Goal: Transaction & Acquisition: Purchase product/service

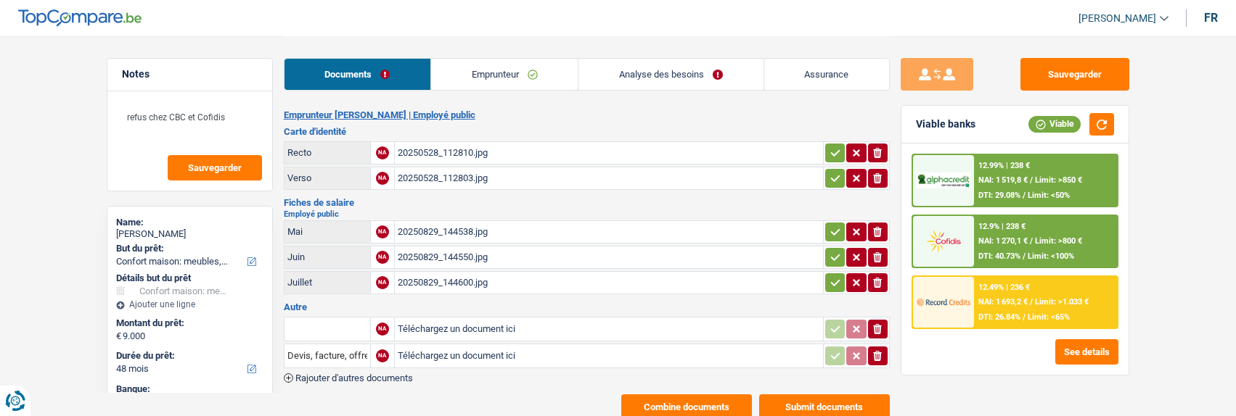
select select "household"
select select "48"
select select "alphacredit"
click at [698, 395] on button "Combine documents" at bounding box center [686, 407] width 131 height 25
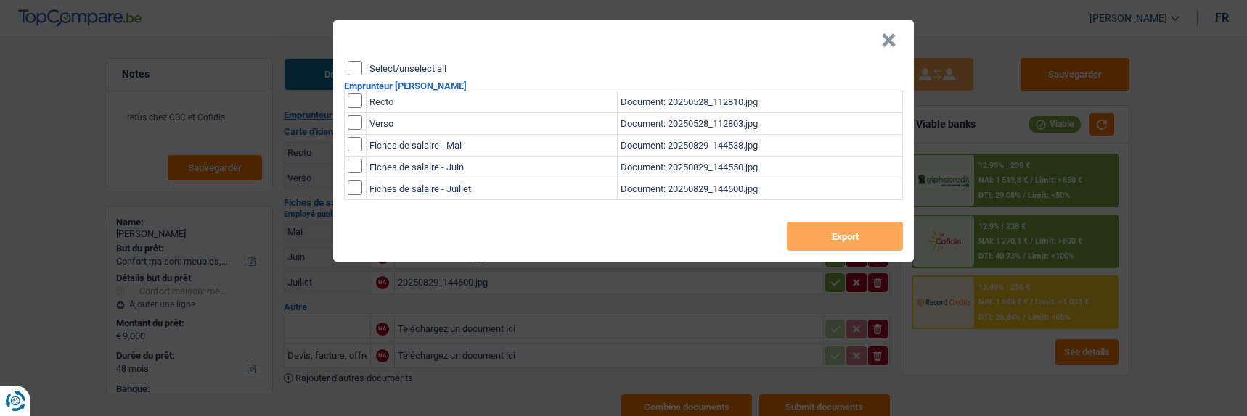
drag, startPoint x: 351, startPoint y: 62, endPoint x: 373, endPoint y: 69, distance: 22.7
click at [352, 62] on input "Select/unselect all" at bounding box center [355, 68] width 15 height 15
checkbox input "true"
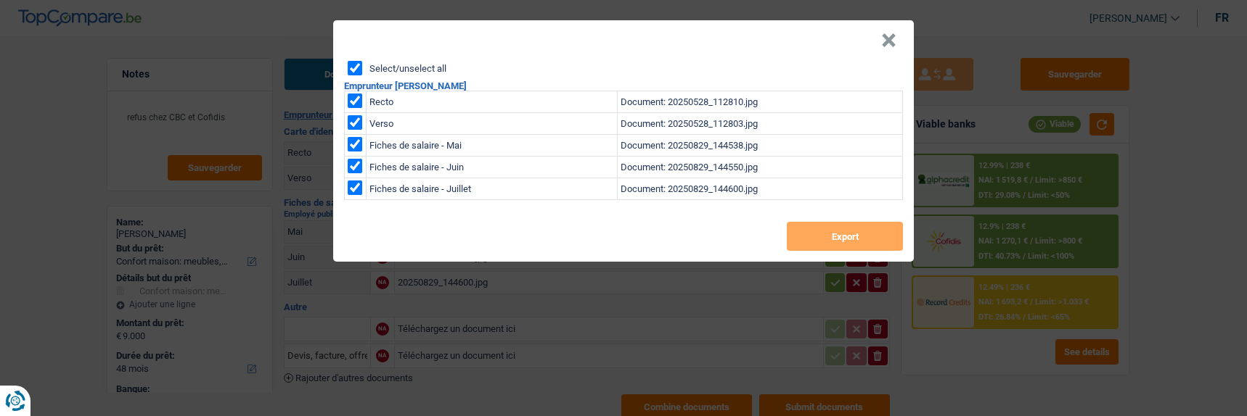
checkbox input "true"
click at [855, 239] on button "Export" at bounding box center [845, 236] width 116 height 29
click at [889, 36] on button "×" at bounding box center [888, 40] width 15 height 15
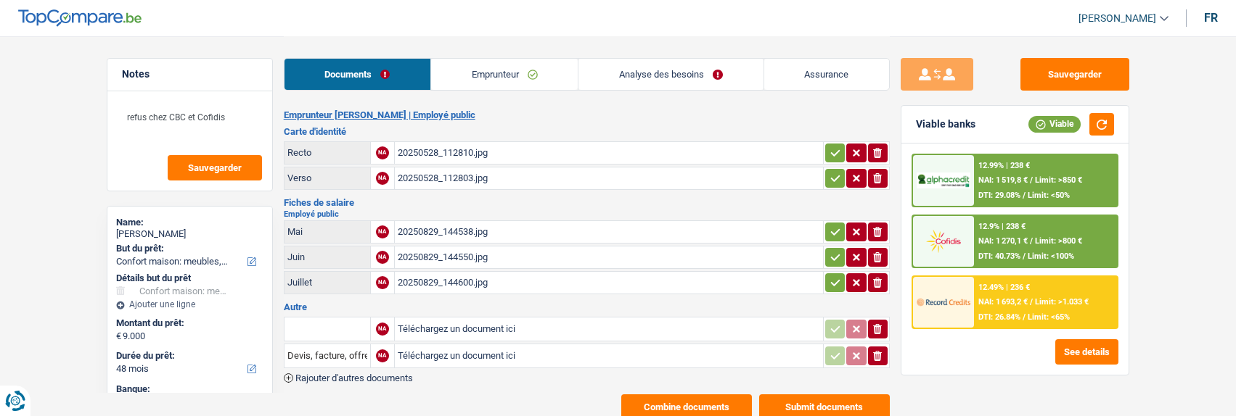
click at [517, 80] on link "Emprunteur" at bounding box center [504, 74] width 147 height 31
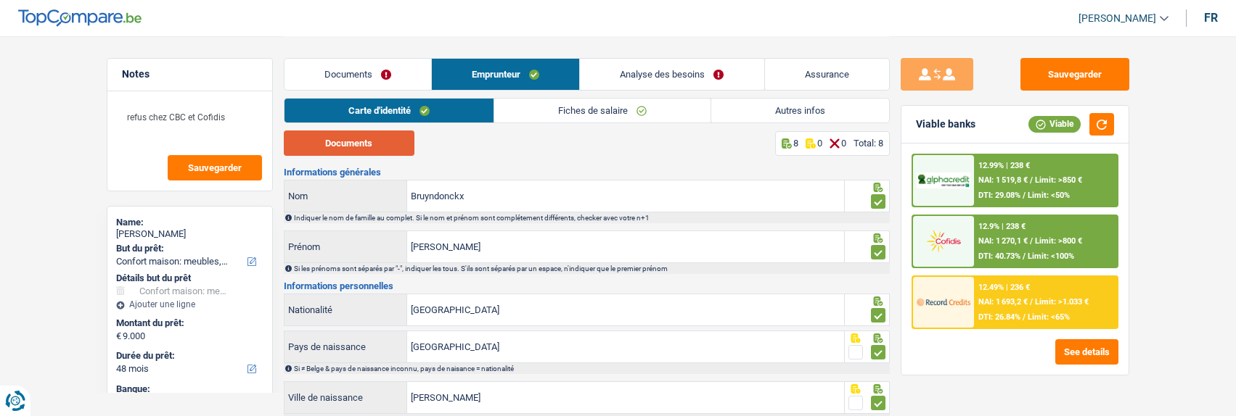
click at [390, 146] on button "Documents" at bounding box center [349, 143] width 131 height 25
click at [657, 67] on link "Analyse des besoins" at bounding box center [672, 74] width 184 height 31
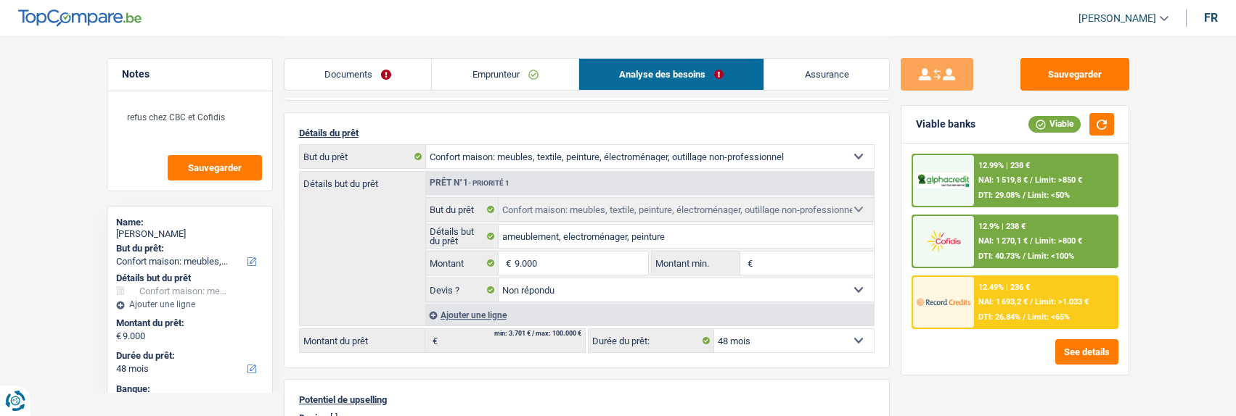
scroll to position [145, 0]
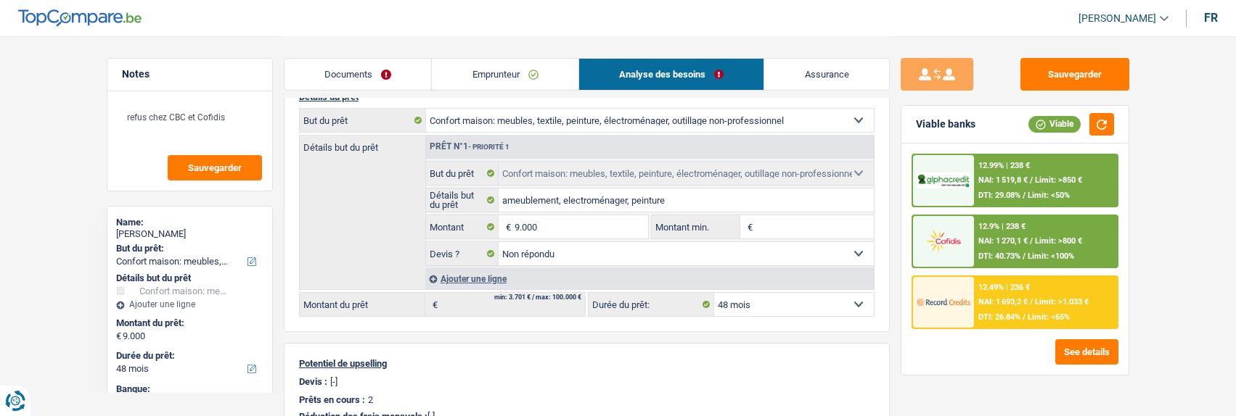
click at [513, 84] on link "Emprunteur" at bounding box center [505, 74] width 147 height 31
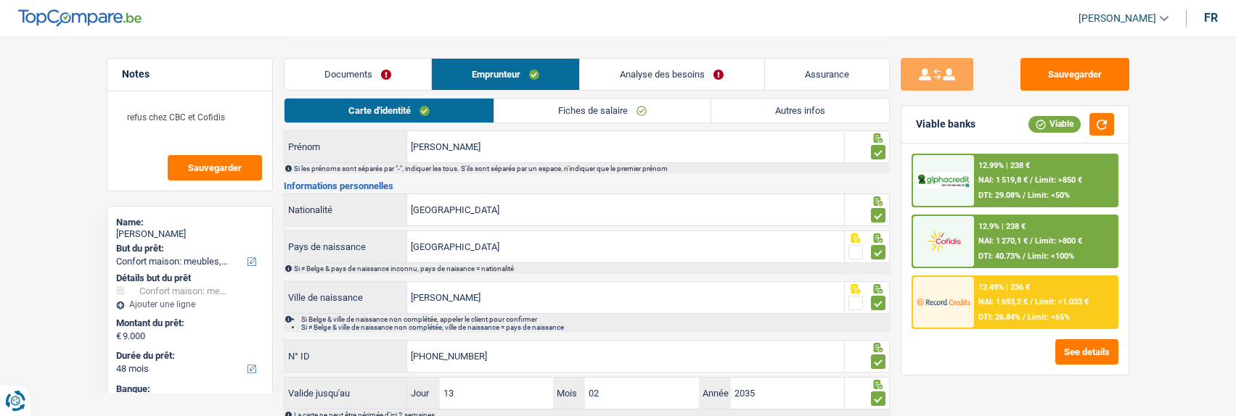
scroll to position [0, 0]
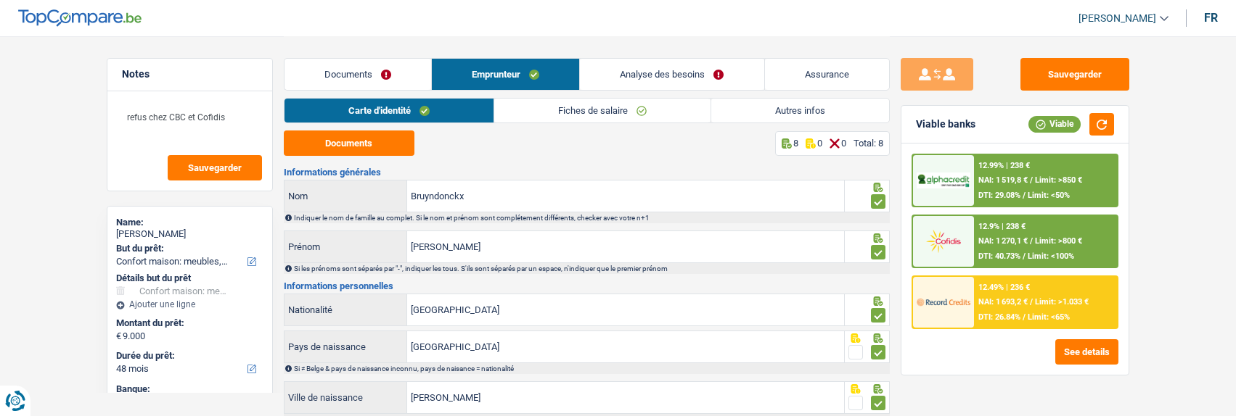
click at [570, 112] on link "Fiches de salaire" at bounding box center [602, 111] width 216 height 24
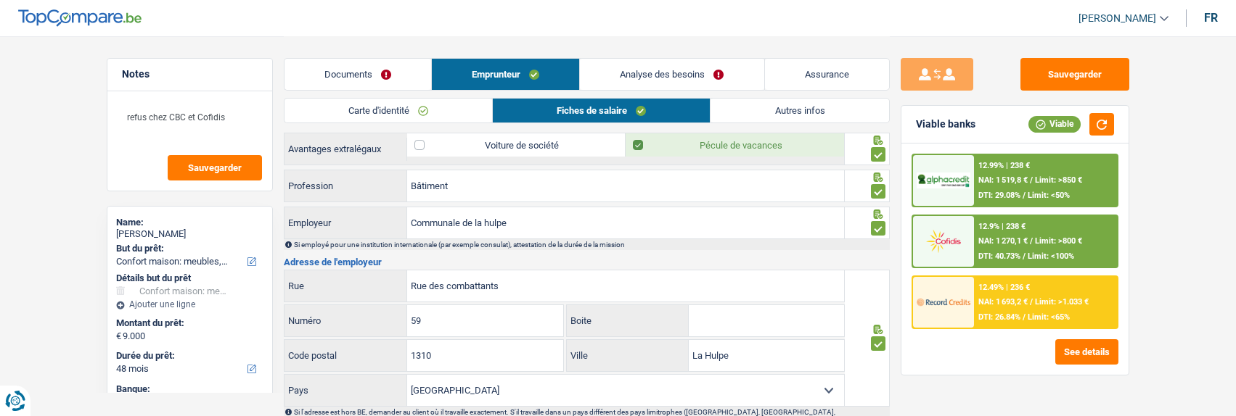
scroll to position [1088, 0]
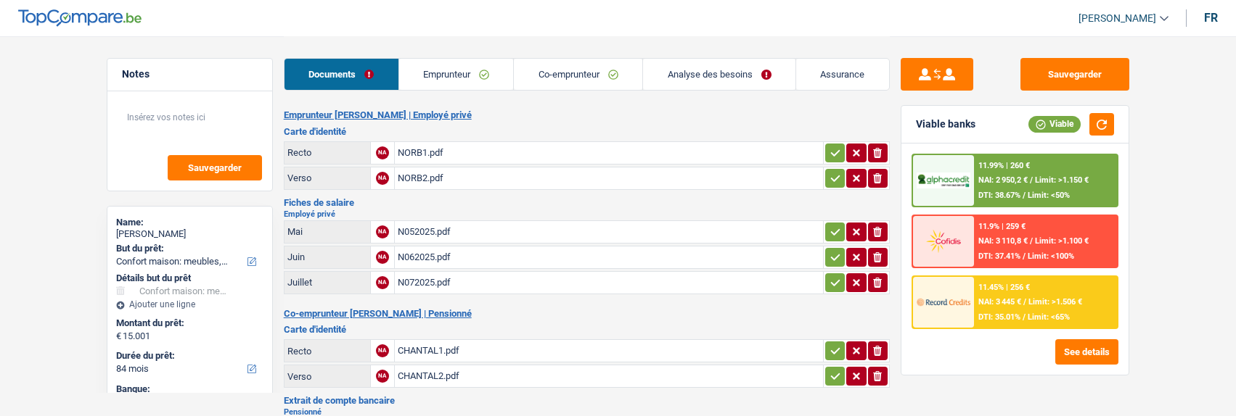
select select "household"
select select "84"
select select "record credits"
select select "84"
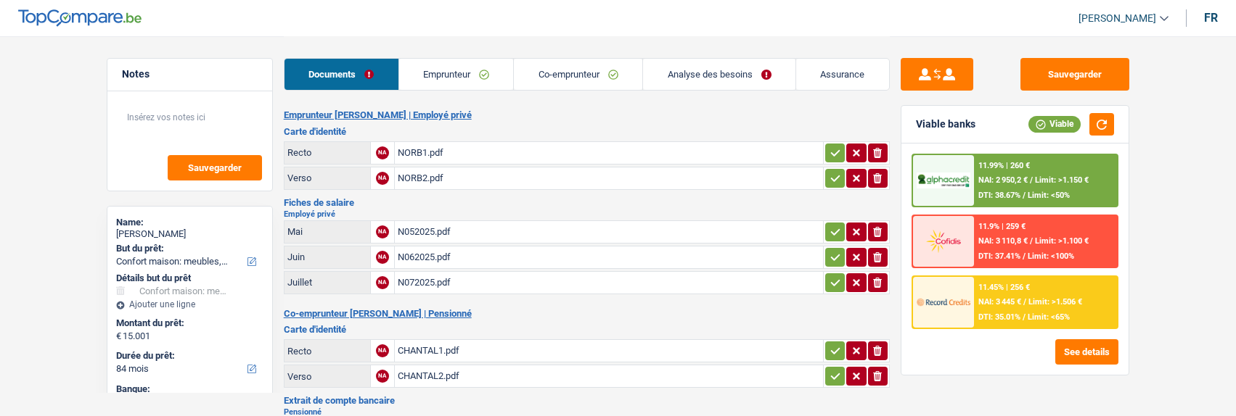
select select "84"
select select "household"
select select "not_answered"
select select "84"
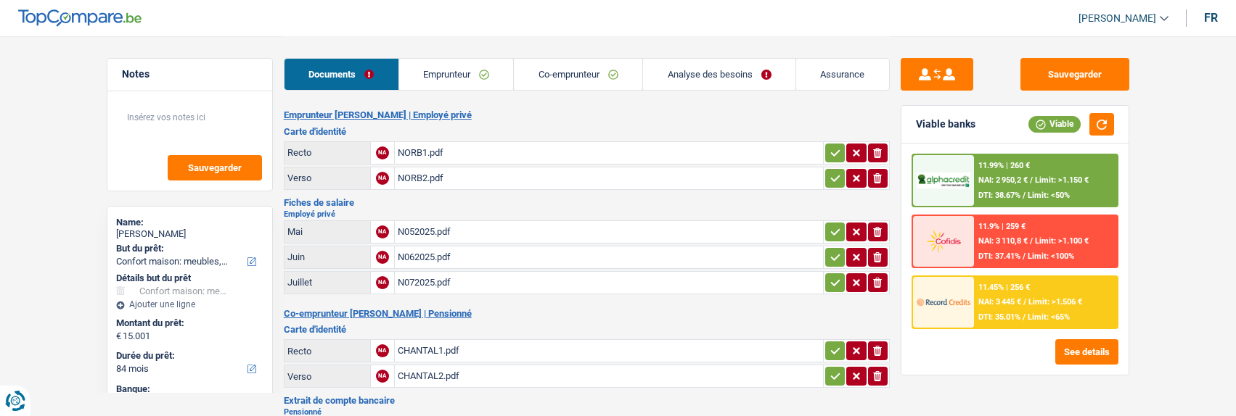
click at [724, 78] on link "Analyse des besoins" at bounding box center [719, 74] width 152 height 31
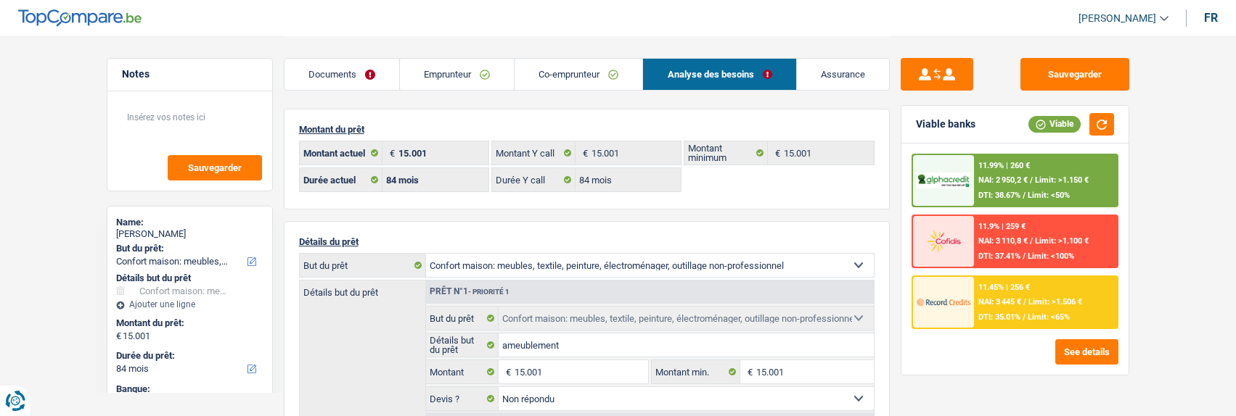
drag, startPoint x: 472, startPoint y: 68, endPoint x: 496, endPoint y: 70, distance: 23.3
click at [472, 68] on link "Emprunteur" at bounding box center [457, 74] width 114 height 31
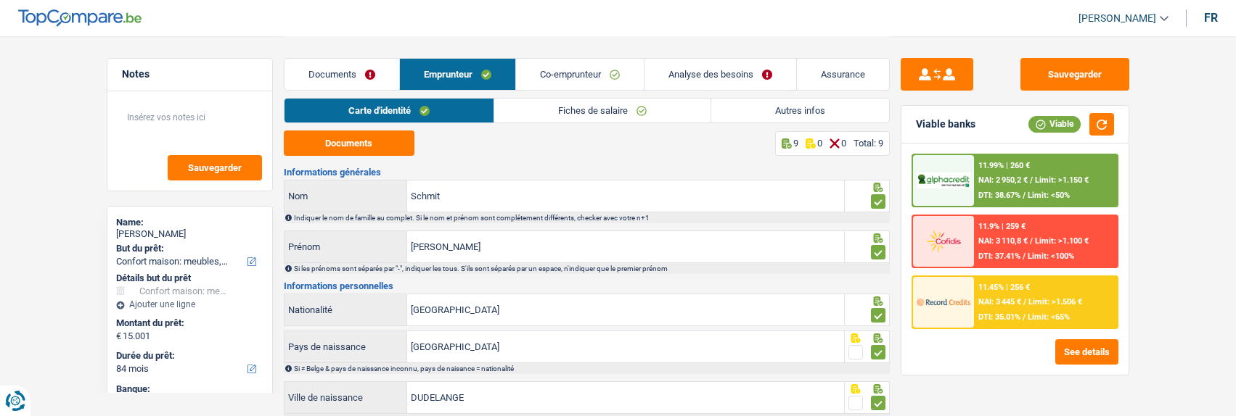
click at [710, 76] on link "Analyse des besoins" at bounding box center [720, 74] width 152 height 31
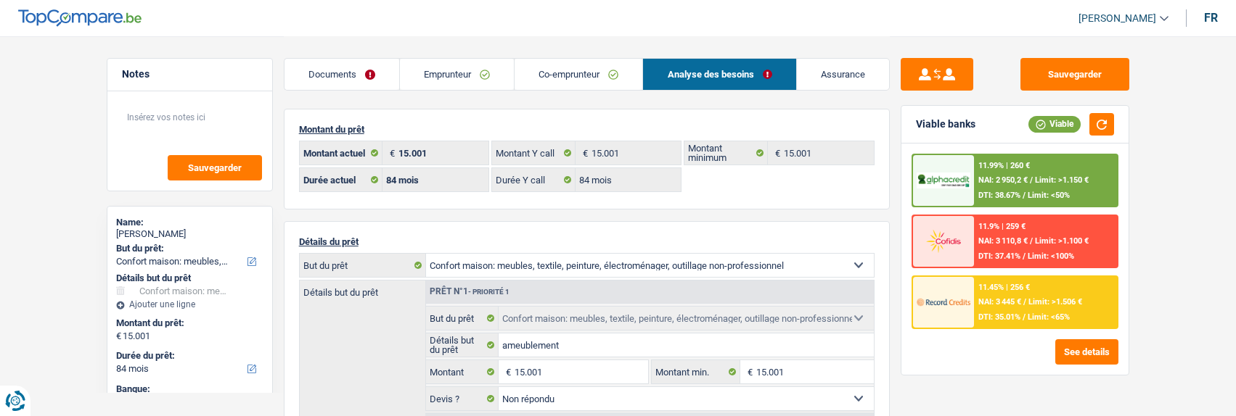
click at [493, 72] on link "Emprunteur" at bounding box center [457, 74] width 114 height 31
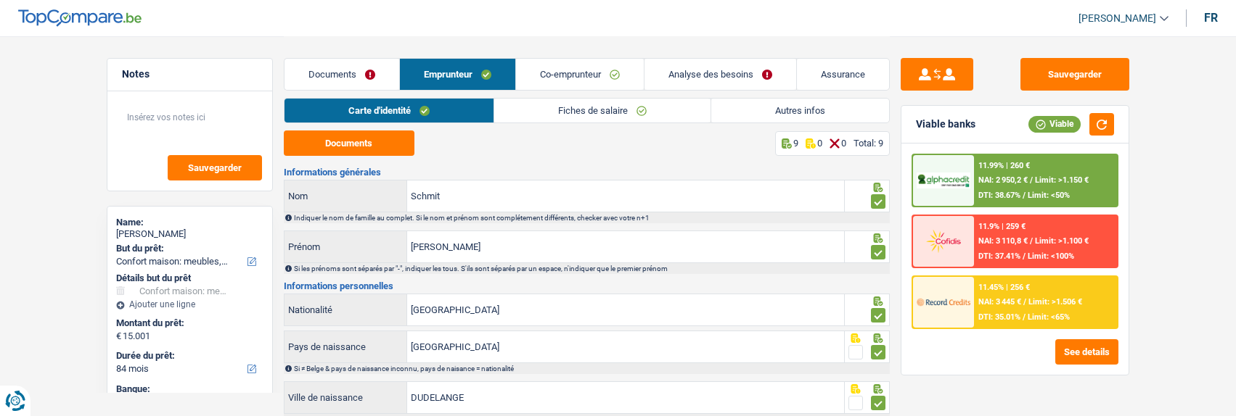
click at [757, 110] on link "Autres infos" at bounding box center [800, 111] width 178 height 24
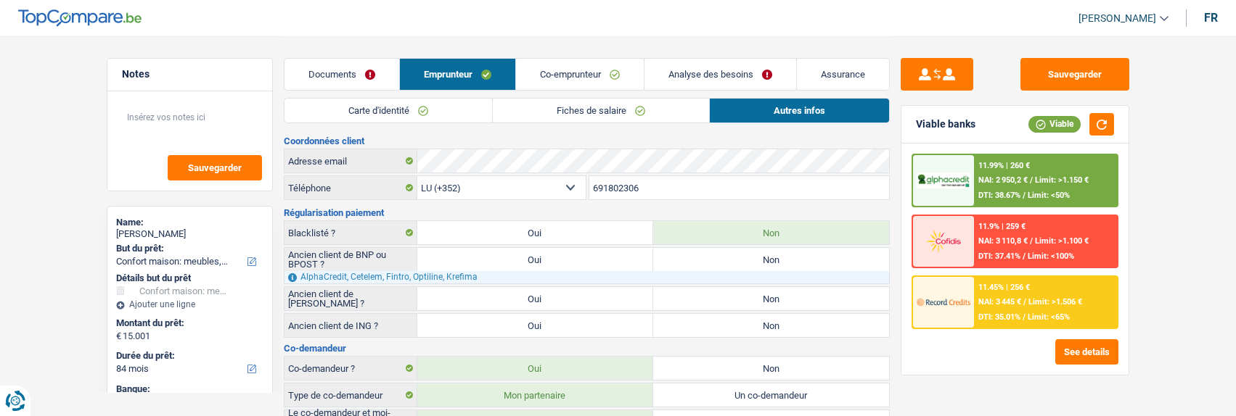
click at [1016, 291] on div "11.45% | 256 €" at bounding box center [1004, 287] width 52 height 9
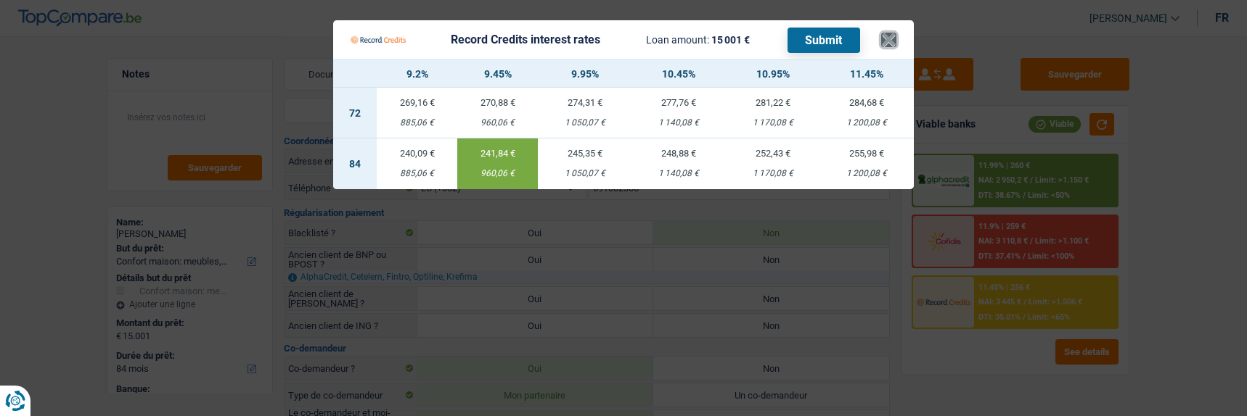
click at [892, 33] on button "×" at bounding box center [888, 40] width 15 height 15
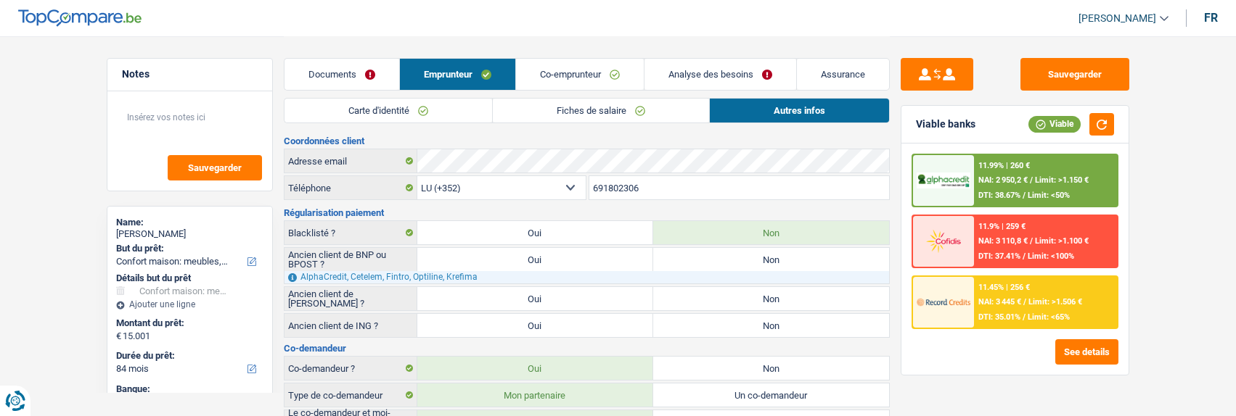
click at [720, 73] on link "Analyse des besoins" at bounding box center [720, 74] width 152 height 31
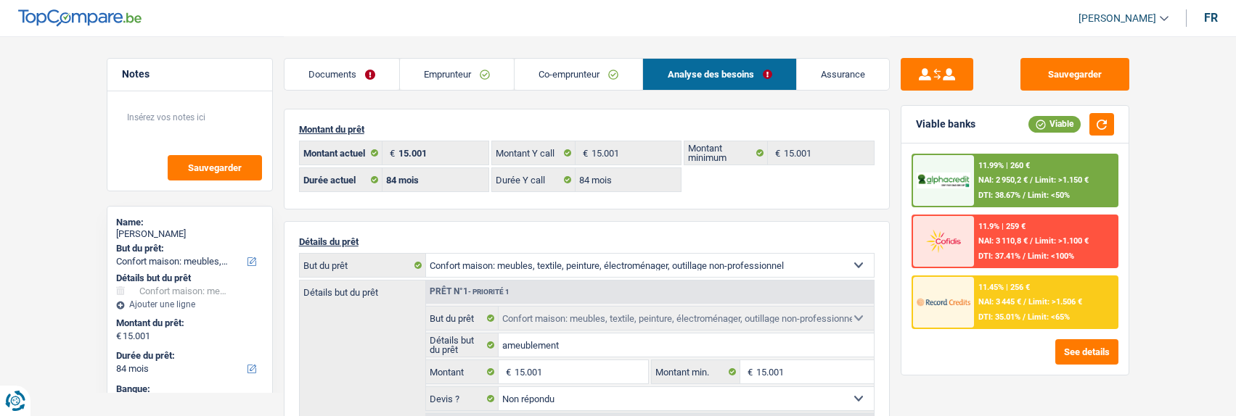
scroll to position [145, 0]
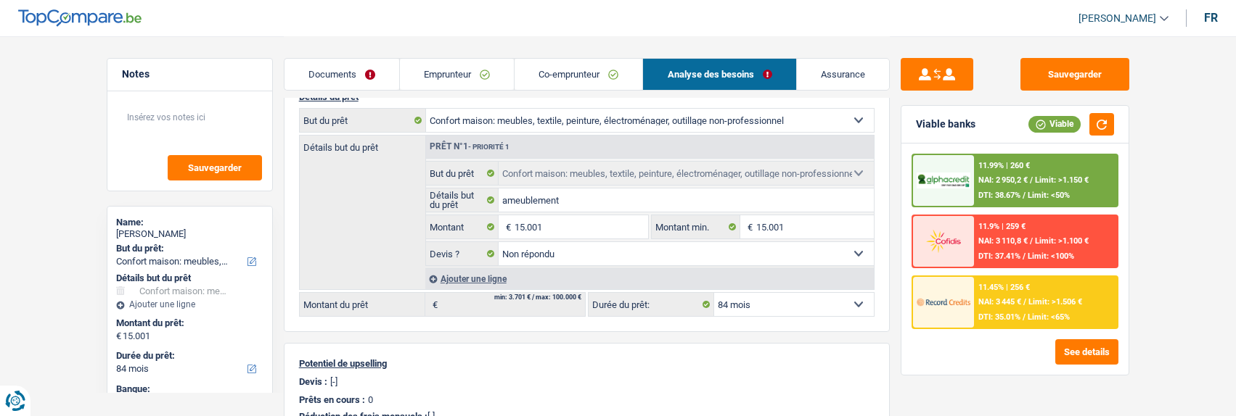
click at [585, 77] on link "Co-emprunteur" at bounding box center [578, 74] width 128 height 31
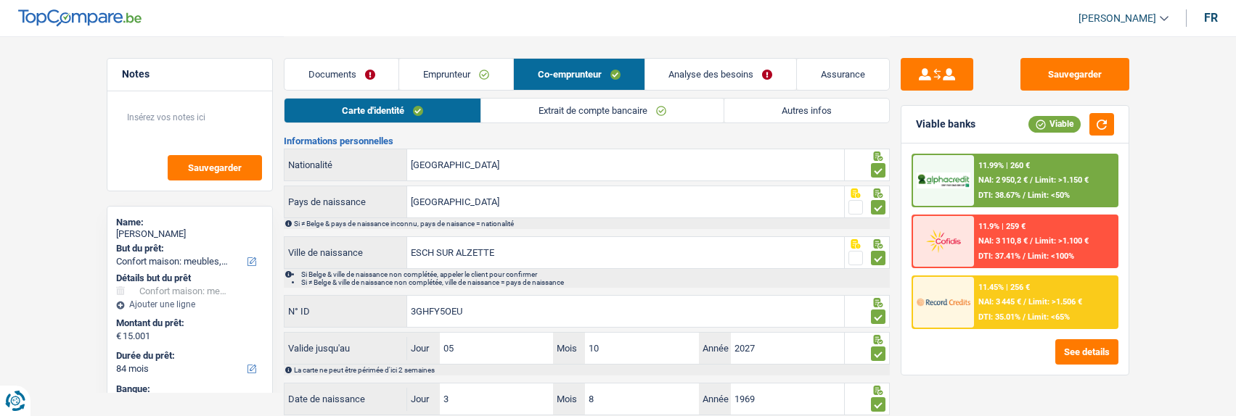
click at [615, 109] on link "Extrait de compte bancaire" at bounding box center [602, 111] width 242 height 24
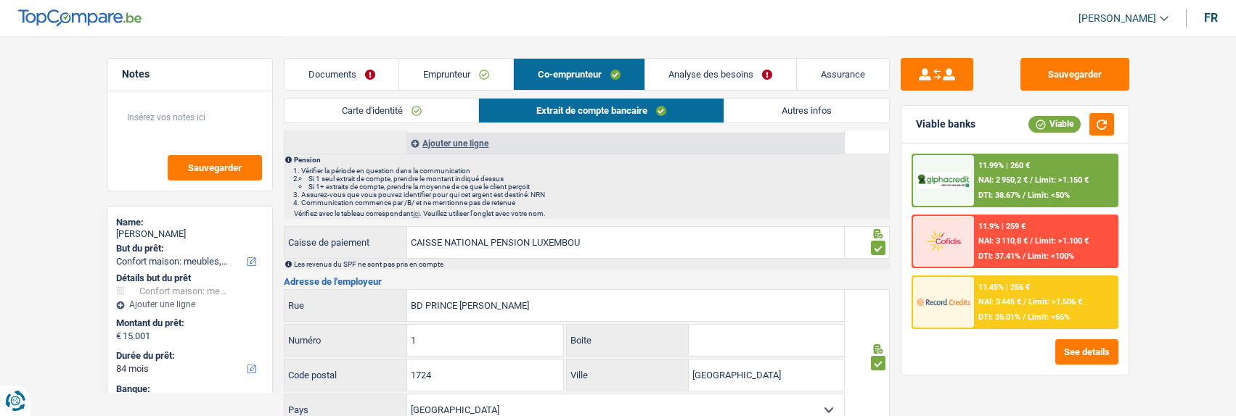
click at [465, 76] on link "Emprunteur" at bounding box center [456, 74] width 114 height 31
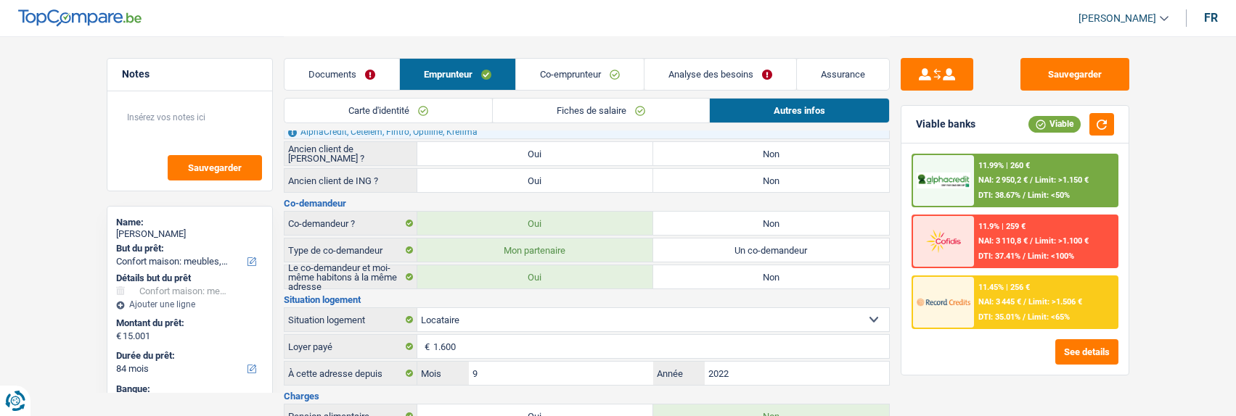
click at [560, 109] on link "Fiches de salaire" at bounding box center [601, 111] width 216 height 24
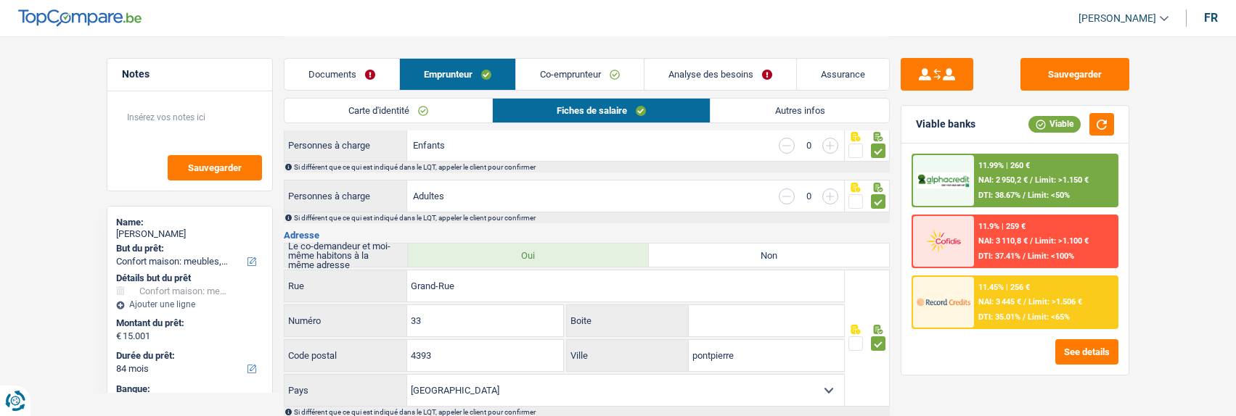
scroll to position [0, 0]
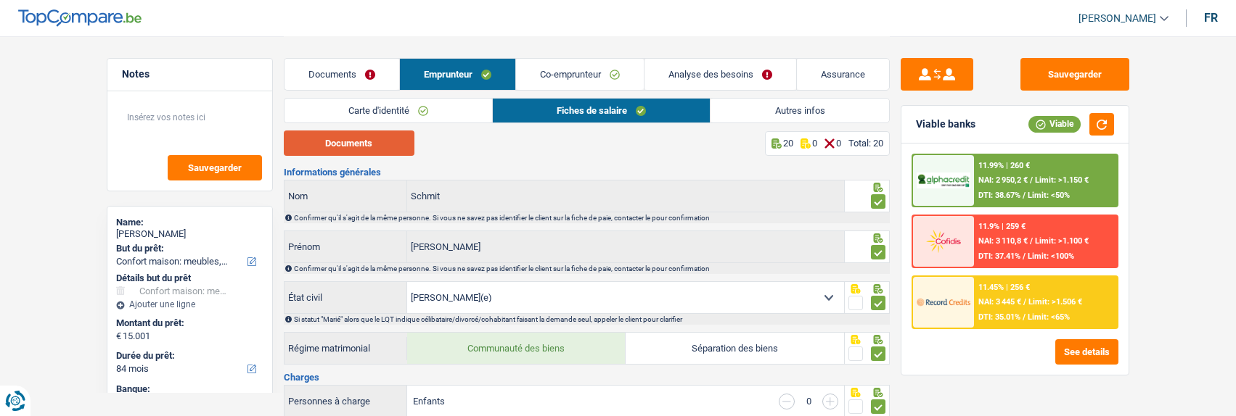
click at [378, 144] on button "Documents" at bounding box center [349, 143] width 131 height 25
click at [365, 79] on link "Documents" at bounding box center [341, 74] width 115 height 31
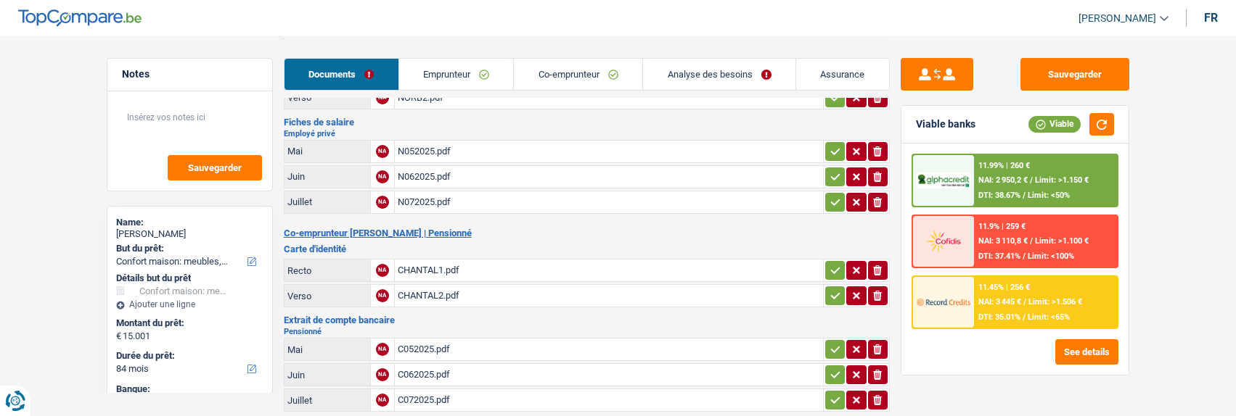
scroll to position [177, 0]
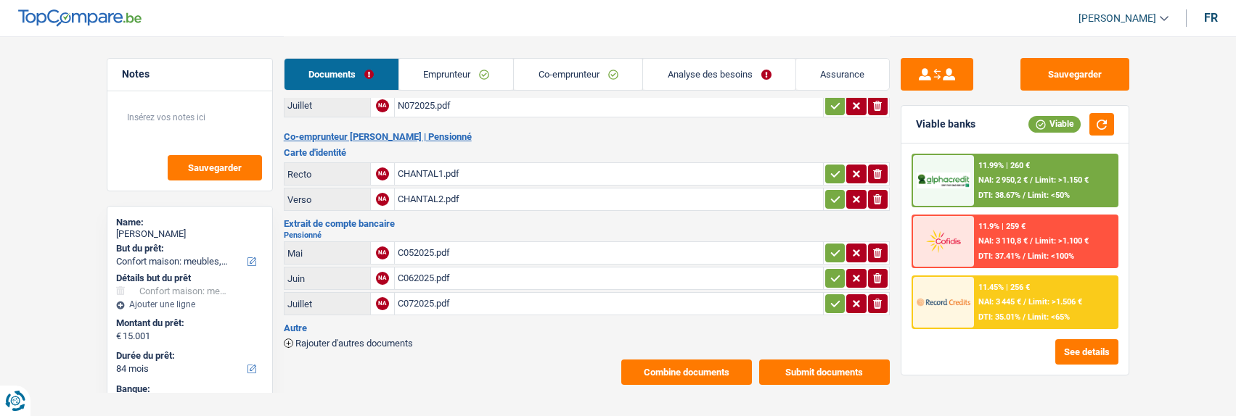
click at [701, 360] on button "Combine documents" at bounding box center [686, 372] width 131 height 25
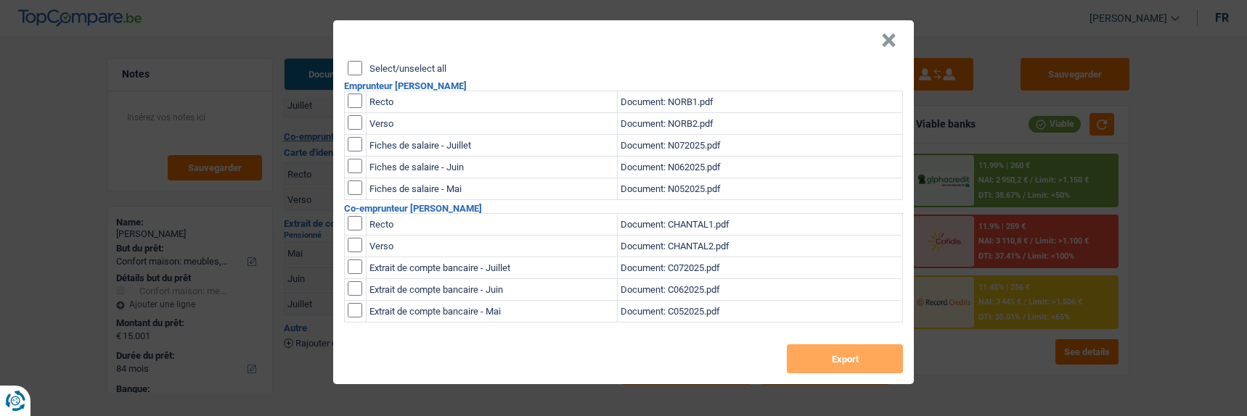
click at [351, 66] on input "Select/unselect all" at bounding box center [355, 68] width 15 height 15
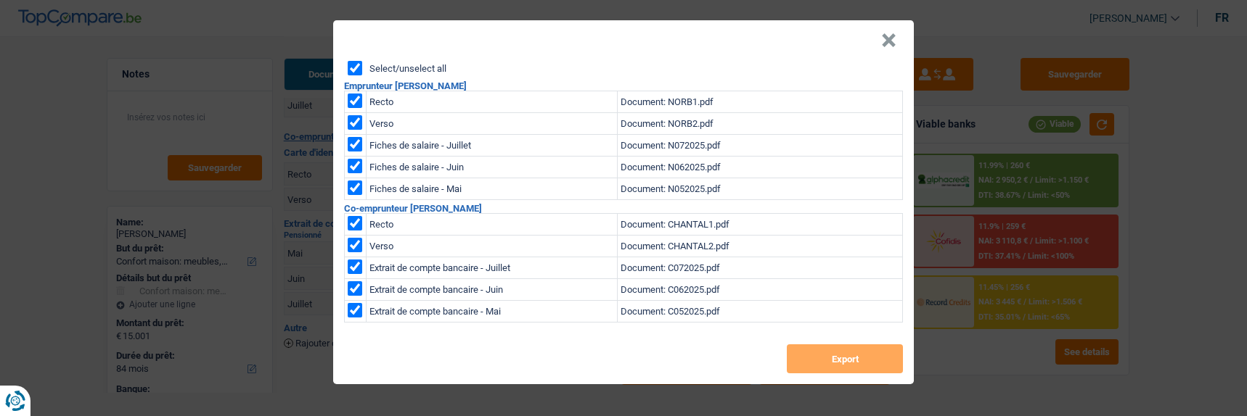
checkbox input "true"
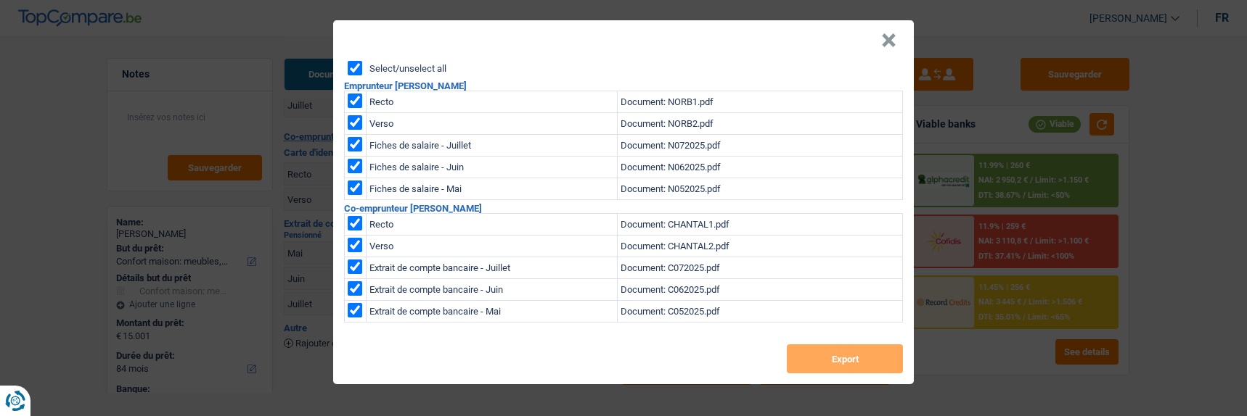
checkbox input "true"
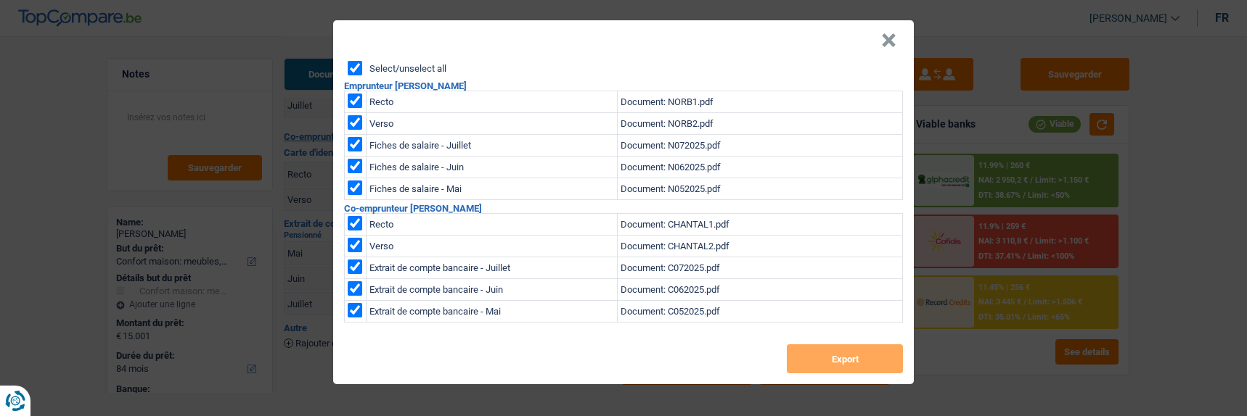
checkbox input "true"
click at [850, 353] on button "Export" at bounding box center [845, 359] width 116 height 29
click at [884, 35] on header "×" at bounding box center [623, 40] width 580 height 41
click at [887, 36] on button "×" at bounding box center [888, 40] width 15 height 15
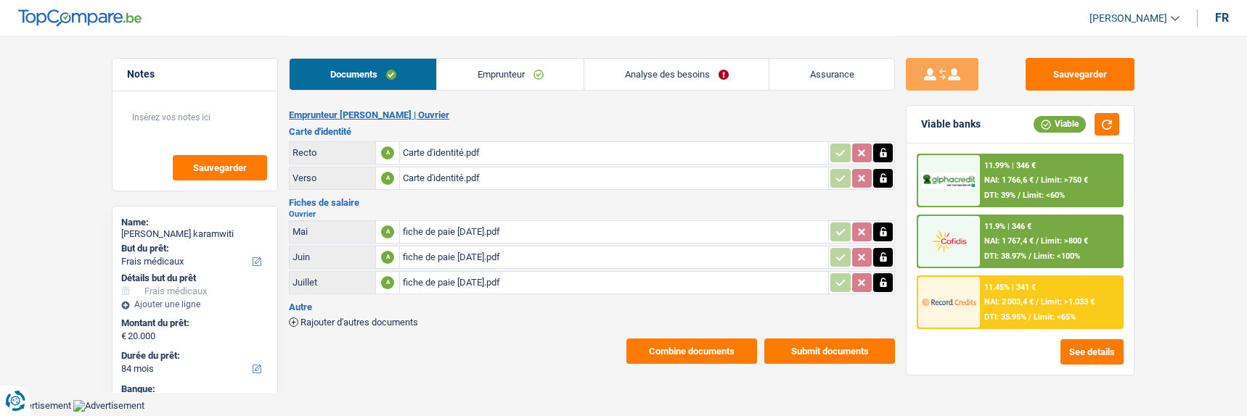
select select "medical"
select select "84"
select select "record credits"
select select "84"
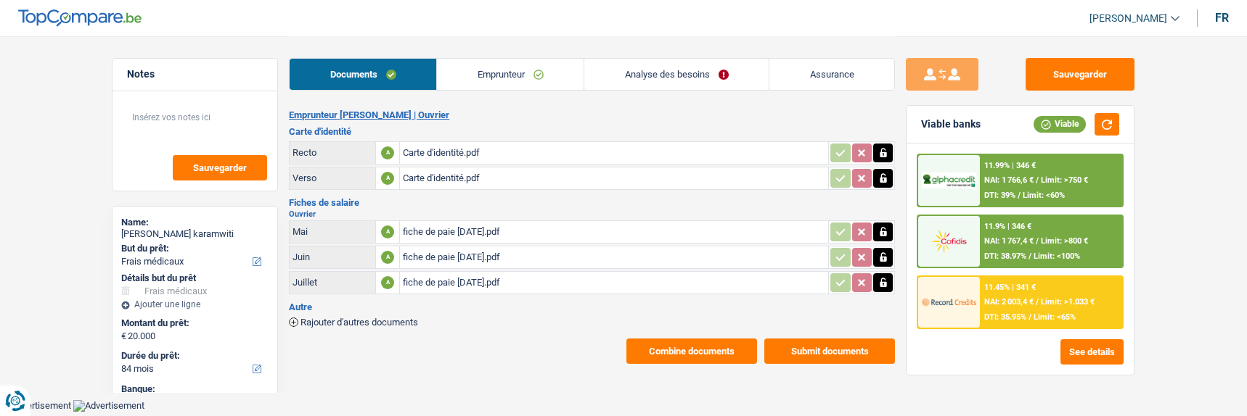
select select "120"
select select "medical"
select select "yes"
select select "84"
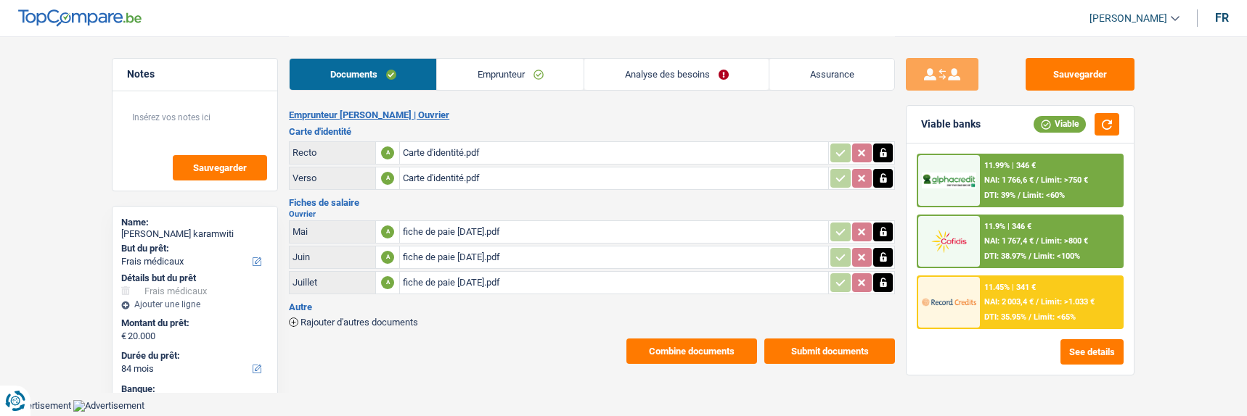
click at [519, 75] on link "Emprunteur" at bounding box center [510, 74] width 147 height 31
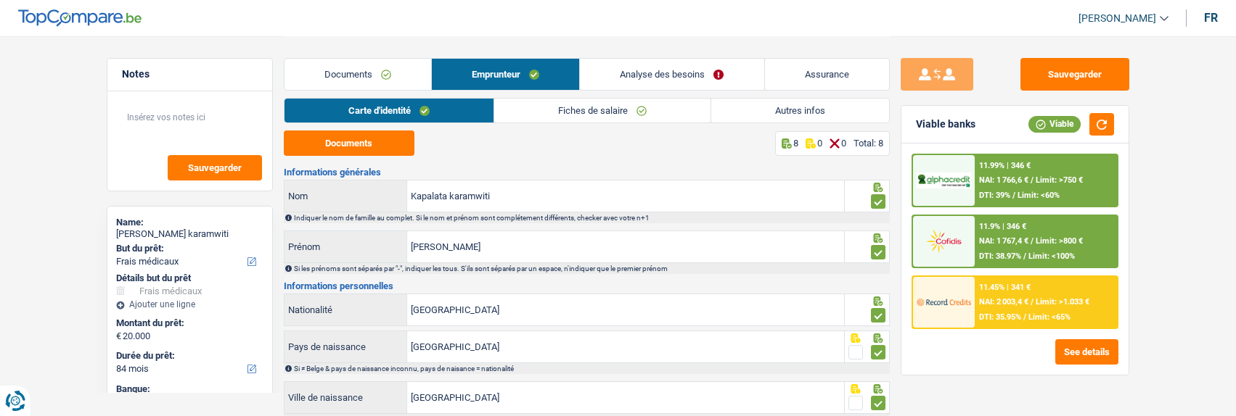
click at [666, 79] on link "Analyse des besoins" at bounding box center [672, 74] width 184 height 31
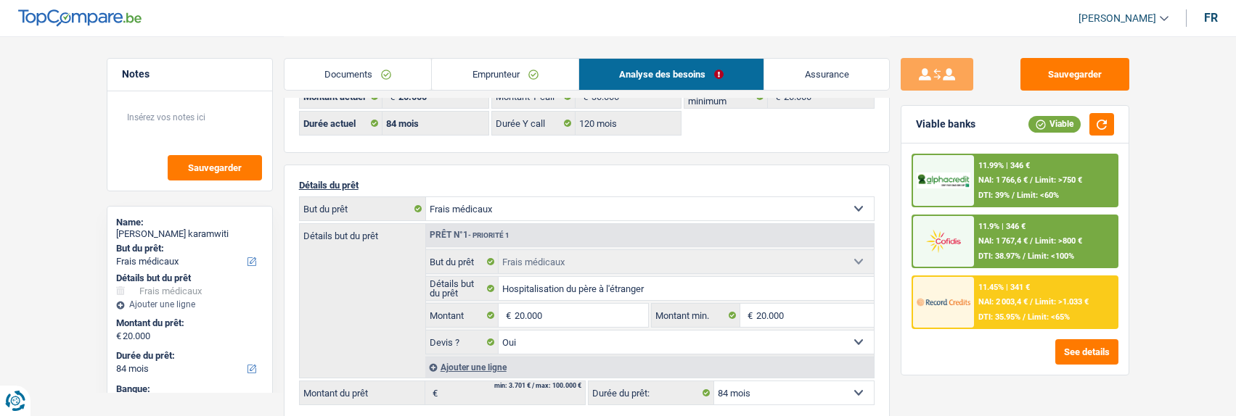
scroll to position [73, 0]
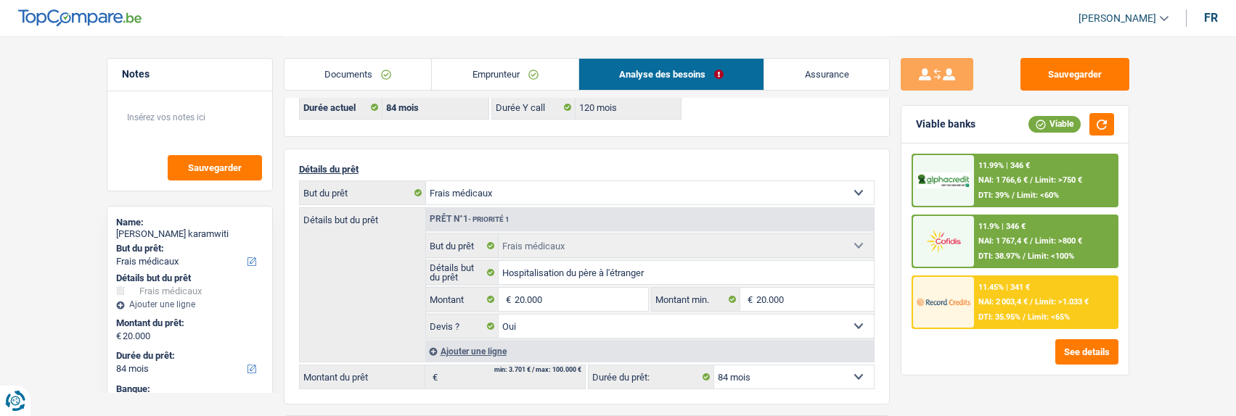
click at [1035, 298] on span "Limit: >1.033 €" at bounding box center [1062, 301] width 54 height 9
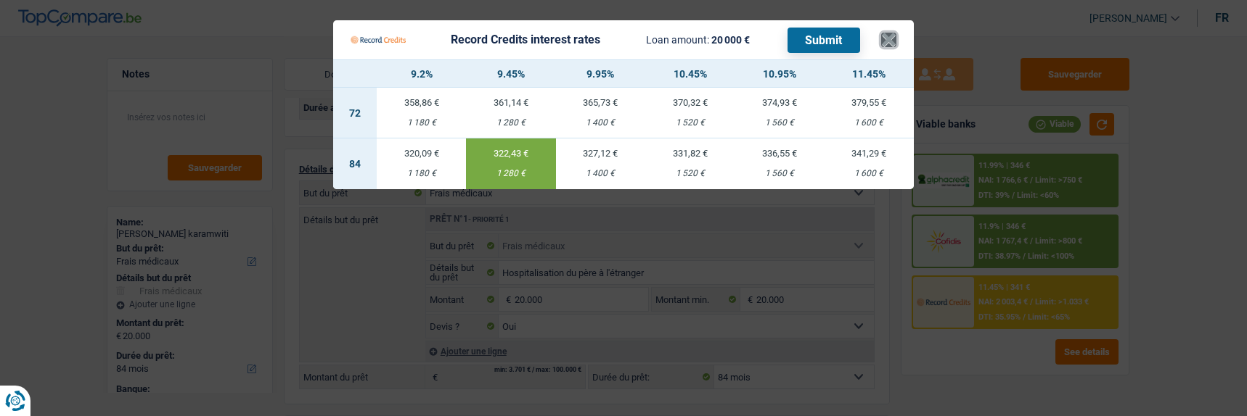
click at [894, 33] on button "×" at bounding box center [888, 40] width 15 height 15
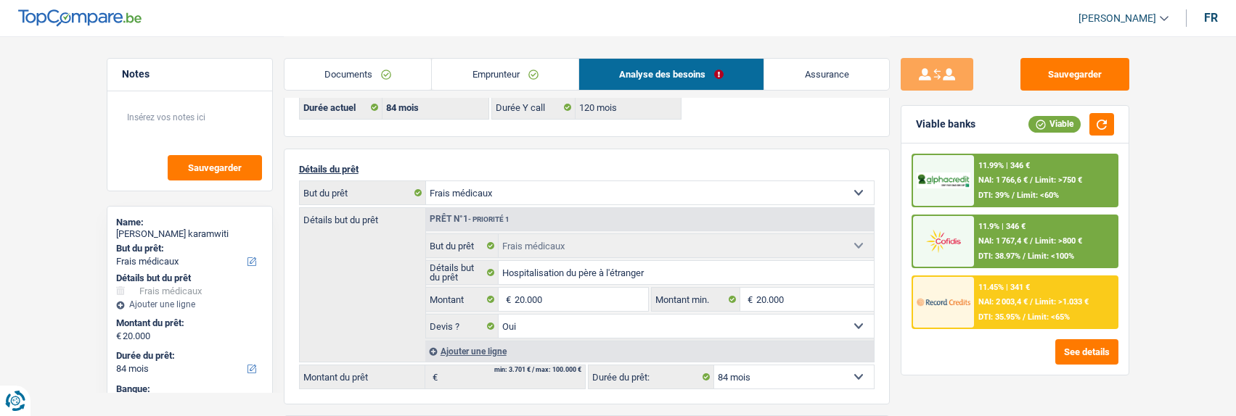
click at [499, 79] on link "Emprunteur" at bounding box center [505, 74] width 147 height 31
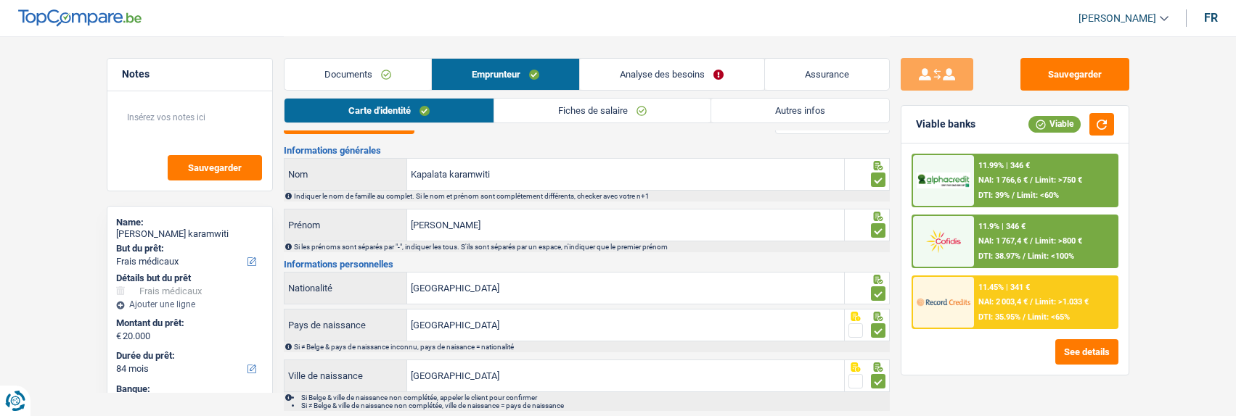
scroll to position [0, 0]
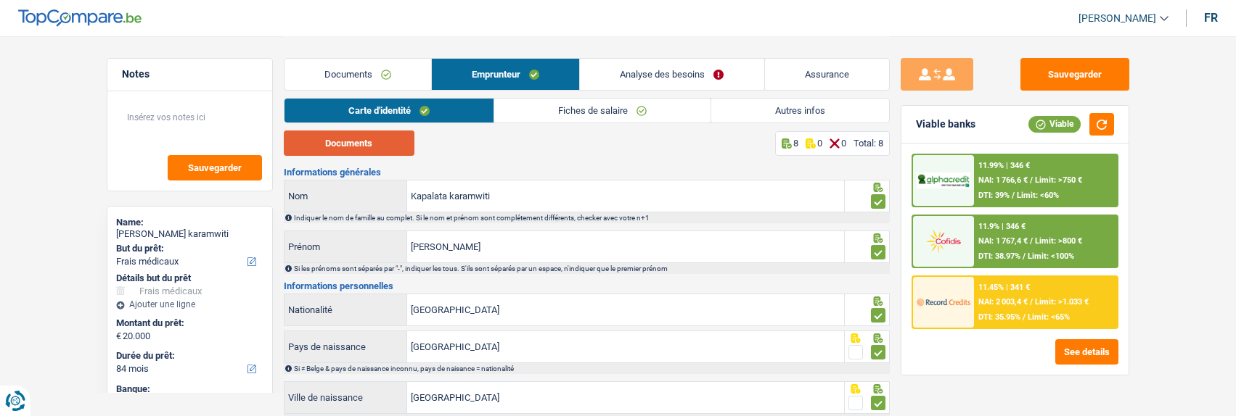
click at [385, 140] on button "Documents" at bounding box center [349, 143] width 131 height 25
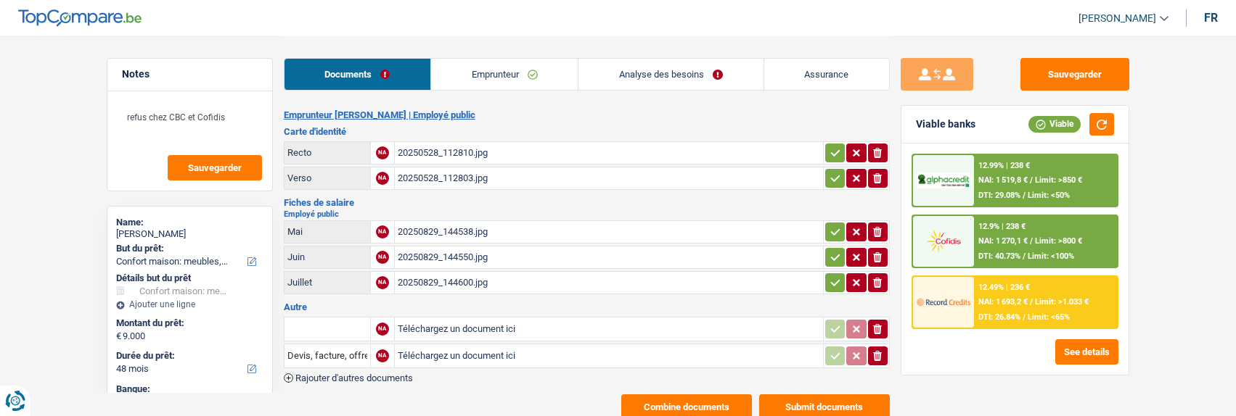
select select "household"
select select "48"
select select "alphacredit"
select select "48"
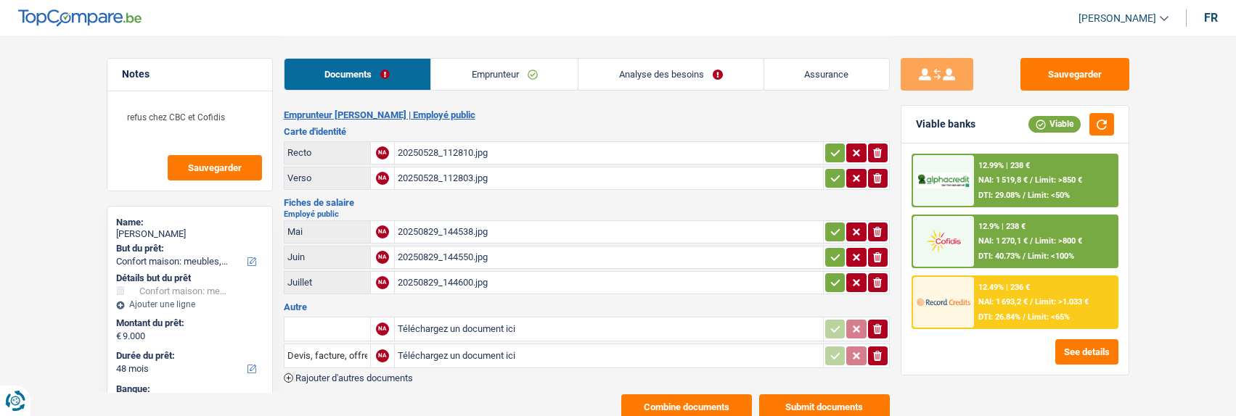
select select "48"
select select "household"
select select "not_answered"
select select "48"
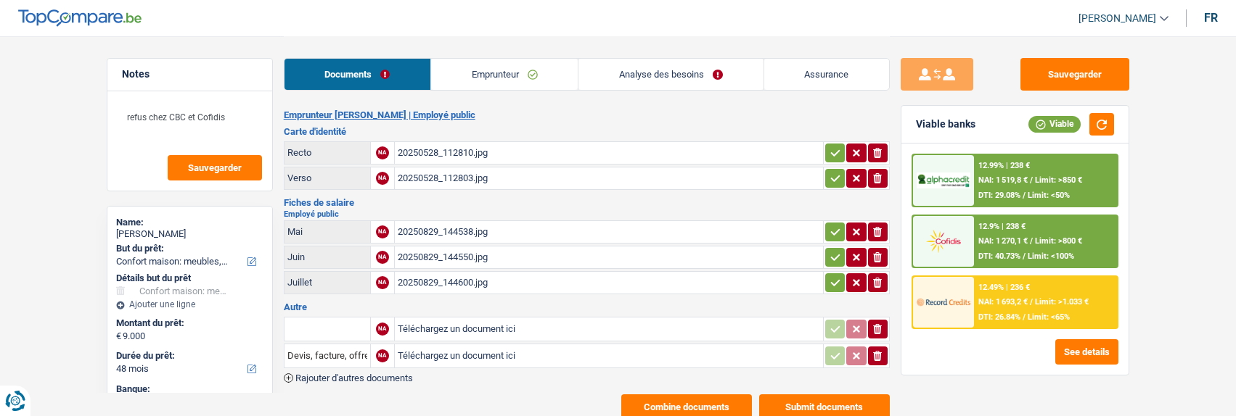
click at [690, 75] on link "Analyse des besoins" at bounding box center [670, 74] width 184 height 31
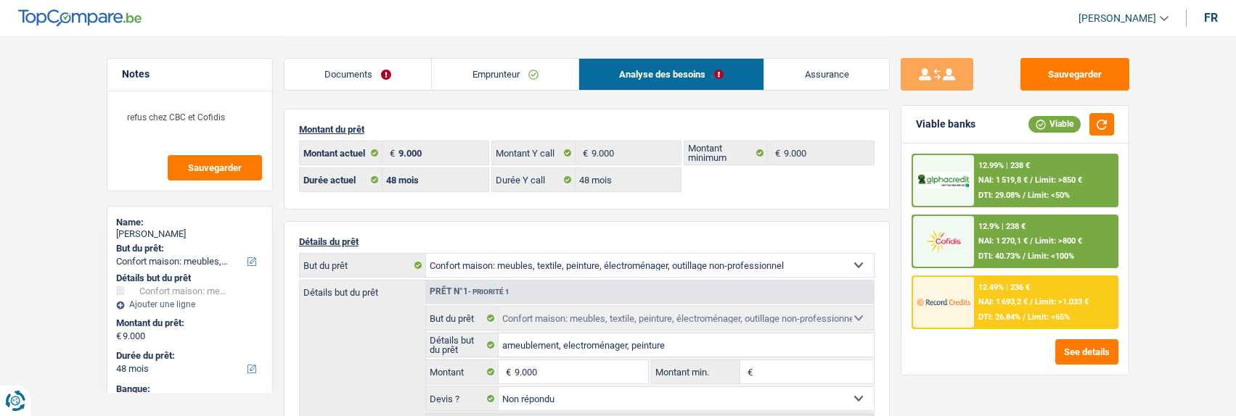
click at [1032, 311] on div "12.49% | 236 € NAI: 1 693,2 € / Limit: >1.033 € DTI: 26.84% / Limit: <65%" at bounding box center [1045, 302] width 143 height 51
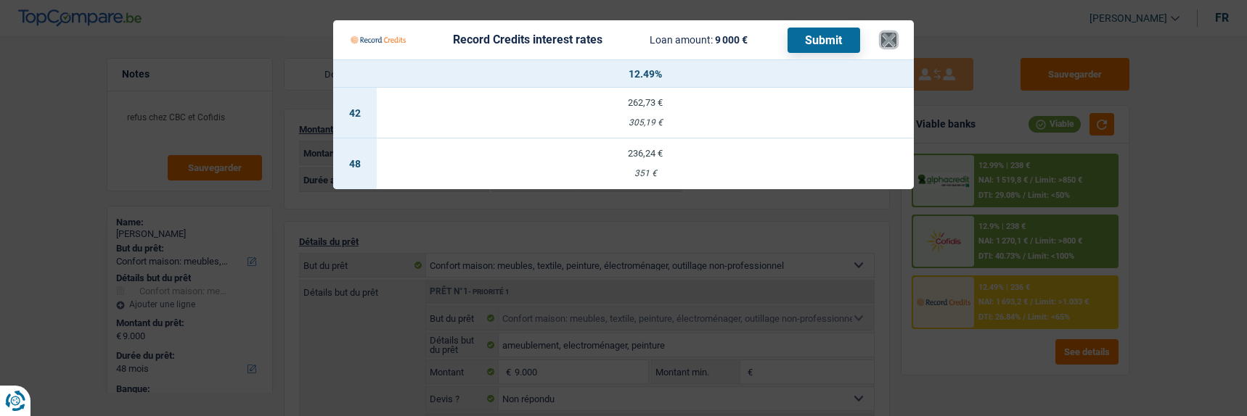
click at [890, 38] on button "×" at bounding box center [888, 40] width 15 height 15
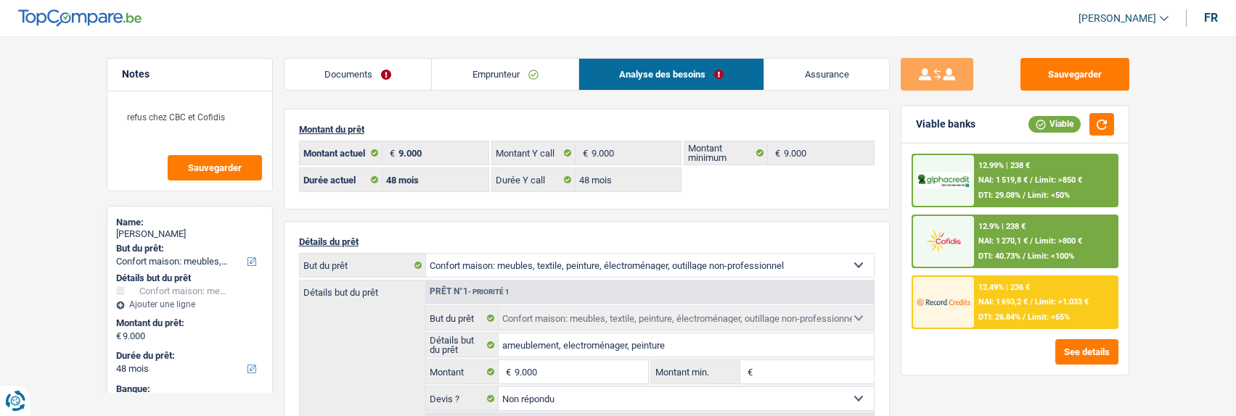
click at [1009, 317] on span "DTI: 26.84%" at bounding box center [999, 317] width 42 height 9
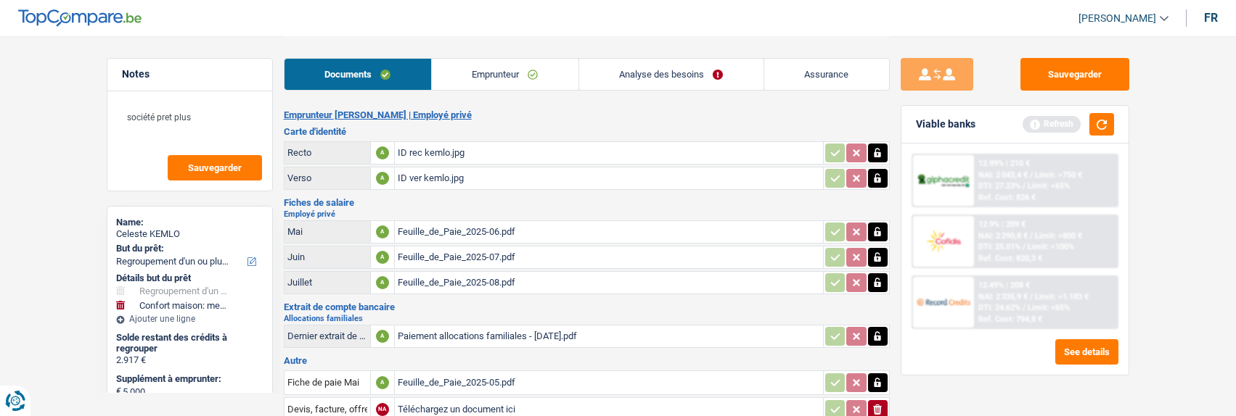
select select "refinancing"
select select "household"
select select "48"
select select "record credits"
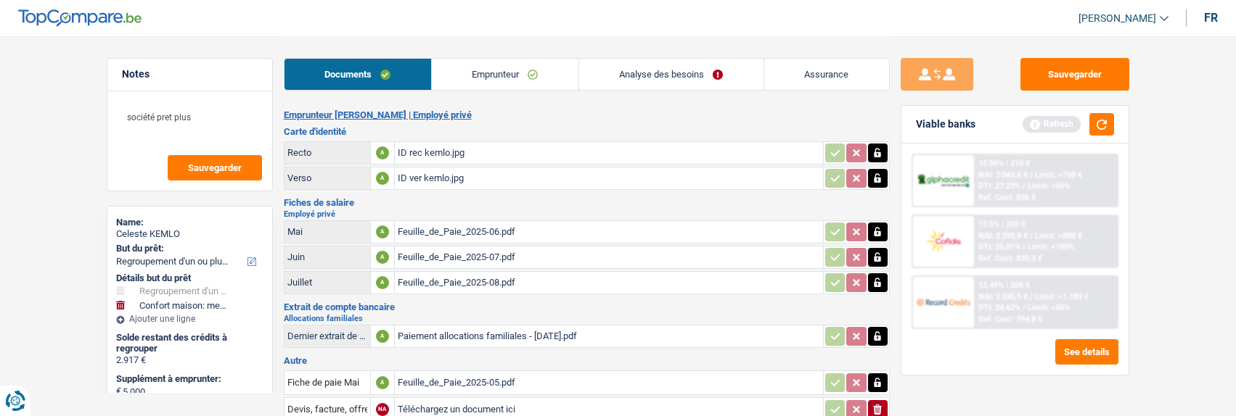
click at [1035, 294] on span "Limit: >1.183 €" at bounding box center [1062, 296] width 54 height 9
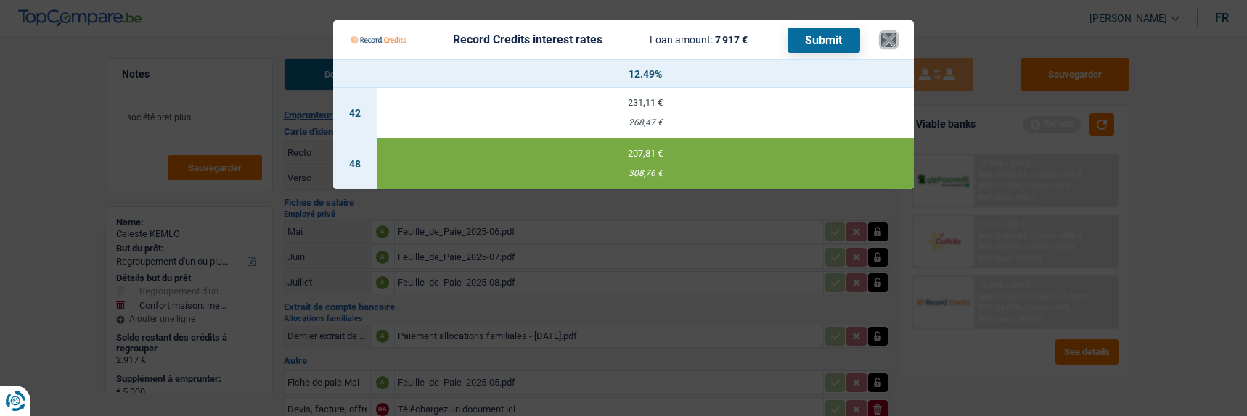
click at [893, 38] on button "×" at bounding box center [888, 40] width 15 height 15
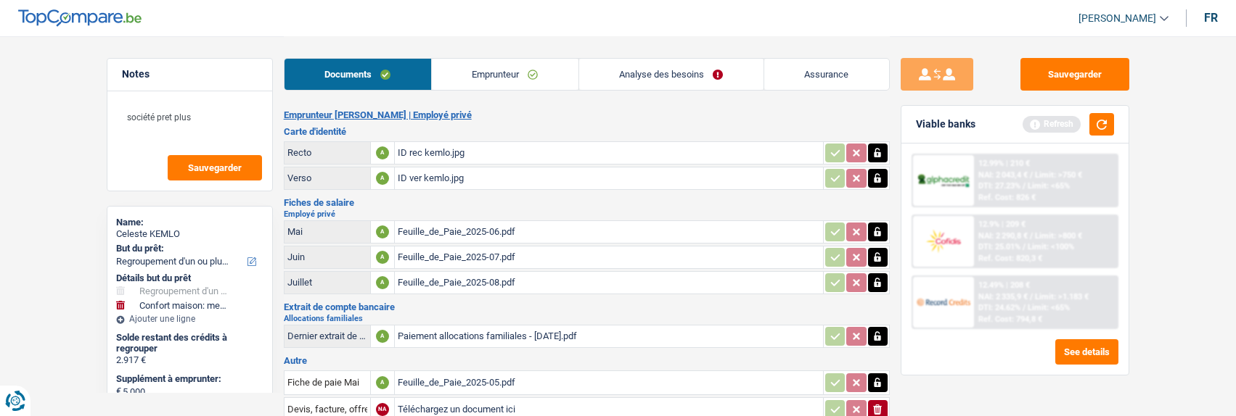
scroll to position [73, 0]
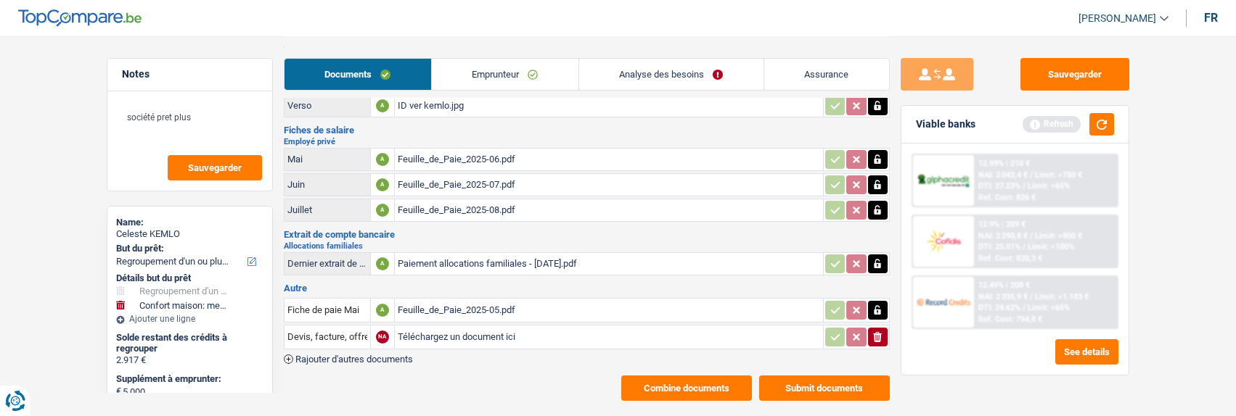
click at [683, 78] on link "Analyse des besoins" at bounding box center [671, 74] width 184 height 31
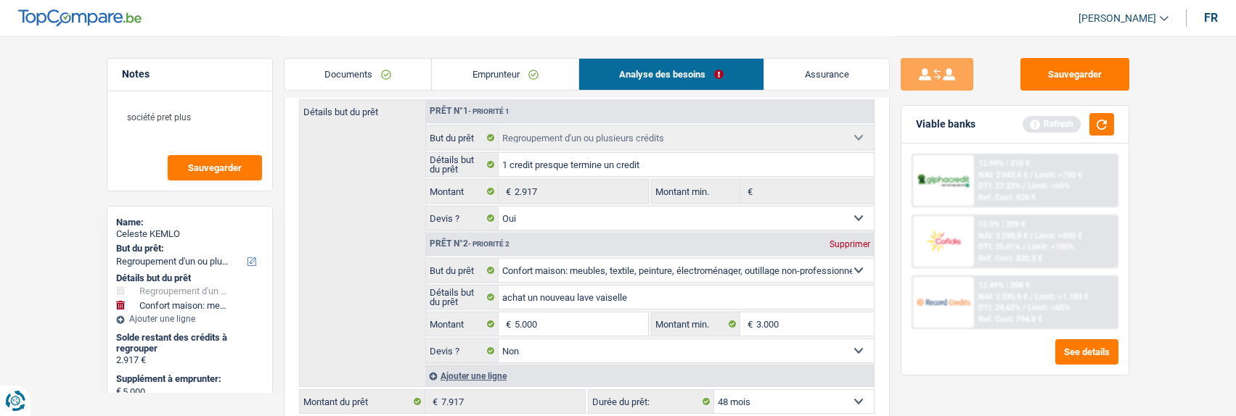
scroll to position [218, 0]
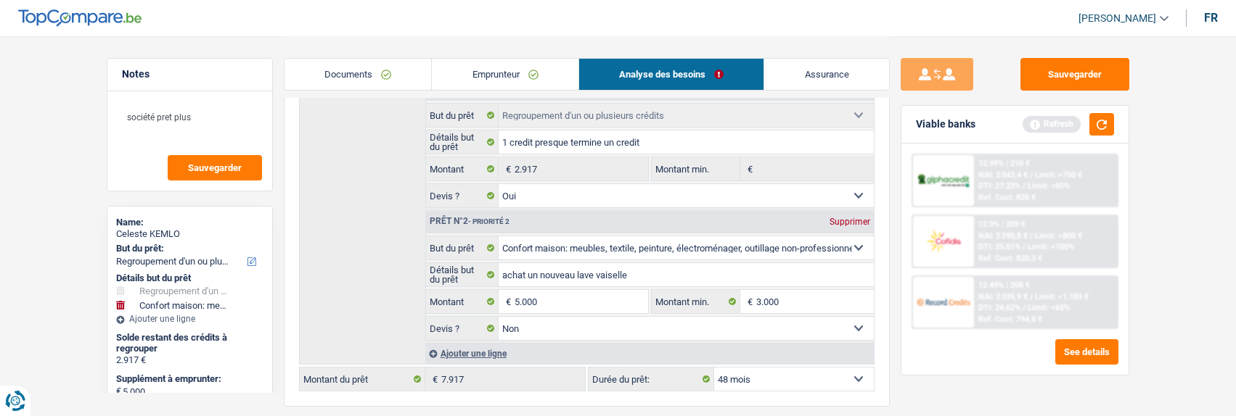
click at [1050, 293] on span "Limit: >1.183 €" at bounding box center [1062, 296] width 54 height 9
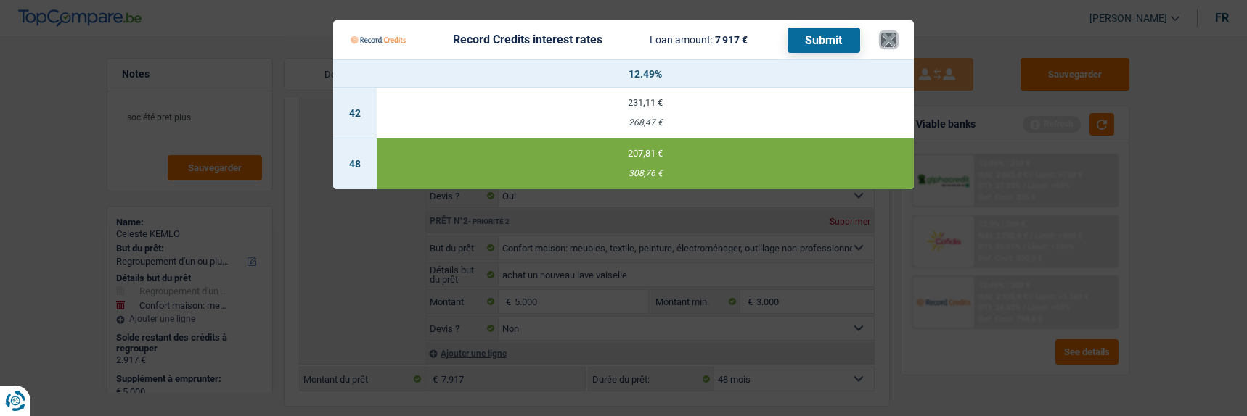
click at [895, 33] on button "×" at bounding box center [888, 40] width 15 height 15
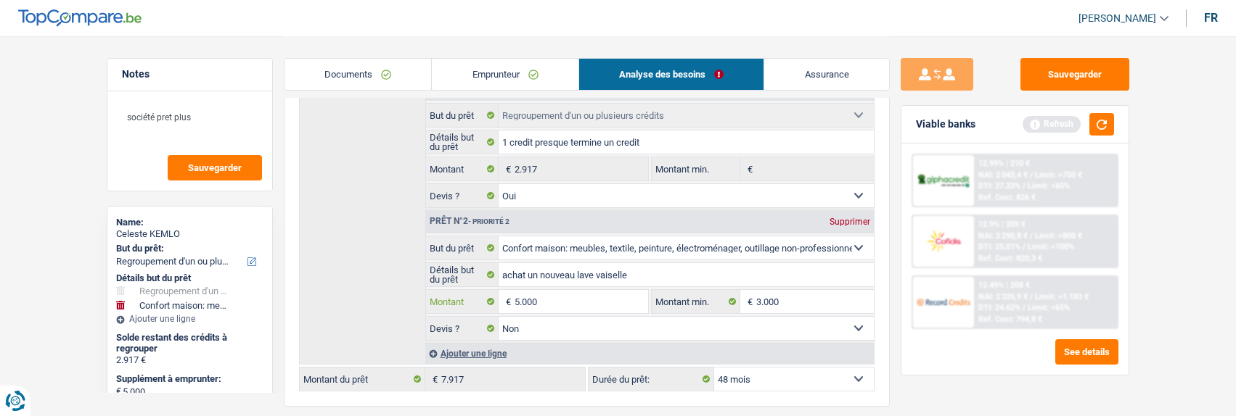
click at [523, 298] on input "5.000" at bounding box center [580, 301] width 133 height 23
type input "4.000"
type input "6.917"
select select "42"
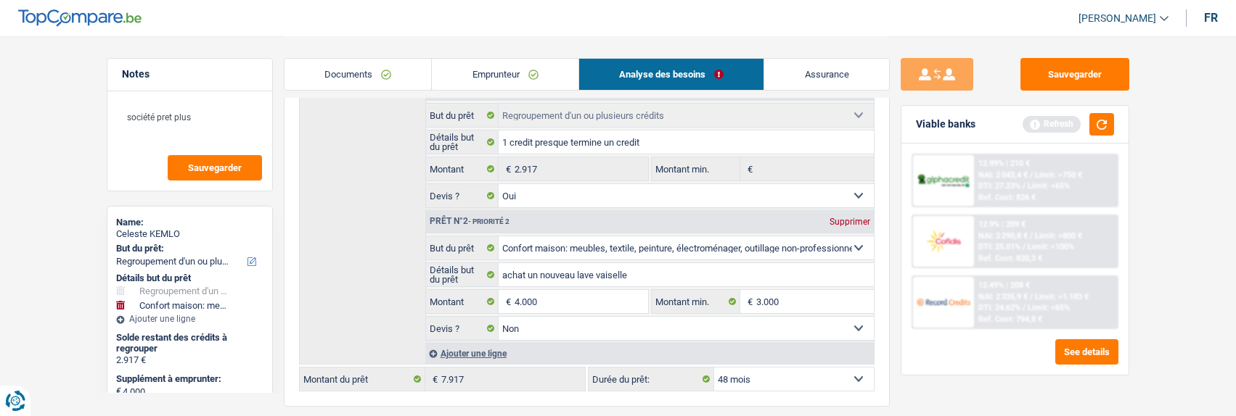
type input "6.917"
select select "42"
type input "6.917"
select select "42"
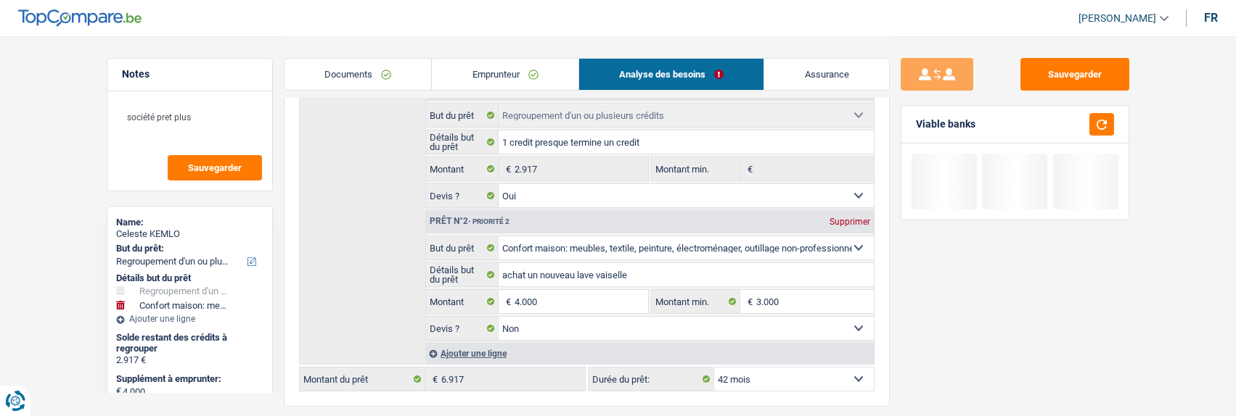
click at [894, 377] on div "Sauvegarder Viable banks" at bounding box center [1015, 225] width 250 height 335
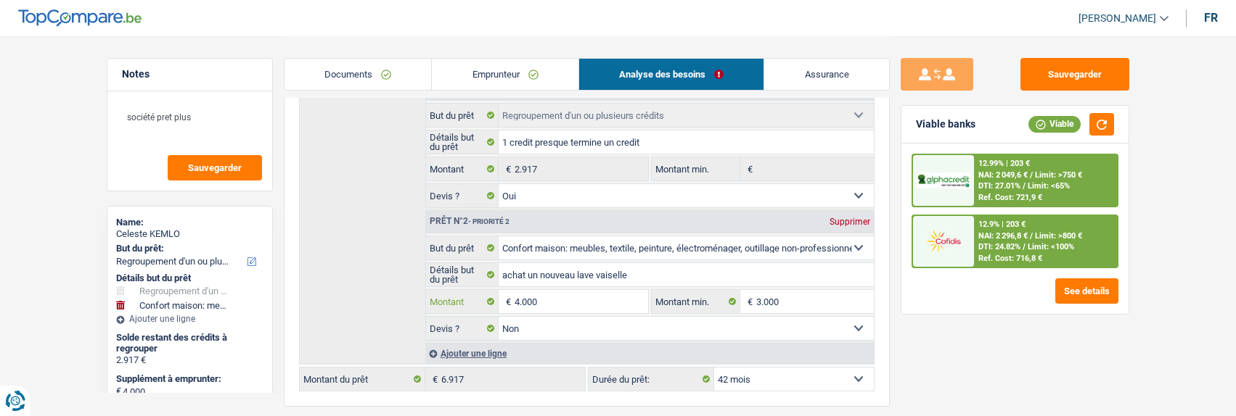
click at [553, 297] on input "4.000" at bounding box center [580, 301] width 133 height 23
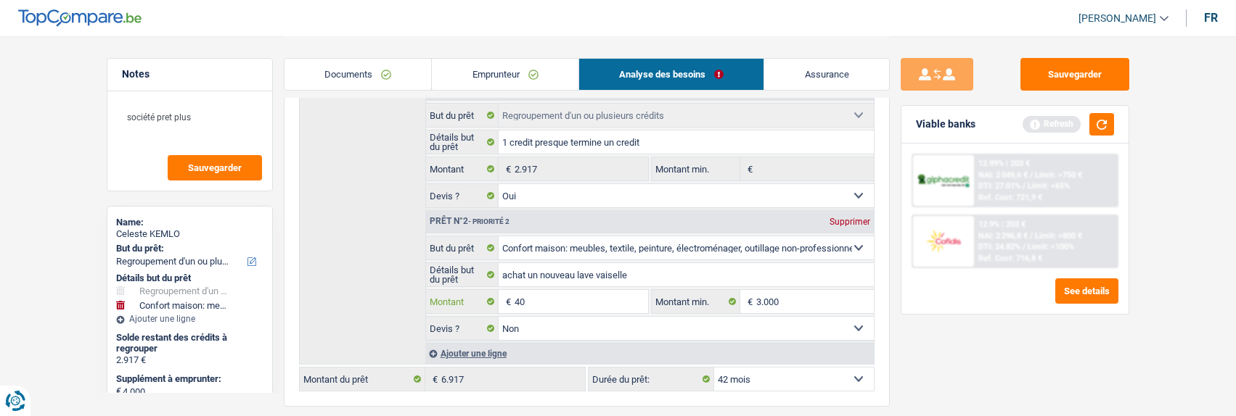
type input "4"
type input "3.100"
type input "6.017"
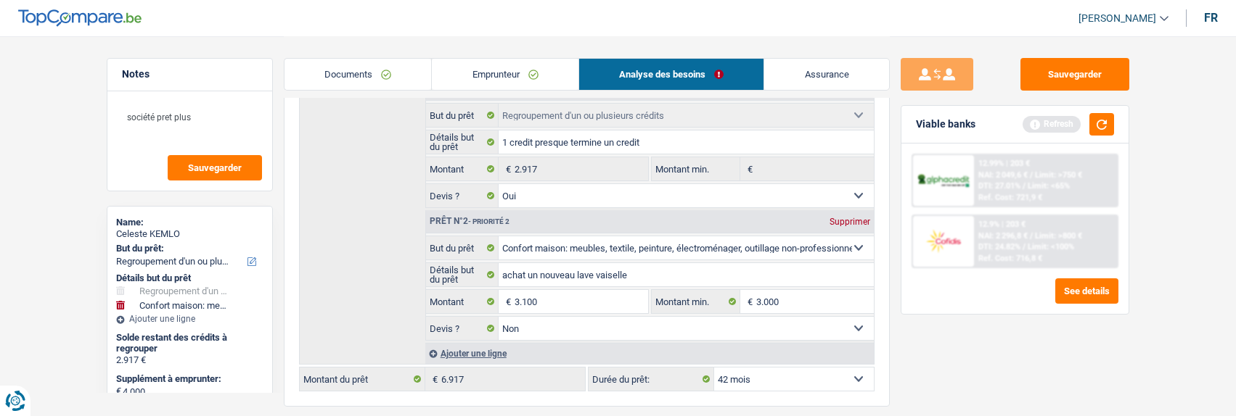
type input "6.017"
click at [939, 334] on div "Sauvegarder Viable banks Refresh 12.99% | 203 € NAI: 2 049,6 € / Limit: >750 € …" at bounding box center [1015, 225] width 250 height 335
click at [1065, 77] on button "Sauvegarder" at bounding box center [1074, 74] width 109 height 33
click at [1103, 122] on button "button" at bounding box center [1101, 124] width 25 height 22
drag, startPoint x: 1035, startPoint y: 357, endPoint x: 1033, endPoint y: 304, distance: 53.0
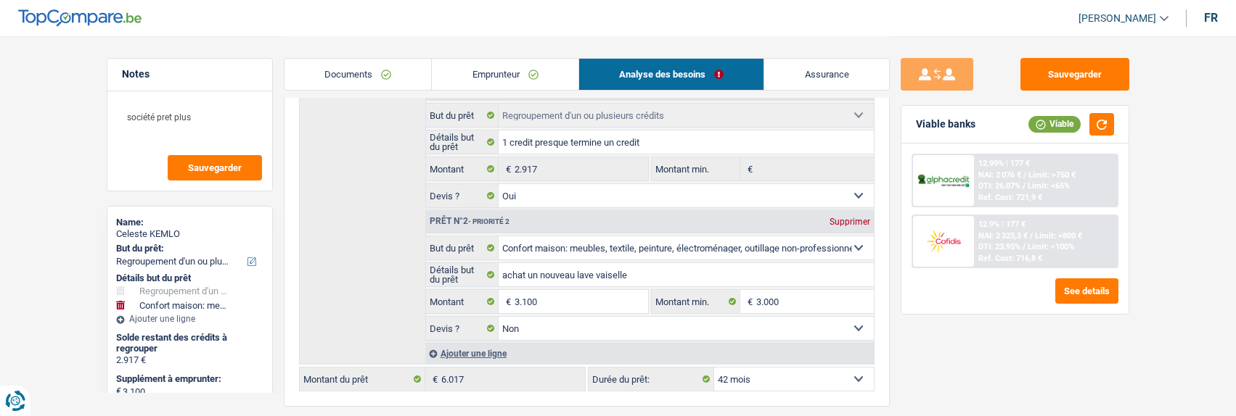
click at [1033, 311] on div "Sauvegarder Viable banks Viable 12.99% | 177 € NAI: 2 076 € / Limit: >750 € DTI…" at bounding box center [1015, 225] width 250 height 335
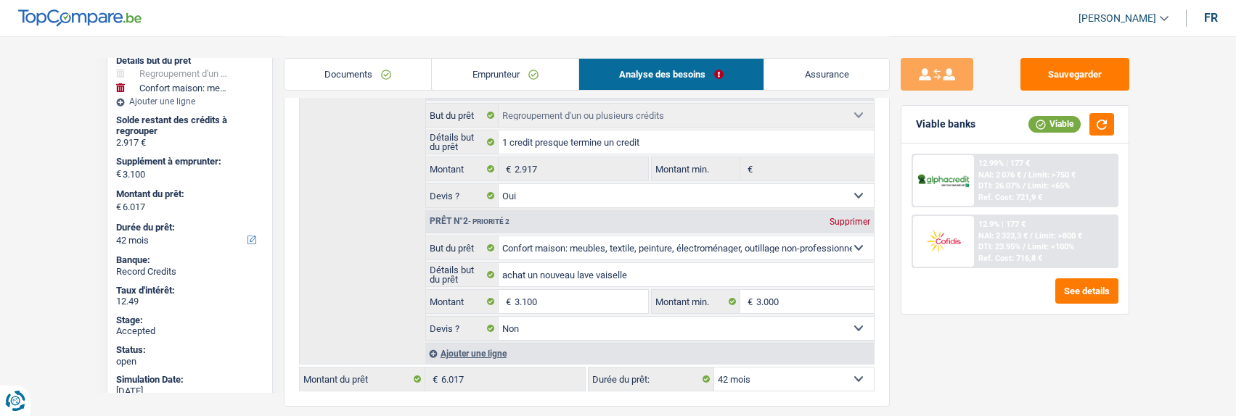
click at [541, 84] on link "Emprunteur" at bounding box center [505, 74] width 147 height 31
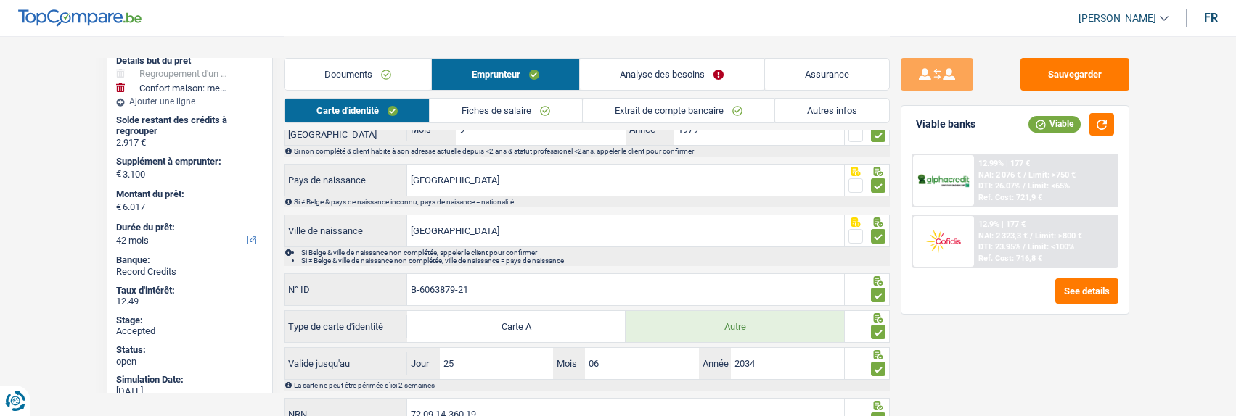
click at [661, 110] on link "Extrait de compte bancaire" at bounding box center [679, 111] width 192 height 24
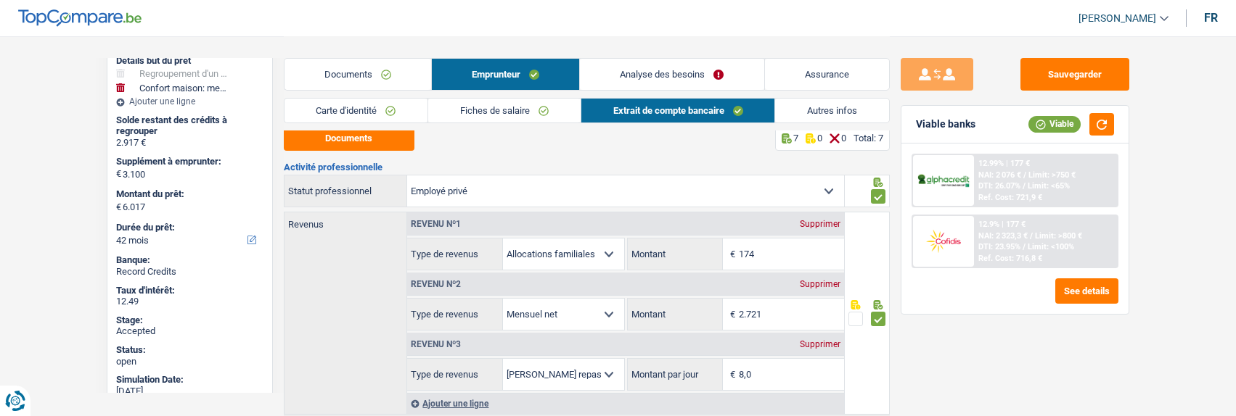
scroll to position [0, 0]
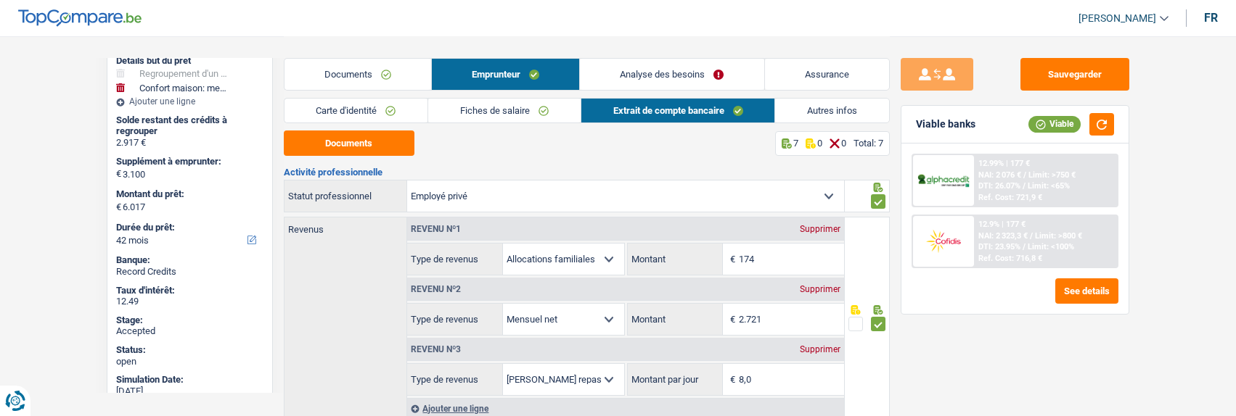
click at [670, 74] on link "Analyse des besoins" at bounding box center [672, 74] width 184 height 31
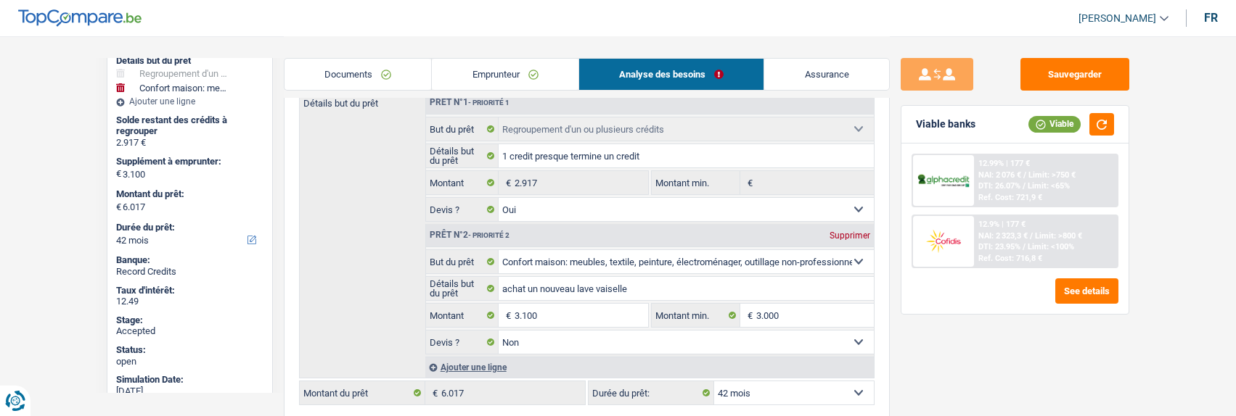
scroll to position [290, 0]
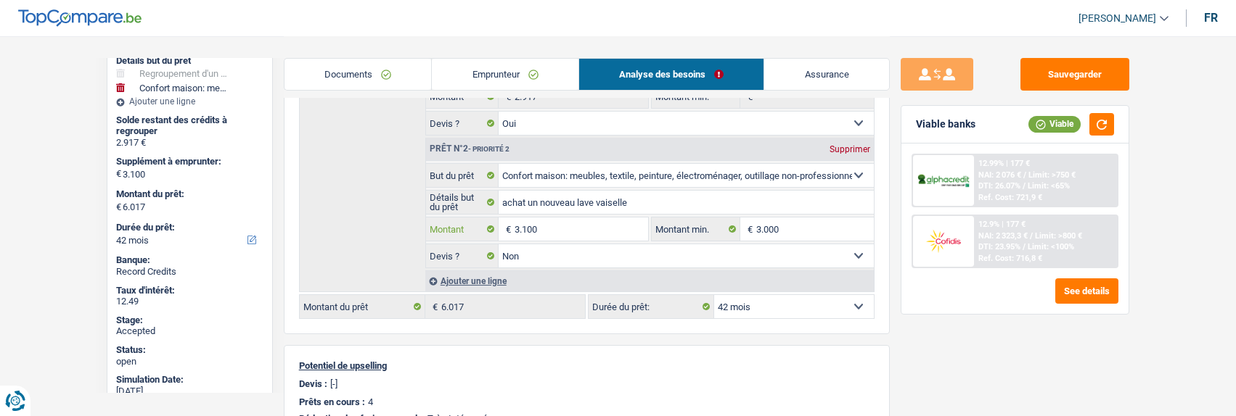
click at [541, 226] on input "3.100" at bounding box center [580, 229] width 133 height 23
type input "3"
type input "4.400"
type input "7.317"
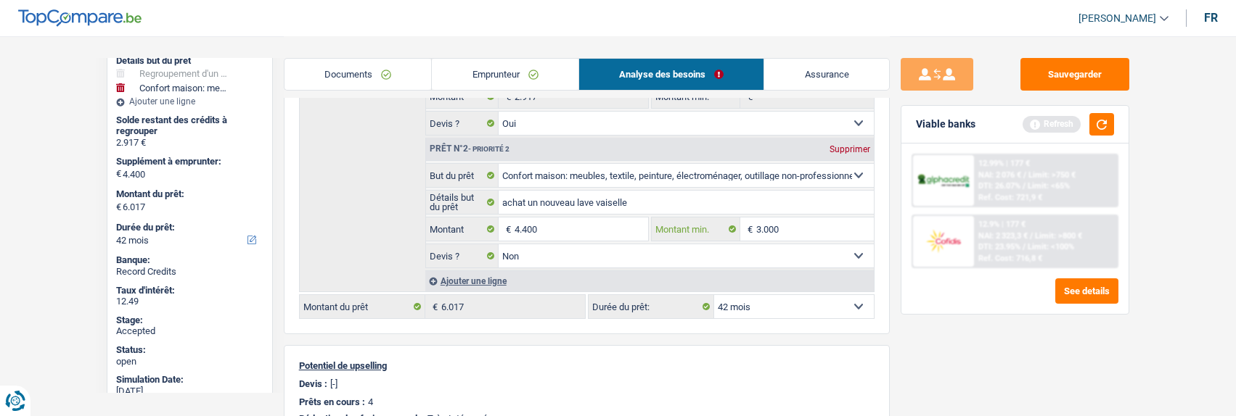
type input "7.317"
click at [545, 227] on input "4.400" at bounding box center [580, 229] width 133 height 23
type input "4.583"
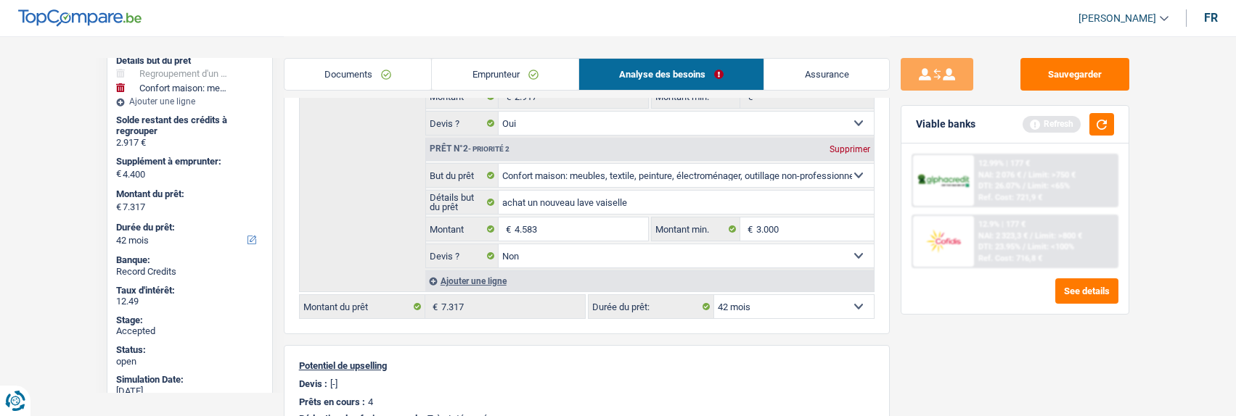
type input "7.500"
click at [1104, 124] on button "button" at bounding box center [1101, 124] width 25 height 22
click at [986, 337] on div "Sauvegarder Viable banks Viable 12.99% | 221 € NAI: 2 032,4 € / Limit: >750 € D…" at bounding box center [1015, 225] width 250 height 335
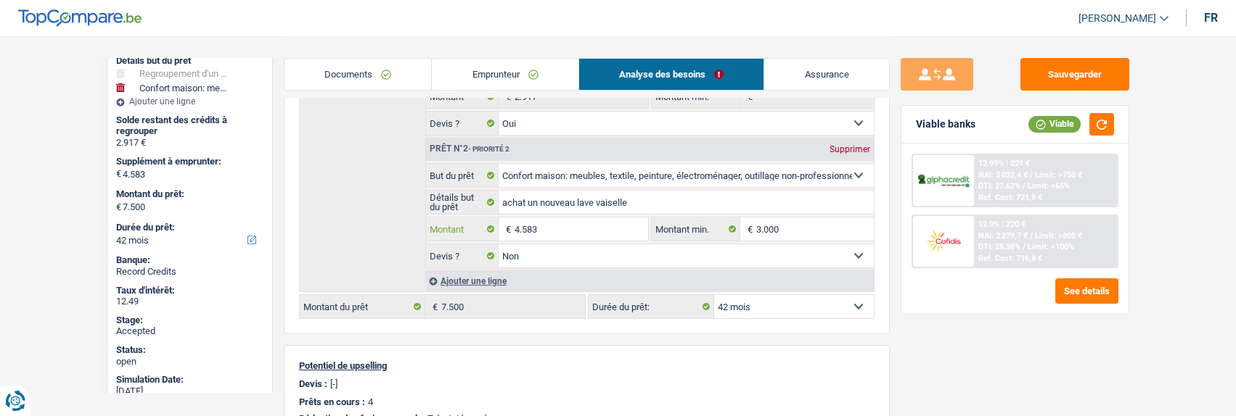
click at [559, 222] on input "4.583" at bounding box center [580, 229] width 133 height 23
type input "4.584"
type input "7.501"
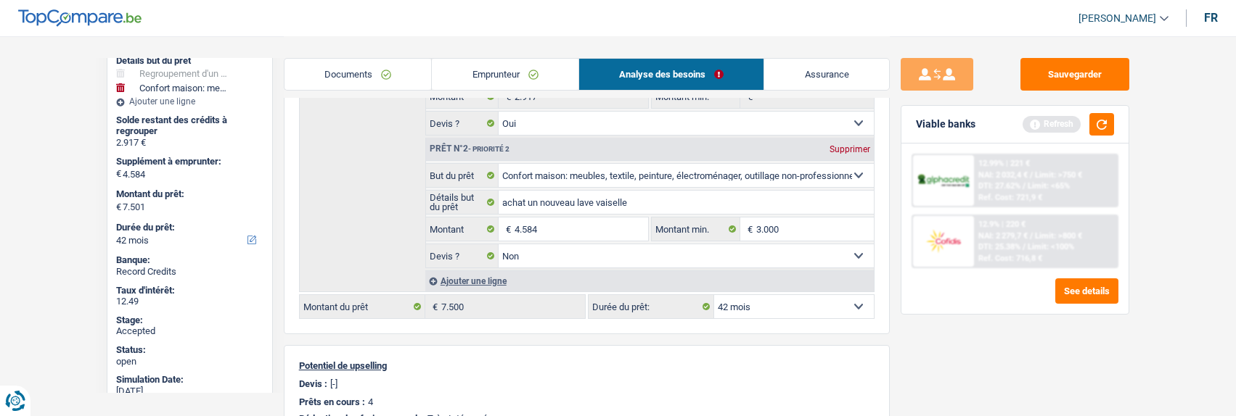
select select "48"
type input "7.501"
select select "48"
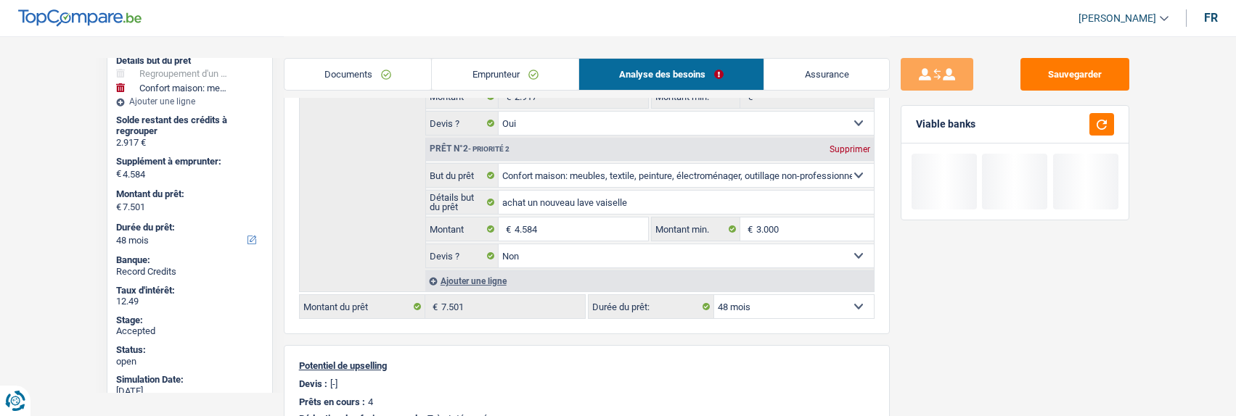
click at [893, 331] on div "Sauvegarder Viable banks" at bounding box center [1015, 225] width 250 height 335
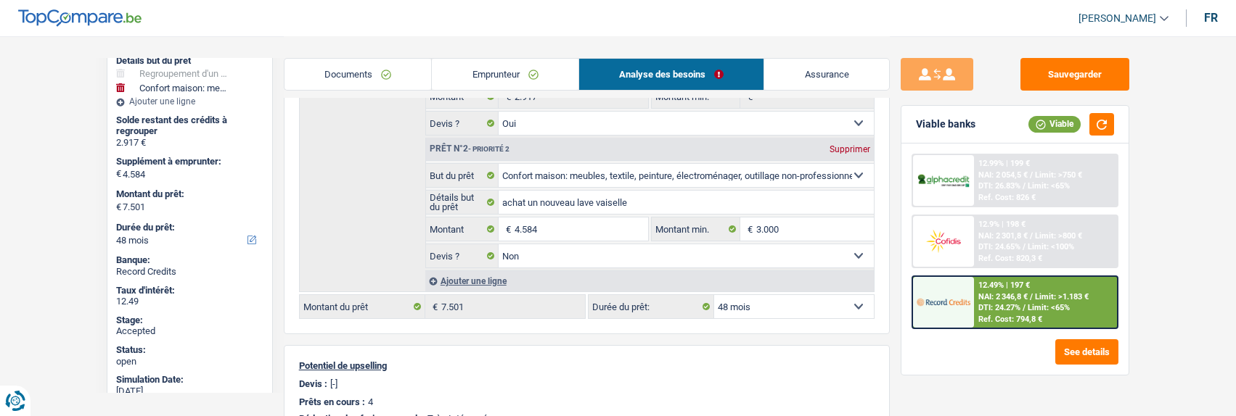
click at [1011, 293] on span "NAI: 2 346,8 €" at bounding box center [1002, 296] width 49 height 9
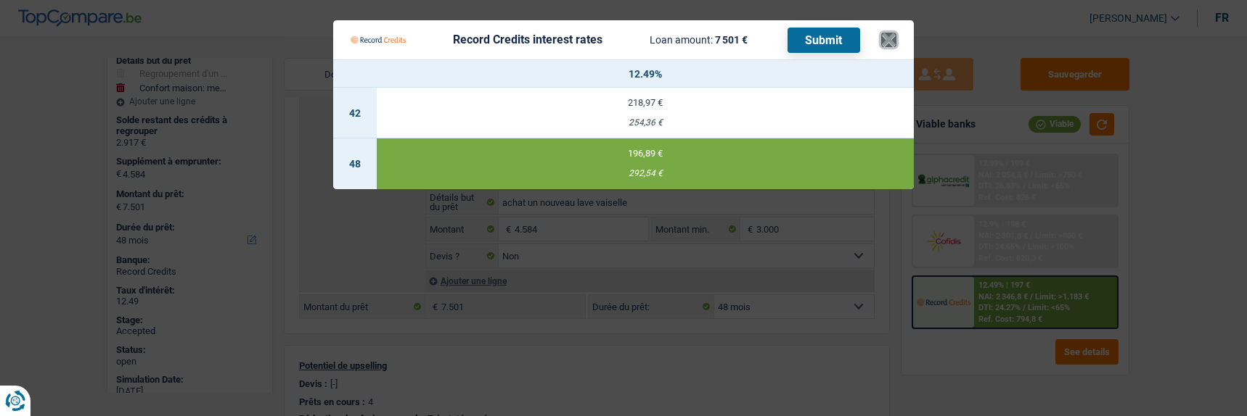
click at [896, 34] on button "×" at bounding box center [888, 40] width 15 height 15
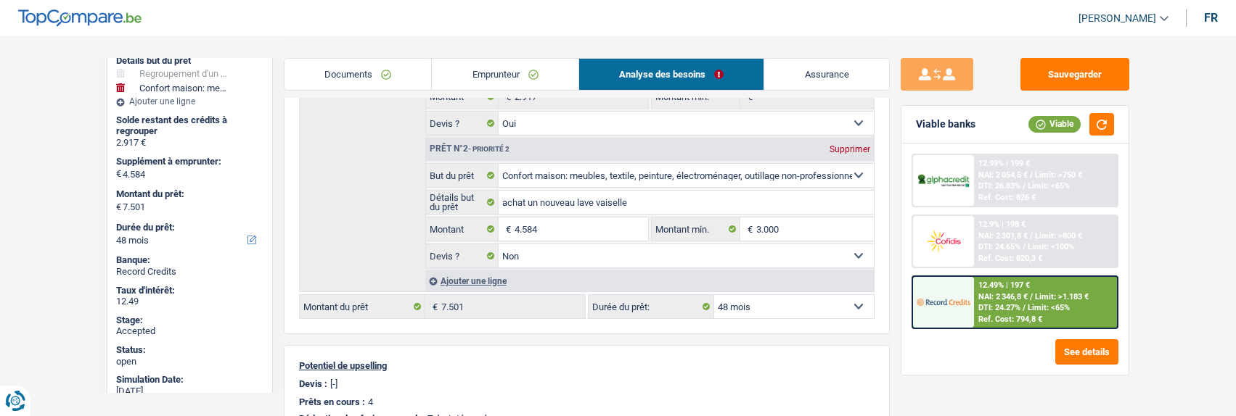
click at [1027, 309] on span "Limit: <65%" at bounding box center [1048, 307] width 42 height 9
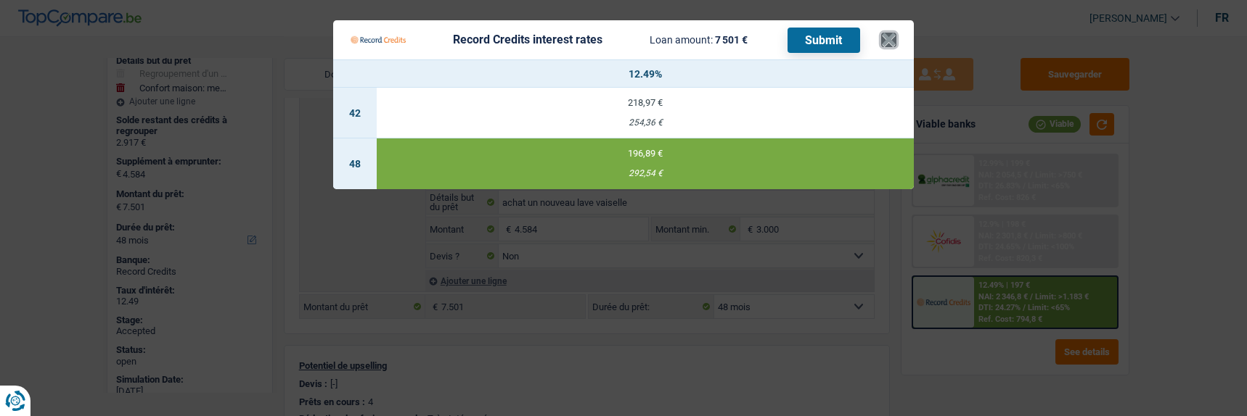
click at [896, 36] on button "×" at bounding box center [888, 40] width 15 height 15
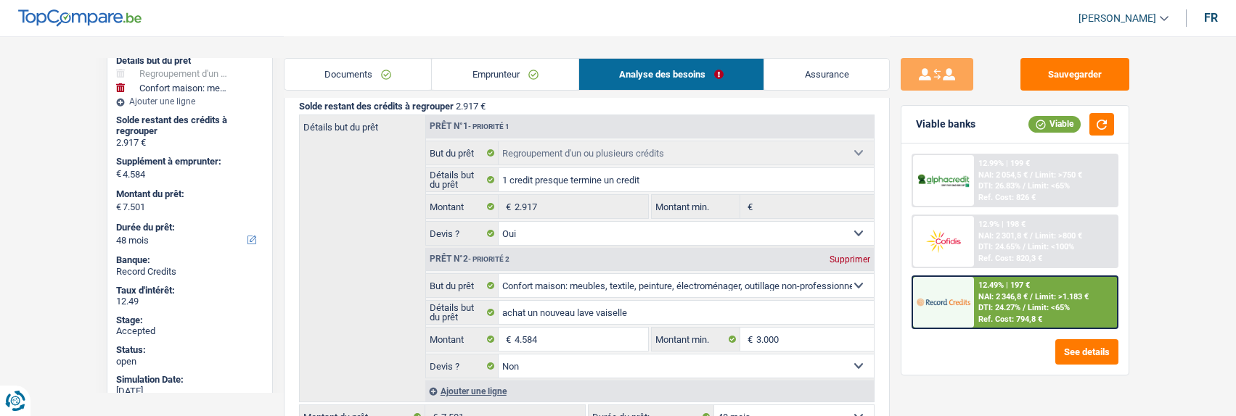
scroll to position [0, 0]
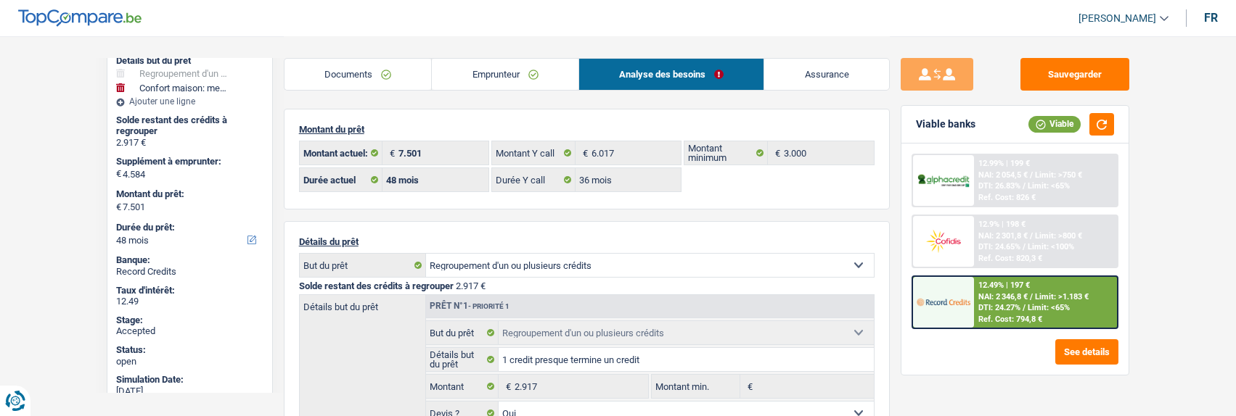
click at [359, 83] on link "Documents" at bounding box center [357, 74] width 147 height 31
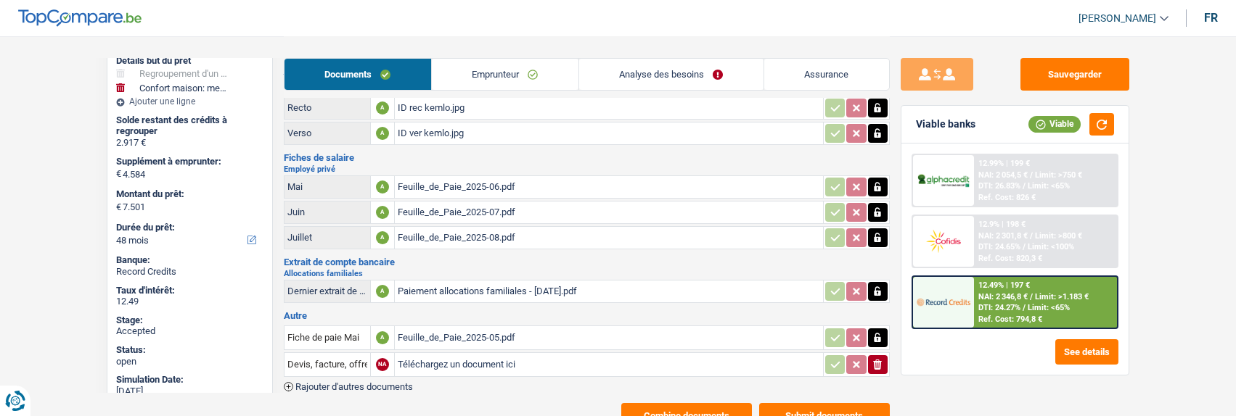
scroll to position [93, 0]
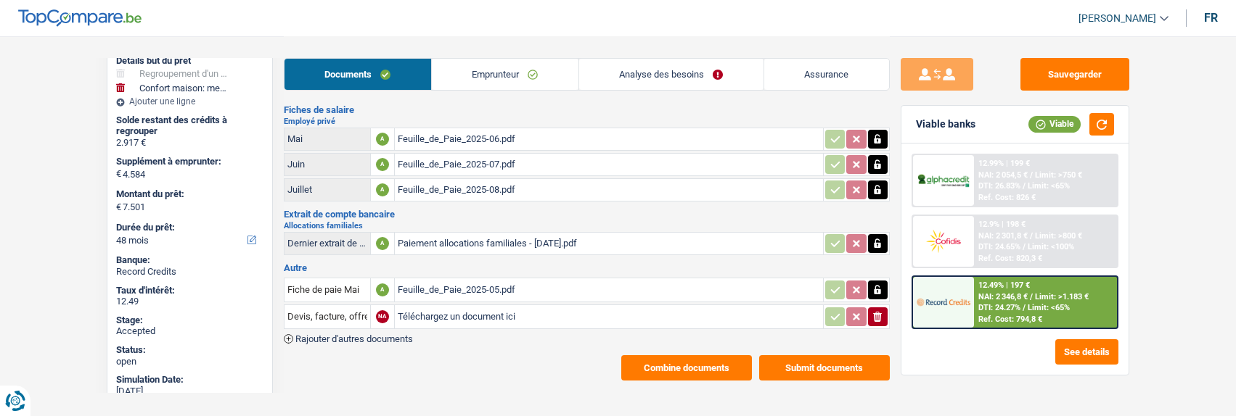
click at [688, 356] on button "Combine documents" at bounding box center [686, 368] width 131 height 25
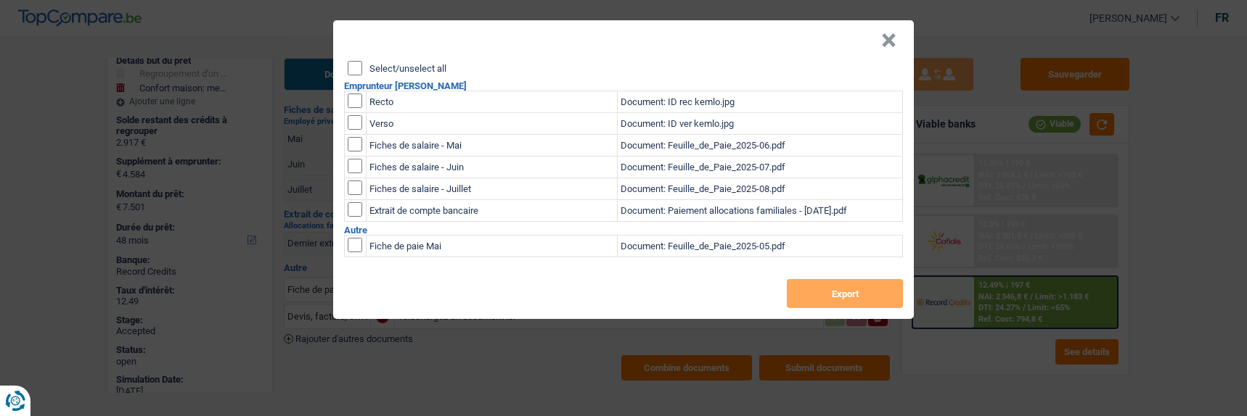
click at [357, 67] on input "Select/unselect all" at bounding box center [355, 68] width 15 height 15
checkbox input "true"
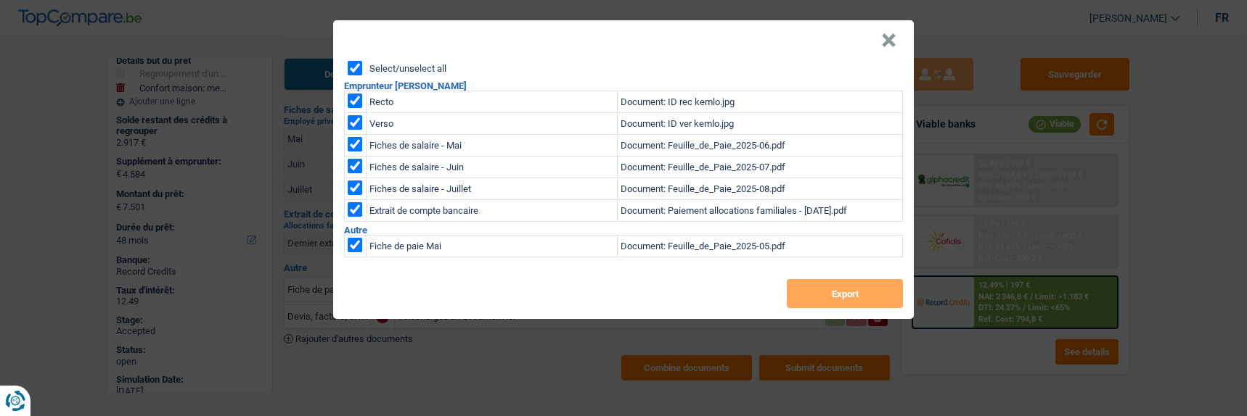
checkbox input "true"
click at [854, 293] on button "Export" at bounding box center [845, 293] width 116 height 29
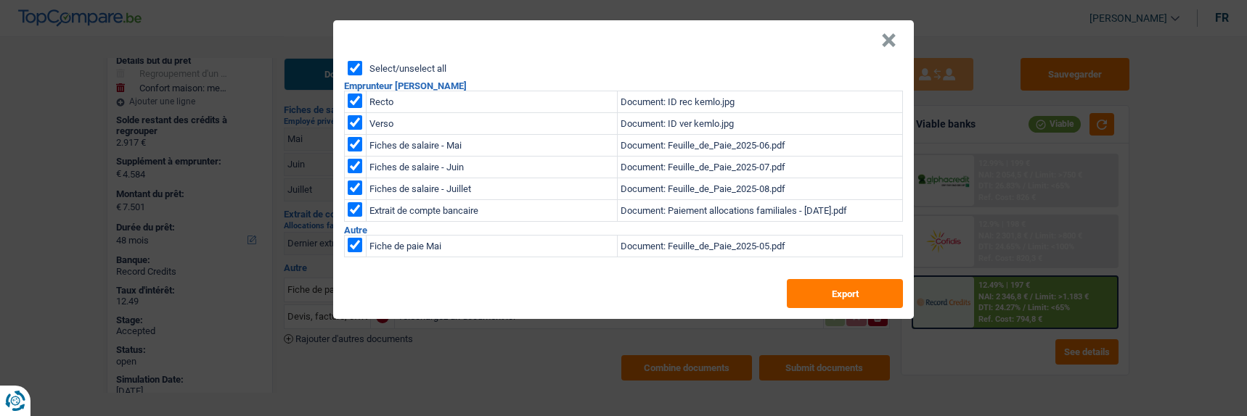
click at [889, 36] on button "×" at bounding box center [888, 40] width 15 height 15
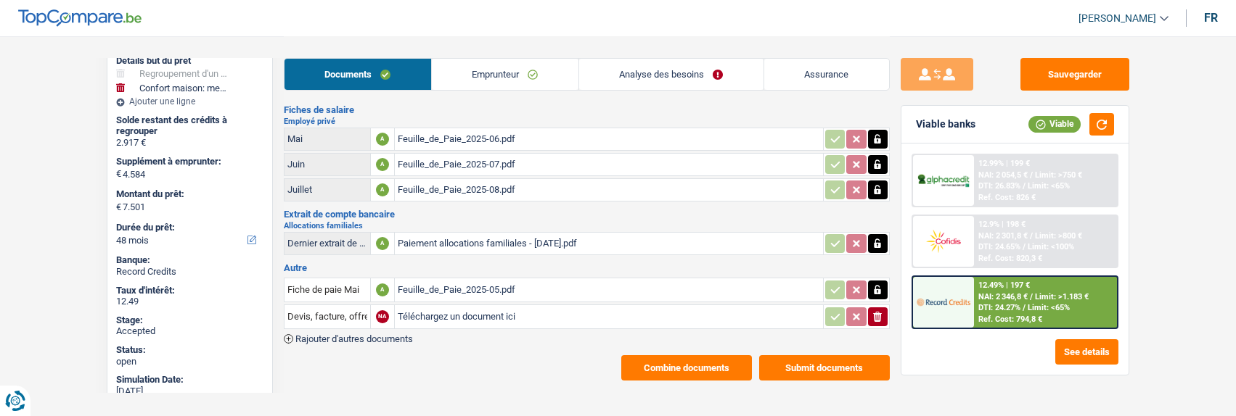
click at [542, 68] on link "Emprunteur" at bounding box center [505, 74] width 147 height 31
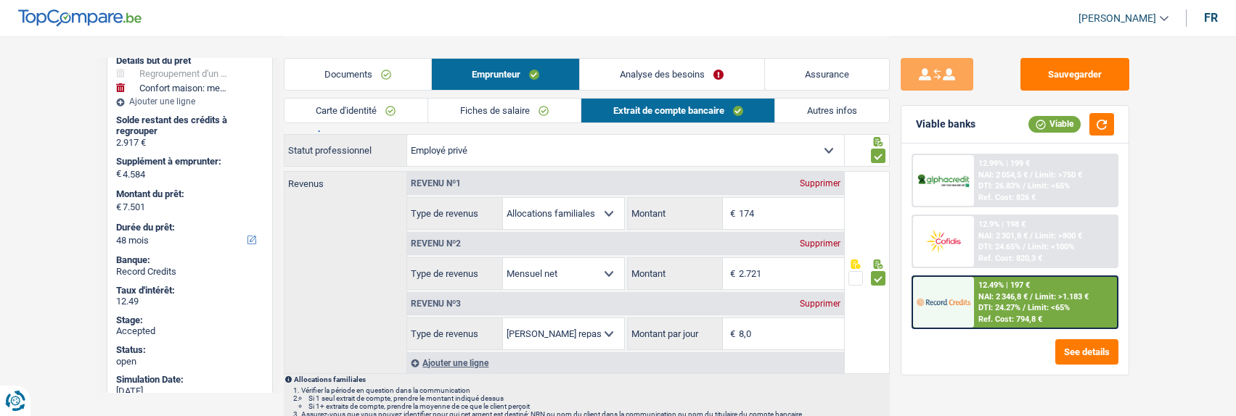
scroll to position [20, 0]
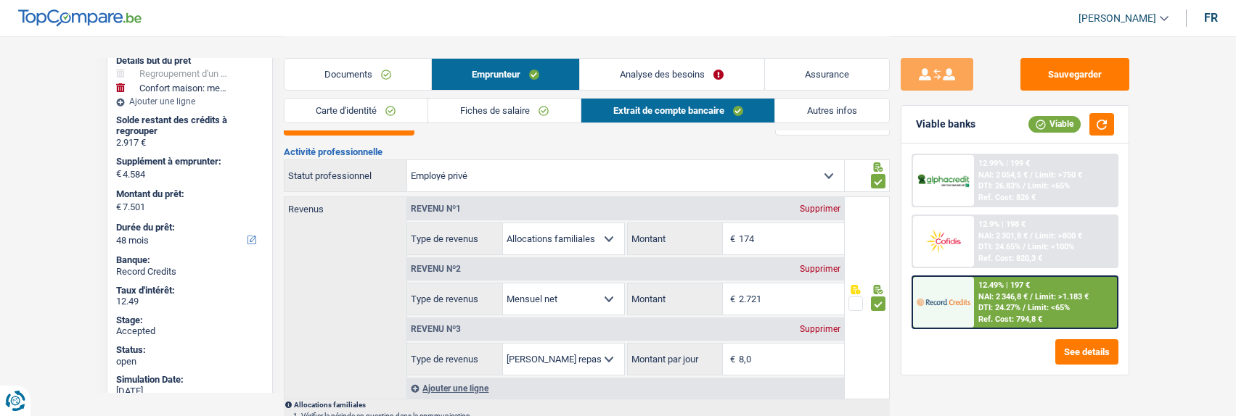
click at [545, 112] on link "Fiches de salaire" at bounding box center [504, 111] width 152 height 24
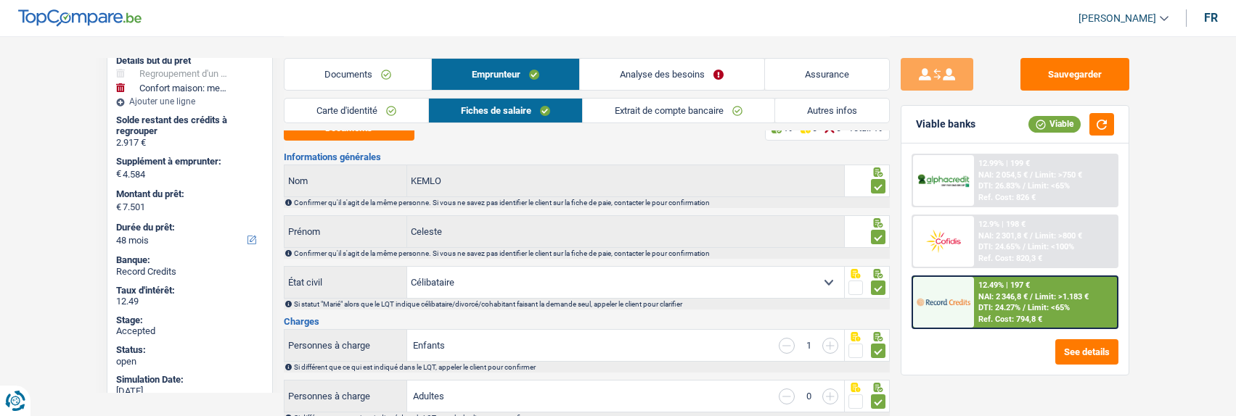
scroll to position [0, 0]
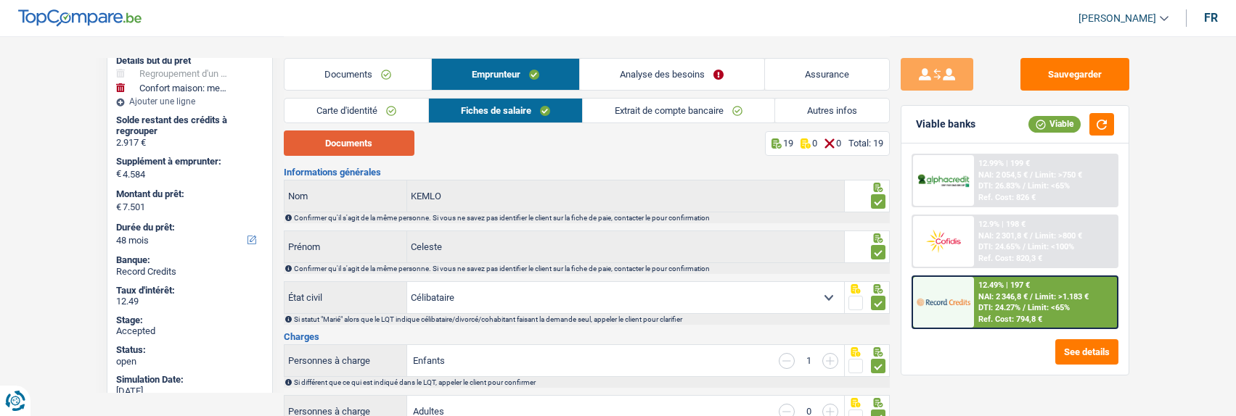
click at [385, 151] on button "Documents" at bounding box center [349, 143] width 131 height 25
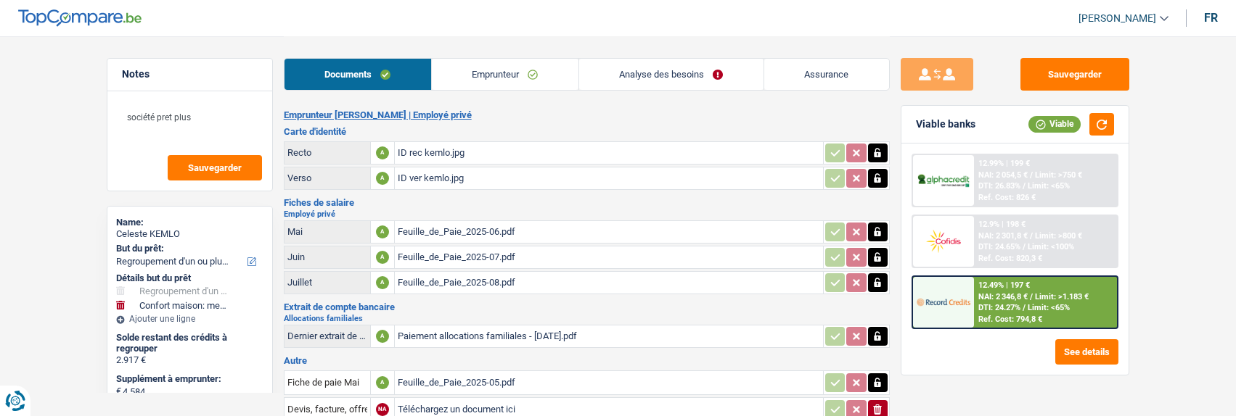
select select "refinancing"
select select "household"
select select "48"
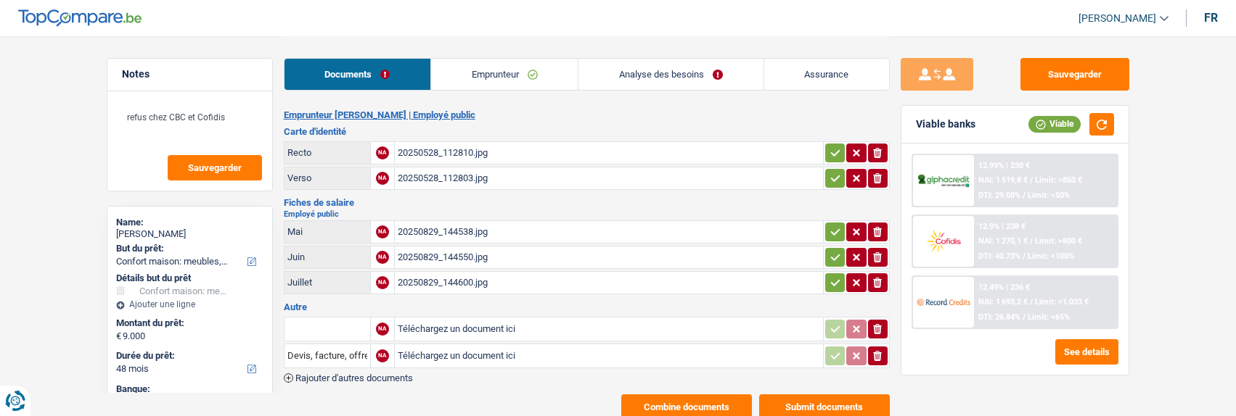
select select "household"
select select "48"
click at [673, 395] on button "Combine documents" at bounding box center [686, 407] width 131 height 25
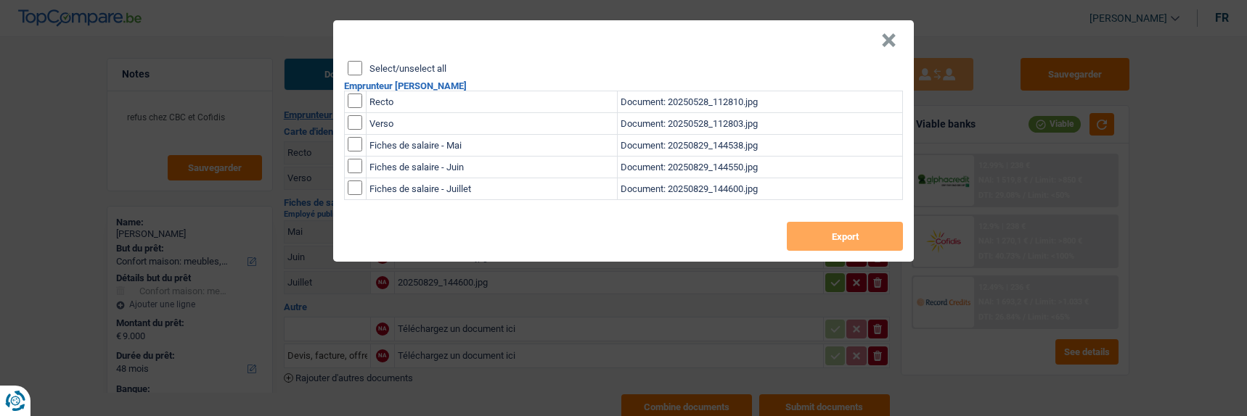
click at [353, 61] on input "Select/unselect all" at bounding box center [355, 68] width 15 height 15
checkbox input "true"
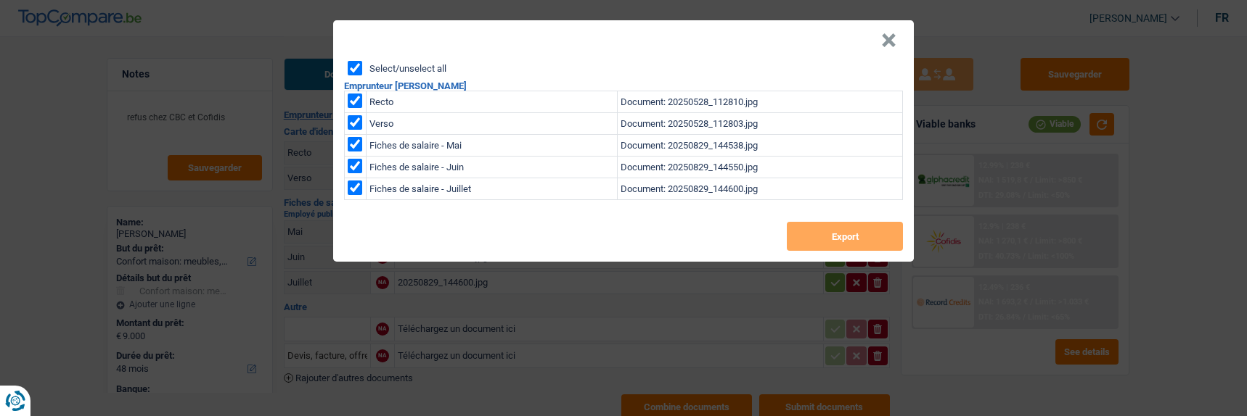
checkbox input "true"
click at [839, 226] on button "Export" at bounding box center [845, 236] width 116 height 29
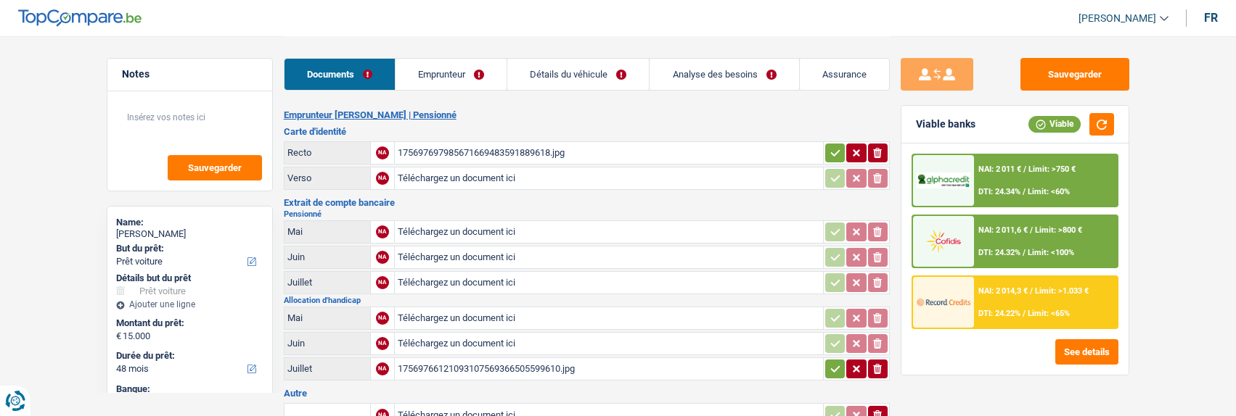
select select "car"
select select "48"
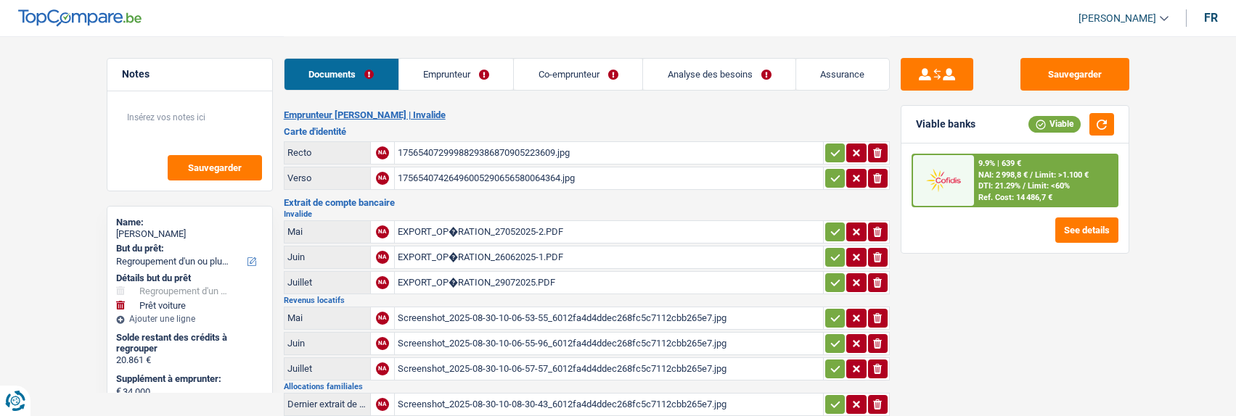
select select "refinancing"
select select "car"
select select "144"
select select "record credits"
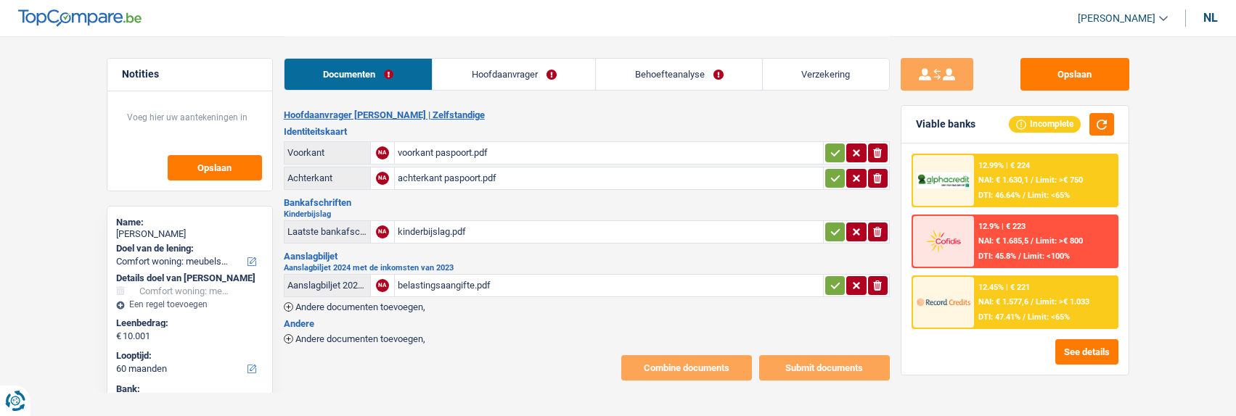
select select "household"
select select "60"
click at [1218, 22] on header "Chris Munzemba Uitloggen nl" at bounding box center [618, 18] width 1236 height 37
click at [1211, 16] on div "nl" at bounding box center [1210, 18] width 15 height 14
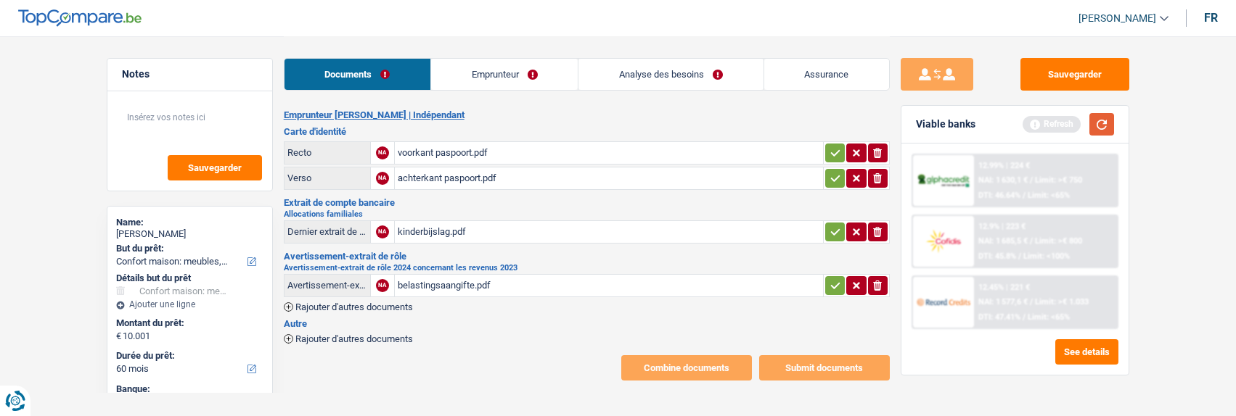
click at [1106, 126] on button "button" at bounding box center [1101, 124] width 25 height 22
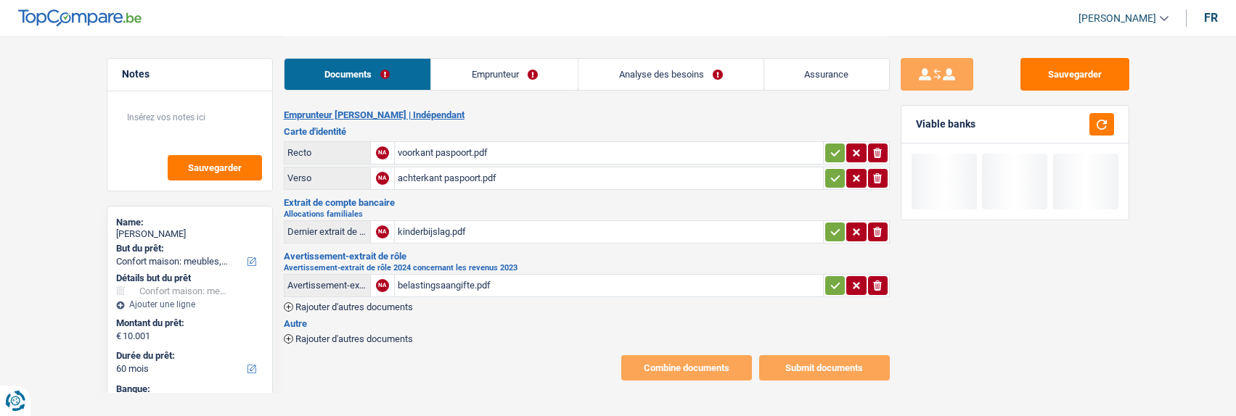
click at [521, 83] on link "Emprunteur" at bounding box center [504, 74] width 147 height 31
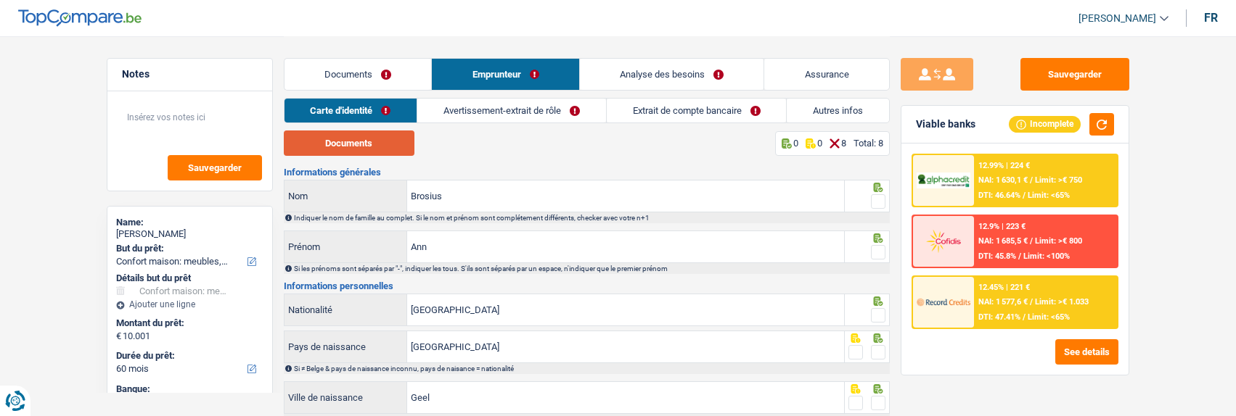
click at [406, 147] on button "Documents" at bounding box center [349, 143] width 131 height 25
click at [871, 195] on span at bounding box center [878, 201] width 15 height 15
click at [0, 0] on input "radio" at bounding box center [0, 0] width 0 height 0
click at [876, 245] on span at bounding box center [878, 252] width 15 height 15
click at [0, 0] on input "radio" at bounding box center [0, 0] width 0 height 0
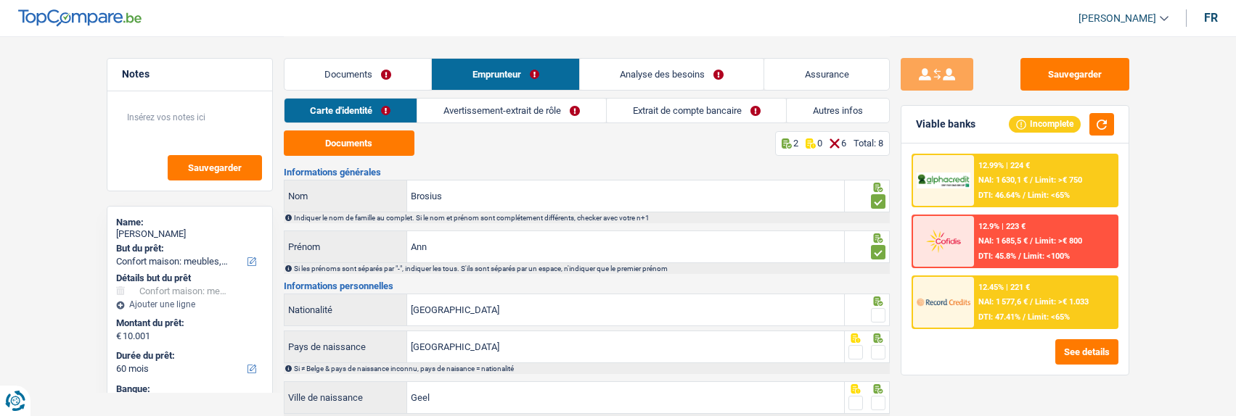
click at [878, 310] on span at bounding box center [878, 315] width 15 height 15
click at [0, 0] on input "radio" at bounding box center [0, 0] width 0 height 0
click at [877, 348] on span at bounding box center [878, 352] width 15 height 15
click at [0, 0] on input "radio" at bounding box center [0, 0] width 0 height 0
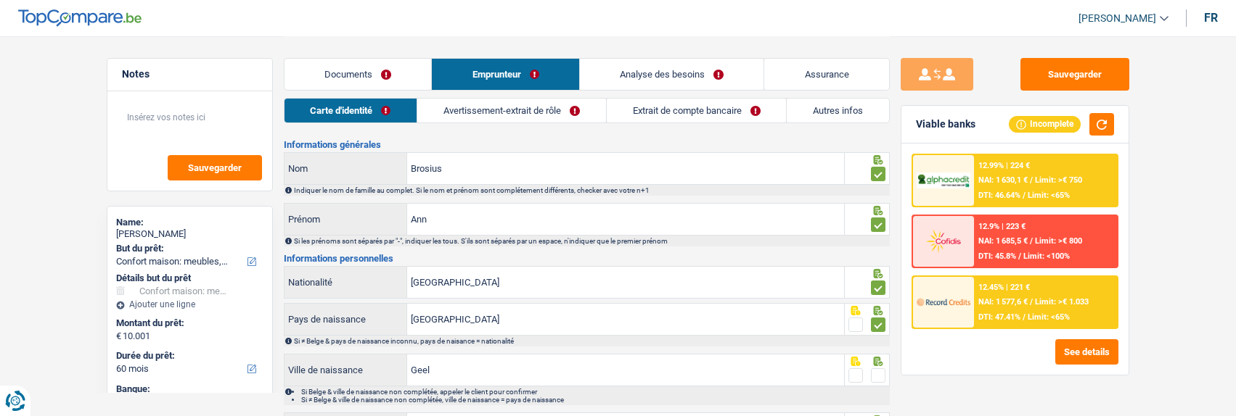
scroll to position [73, 0]
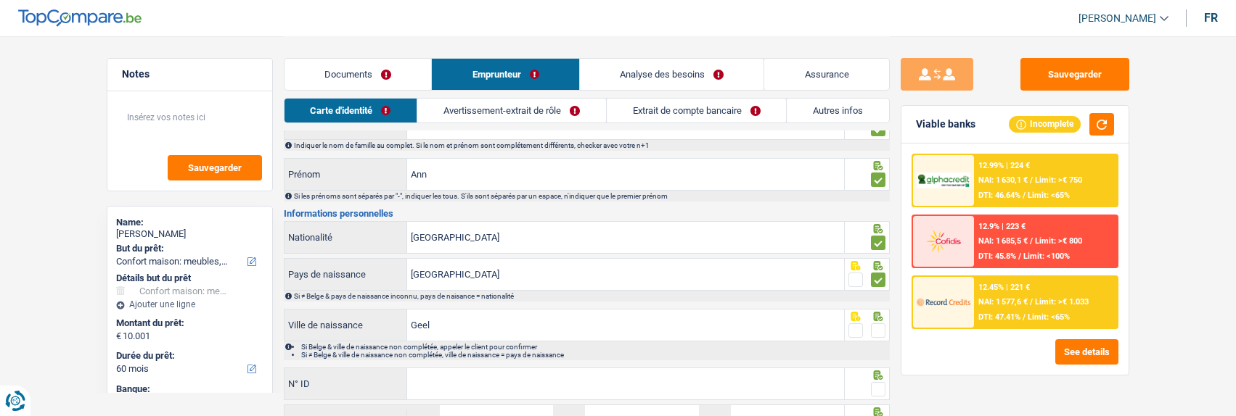
drag, startPoint x: 876, startPoint y: 327, endPoint x: 853, endPoint y: 333, distance: 23.9
click at [876, 329] on span at bounding box center [878, 331] width 15 height 15
click at [0, 0] on input "radio" at bounding box center [0, 0] width 0 height 0
click at [604, 377] on input "N° ID" at bounding box center [625, 384] width 437 height 31
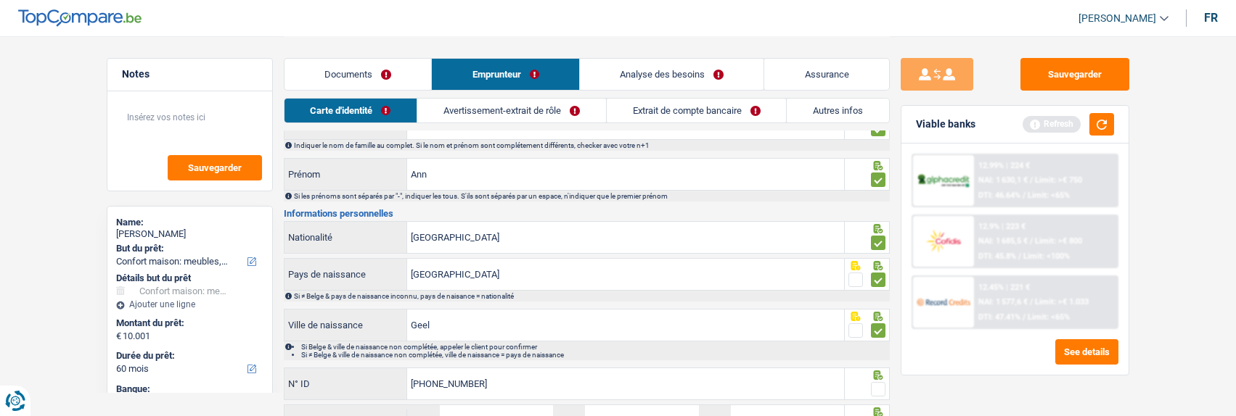
type input "595-0096476-76"
click at [879, 386] on span at bounding box center [878, 389] width 15 height 15
click at [0, 0] on input "radio" at bounding box center [0, 0] width 0 height 0
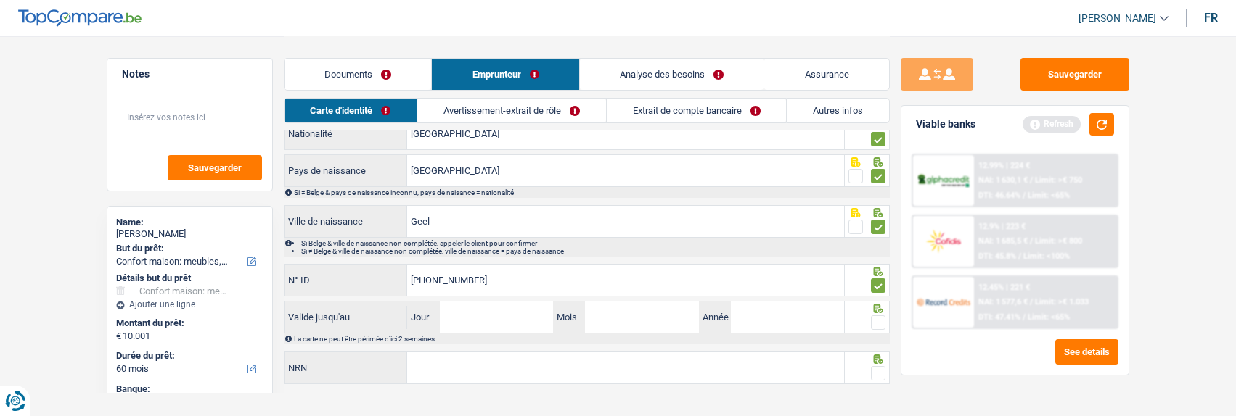
scroll to position [193, 0]
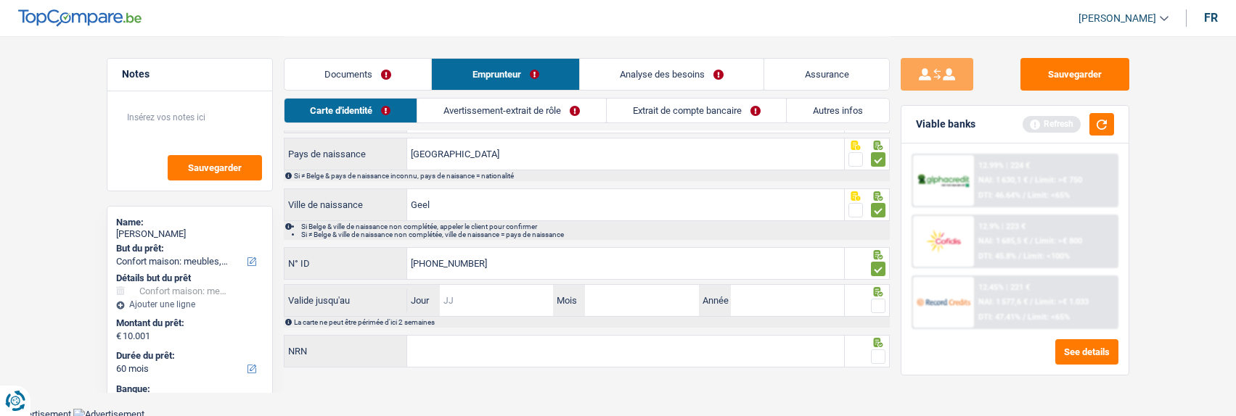
click at [487, 295] on input "Jour" at bounding box center [496, 300] width 113 height 31
type input "11"
type input "01"
type input "2031"
click at [876, 300] on span at bounding box center [878, 306] width 15 height 15
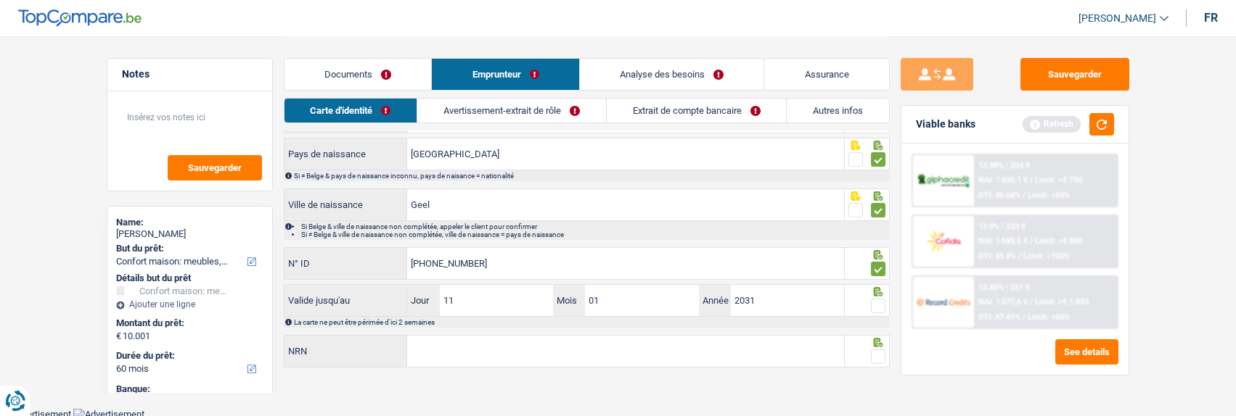
click at [0, 0] on input "radio" at bounding box center [0, 0] width 0 height 0
click at [572, 356] on input "NRN" at bounding box center [625, 351] width 437 height 31
type input "77.07.19-126.97"
click at [874, 360] on span at bounding box center [878, 357] width 15 height 15
click at [0, 0] on input "radio" at bounding box center [0, 0] width 0 height 0
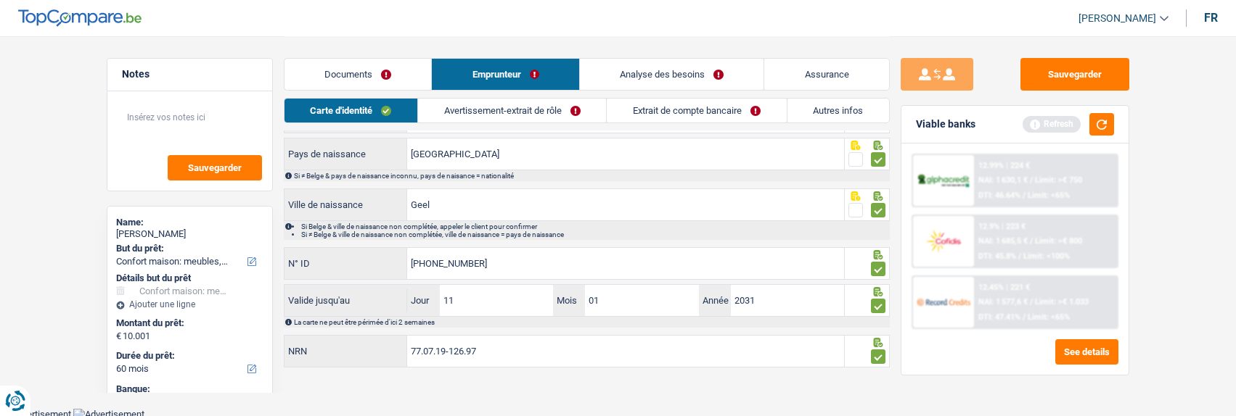
click at [518, 115] on link "Avertissement-extrait de rôle" at bounding box center [512, 111] width 188 height 24
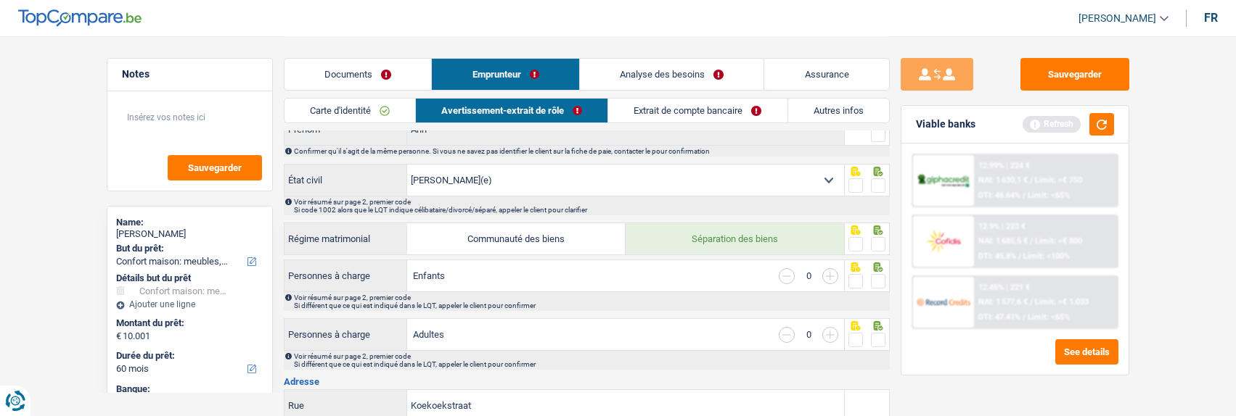
scroll to position [0, 0]
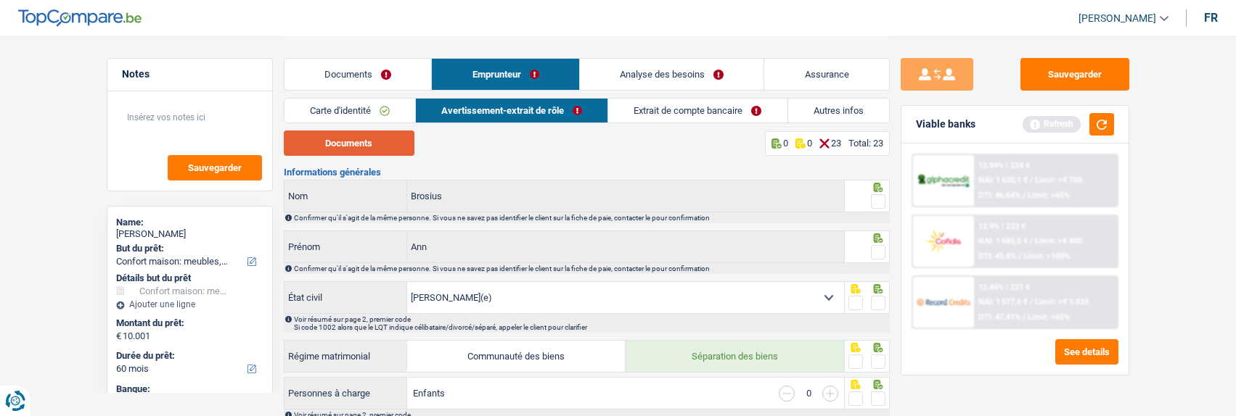
click at [394, 144] on button "Documents" at bounding box center [349, 143] width 131 height 25
click at [882, 199] on span at bounding box center [878, 201] width 15 height 15
click at [0, 0] on input "radio" at bounding box center [0, 0] width 0 height 0
click at [874, 246] on span at bounding box center [878, 252] width 15 height 15
click at [0, 0] on input "radio" at bounding box center [0, 0] width 0 height 0
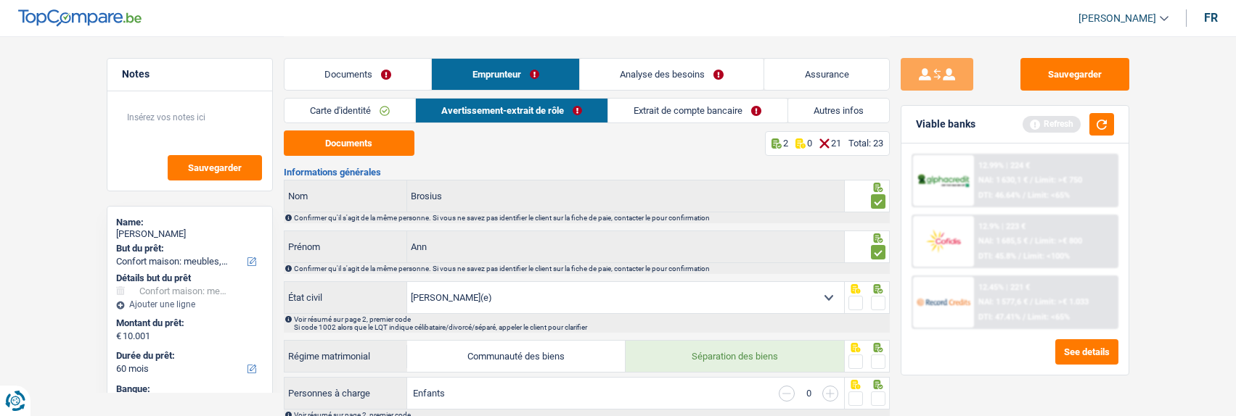
click at [876, 301] on span at bounding box center [878, 303] width 15 height 15
click at [0, 0] on input "radio" at bounding box center [0, 0] width 0 height 0
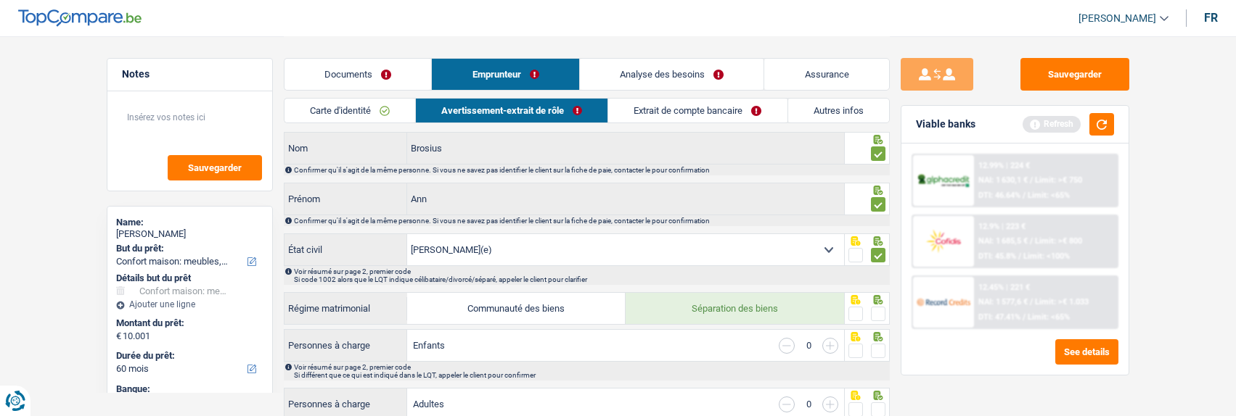
scroll to position [73, 0]
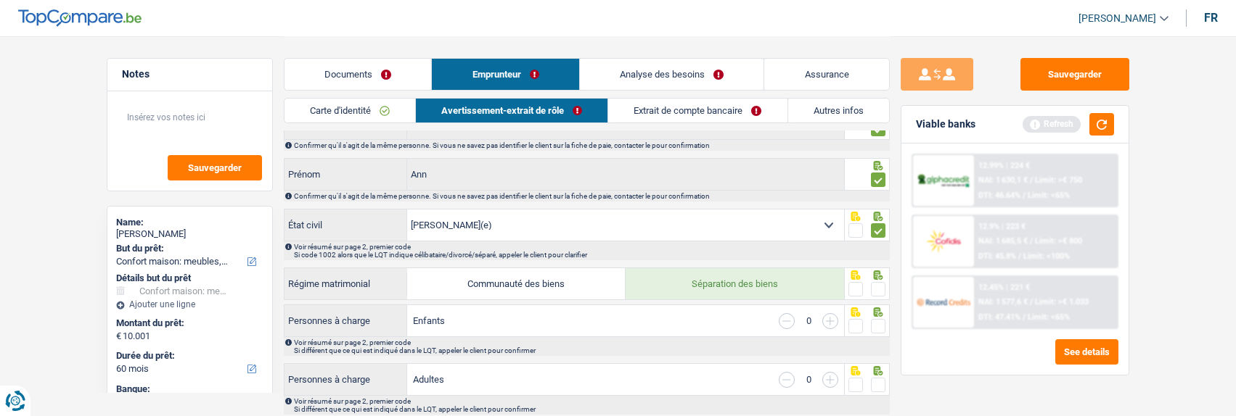
click at [873, 282] on span at bounding box center [878, 289] width 15 height 15
click at [0, 0] on input "radio" at bounding box center [0, 0] width 0 height 0
click at [874, 322] on span at bounding box center [878, 326] width 15 height 15
click at [0, 0] on input "radio" at bounding box center [0, 0] width 0 height 0
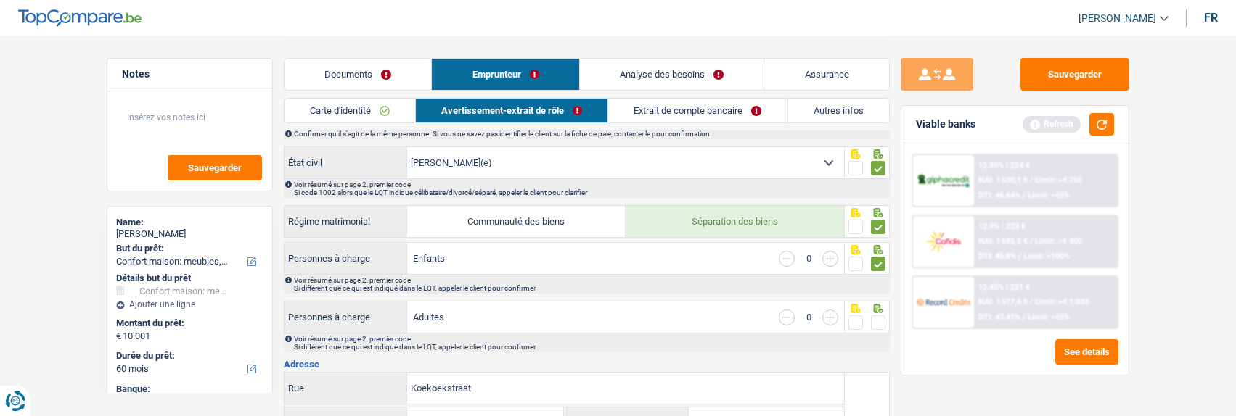
scroll to position [218, 0]
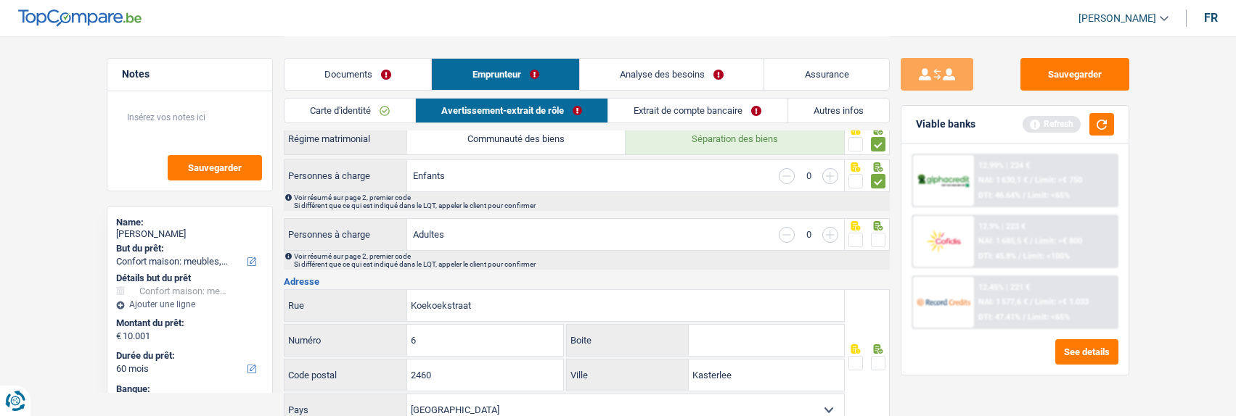
click at [873, 237] on span at bounding box center [878, 240] width 15 height 15
click at [0, 0] on input "radio" at bounding box center [0, 0] width 0 height 0
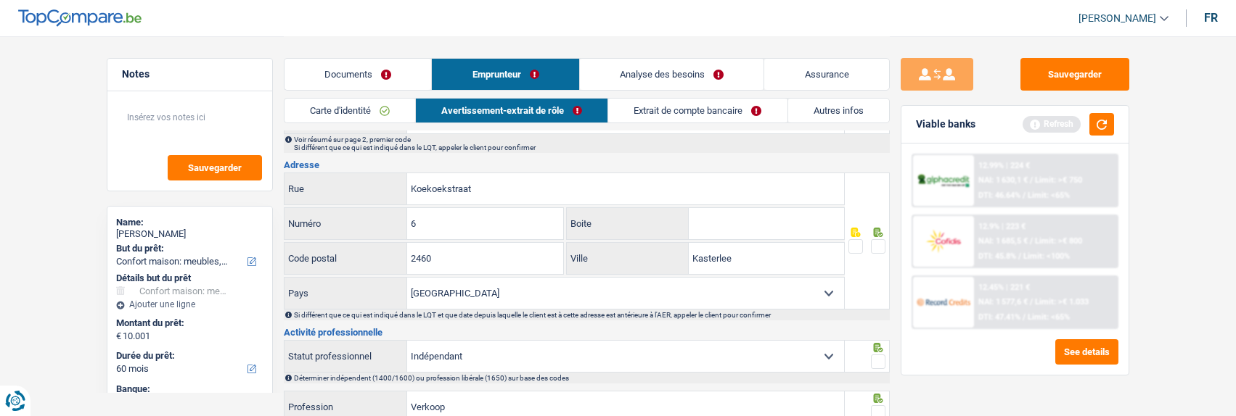
scroll to position [363, 0]
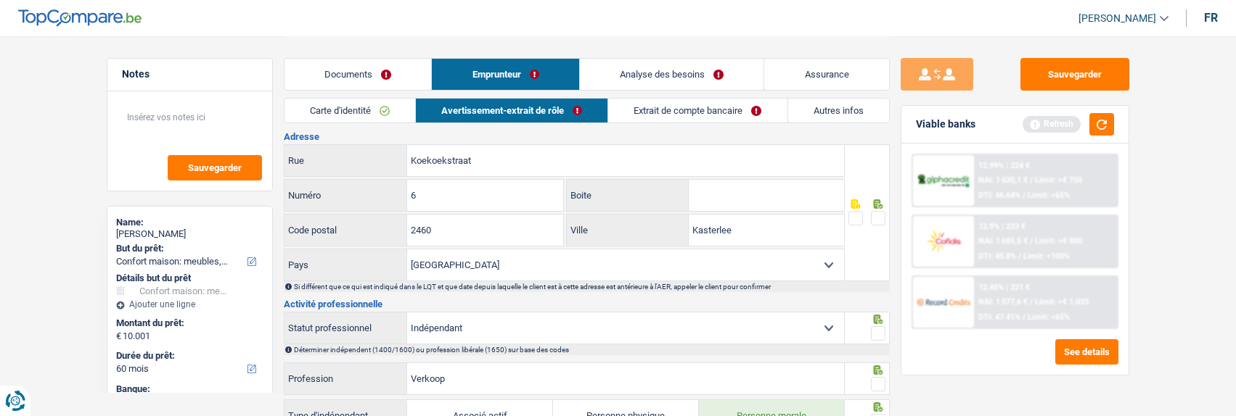
click at [879, 214] on span at bounding box center [878, 218] width 15 height 15
click at [0, 0] on input "radio" at bounding box center [0, 0] width 0 height 0
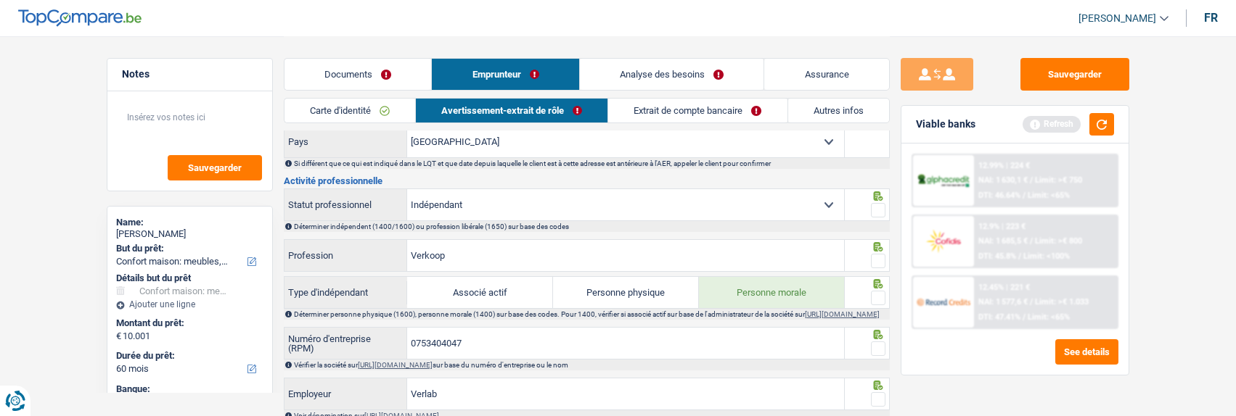
scroll to position [508, 0]
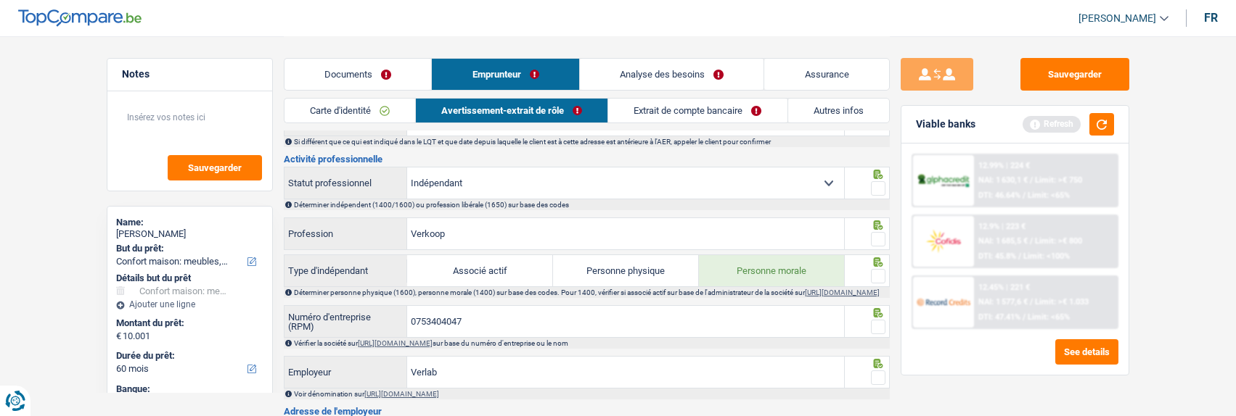
click at [876, 185] on span at bounding box center [878, 188] width 15 height 15
click at [0, 0] on input "radio" at bounding box center [0, 0] width 0 height 0
click at [871, 234] on span at bounding box center [878, 239] width 15 height 15
click at [0, 0] on input "radio" at bounding box center [0, 0] width 0 height 0
drag, startPoint x: 488, startPoint y: 235, endPoint x: 366, endPoint y: 219, distance: 123.7
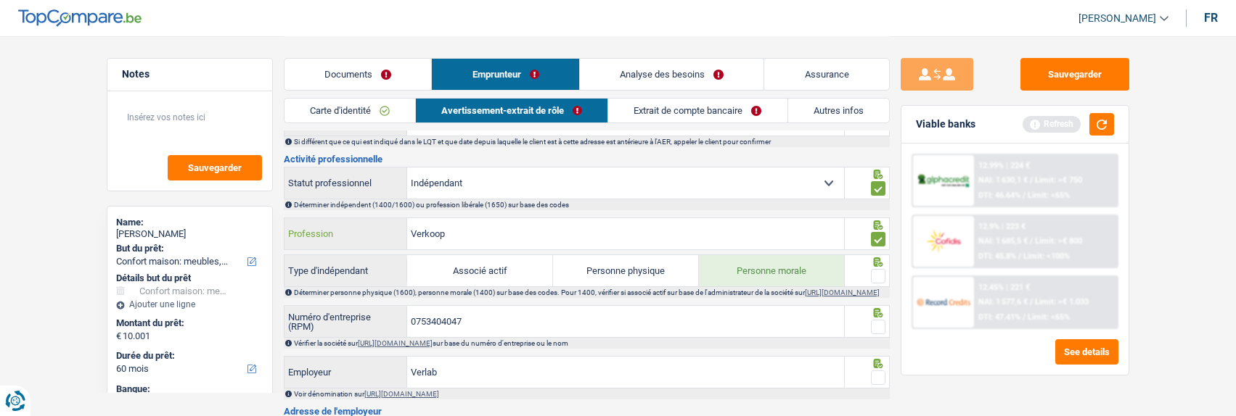
click at [366, 220] on div "Verkoop Profession" at bounding box center [564, 233] width 560 height 31
click at [877, 270] on span at bounding box center [878, 276] width 15 height 15
click at [0, 0] on input "radio" at bounding box center [0, 0] width 0 height 0
click at [509, 322] on input "0753404047" at bounding box center [625, 321] width 437 height 31
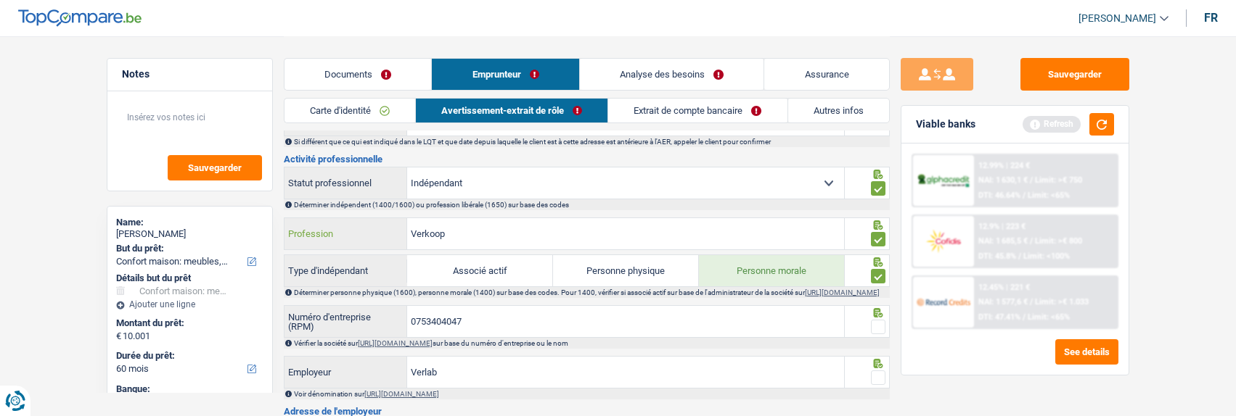
drag, startPoint x: 517, startPoint y: 233, endPoint x: 373, endPoint y: 210, distance: 145.5
type input "Gérant"
click at [875, 334] on span at bounding box center [878, 327] width 15 height 15
click at [0, 0] on input "radio" at bounding box center [0, 0] width 0 height 0
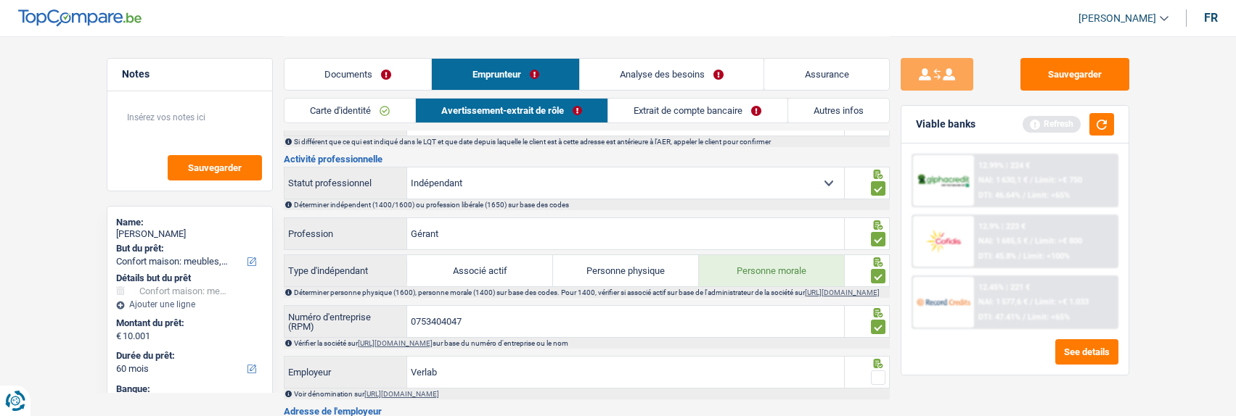
scroll to position [580, 0]
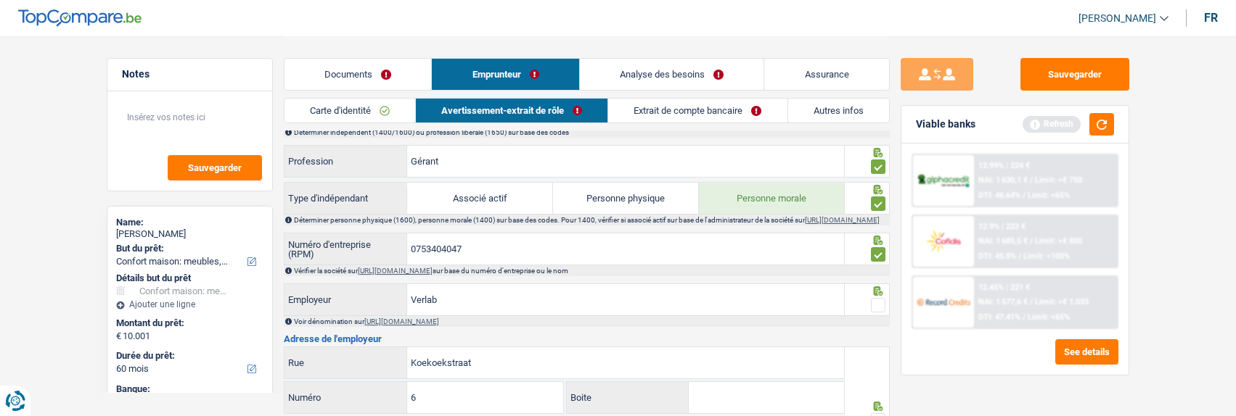
click at [876, 309] on span at bounding box center [878, 305] width 15 height 15
click at [0, 0] on input "radio" at bounding box center [0, 0] width 0 height 0
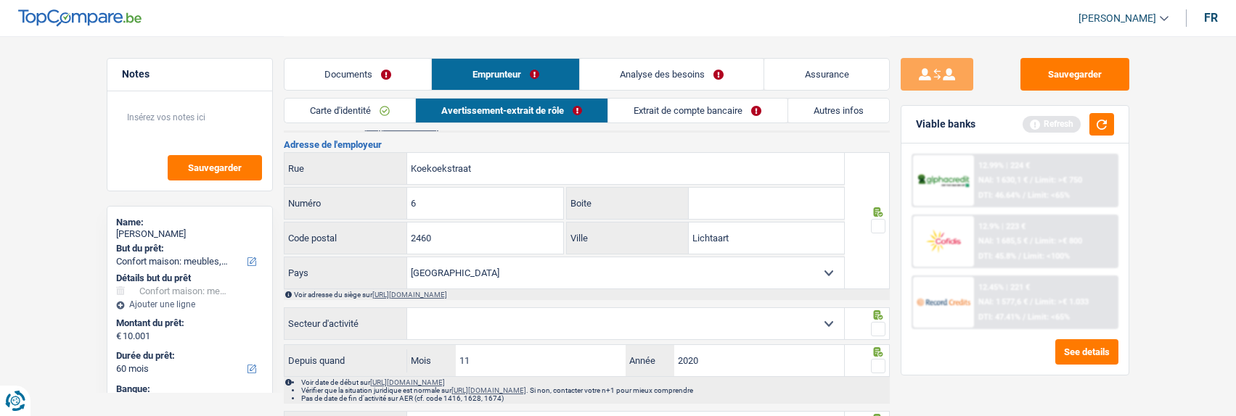
scroll to position [798, 0]
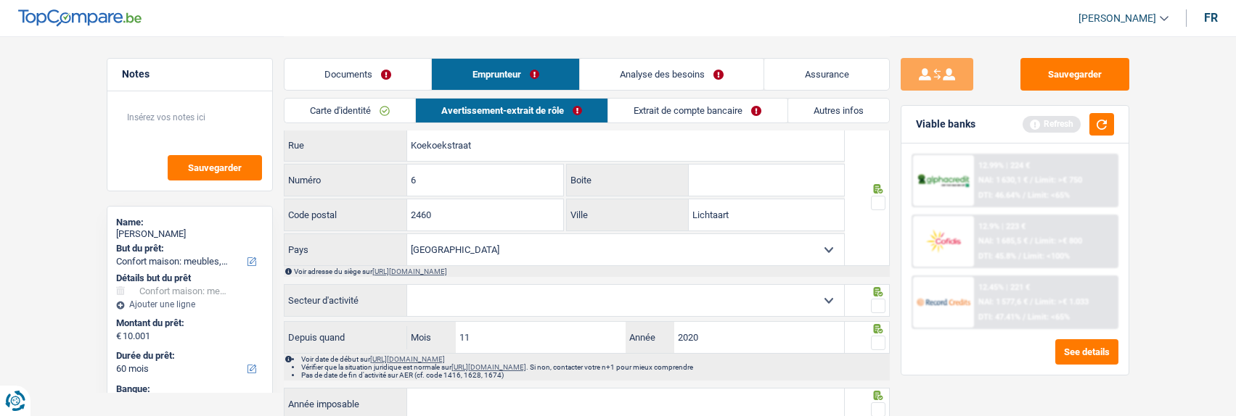
click at [876, 210] on span at bounding box center [878, 203] width 15 height 15
click at [0, 0] on input "radio" at bounding box center [0, 0] width 0 height 0
click at [793, 303] on select "Agriculture/Pêche Industrie Horeca Courier/Fitness/Taxi Construction Banques/As…" at bounding box center [625, 300] width 437 height 31
select select "smallCompanies"
click at [407, 290] on select "Agriculture/Pêche Industrie Horeca Courier/Fitness/Taxi Construction Banques/As…" at bounding box center [625, 300] width 437 height 31
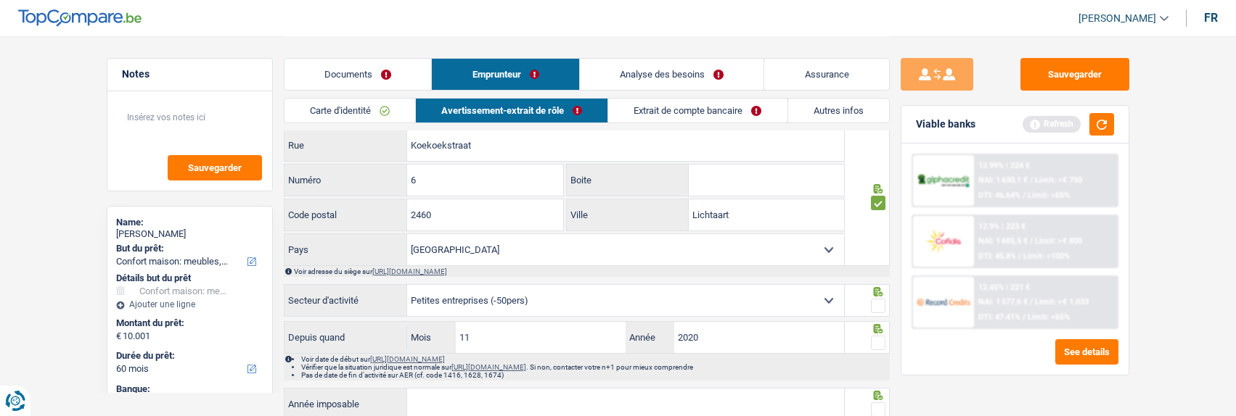
click at [873, 313] on span at bounding box center [878, 306] width 15 height 15
click at [0, 0] on input "radio" at bounding box center [0, 0] width 0 height 0
click at [533, 341] on input "11" at bounding box center [541, 337] width 171 height 31
type input "1"
type input "08"
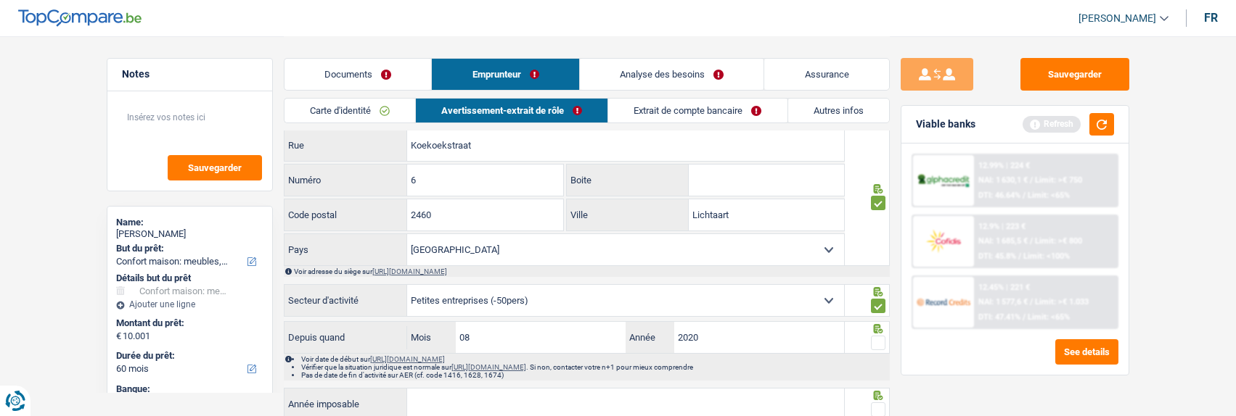
click at [875, 350] on span at bounding box center [878, 343] width 15 height 15
click at [0, 0] on input "radio" at bounding box center [0, 0] width 0 height 0
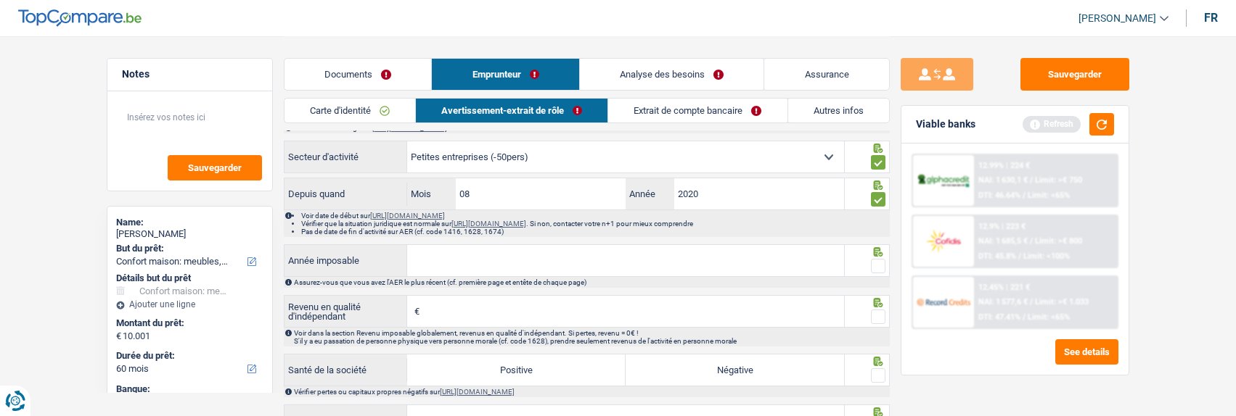
scroll to position [943, 0]
click at [665, 271] on input "Année imposable" at bounding box center [625, 259] width 437 height 31
click at [543, 260] on input "Année imposable" at bounding box center [625, 259] width 437 height 31
type input "2023"
click at [880, 265] on span at bounding box center [878, 265] width 15 height 15
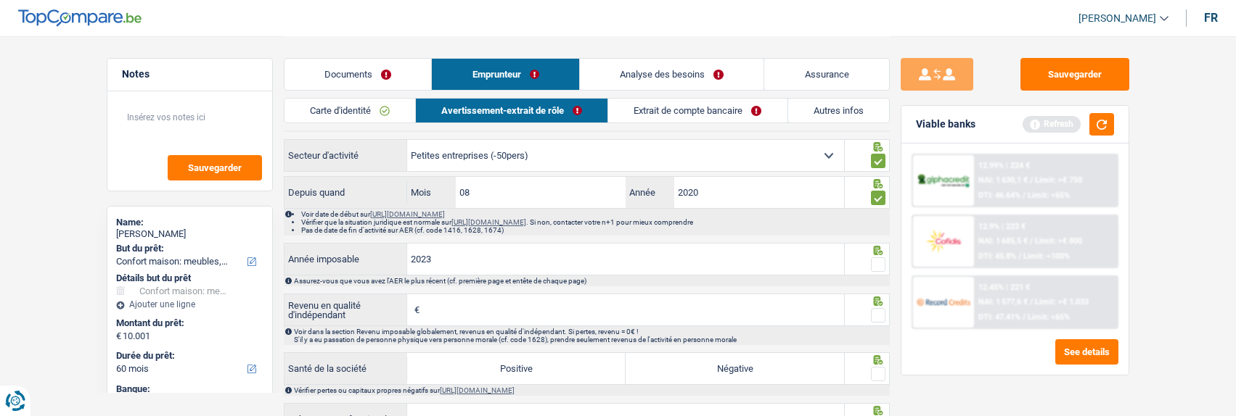
click at [0, 0] on input "radio" at bounding box center [0, 0] width 0 height 0
click at [523, 320] on input "Revenu en qualité d'indépendant" at bounding box center [633, 310] width 421 height 31
type input "27.063"
click at [882, 323] on span at bounding box center [878, 315] width 15 height 15
click at [0, 0] on input "radio" at bounding box center [0, 0] width 0 height 0
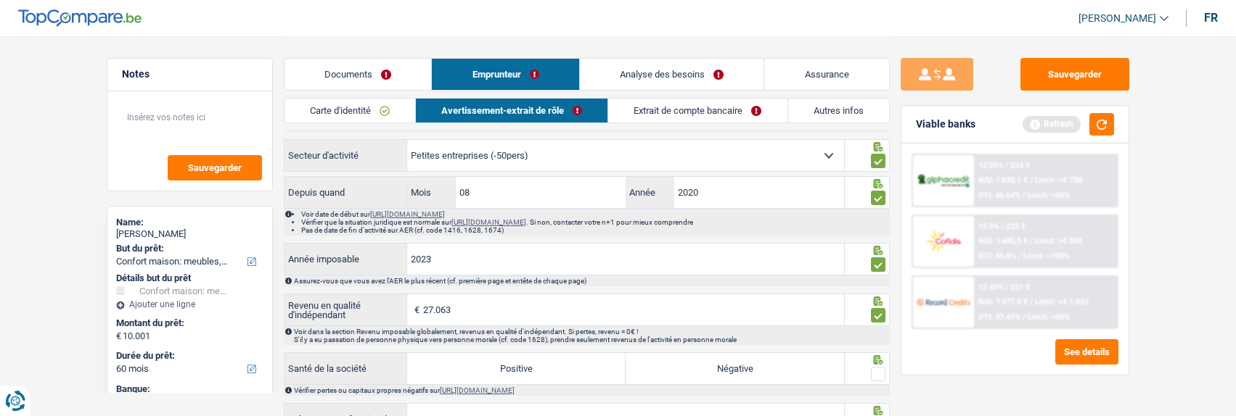
scroll to position [1016, 0]
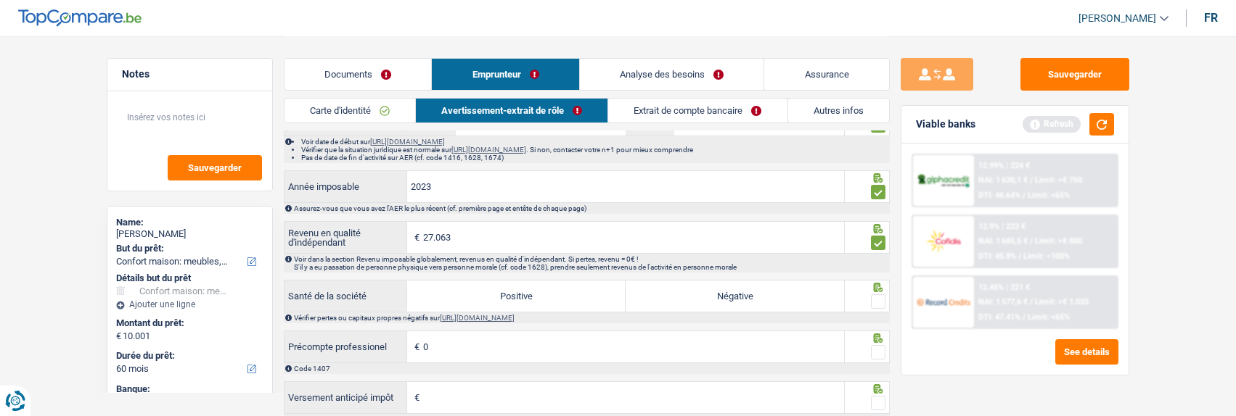
click at [563, 299] on label "Positive" at bounding box center [516, 296] width 218 height 31
click at [563, 299] on input "Positive" at bounding box center [516, 296] width 218 height 31
radio input "true"
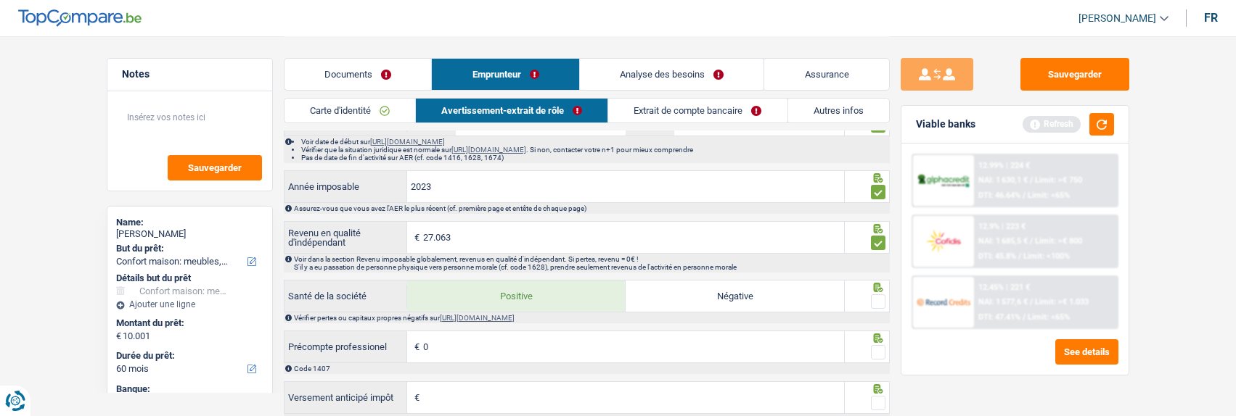
click at [881, 300] on span at bounding box center [878, 302] width 15 height 15
click at [0, 0] on input "radio" at bounding box center [0, 0] width 0 height 0
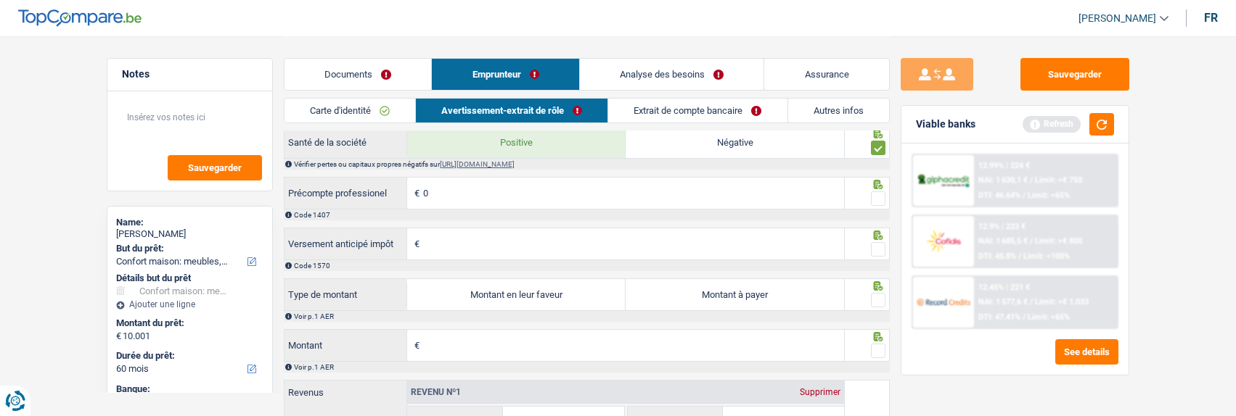
scroll to position [1088, 0]
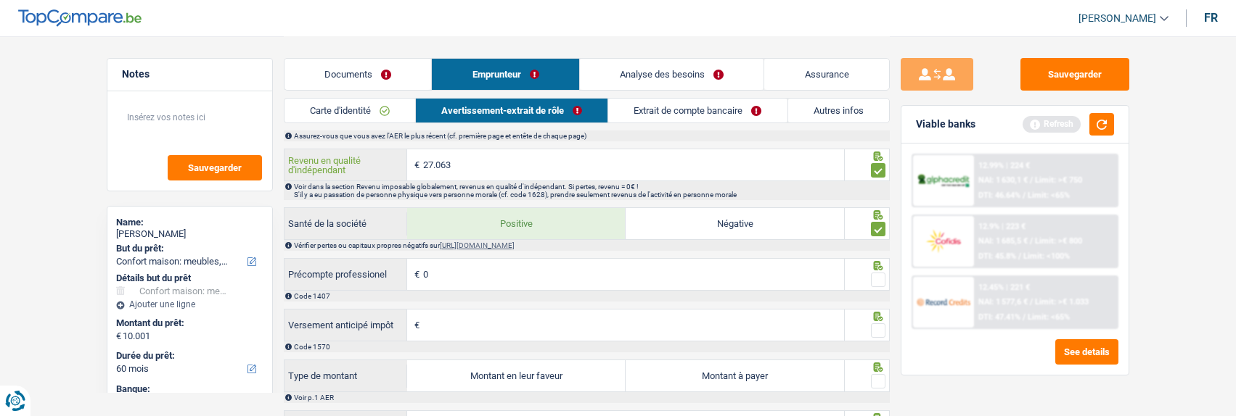
click at [509, 178] on input "27.063" at bounding box center [633, 164] width 421 height 31
type input "26.385"
click at [876, 287] on span at bounding box center [878, 280] width 15 height 15
click at [0, 0] on input "radio" at bounding box center [0, 0] width 0 height 0
click at [470, 284] on input "0" at bounding box center [633, 274] width 421 height 31
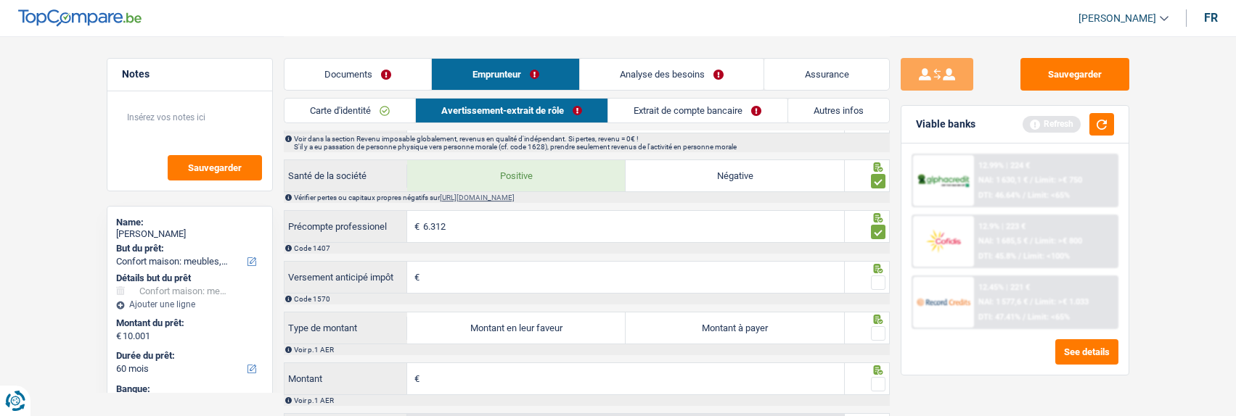
scroll to position [1161, 0]
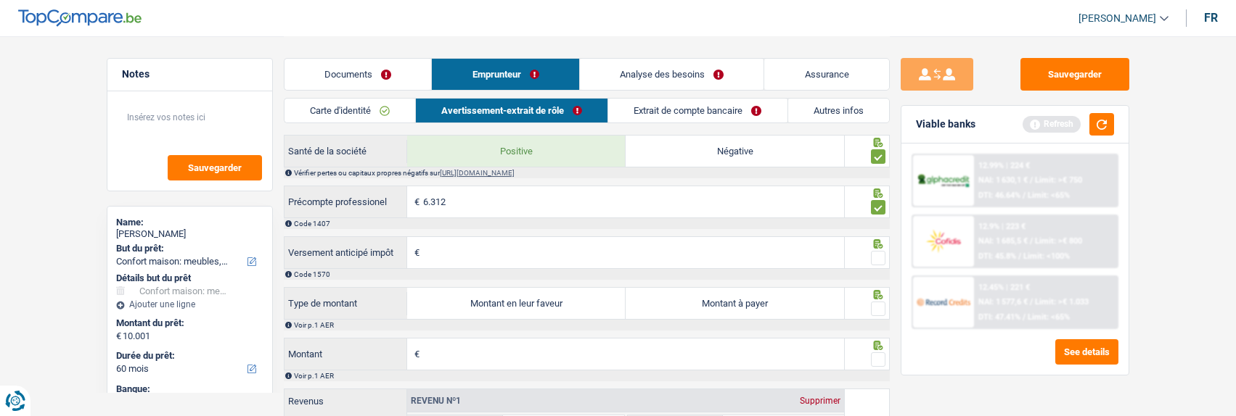
type input "6.312"
click at [873, 262] on span at bounding box center [878, 258] width 15 height 15
click at [0, 0] on input "radio" at bounding box center [0, 0] width 0 height 0
click at [561, 316] on label "Montant en leur faveur" at bounding box center [516, 303] width 218 height 31
click at [561, 316] on input "Montant en leur faveur" at bounding box center [516, 303] width 218 height 31
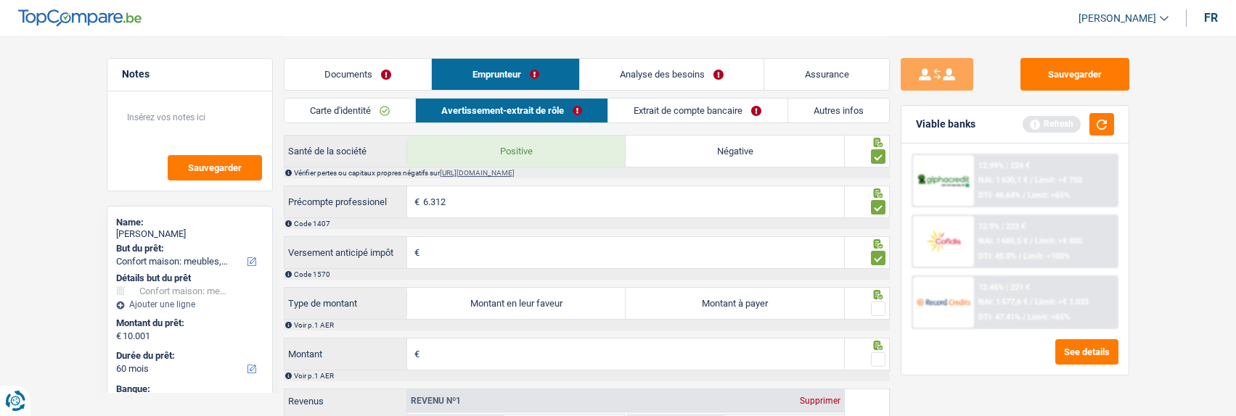
radio input "true"
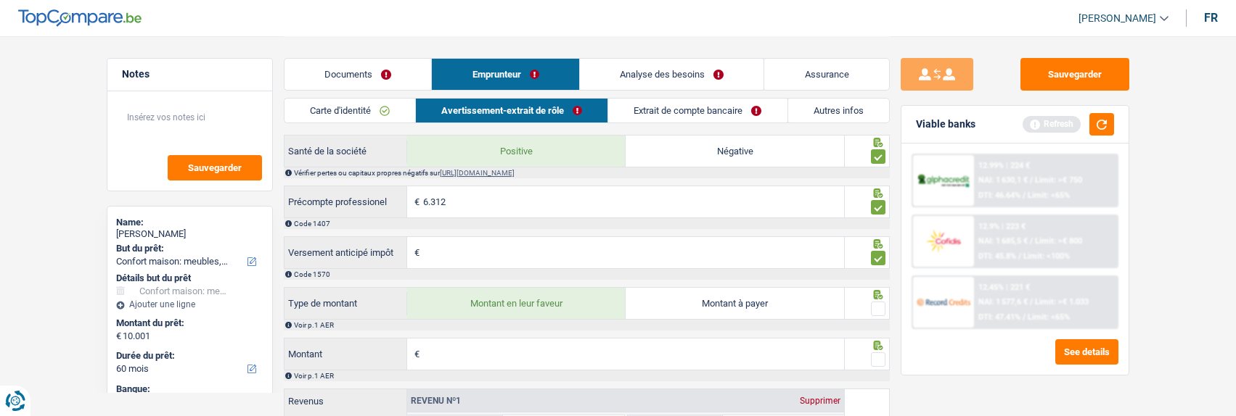
type input "1.673"
click at [507, 369] on input "Montant" at bounding box center [633, 354] width 421 height 31
type input "330"
click at [879, 311] on span at bounding box center [878, 309] width 15 height 15
click at [0, 0] on input "radio" at bounding box center [0, 0] width 0 height 0
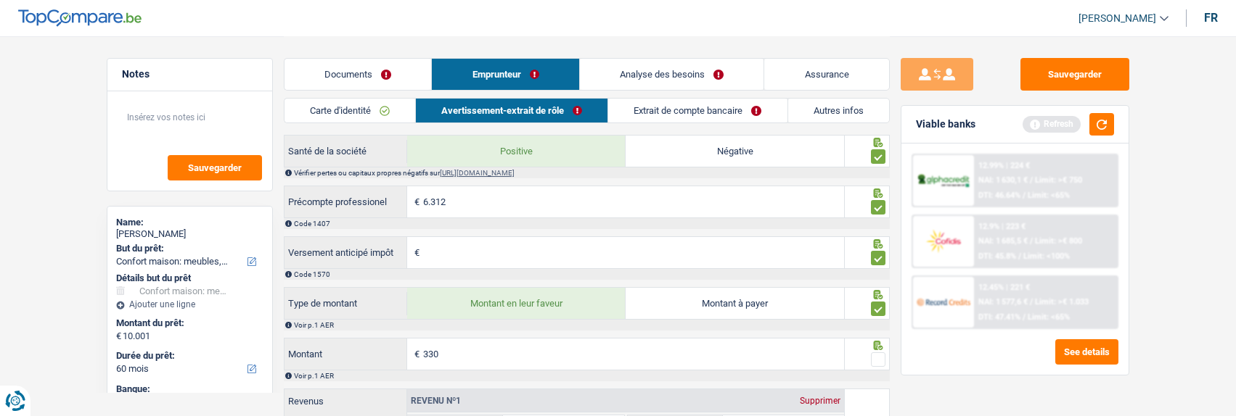
type input "1.700"
click at [874, 364] on span at bounding box center [878, 360] width 15 height 15
click at [0, 0] on input "radio" at bounding box center [0, 0] width 0 height 0
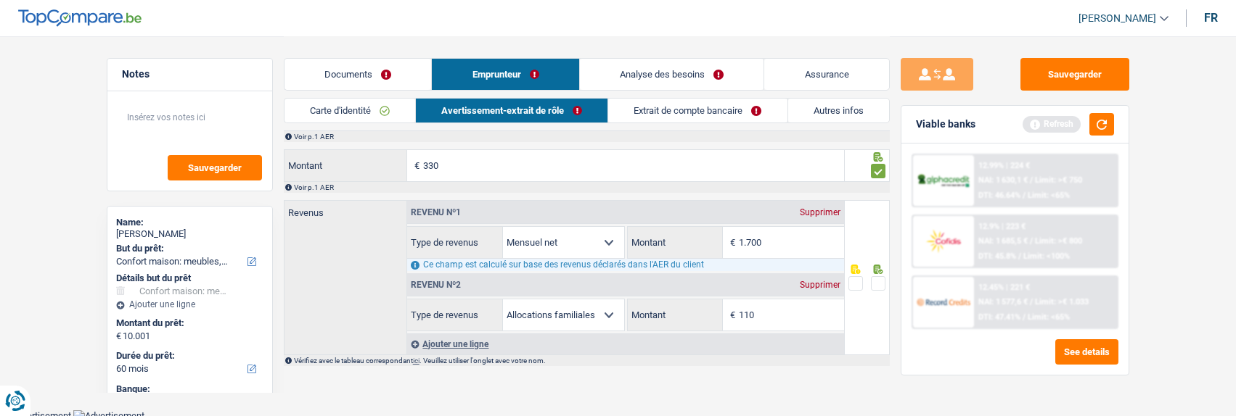
scroll to position [1359, 0]
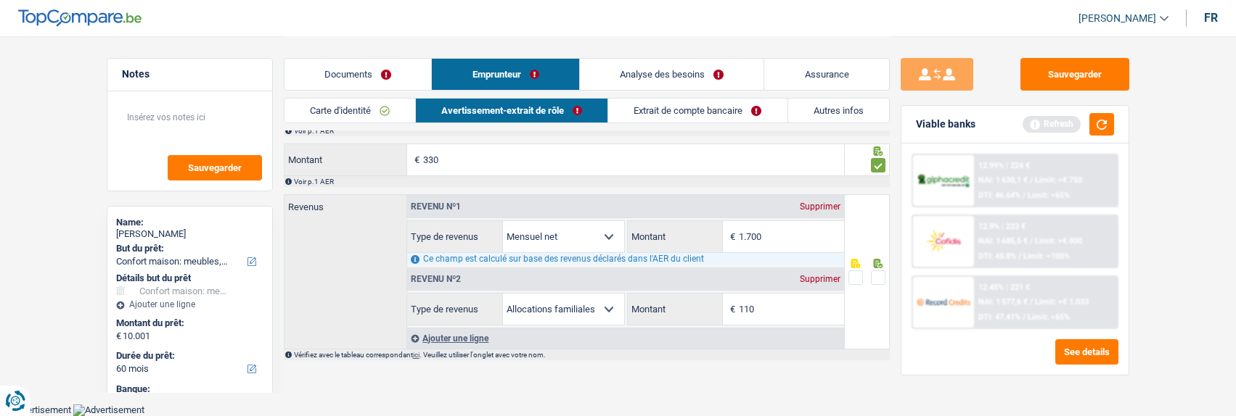
click at [878, 274] on span at bounding box center [878, 278] width 15 height 15
click at [0, 0] on input "radio" at bounding box center [0, 0] width 0 height 0
click at [692, 104] on link "Extrait de compte bancaire" at bounding box center [698, 111] width 178 height 24
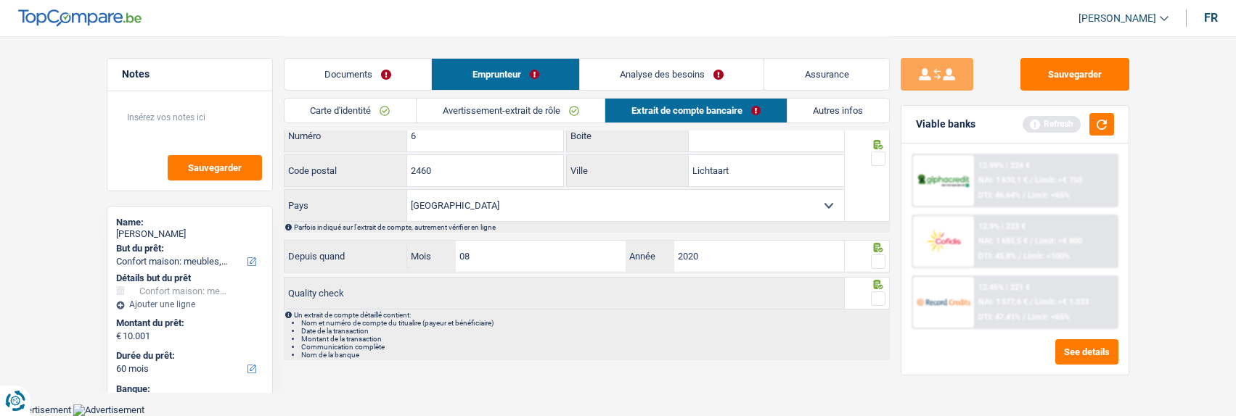
scroll to position [475, 0]
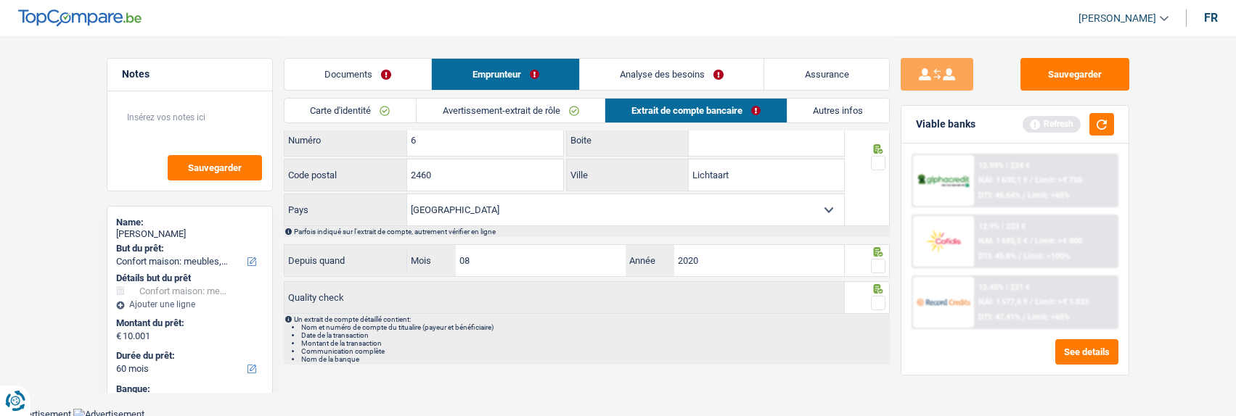
click at [543, 110] on link "Avertissement-extrait de rôle" at bounding box center [510, 111] width 188 height 24
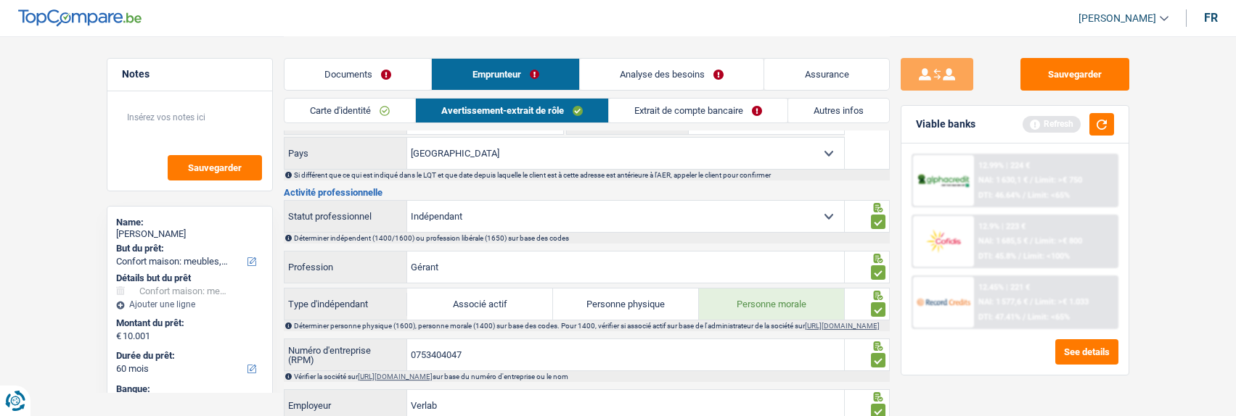
click at [697, 111] on link "Extrait de compte bancaire" at bounding box center [698, 111] width 178 height 24
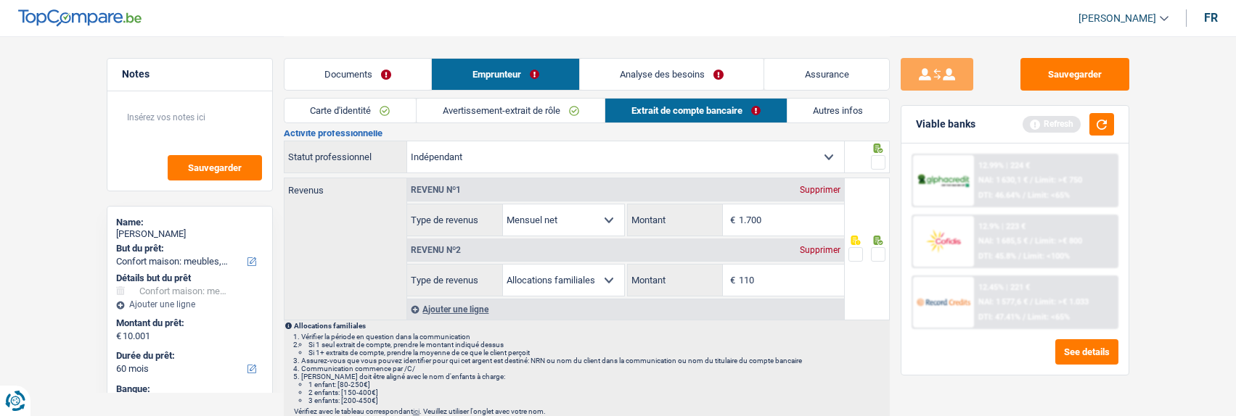
scroll to position [0, 0]
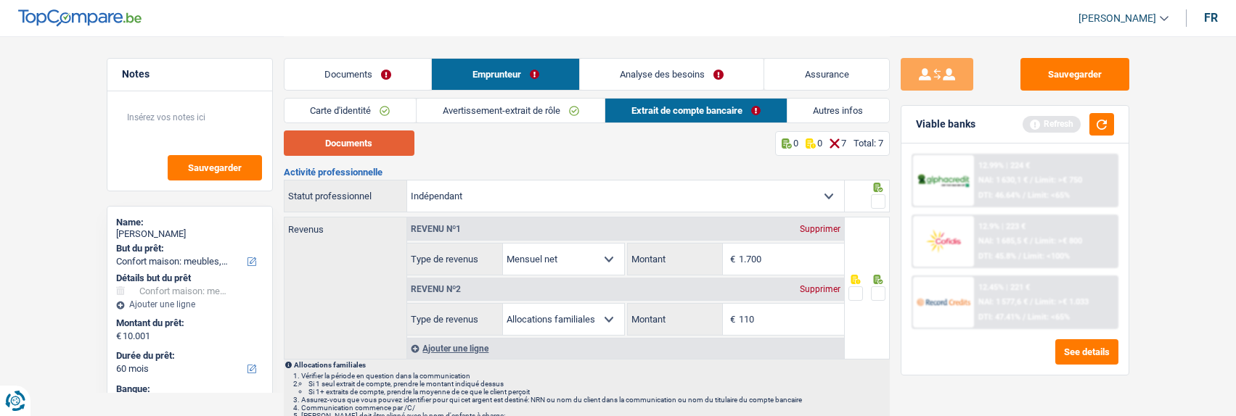
click at [372, 143] on button "Documents" at bounding box center [349, 143] width 131 height 25
click at [783, 320] on input "110" at bounding box center [791, 319] width 105 height 31
type input "184"
click at [878, 198] on span at bounding box center [878, 201] width 15 height 15
click at [0, 0] on input "radio" at bounding box center [0, 0] width 0 height 0
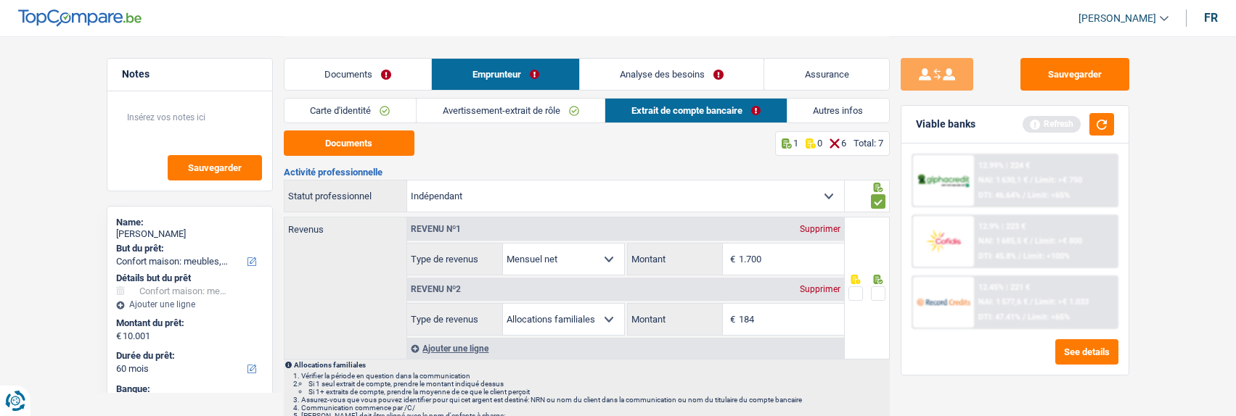
click at [871, 292] on span at bounding box center [878, 294] width 15 height 15
click at [0, 0] on input "radio" at bounding box center [0, 0] width 0 height 0
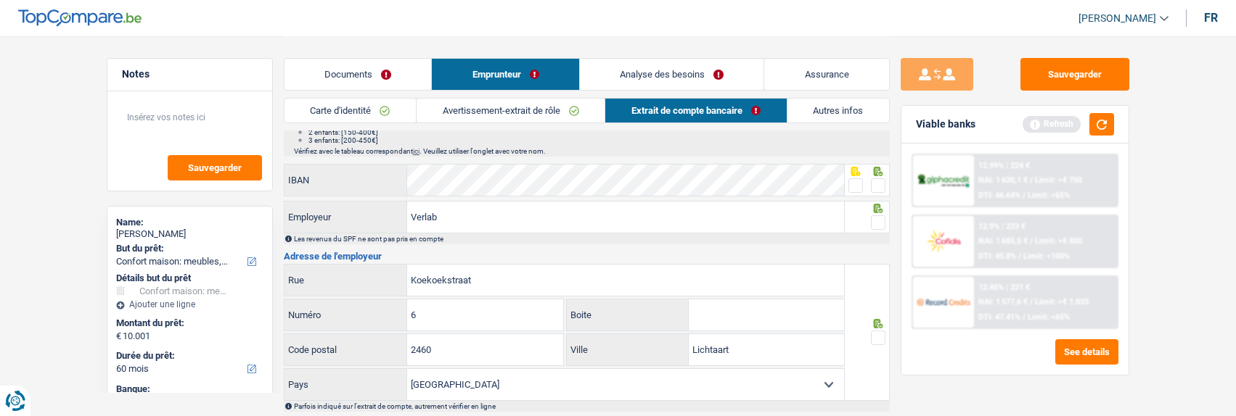
scroll to position [218, 0]
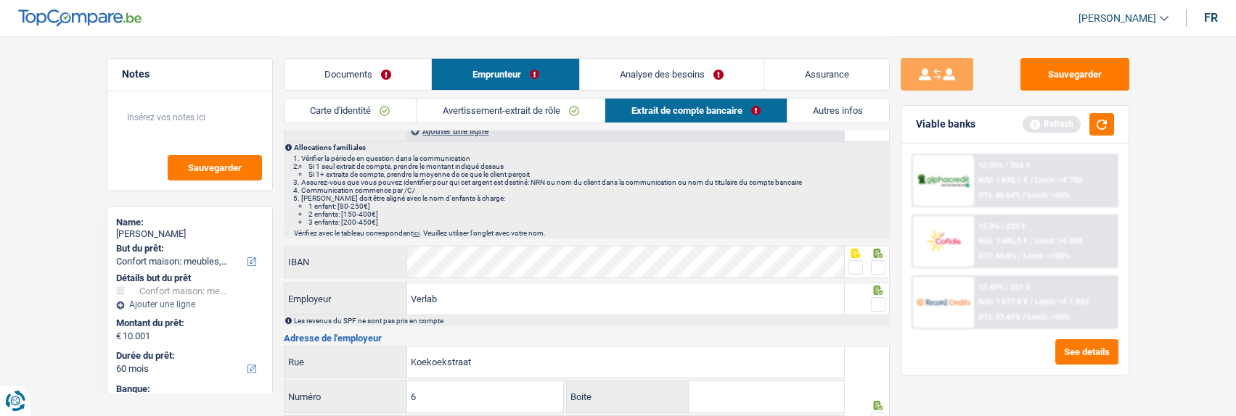
click at [873, 268] on span at bounding box center [878, 267] width 15 height 15
click at [0, 0] on input "radio" at bounding box center [0, 0] width 0 height 0
click at [874, 303] on span at bounding box center [878, 304] width 15 height 15
click at [0, 0] on input "radio" at bounding box center [0, 0] width 0 height 0
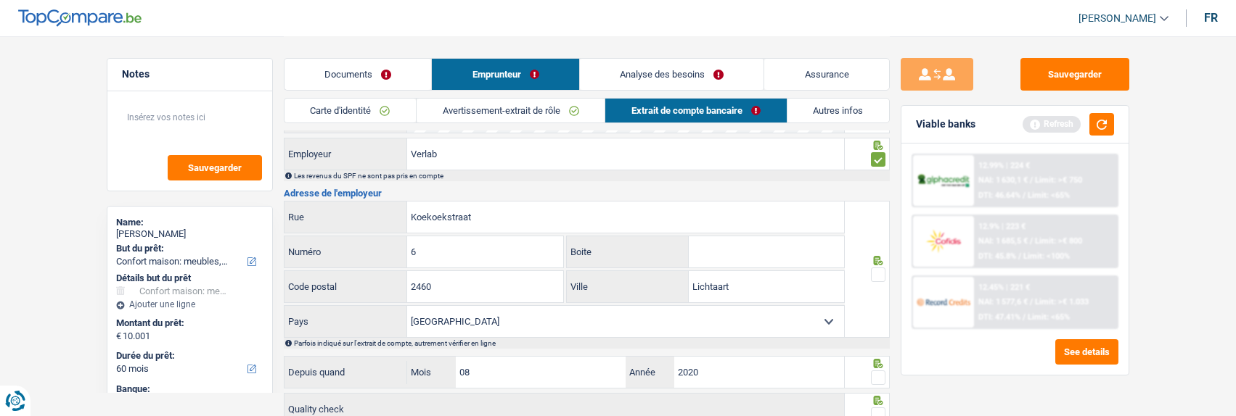
click at [880, 271] on span at bounding box center [878, 275] width 15 height 15
click at [0, 0] on input "radio" at bounding box center [0, 0] width 0 height 0
click at [872, 377] on span at bounding box center [878, 378] width 15 height 15
click at [0, 0] on input "radio" at bounding box center [0, 0] width 0 height 0
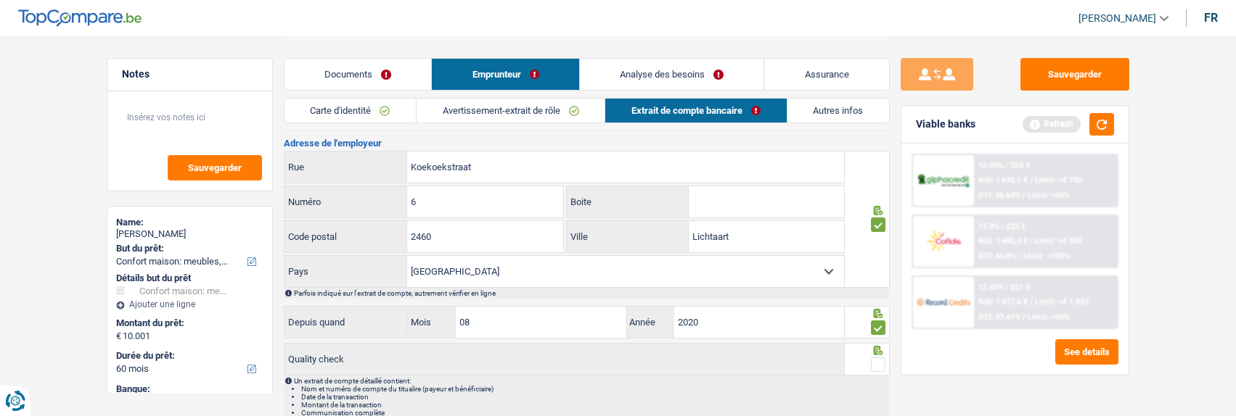
scroll to position [475, 0]
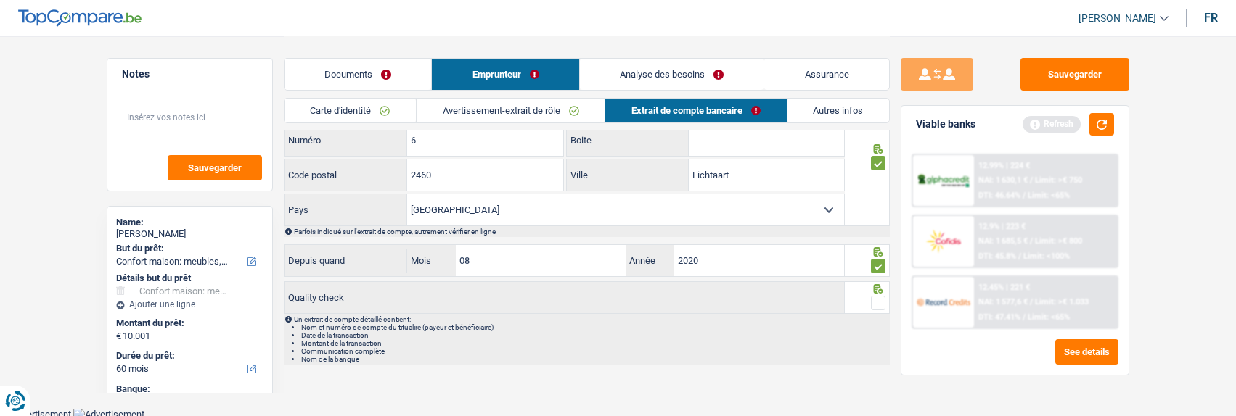
click at [882, 296] on span at bounding box center [878, 303] width 15 height 15
click at [0, 0] on input "radio" at bounding box center [0, 0] width 0 height 0
click at [1088, 75] on button "Sauvegarder" at bounding box center [1074, 74] width 109 height 33
click at [1091, 124] on button "button" at bounding box center [1101, 124] width 25 height 22
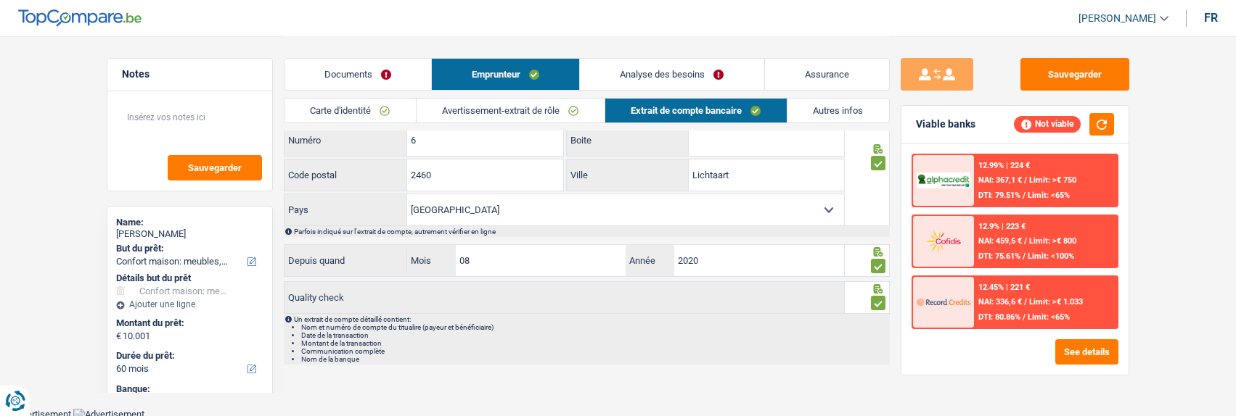
click at [694, 71] on link "Analyse des besoins" at bounding box center [672, 74] width 184 height 31
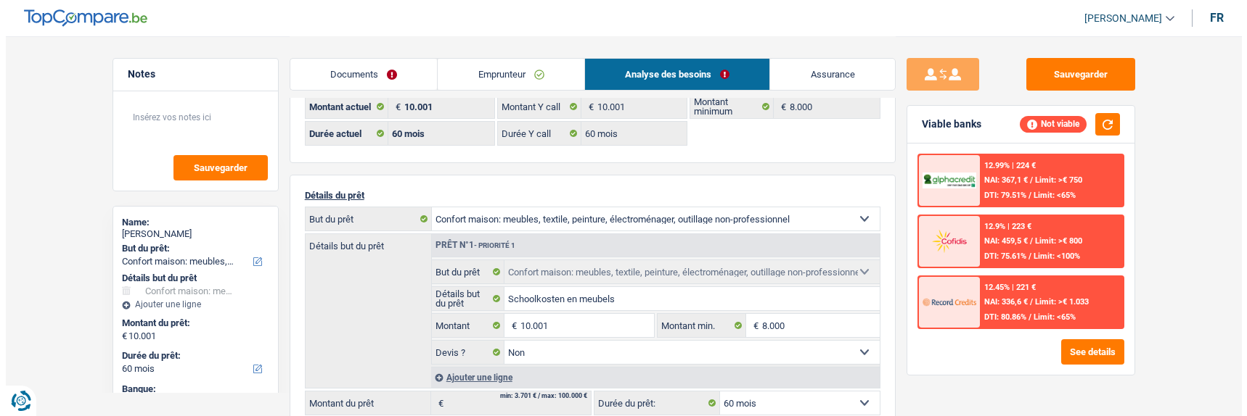
scroll to position [73, 0]
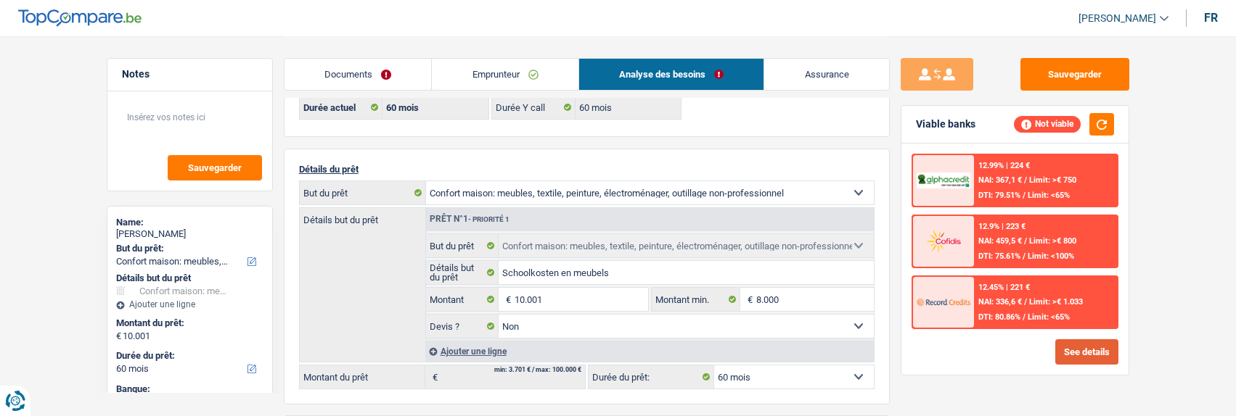
click at [1077, 346] on button "See details" at bounding box center [1086, 352] width 63 height 25
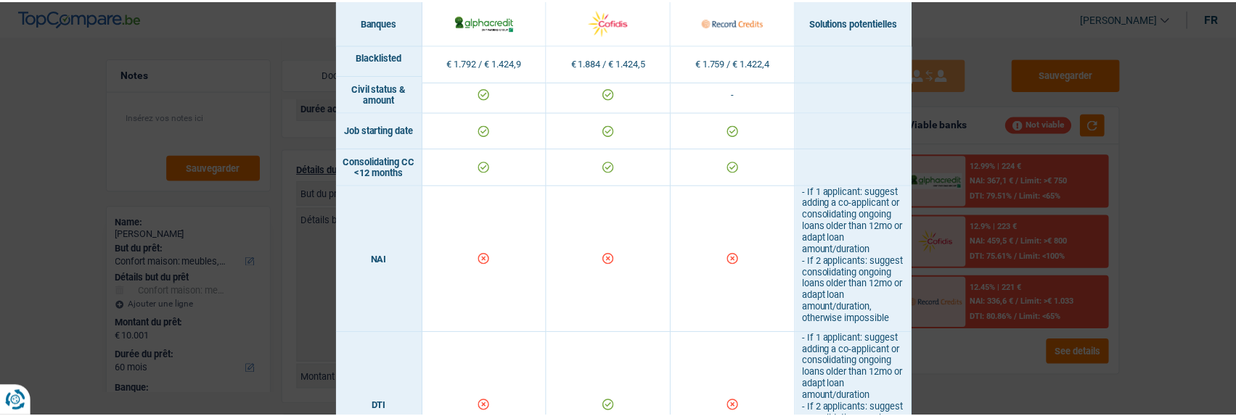
scroll to position [580, 0]
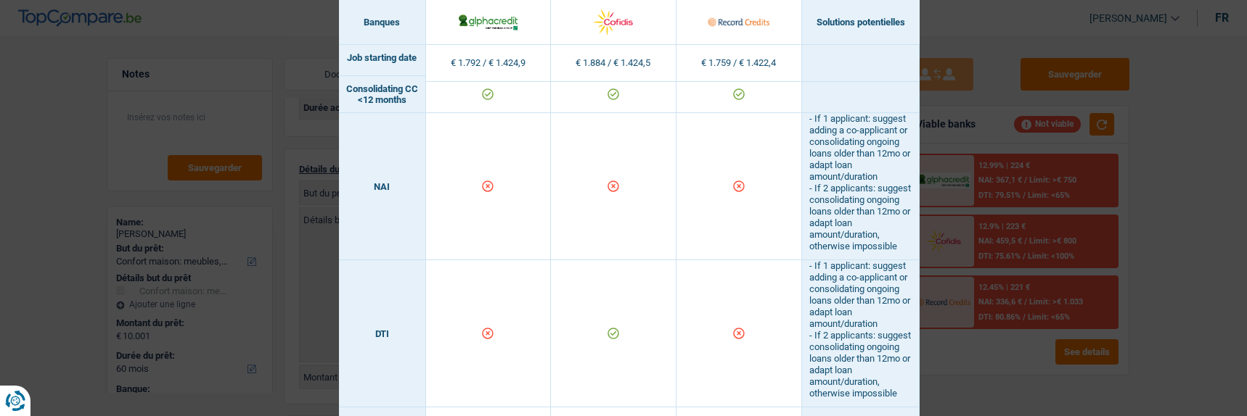
click at [1022, 71] on div "Banks conditions × Banques Solutions potentielles Revenus / Charges € 1.792 / €…" at bounding box center [623, 208] width 1247 height 416
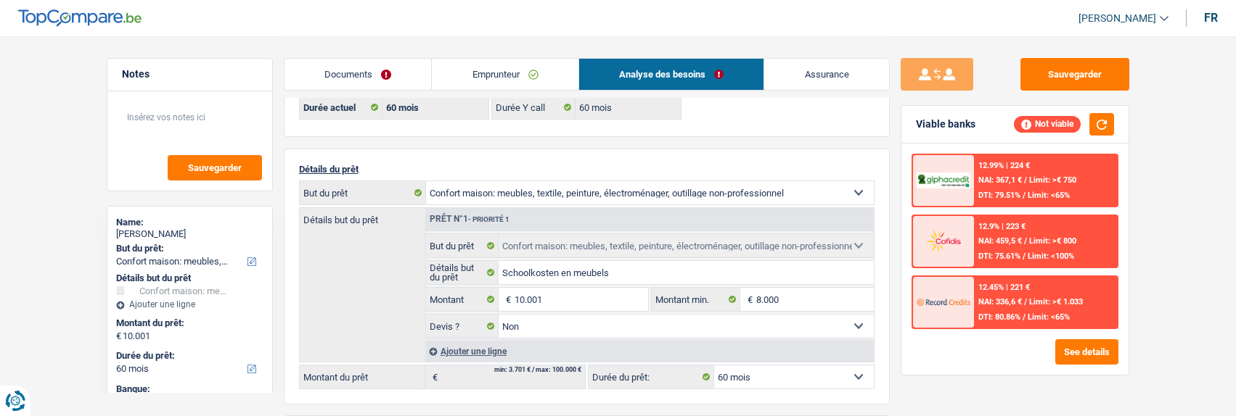
click at [497, 82] on link "Emprunteur" at bounding box center [505, 74] width 147 height 31
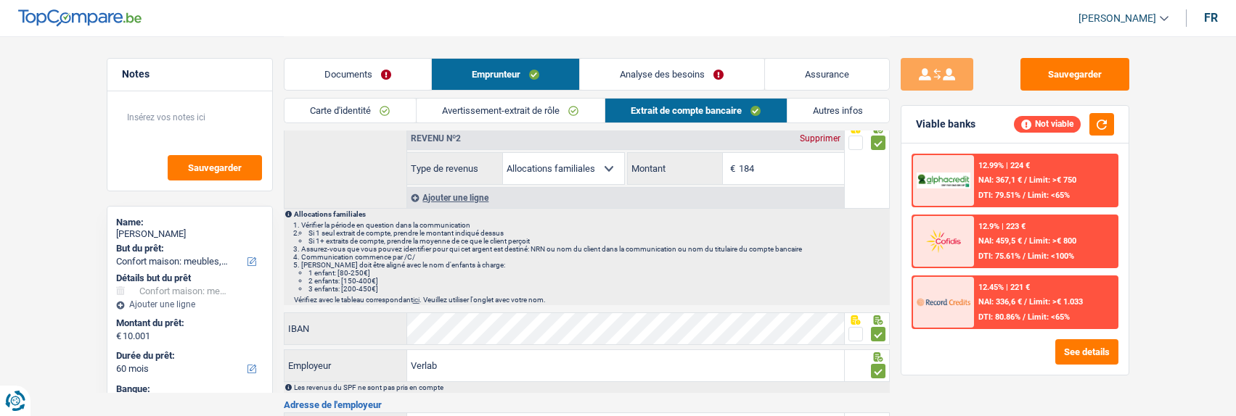
scroll to position [145, 0]
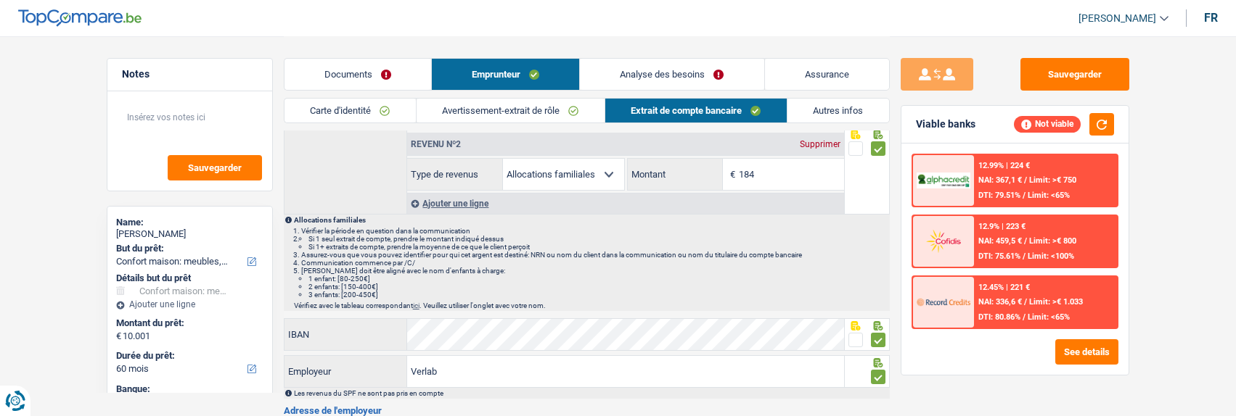
drag, startPoint x: 705, startPoint y: 75, endPoint x: 678, endPoint y: 94, distance: 32.8
click at [704, 75] on link "Analyse des besoins" at bounding box center [672, 74] width 184 height 31
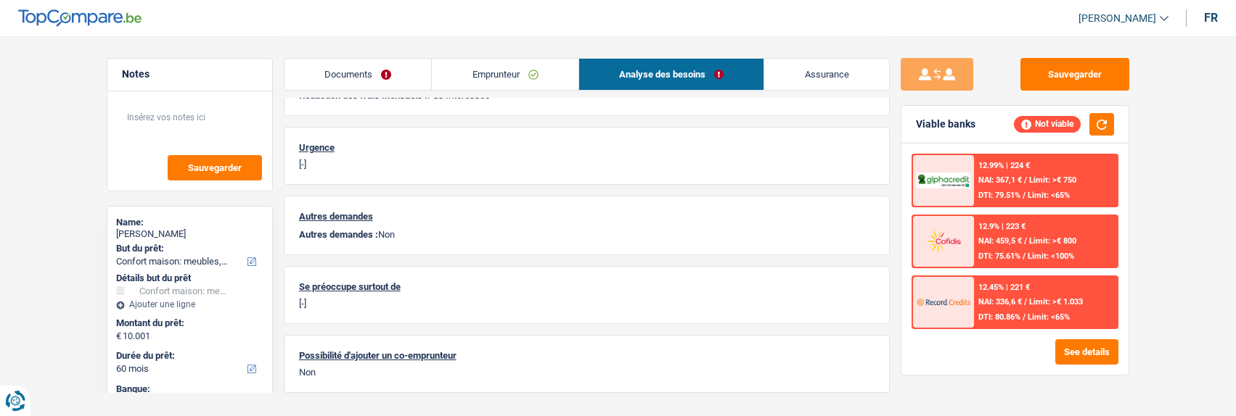
scroll to position [497, 0]
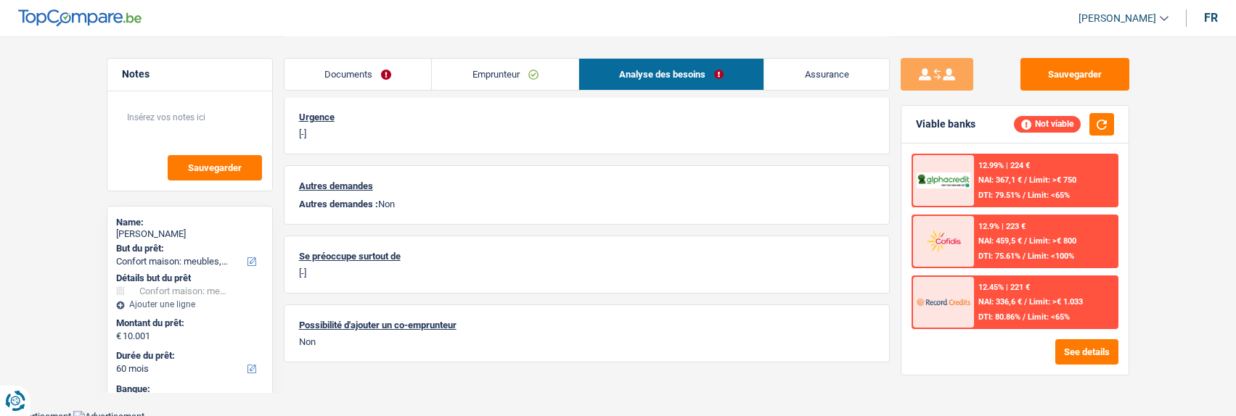
click at [515, 70] on link "Emprunteur" at bounding box center [505, 74] width 147 height 31
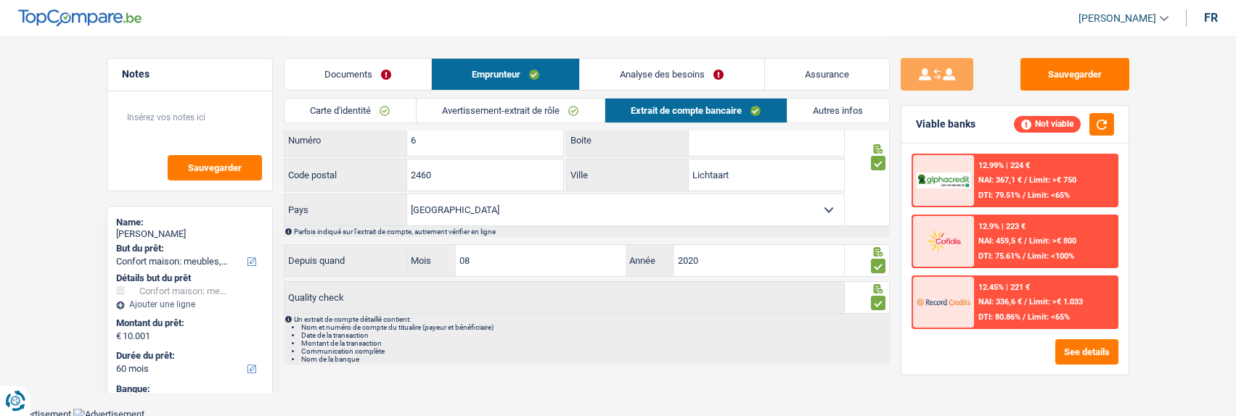
click at [826, 110] on link "Autres infos" at bounding box center [838, 111] width 102 height 24
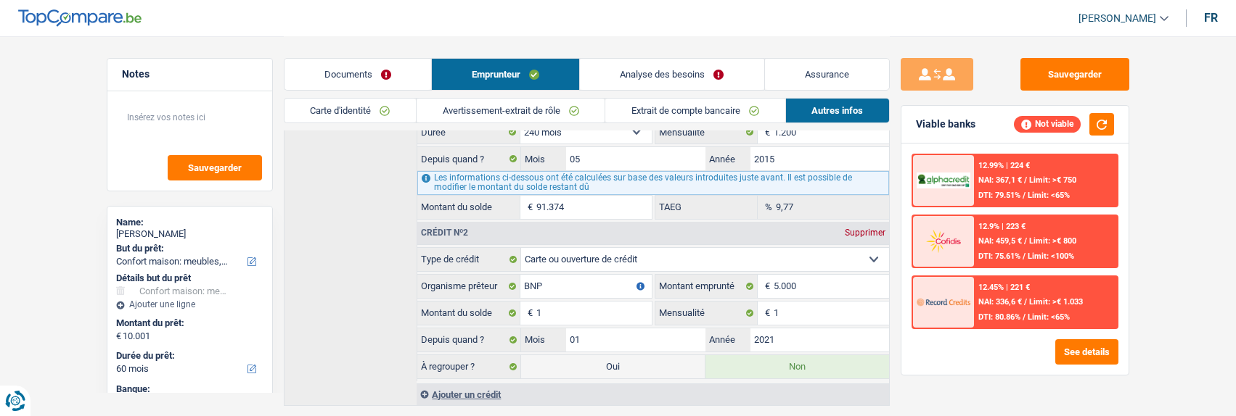
scroll to position [541, 0]
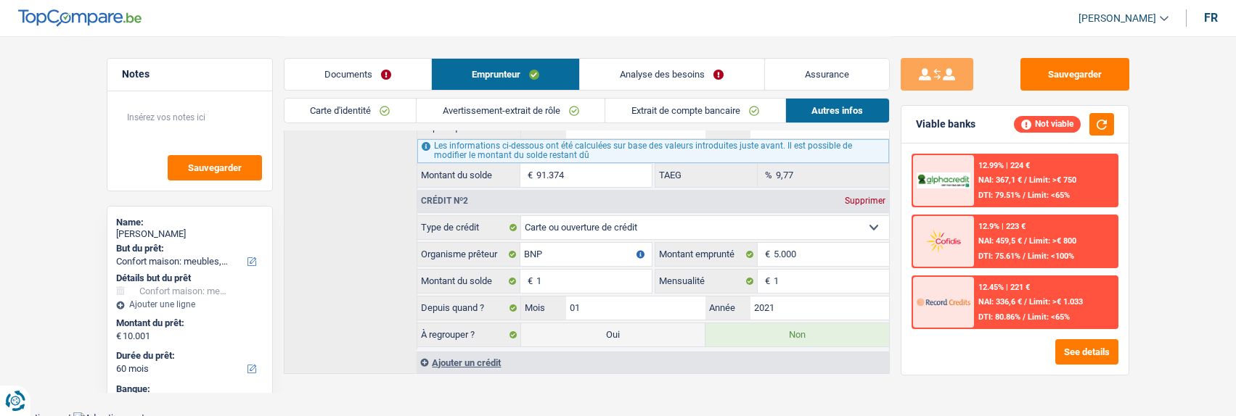
click at [649, 327] on label "Oui" at bounding box center [613, 335] width 184 height 23
click at [649, 327] on input "Oui" at bounding box center [613, 335] width 184 height 23
radio input "true"
type input "10.002"
radio input "false"
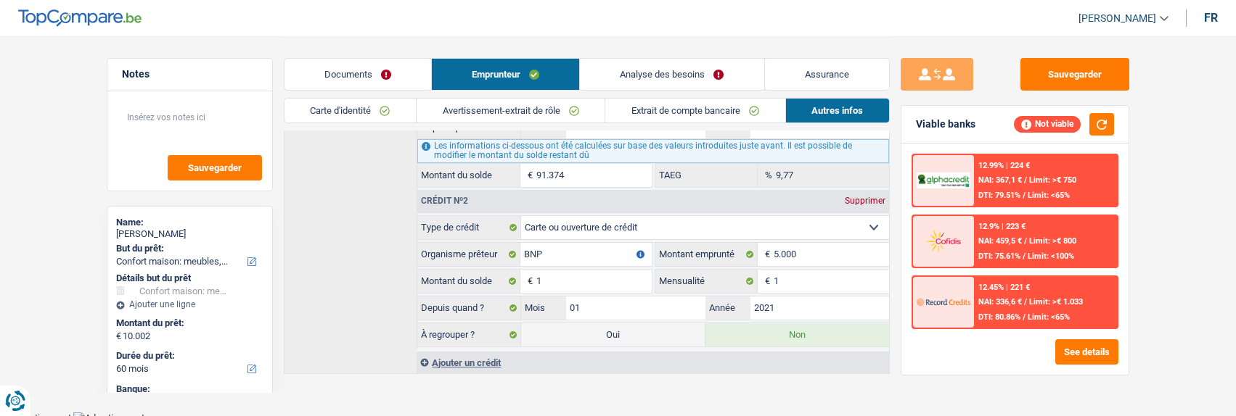
select select "refinancing"
select select "household"
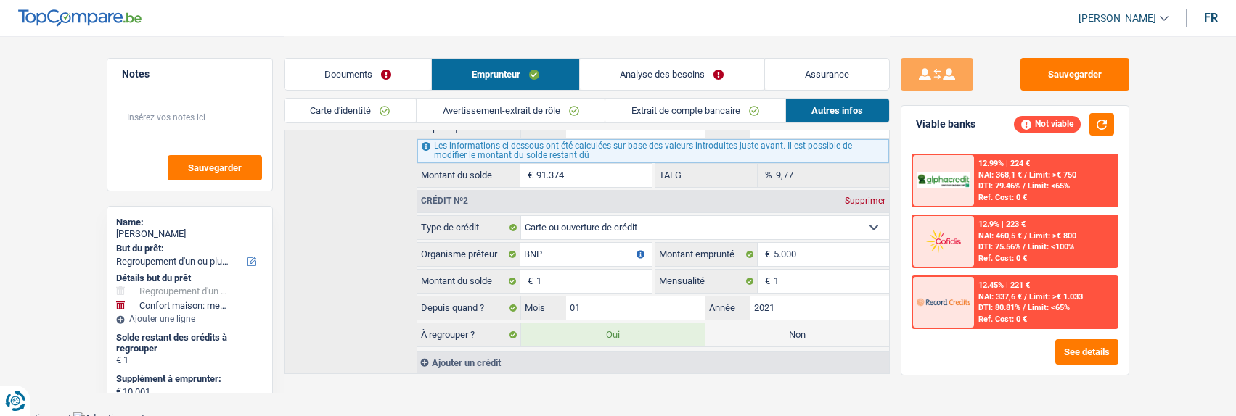
click at [798, 324] on label "Non" at bounding box center [797, 335] width 184 height 23
click at [798, 324] on input "Non" at bounding box center [797, 335] width 184 height 23
radio input "true"
select select "household"
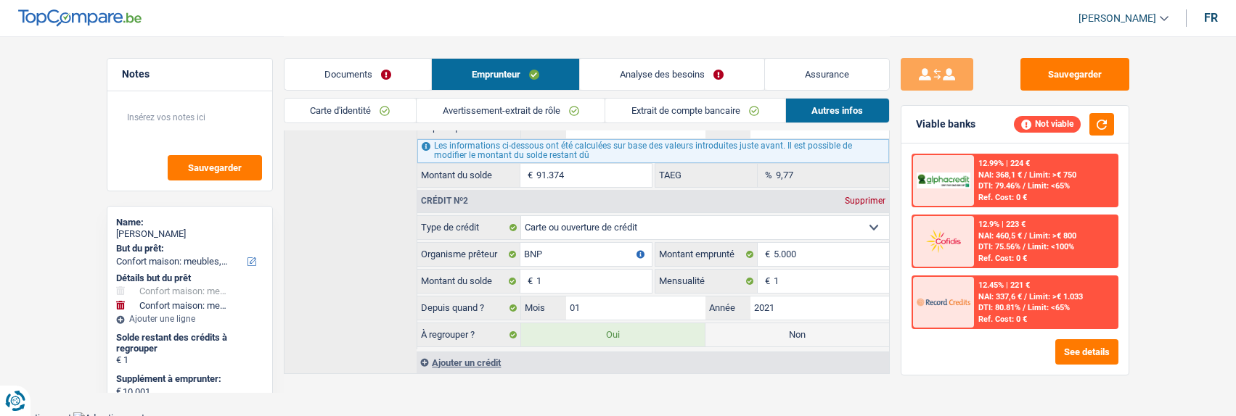
radio input "false"
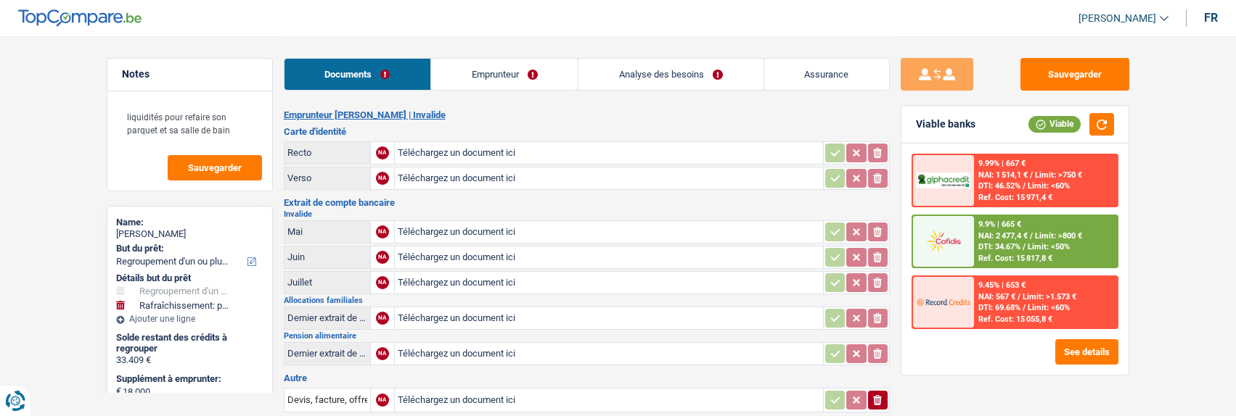
select select "refinancing"
select select "houseOrGarden"
select select "120"
type input "C:\fakepath\IMG_1654.pdf"
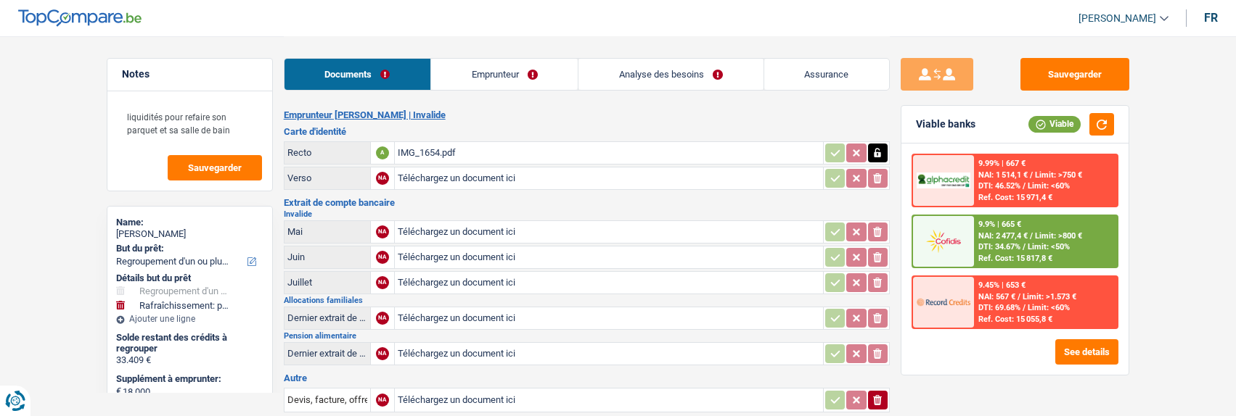
type input "C:\fakepath\IMG_1655.pdf"
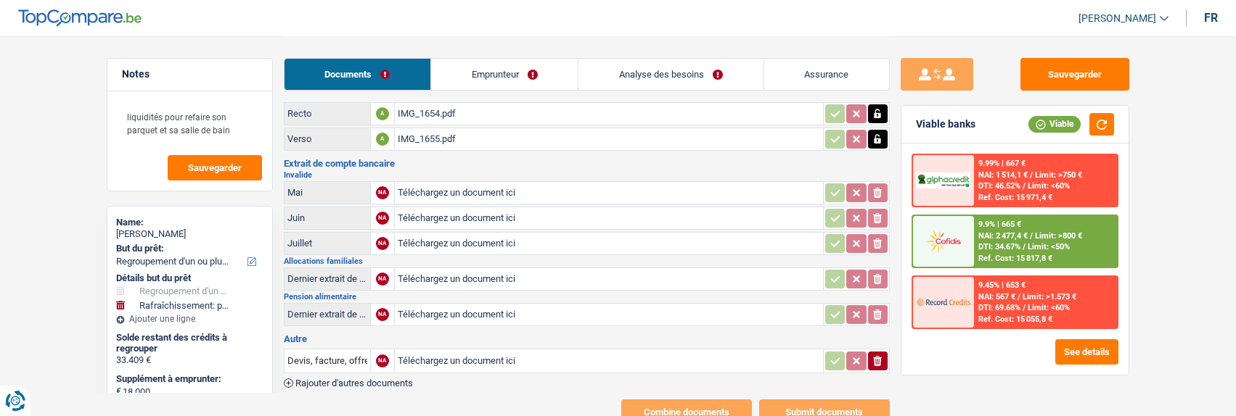
scroll to position [73, 0]
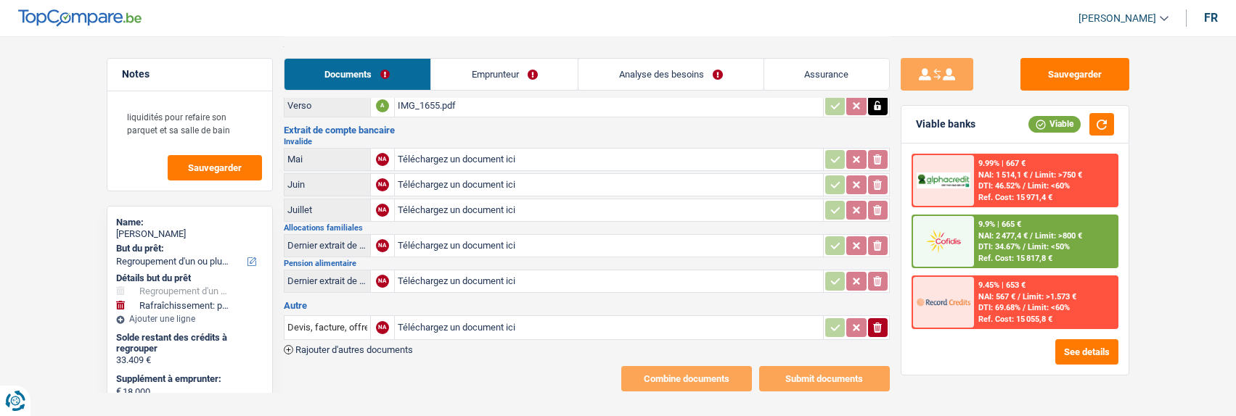
click at [533, 69] on link "Emprunteur" at bounding box center [504, 74] width 147 height 31
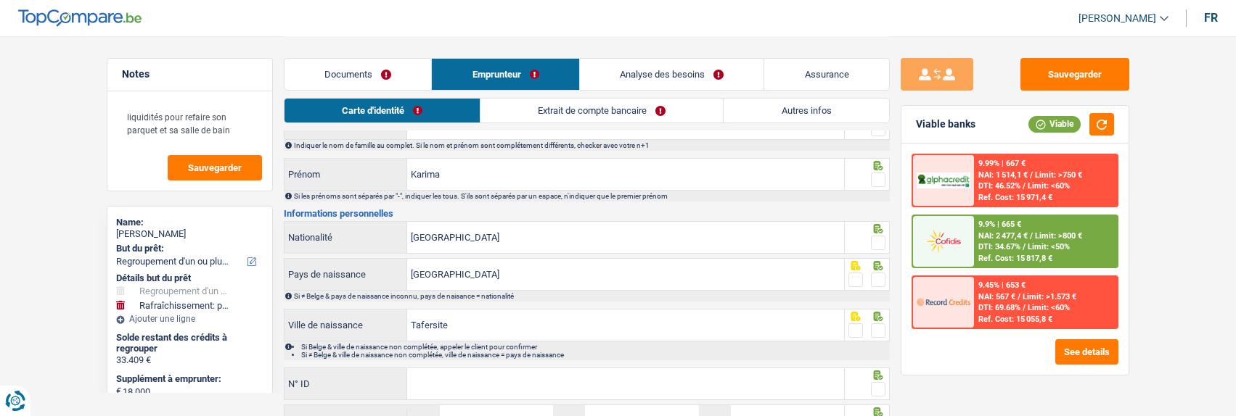
click at [673, 111] on link "Extrait de compte bancaire" at bounding box center [601, 111] width 242 height 24
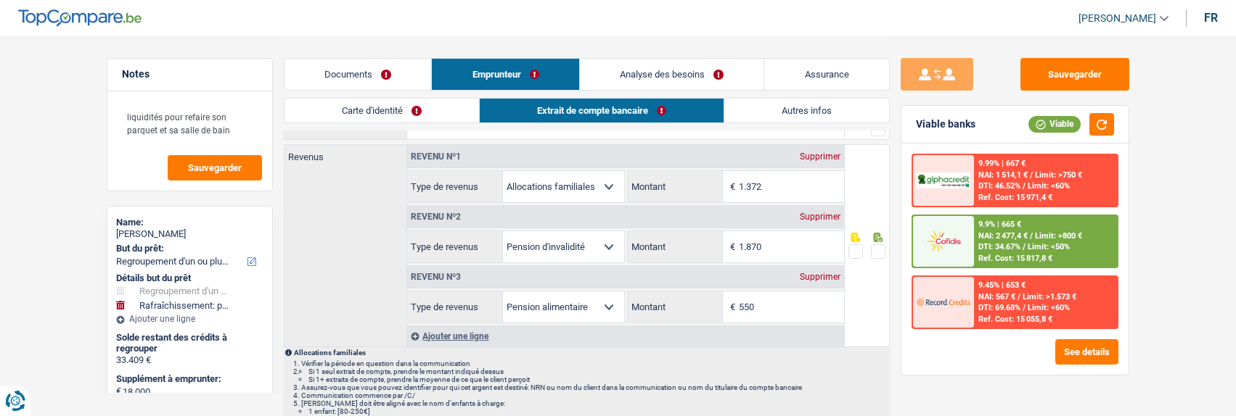
click at [366, 73] on link "Documents" at bounding box center [357, 74] width 147 height 31
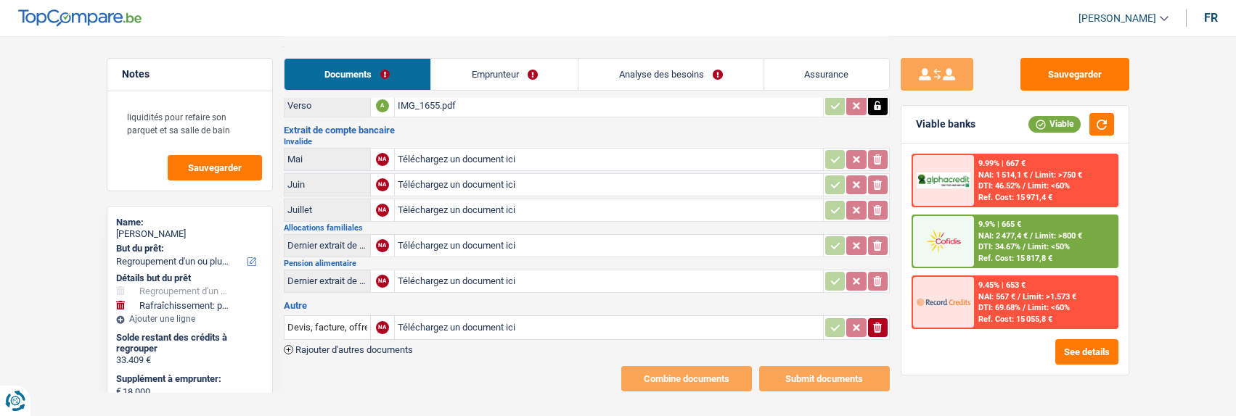
type input "C:\fakepath\filename 2.PDF"
type input "C:\fakepath\filename 4.PDF"
type input "C:\fakepath\filename 6.PDF"
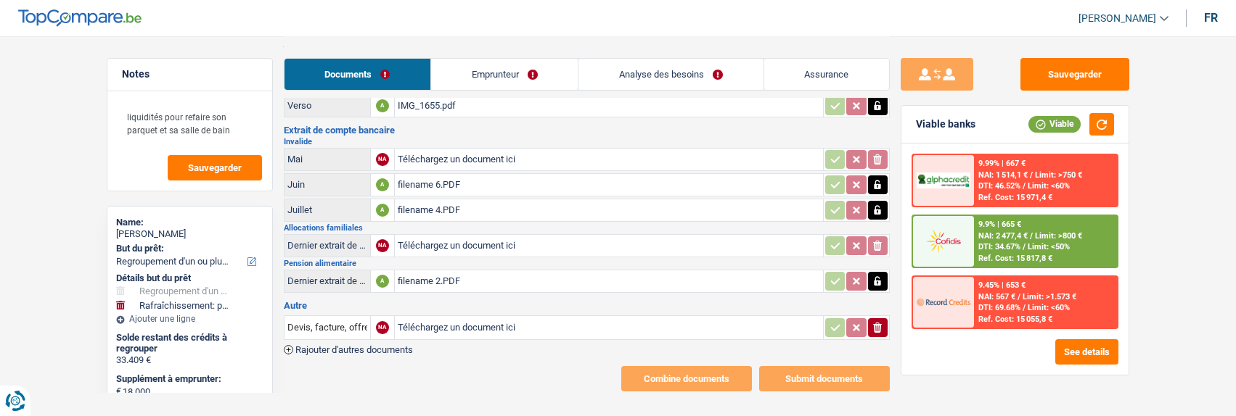
type input "C:\fakepath\filename 7.PDF"
type input "C:\fakepath\filename.PDF"
click at [306, 345] on span "Rajouter d'autres documents" at bounding box center [354, 349] width 118 height 9
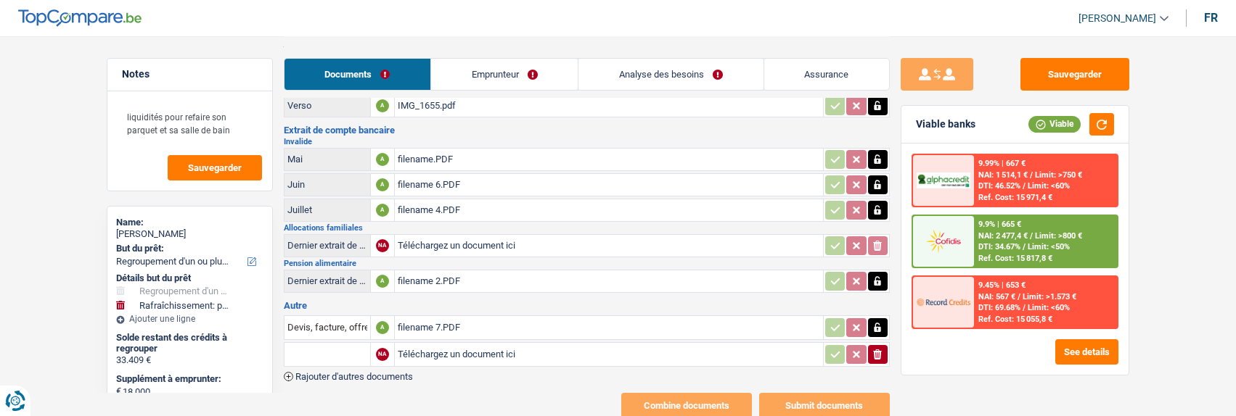
click at [525, 77] on link "Emprunteur" at bounding box center [504, 74] width 147 height 31
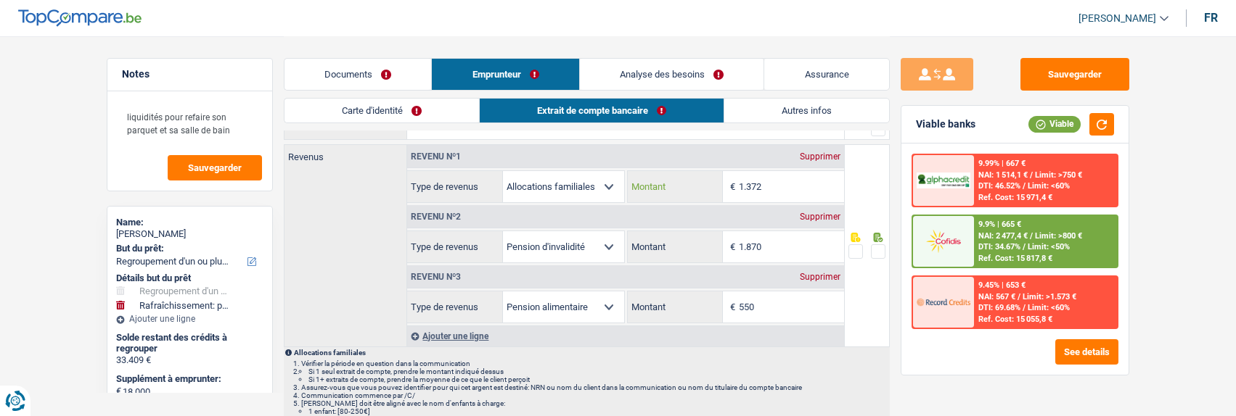
click at [797, 191] on input "1.372" at bounding box center [791, 186] width 105 height 31
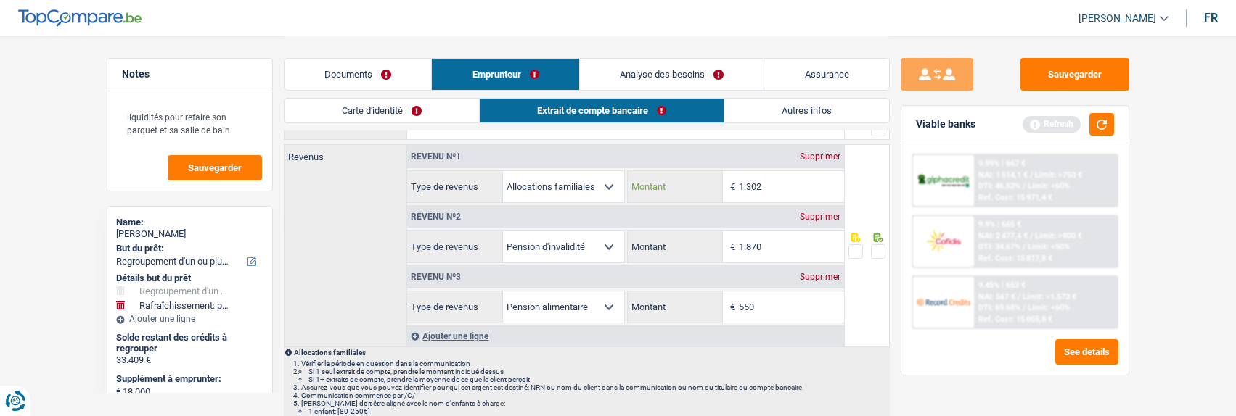
type input "1.302"
click at [352, 71] on link "Documents" at bounding box center [357, 74] width 147 height 31
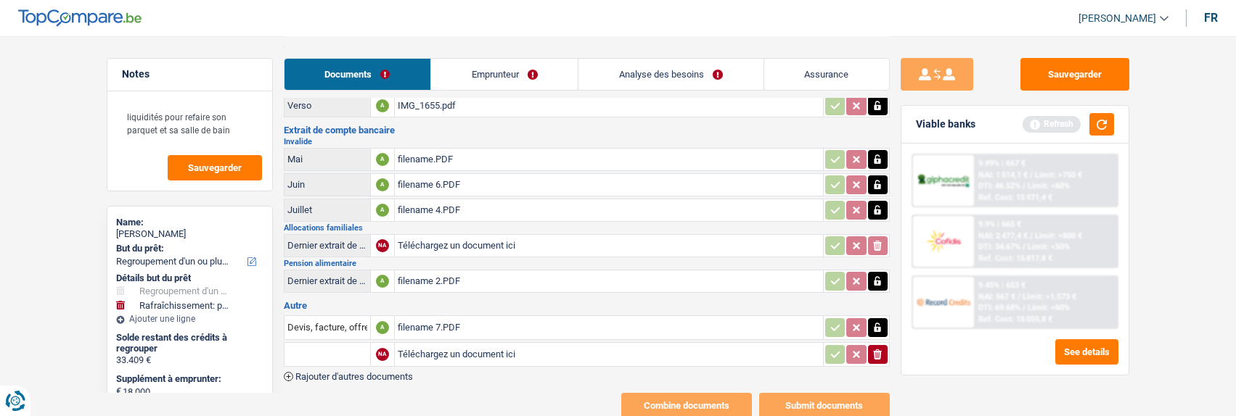
type input "C:\fakepath\7f2f369d-89ea-4f76-aabc-49ba1fe98161.pdf"
click at [1093, 122] on button "button" at bounding box center [1101, 124] width 25 height 22
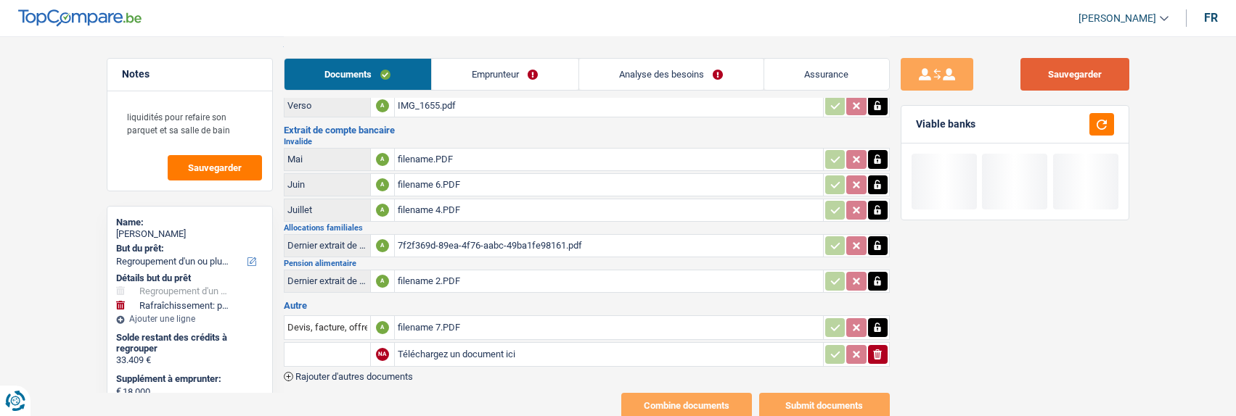
click at [1065, 69] on button "Sauvegarder" at bounding box center [1074, 74] width 109 height 33
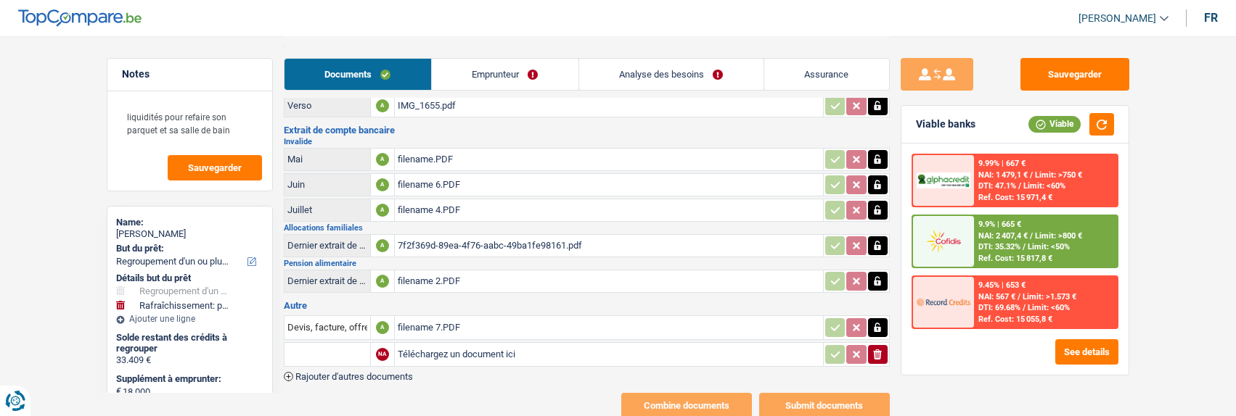
click at [875, 350] on icon "button" at bounding box center [877, 355] width 9 height 10
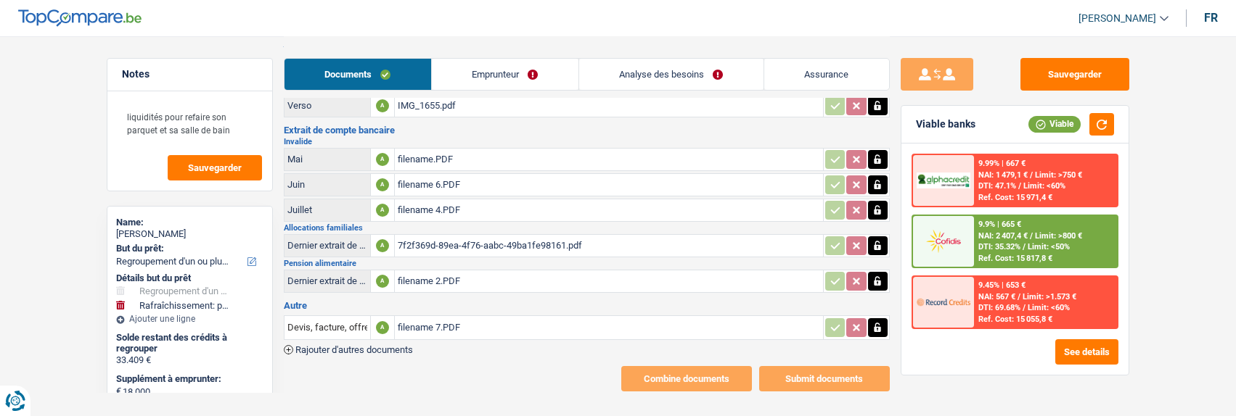
click at [422, 319] on div "filename 7.PDF" at bounding box center [609, 328] width 422 height 22
click at [348, 322] on input "Devis, facture, offre, bon de commande" at bounding box center [327, 327] width 80 height 23
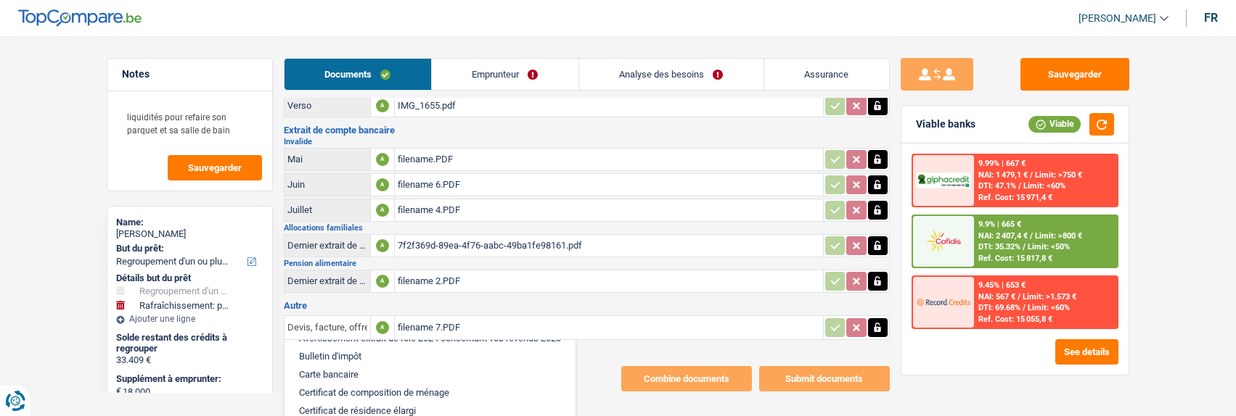
scroll to position [145, 0]
type input "Devis, facture, peoffre, bon de commande"
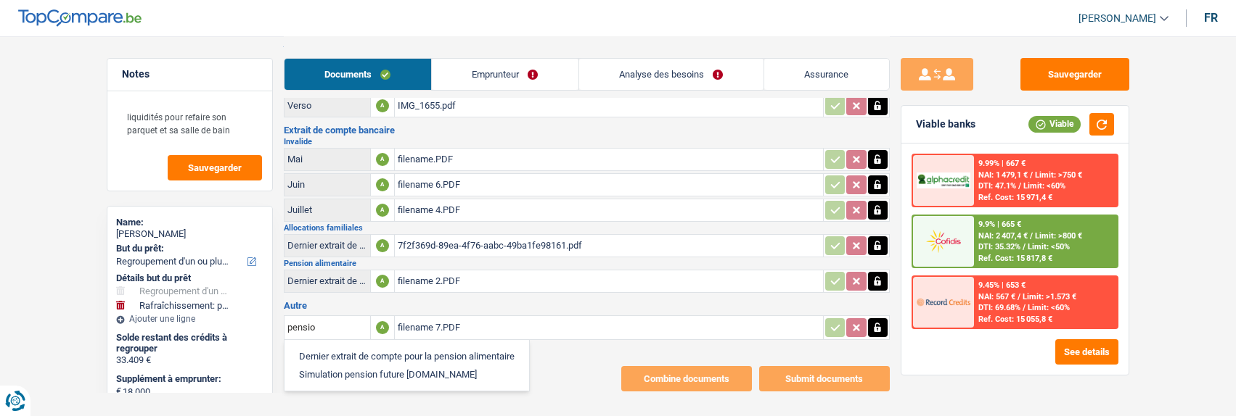
click at [398, 348] on li "Dernier extrait de compte pour la pension alimentaire" at bounding box center [407, 357] width 230 height 18
type input "Dernier extrait de compte pour la pension alimentaire"
click at [545, 77] on link "Emprunteur" at bounding box center [505, 74] width 147 height 31
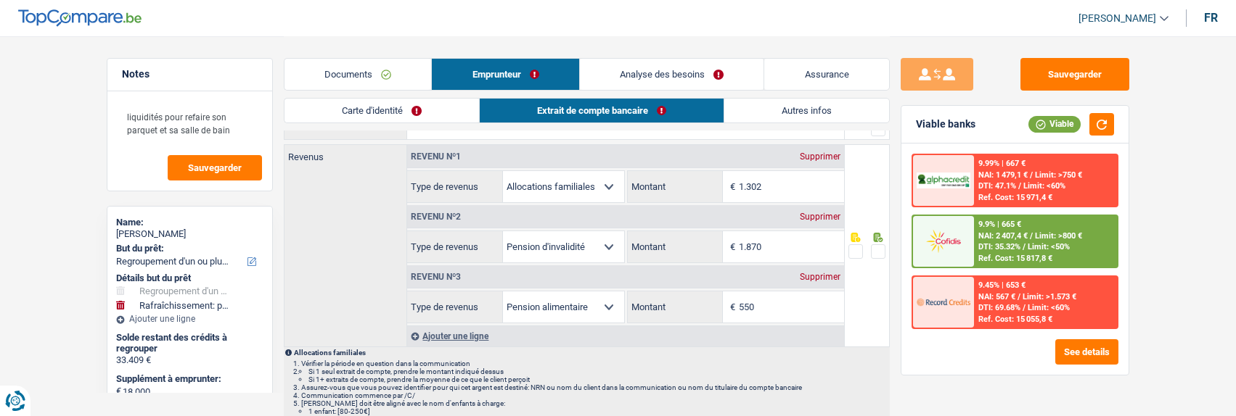
click at [422, 111] on link "Carte d'identité" at bounding box center [381, 111] width 194 height 24
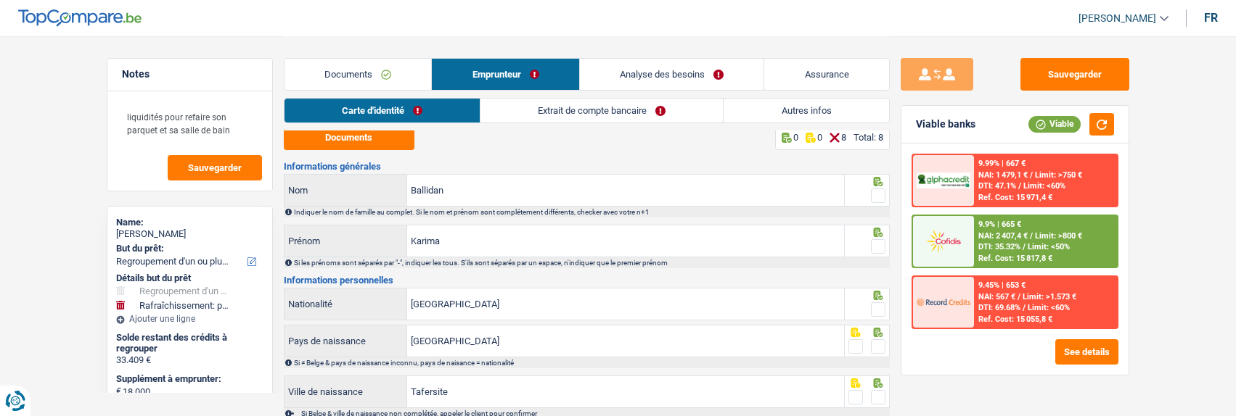
scroll to position [0, 0]
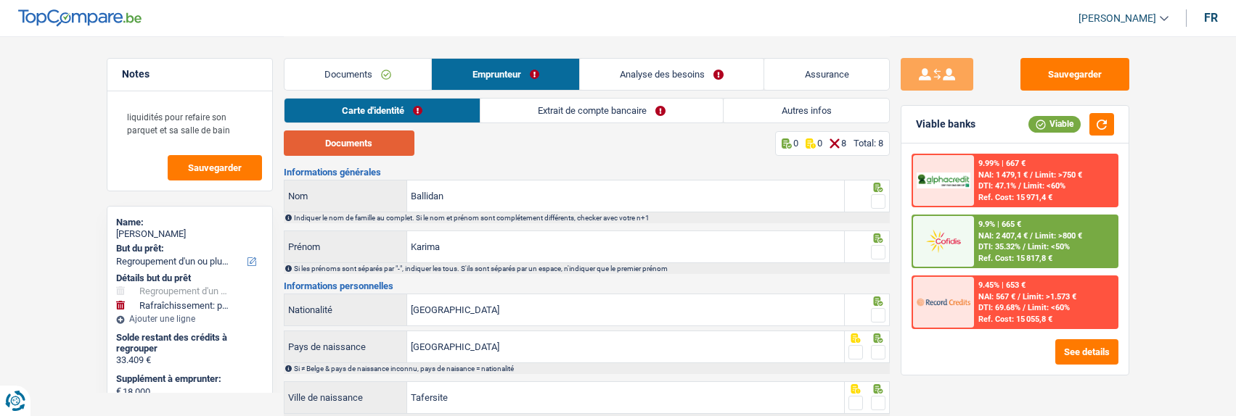
click at [385, 144] on button "Documents" at bounding box center [349, 143] width 131 height 25
click at [879, 202] on span at bounding box center [878, 201] width 15 height 15
click at [0, 0] on input "radio" at bounding box center [0, 0] width 0 height 0
click at [881, 250] on span at bounding box center [878, 252] width 15 height 15
click at [0, 0] on input "radio" at bounding box center [0, 0] width 0 height 0
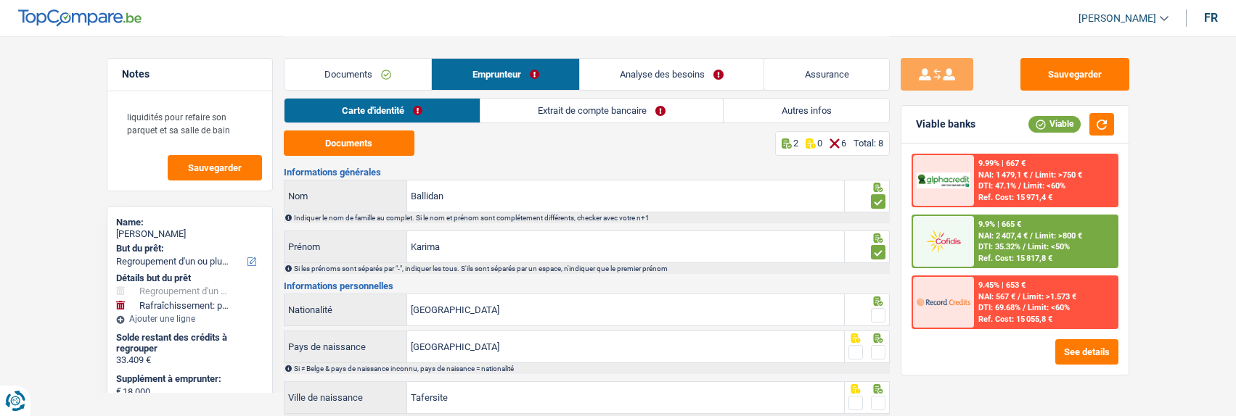
click at [876, 311] on span at bounding box center [878, 315] width 15 height 15
click at [0, 0] on input "radio" at bounding box center [0, 0] width 0 height 0
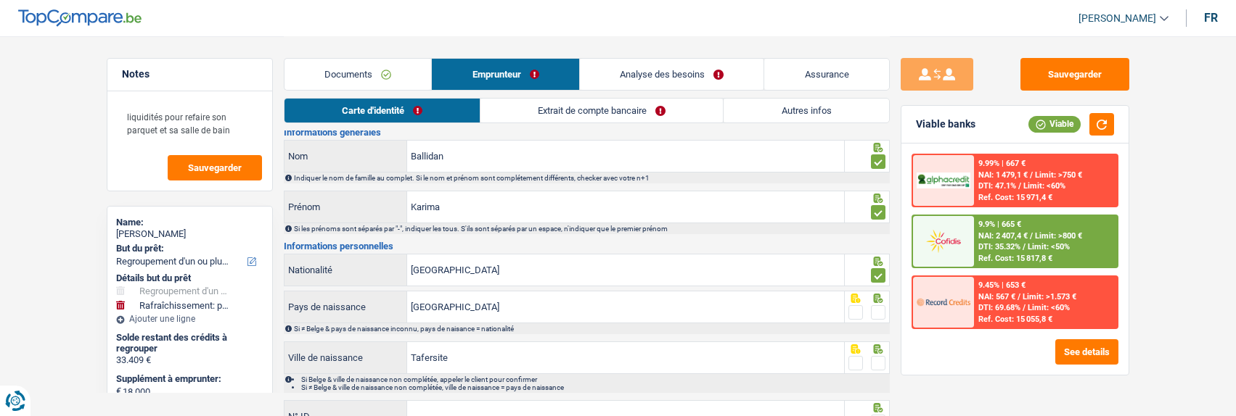
scroll to position [73, 0]
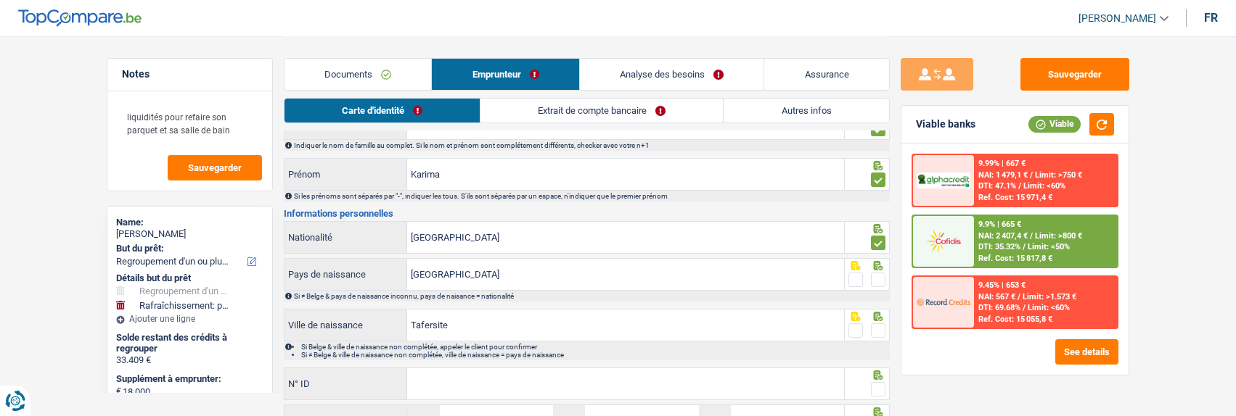
drag, startPoint x: 878, startPoint y: 276, endPoint x: 803, endPoint y: 271, distance: 75.0
click at [877, 276] on span at bounding box center [878, 280] width 15 height 15
click at [0, 0] on input "radio" at bounding box center [0, 0] width 0 height 0
click at [882, 326] on span at bounding box center [878, 331] width 15 height 15
click at [0, 0] on input "radio" at bounding box center [0, 0] width 0 height 0
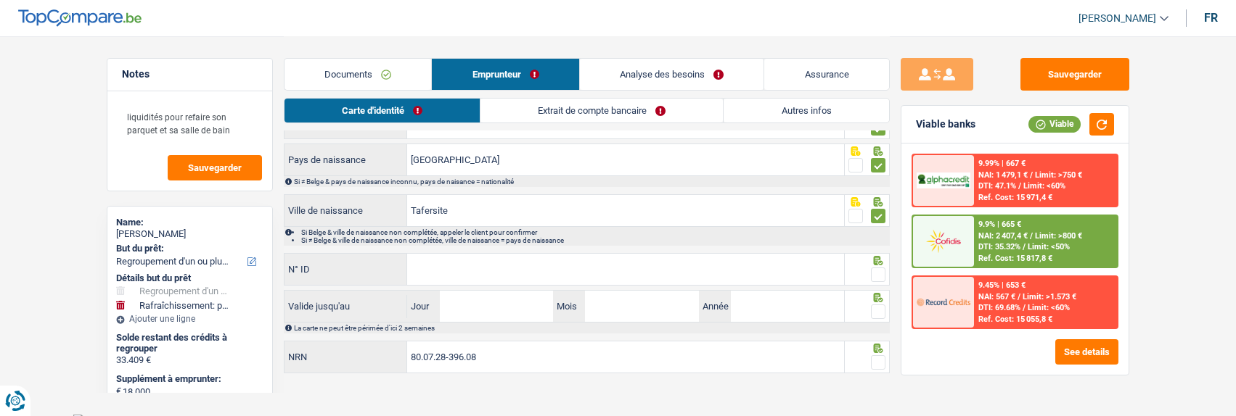
scroll to position [193, 0]
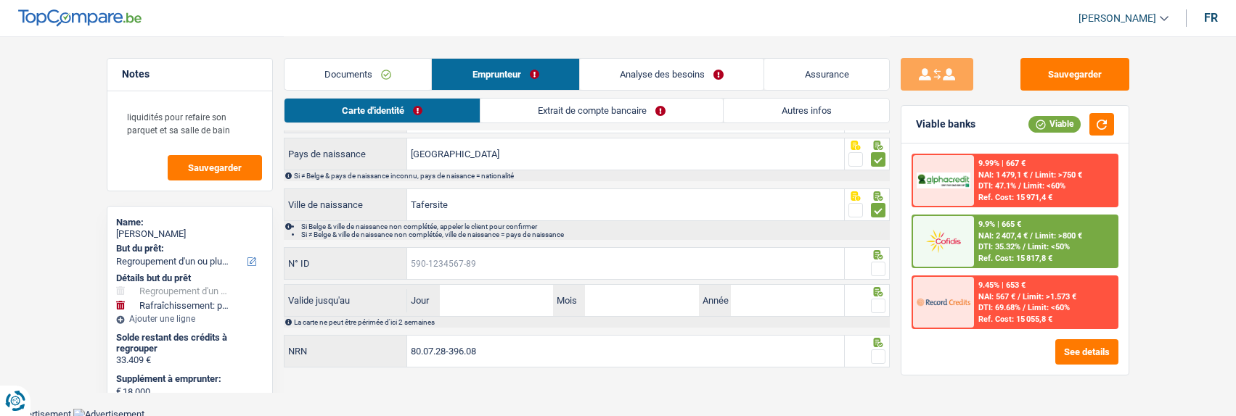
click at [517, 263] on input "N° ID" at bounding box center [625, 263] width 437 height 31
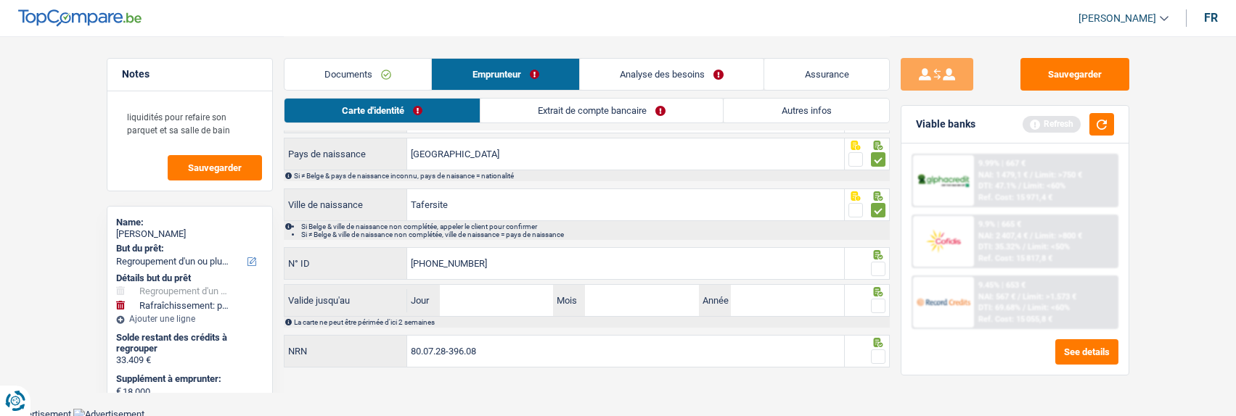
type input "592-8737112-15"
click at [876, 266] on span at bounding box center [878, 269] width 15 height 15
click at [0, 0] on input "radio" at bounding box center [0, 0] width 0 height 0
click at [500, 303] on input "Jour" at bounding box center [496, 300] width 113 height 31
type input "02"
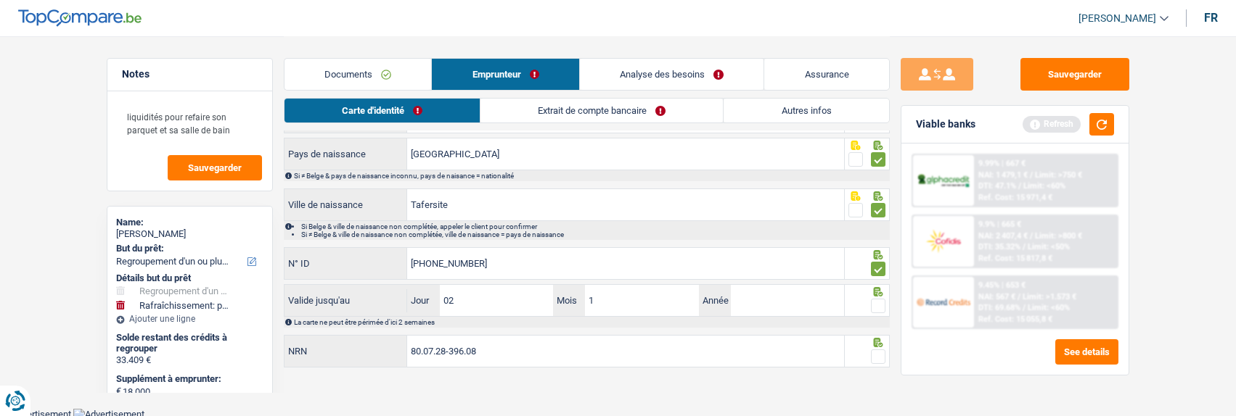
type input "10"
type input "2028"
click at [879, 299] on span at bounding box center [878, 306] width 15 height 15
click at [0, 0] on input "radio" at bounding box center [0, 0] width 0 height 0
click at [874, 348] on div at bounding box center [878, 357] width 15 height 18
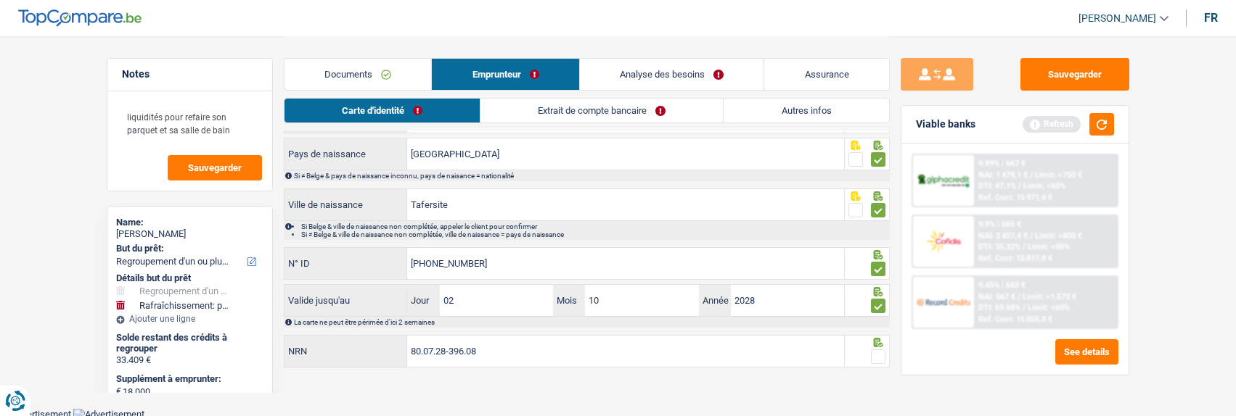
click at [876, 354] on span at bounding box center [878, 357] width 15 height 15
click at [0, 0] on input "radio" at bounding box center [0, 0] width 0 height 0
click at [643, 115] on link "Extrait de compte bancaire" at bounding box center [602, 111] width 242 height 24
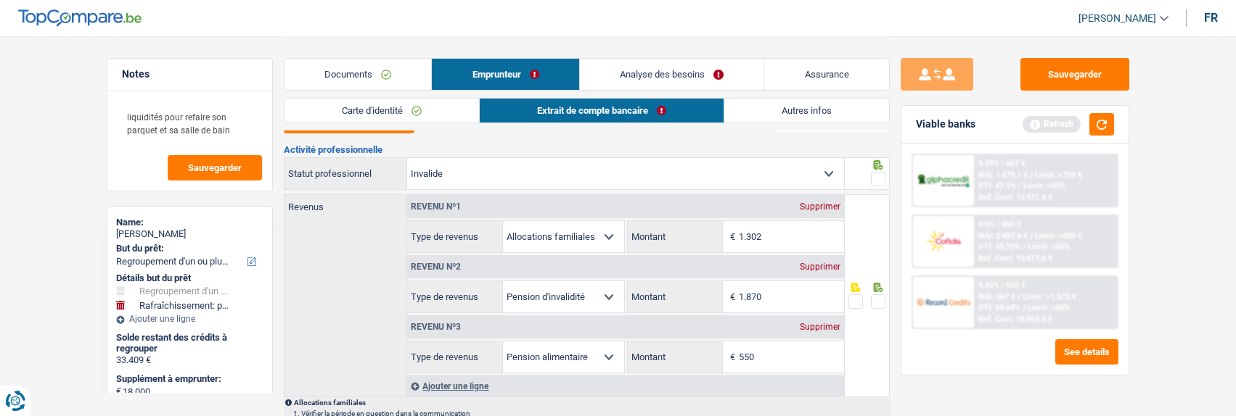
scroll to position [0, 0]
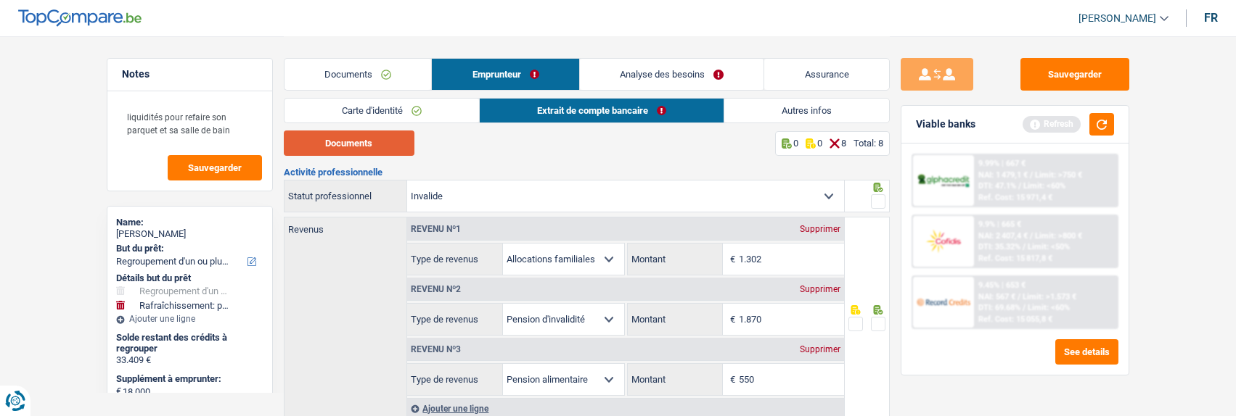
click at [361, 139] on button "Documents" at bounding box center [349, 143] width 131 height 25
click at [791, 314] on input "1.870" at bounding box center [791, 319] width 105 height 31
type input "1.776"
click at [766, 373] on input "550" at bounding box center [791, 379] width 105 height 31
type input "525"
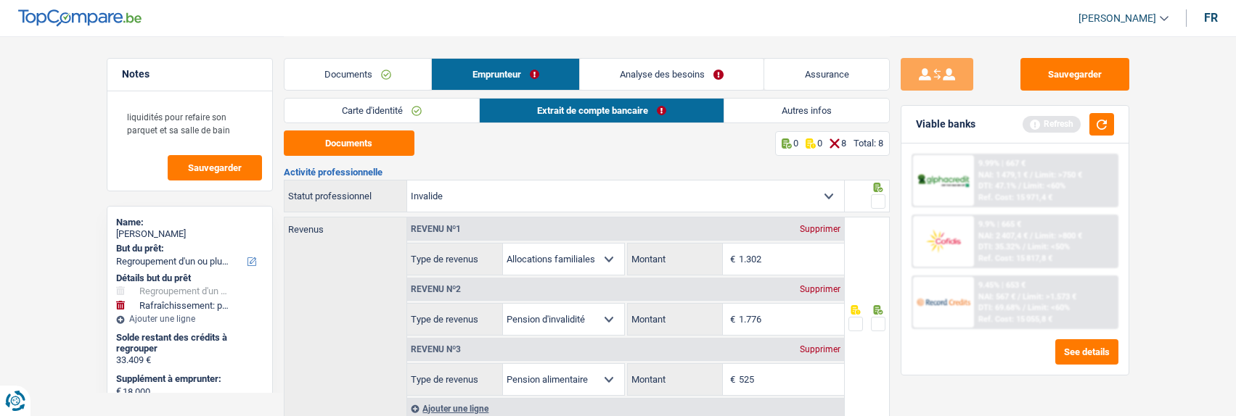
drag, startPoint x: 879, startPoint y: 322, endPoint x: 877, endPoint y: 313, distance: 8.8
click at [879, 320] on span at bounding box center [878, 324] width 15 height 15
click at [0, 0] on input "radio" at bounding box center [0, 0] width 0 height 0
click at [876, 198] on span at bounding box center [878, 201] width 15 height 15
click at [0, 0] on input "radio" at bounding box center [0, 0] width 0 height 0
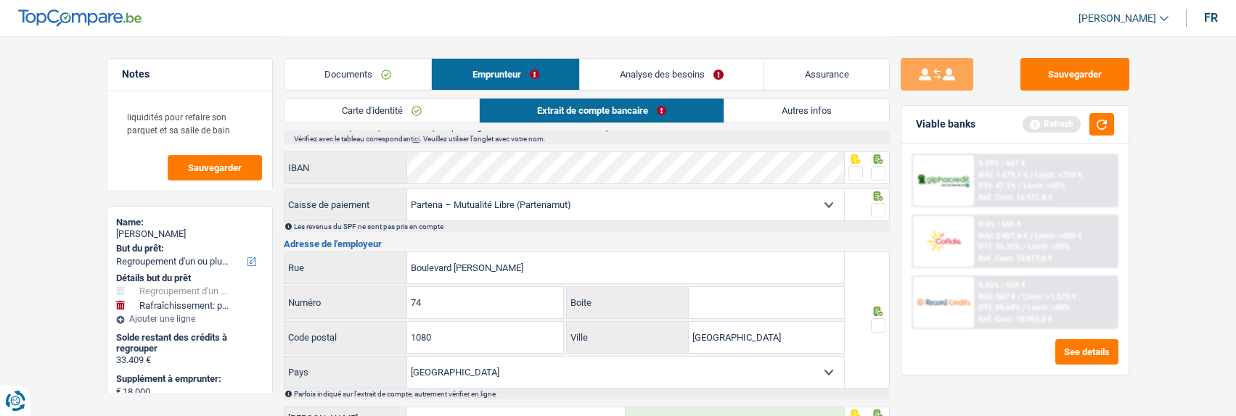
scroll to position [508, 0]
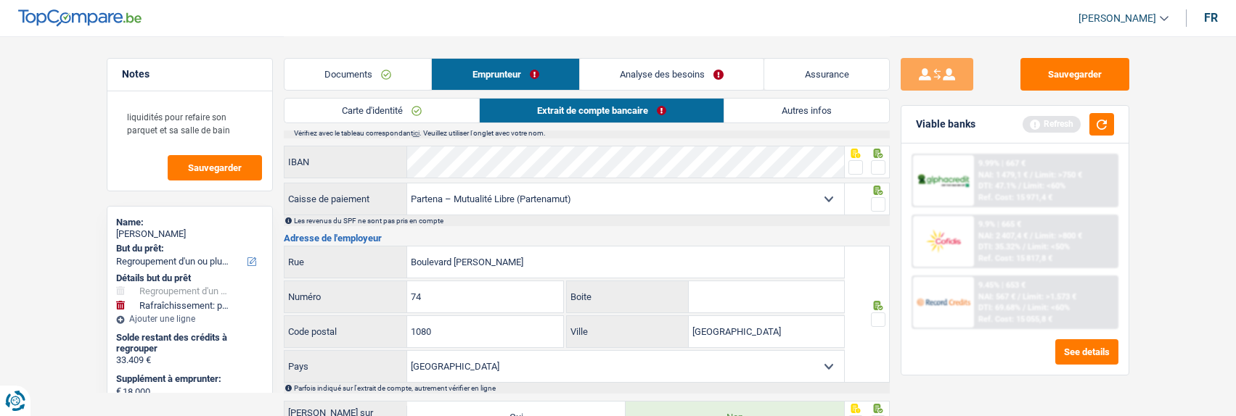
click at [876, 165] on span at bounding box center [878, 167] width 15 height 15
click at [0, 0] on input "radio" at bounding box center [0, 0] width 0 height 0
click at [876, 205] on span at bounding box center [878, 204] width 15 height 15
click at [0, 0] on input "radio" at bounding box center [0, 0] width 0 height 0
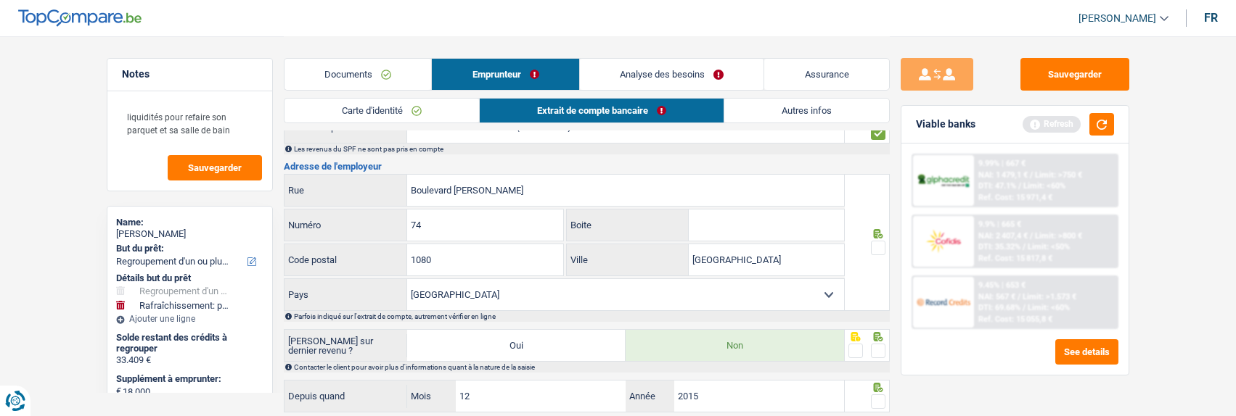
scroll to position [580, 0]
click at [879, 245] on span at bounding box center [878, 247] width 15 height 15
click at [0, 0] on input "radio" at bounding box center [0, 0] width 0 height 0
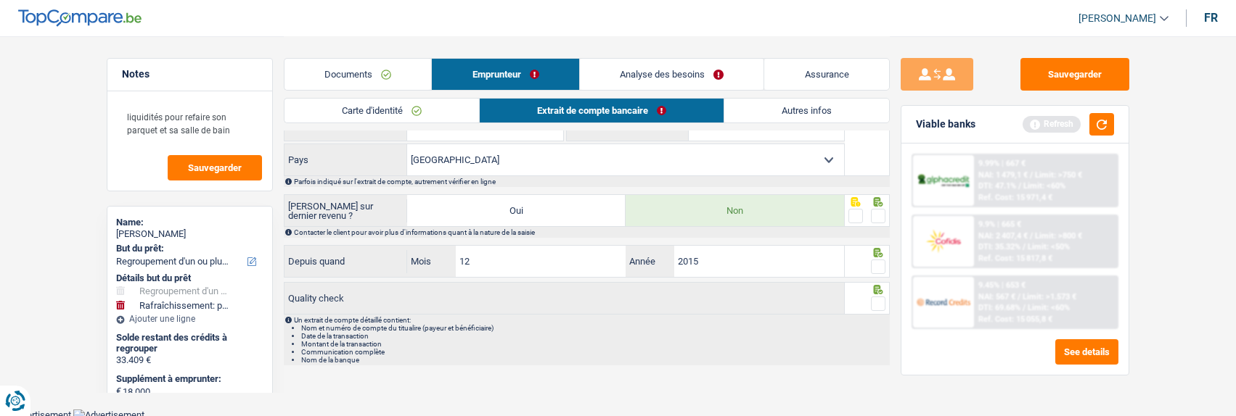
scroll to position [715, 0]
drag, startPoint x: 876, startPoint y: 213, endPoint x: 876, endPoint y: 237, distance: 23.2
click at [875, 218] on span at bounding box center [878, 215] width 15 height 15
click at [0, 0] on input "radio" at bounding box center [0, 0] width 0 height 0
drag, startPoint x: 882, startPoint y: 262, endPoint x: 884, endPoint y: 282, distance: 20.4
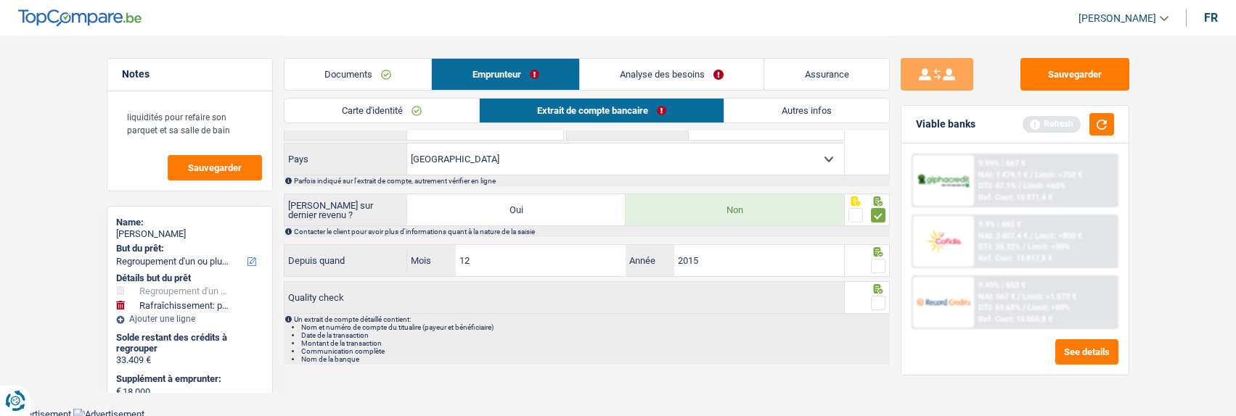
click at [881, 262] on span at bounding box center [878, 266] width 15 height 15
click at [0, 0] on input "radio" at bounding box center [0, 0] width 0 height 0
click at [878, 297] on span at bounding box center [878, 303] width 15 height 15
click at [0, 0] on input "radio" at bounding box center [0, 0] width 0 height 0
click at [795, 111] on link "Autres infos" at bounding box center [806, 111] width 165 height 24
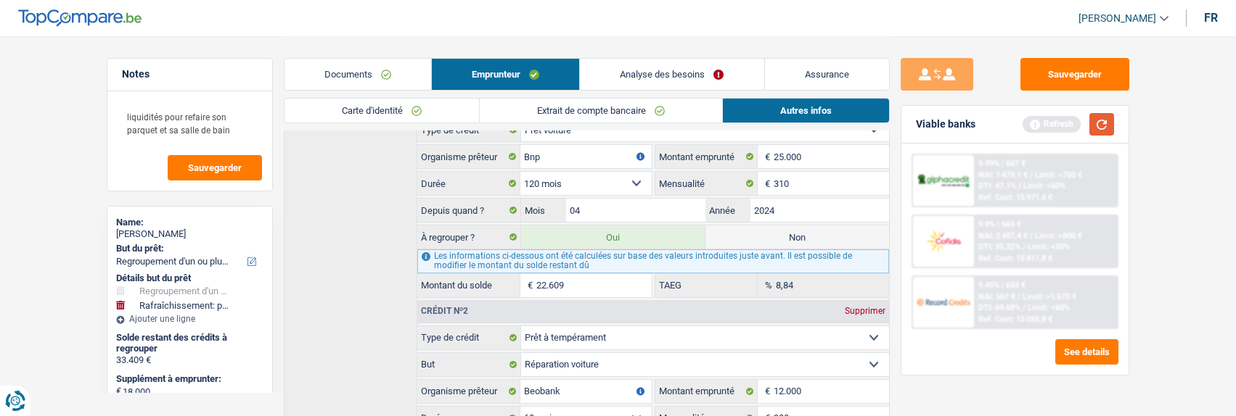
click at [1108, 120] on button "button" at bounding box center [1101, 124] width 25 height 22
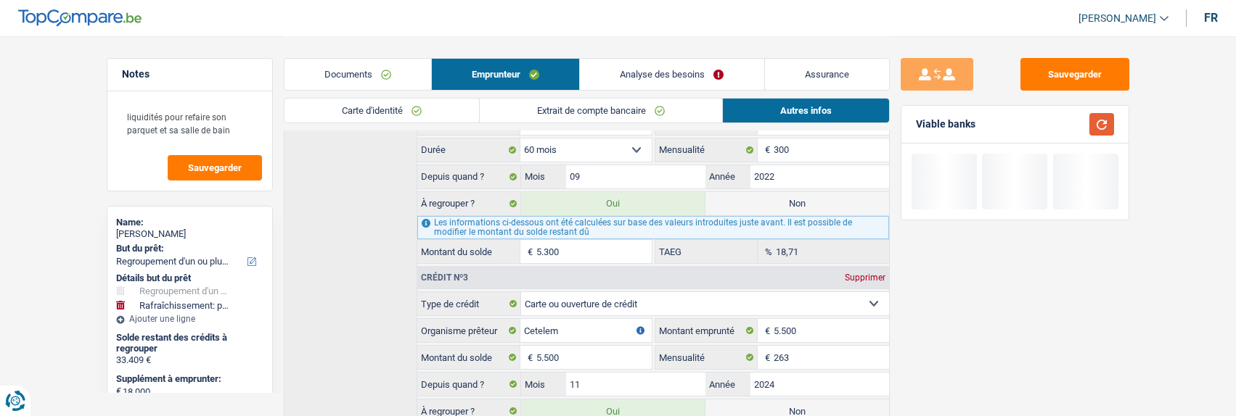
scroll to position [1059, 0]
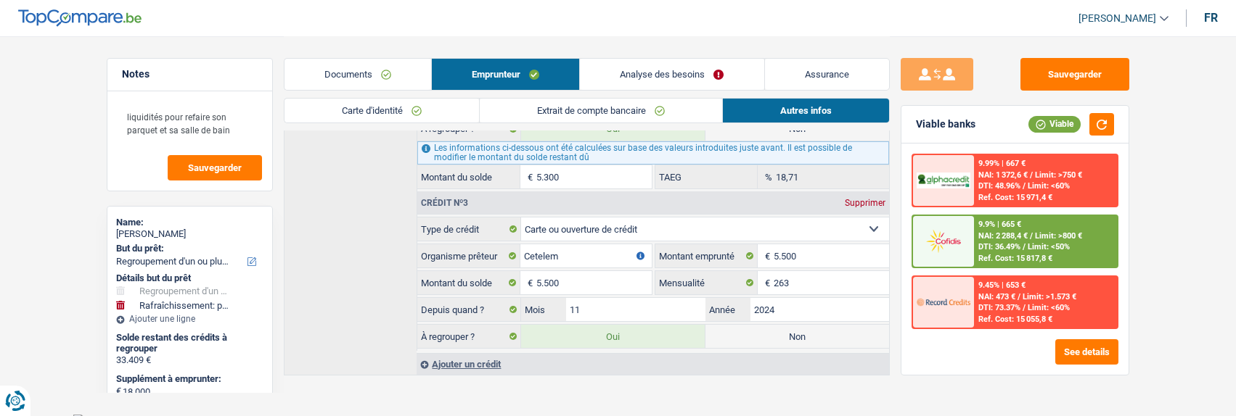
click at [787, 327] on label "Non" at bounding box center [797, 336] width 184 height 23
click at [787, 327] on input "Non" at bounding box center [797, 336] width 184 height 23
radio input "true"
type input "45.909"
select select "144"
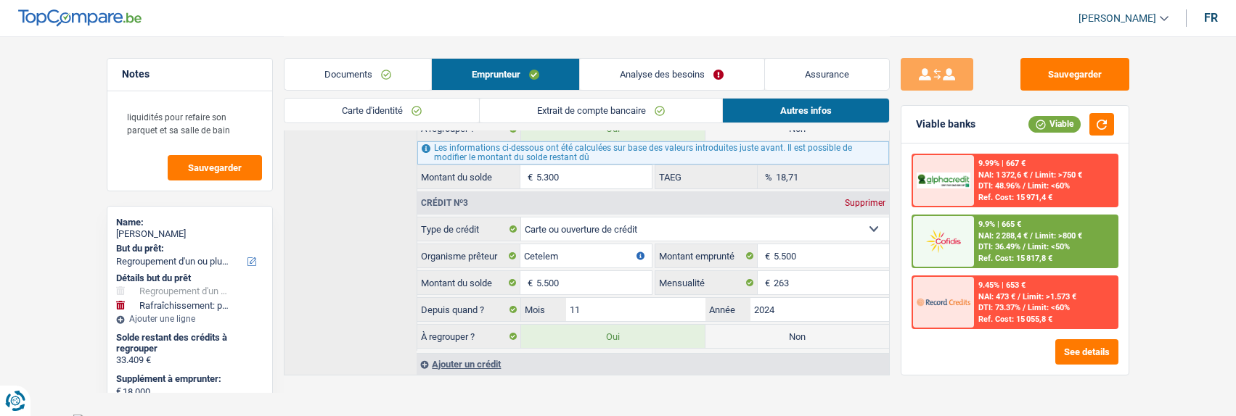
radio input "false"
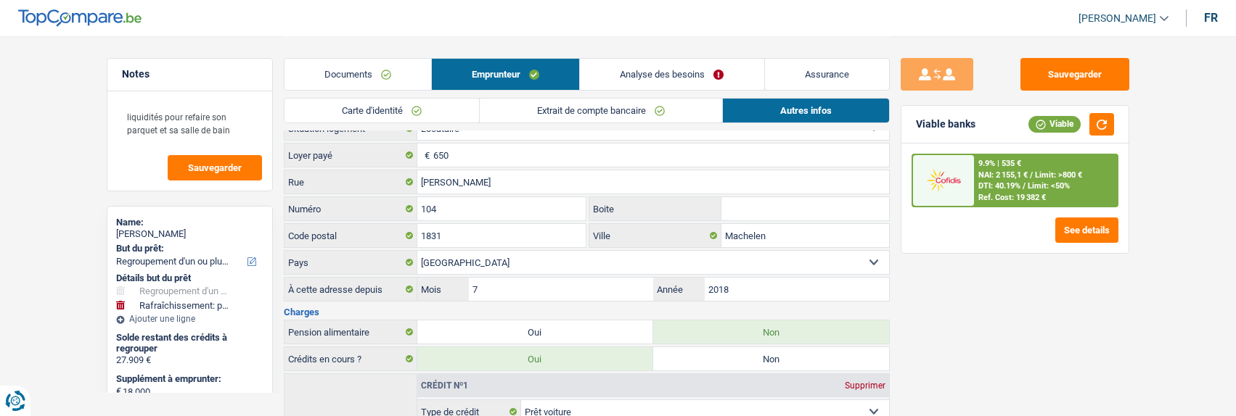
scroll to position [406, 0]
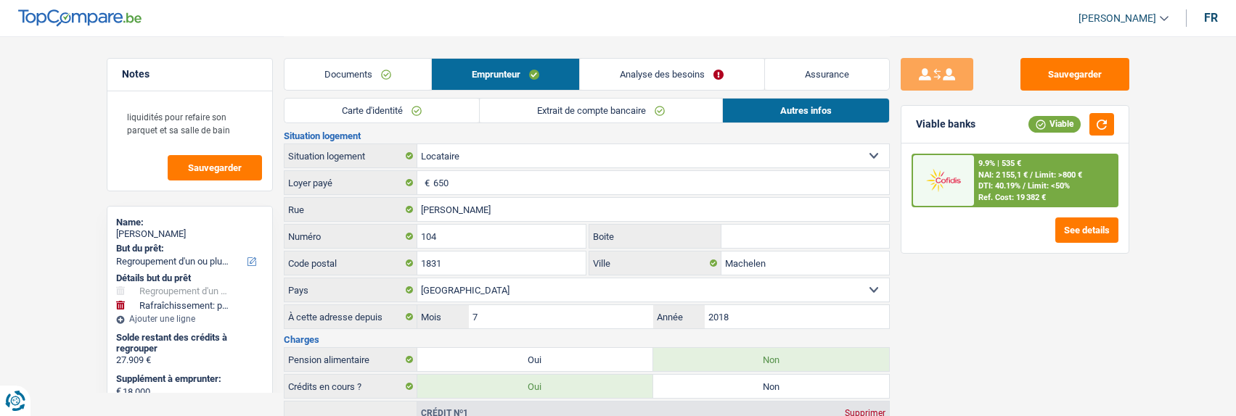
click at [700, 75] on link "Analyse des besoins" at bounding box center [672, 74] width 184 height 31
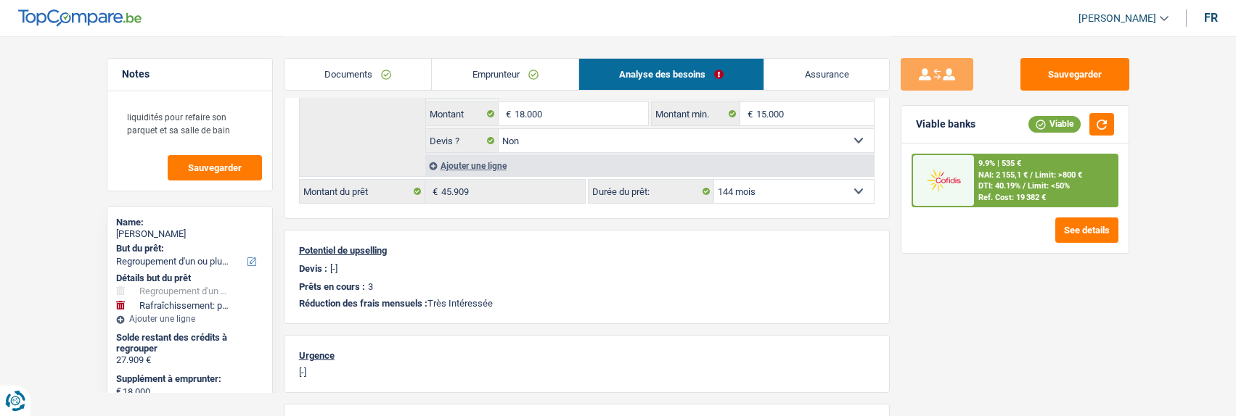
click at [816, 192] on select "12 mois 18 mois 24 mois 30 mois 36 mois 42 mois 48 mois 60 mois 72 mois 84 mois…" at bounding box center [794, 191] width 160 height 23
select select "120"
click at [714, 180] on select "12 mois 18 mois 24 mois 30 mois 36 mois 42 mois 48 mois 60 mois 72 mois 84 mois…" at bounding box center [794, 191] width 160 height 23
select select "120"
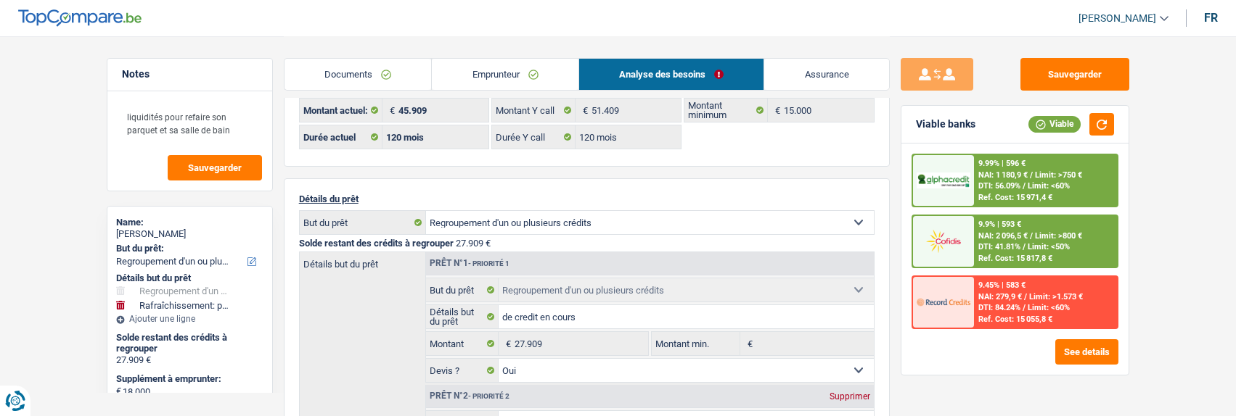
scroll to position [0, 0]
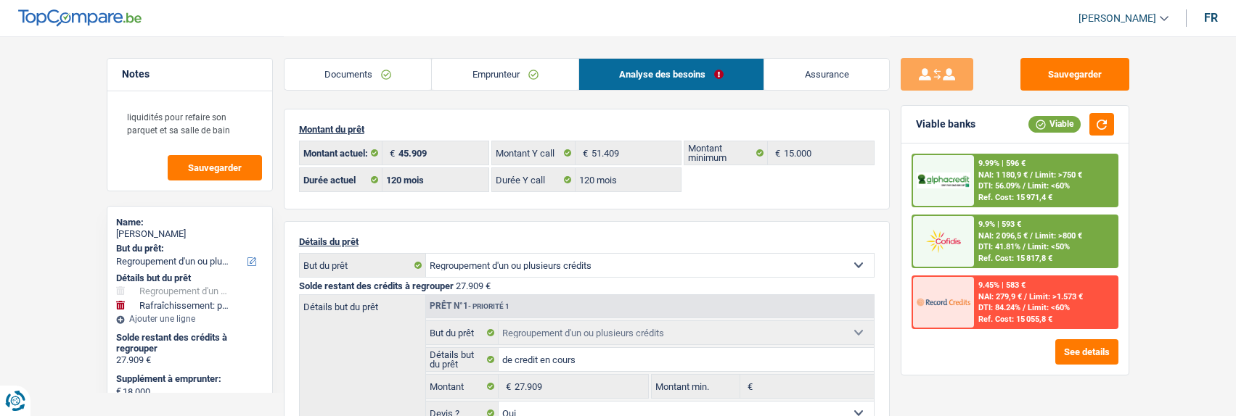
click at [534, 79] on link "Emprunteur" at bounding box center [505, 74] width 147 height 31
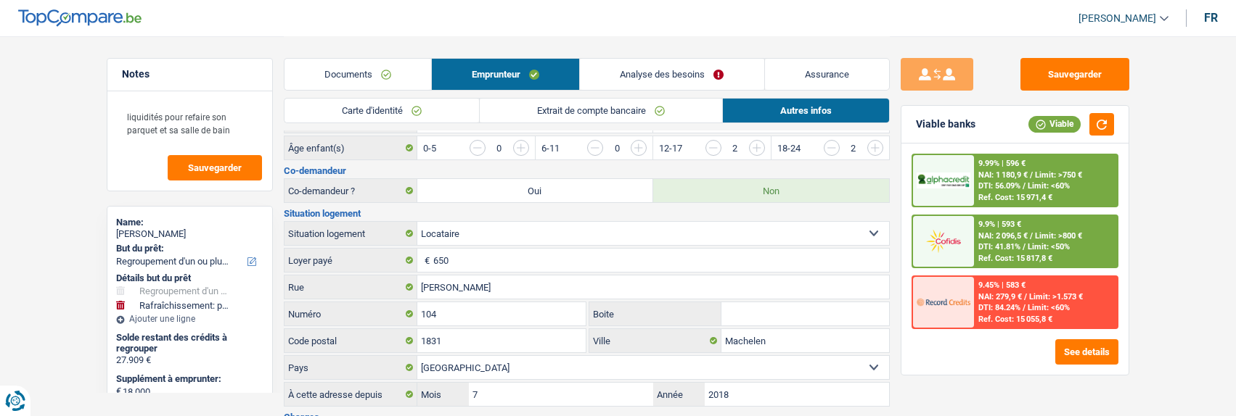
scroll to position [363, 0]
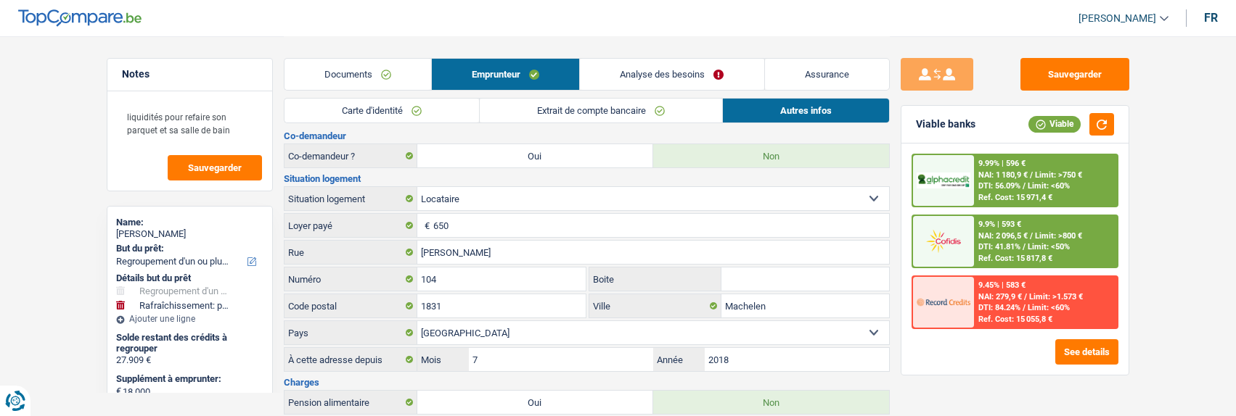
click at [692, 77] on link "Analyse des besoins" at bounding box center [672, 74] width 184 height 31
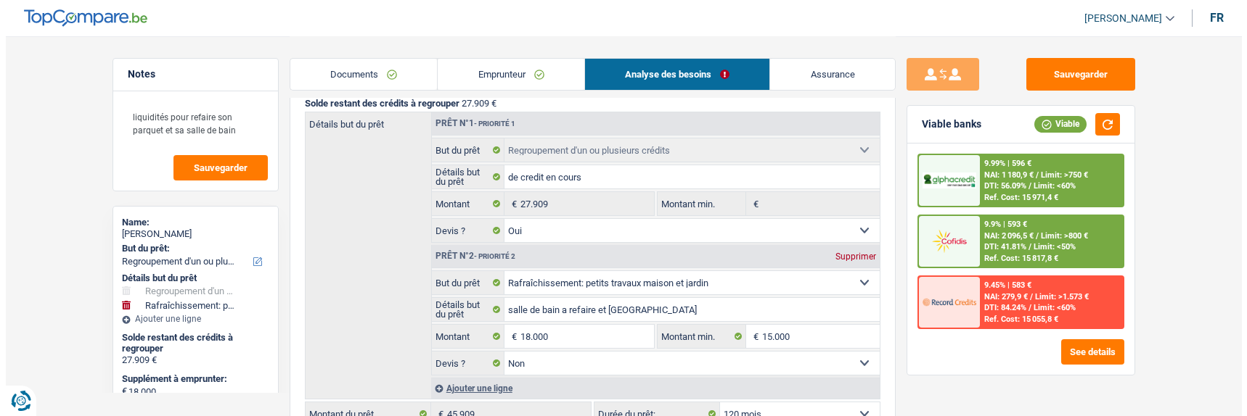
scroll to position [218, 0]
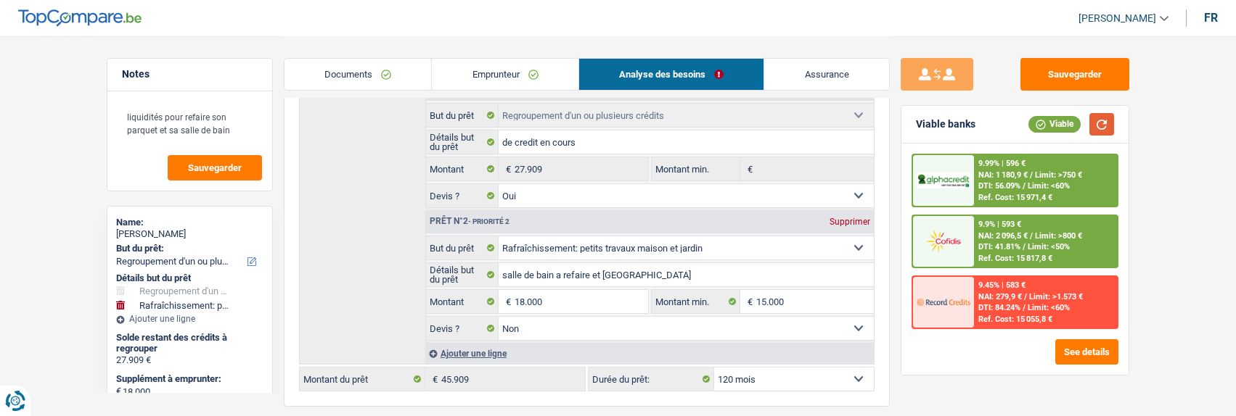
click at [1098, 119] on button "button" at bounding box center [1101, 124] width 25 height 22
click at [1035, 239] on span "Limit: >800 €" at bounding box center [1058, 235] width 47 height 9
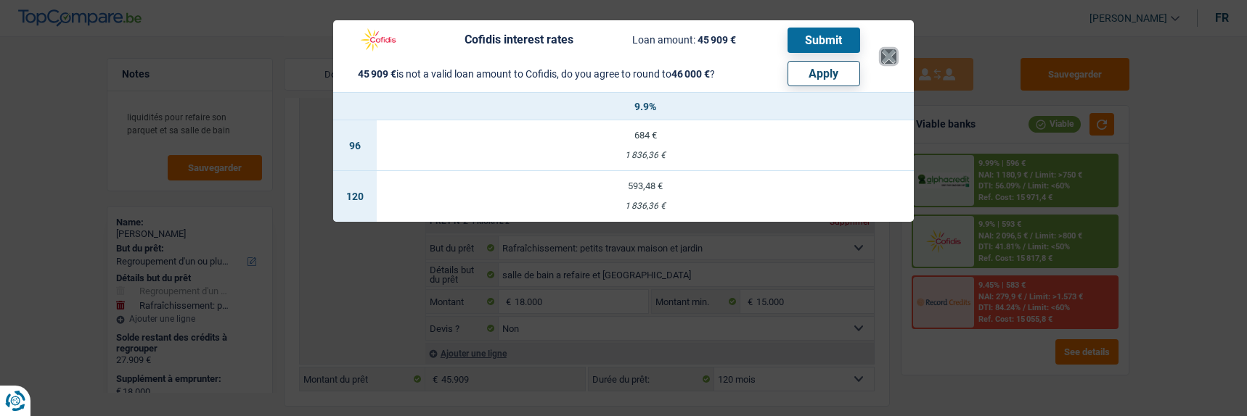
click at [892, 50] on button "×" at bounding box center [888, 56] width 15 height 15
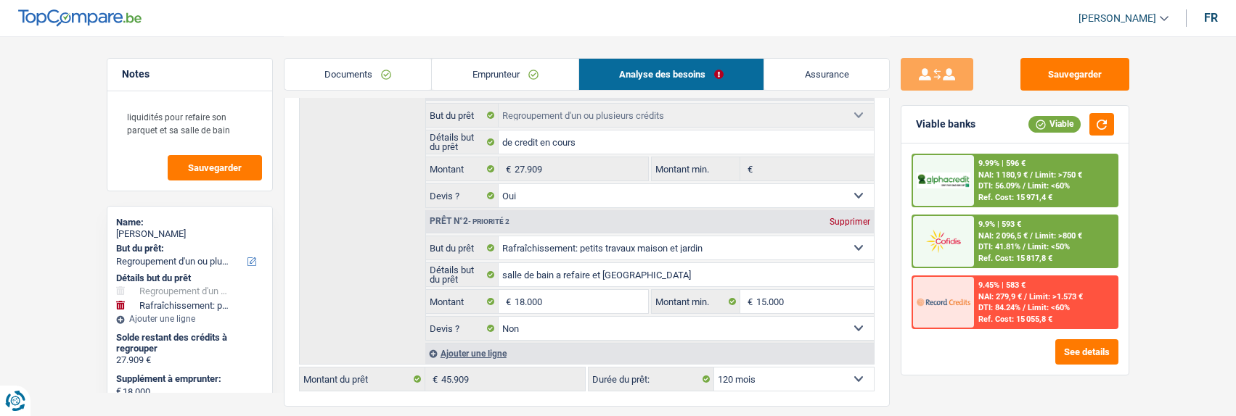
click at [838, 371] on select "12 mois 18 mois 24 mois 30 mois 36 mois 42 mois 48 mois 60 mois 72 mois 84 mois…" at bounding box center [794, 379] width 160 height 23
select select "84"
click at [714, 368] on select "12 mois 18 mois 24 mois 30 mois 36 mois 42 mois 48 mois 60 mois 72 mois 84 mois…" at bounding box center [794, 379] width 160 height 23
select select "84"
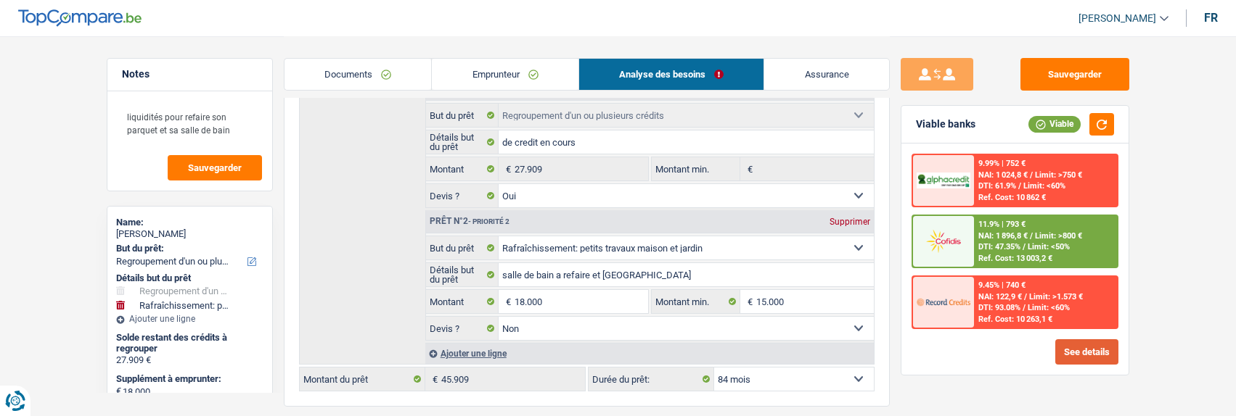
click at [1093, 349] on button "See details" at bounding box center [1086, 352] width 63 height 25
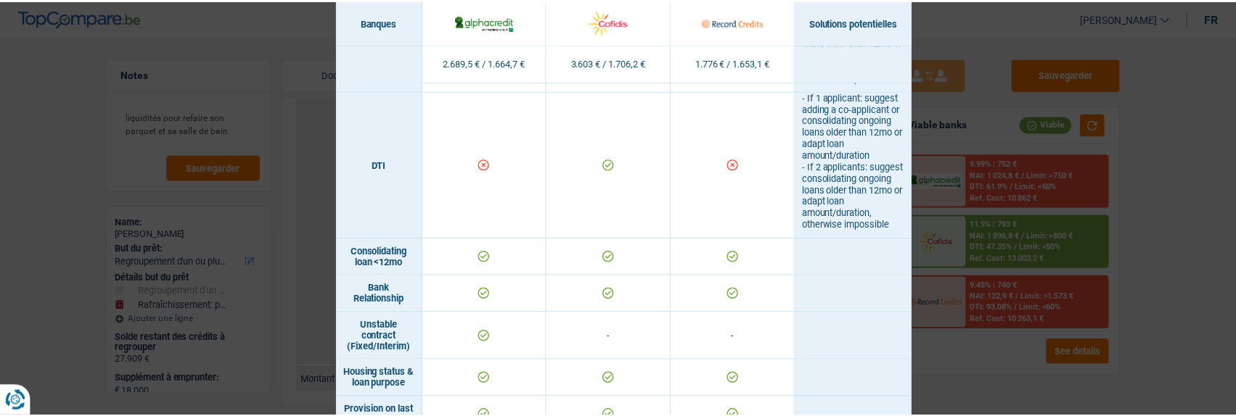
scroll to position [549, 0]
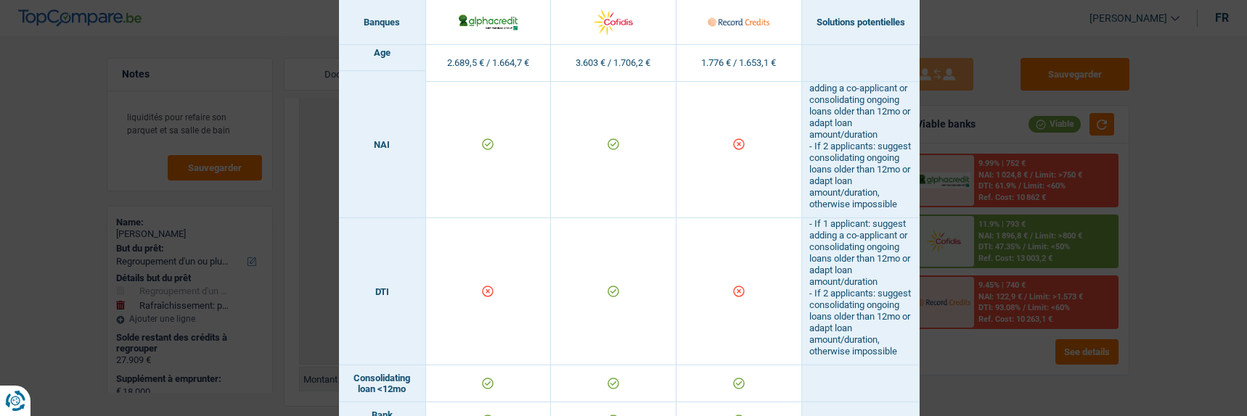
click at [965, 287] on div "Banks conditions × Banques Solutions potentielles Revenus / Charges 2.689,5 € /…" at bounding box center [623, 208] width 1247 height 416
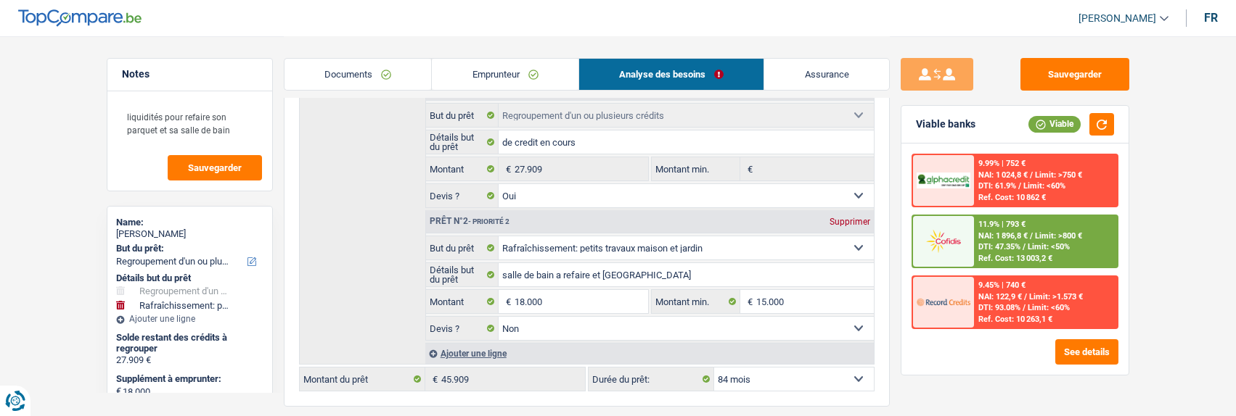
click at [810, 369] on select "12 mois 18 mois 24 mois 30 mois 36 mois 42 mois 48 mois 60 mois 72 mois 84 mois…" at bounding box center [794, 379] width 160 height 23
select select "120"
click at [714, 368] on select "12 mois 18 mois 24 mois 30 mois 36 mois 42 mois 48 mois 60 mois 72 mois 84 mois…" at bounding box center [794, 379] width 160 height 23
select select "120"
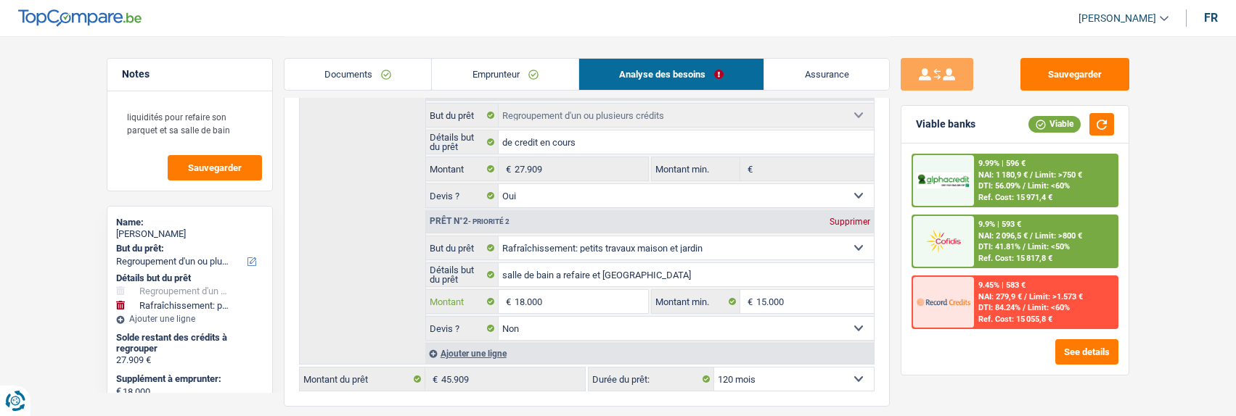
click at [560, 295] on input "18.000" at bounding box center [580, 301] width 133 height 23
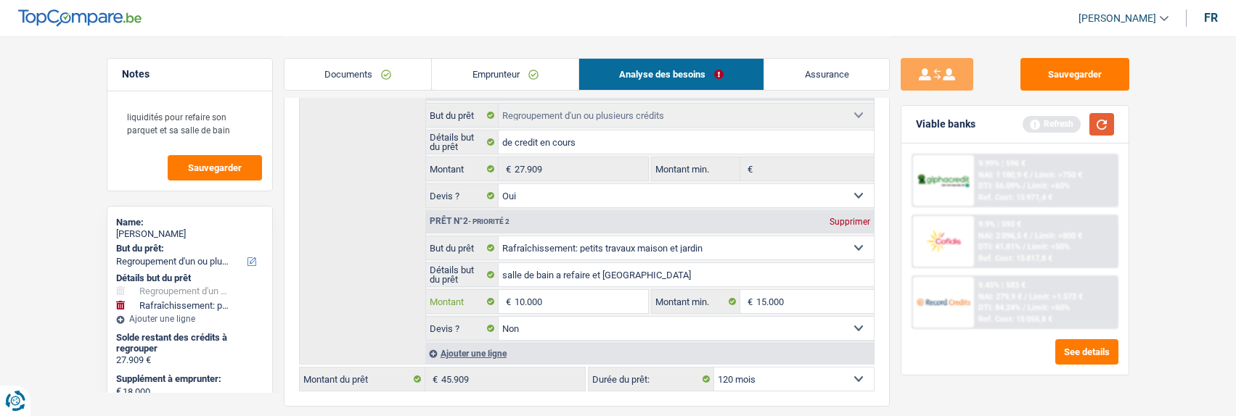
type input "10.000"
type input "37.909"
select select "144"
type input "37.909"
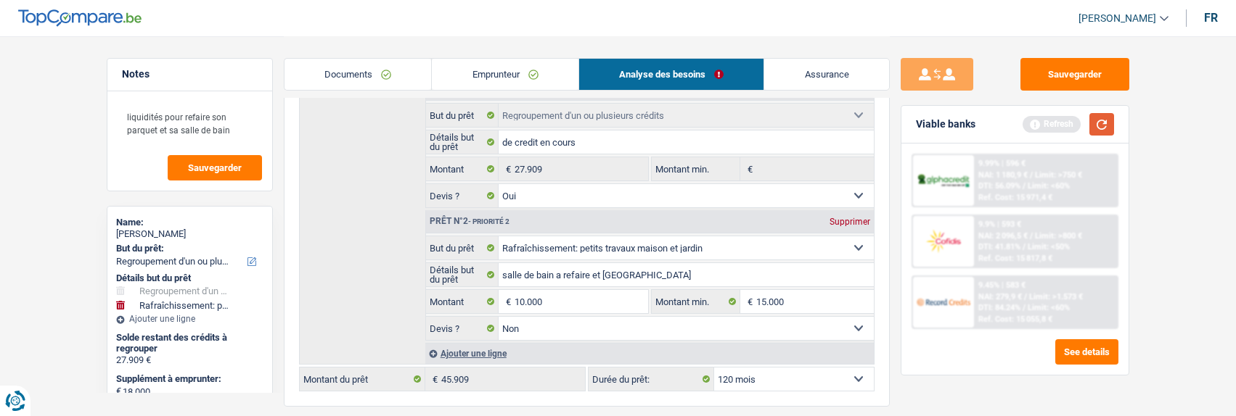
select select "144"
type input "37.909"
click at [1099, 126] on button "button" at bounding box center [1101, 124] width 25 height 22
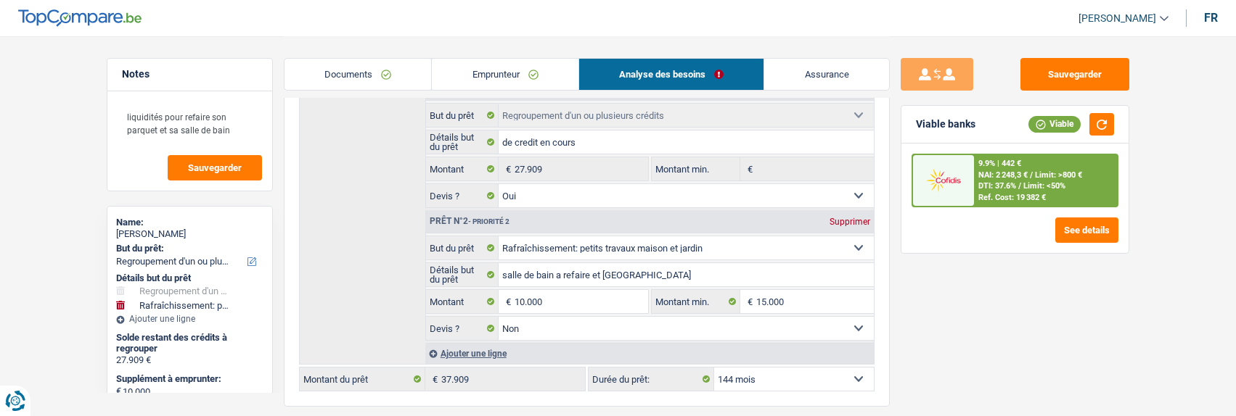
click at [823, 383] on select "12 mois 18 mois 24 mois 30 mois 36 mois 42 mois 48 mois 60 mois 72 mois 84 mois…" at bounding box center [794, 379] width 160 height 23
select select "84"
click at [714, 368] on select "12 mois 18 mois 24 mois 30 mois 36 mois 42 mois 48 mois 60 mois 72 mois 84 mois…" at bounding box center [794, 379] width 160 height 23
select select "84"
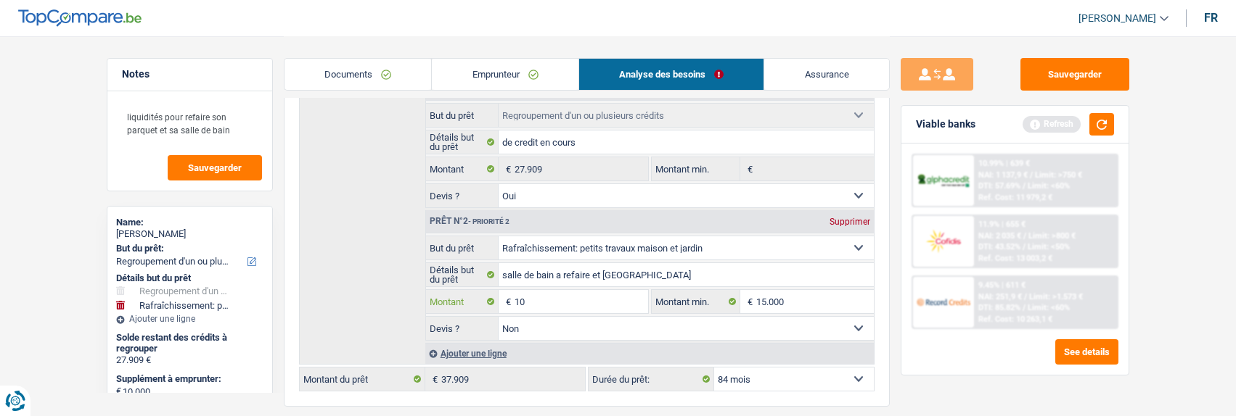
type input "1"
type input "8.000"
type input "35.909"
select select "120"
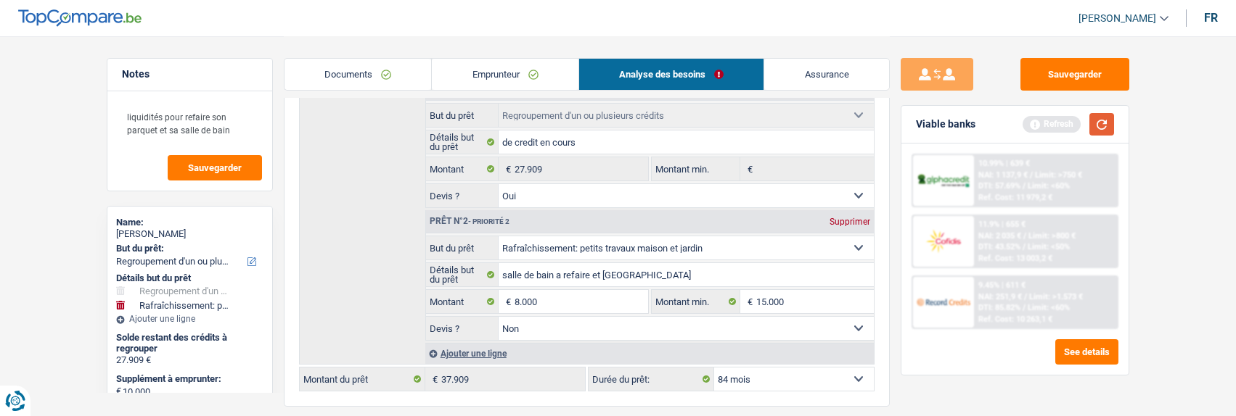
type input "35.909"
select select "120"
type input "35.909"
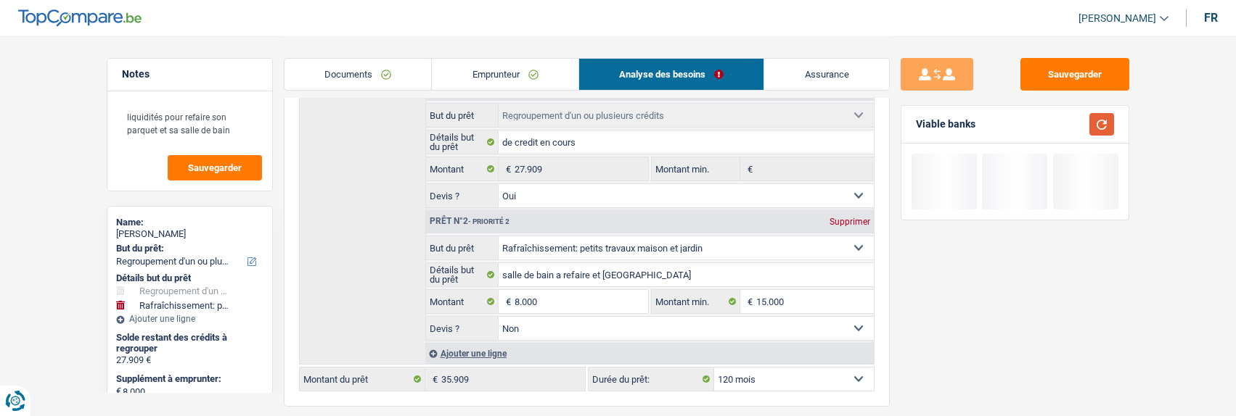
click at [1111, 123] on button "button" at bounding box center [1101, 124] width 25 height 22
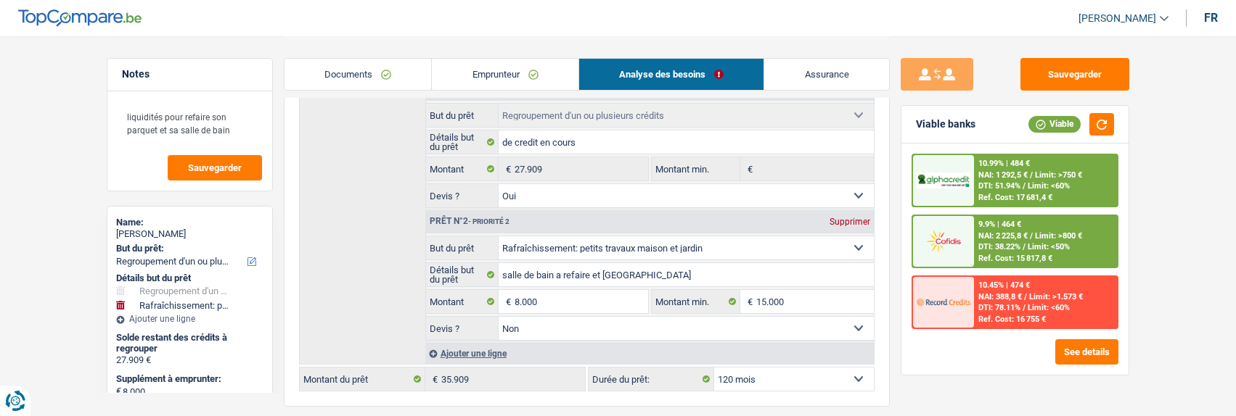
click at [810, 370] on select "12 mois 18 mois 24 mois 30 mois 36 mois 42 mois 48 mois 60 mois 72 mois 84 mois…" at bounding box center [794, 379] width 160 height 23
select select "84"
click at [714, 368] on select "12 mois 18 mois 24 mois 30 mois 36 mois 42 mois 48 mois 60 mois 72 mois 84 mois…" at bounding box center [794, 379] width 160 height 23
select select "84"
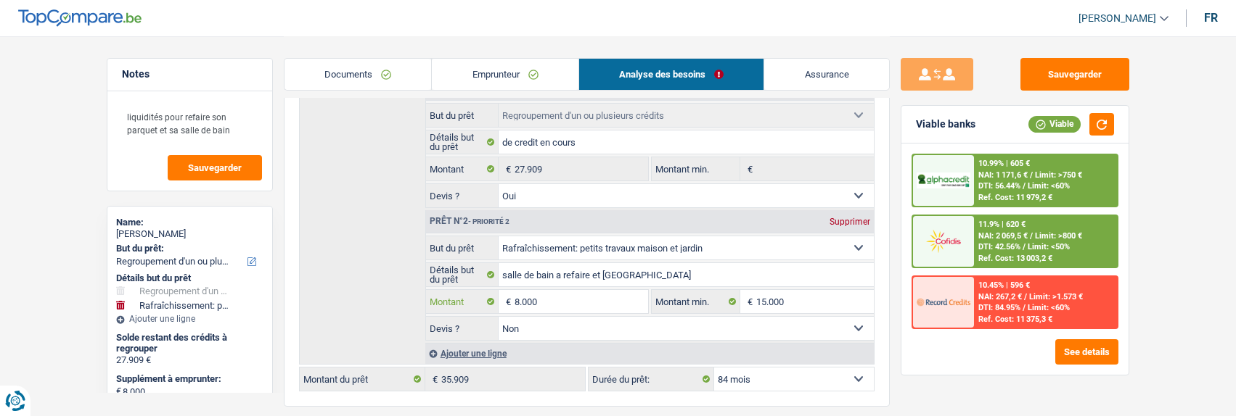
click at [572, 301] on input "8.000" at bounding box center [580, 301] width 133 height 23
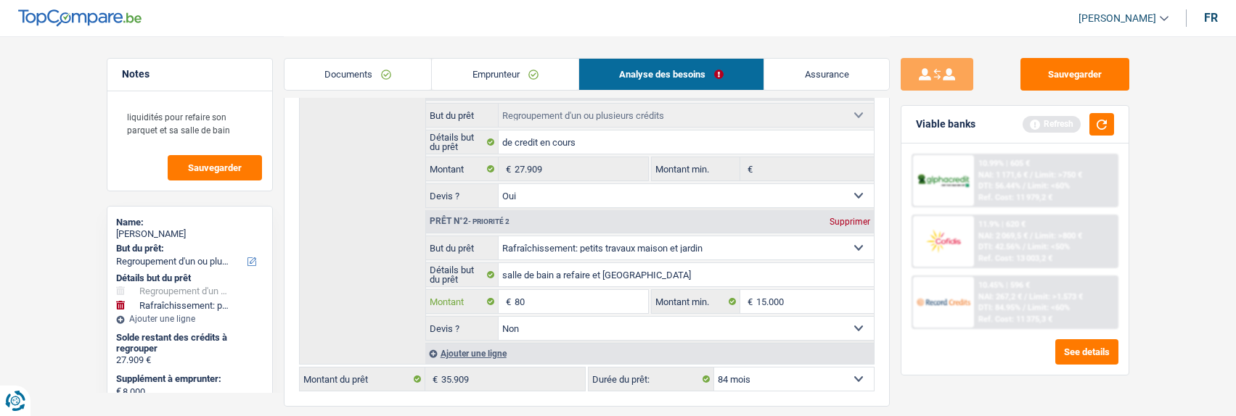
type input "8"
type input "10.000"
type input "37.909"
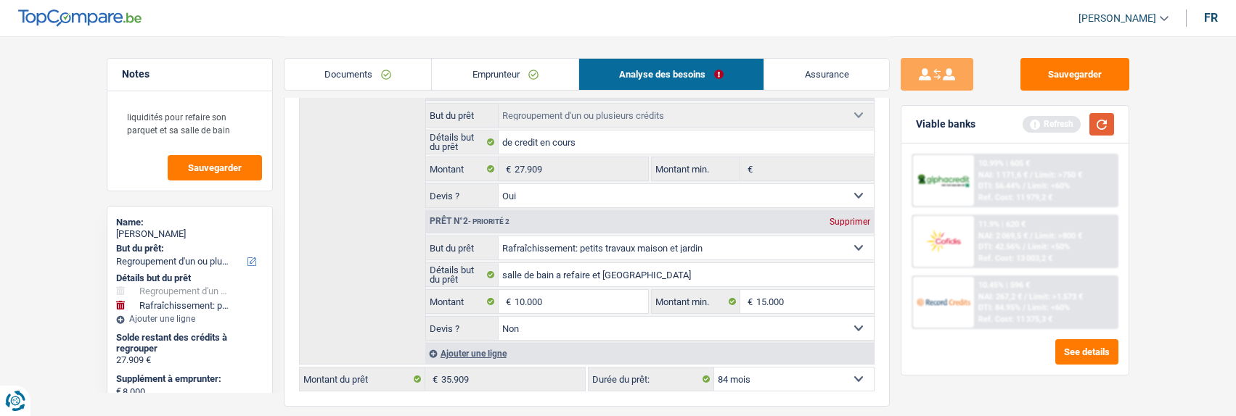
select select "144"
type input "37.909"
click at [1101, 123] on button "button" at bounding box center [1101, 124] width 25 height 22
select select "144"
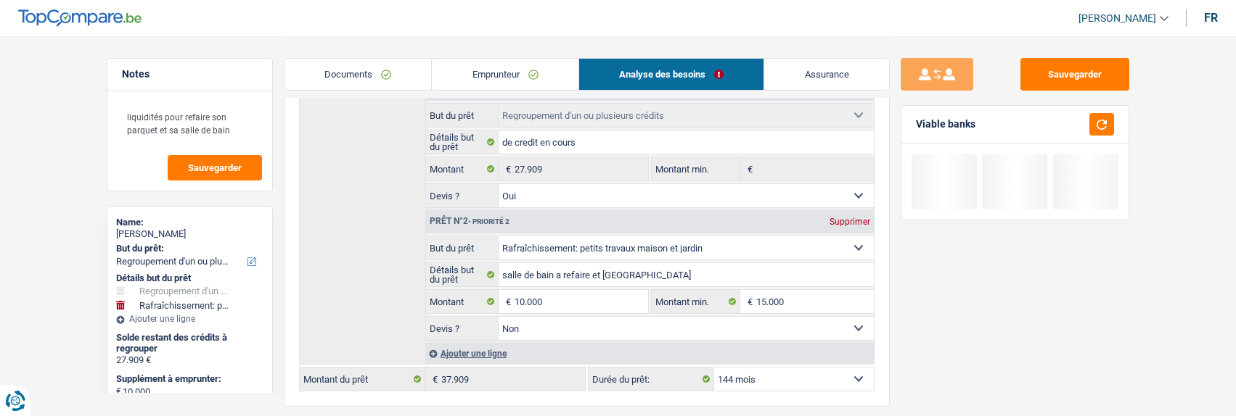
click at [771, 379] on select "12 mois 18 mois 24 mois 30 mois 36 mois 42 mois 48 mois 60 mois 72 mois 84 mois…" at bounding box center [794, 379] width 160 height 23
select select "120"
click at [714, 368] on select "12 mois 18 mois 24 mois 30 mois 36 mois 42 mois 48 mois 60 mois 72 mois 84 mois…" at bounding box center [794, 379] width 160 height 23
select select "120"
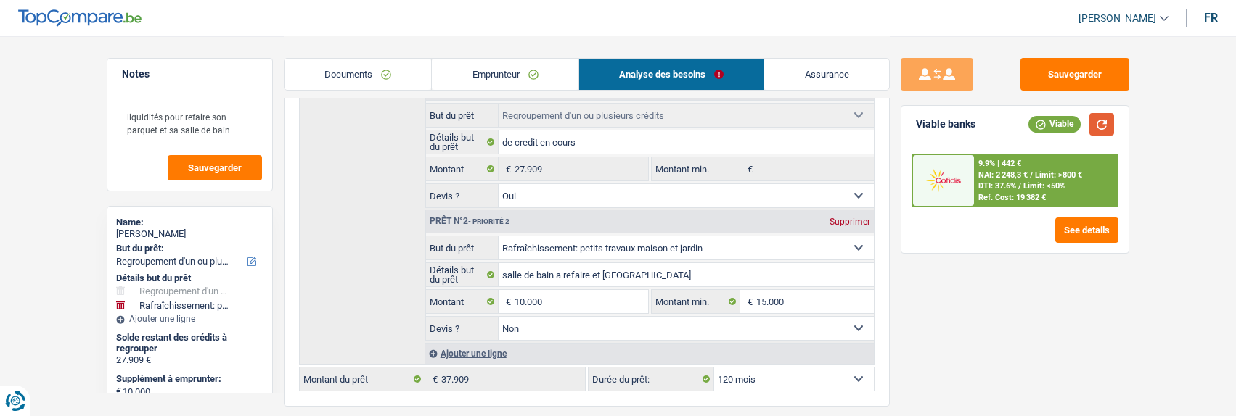
click at [1096, 118] on button "button" at bounding box center [1101, 124] width 25 height 22
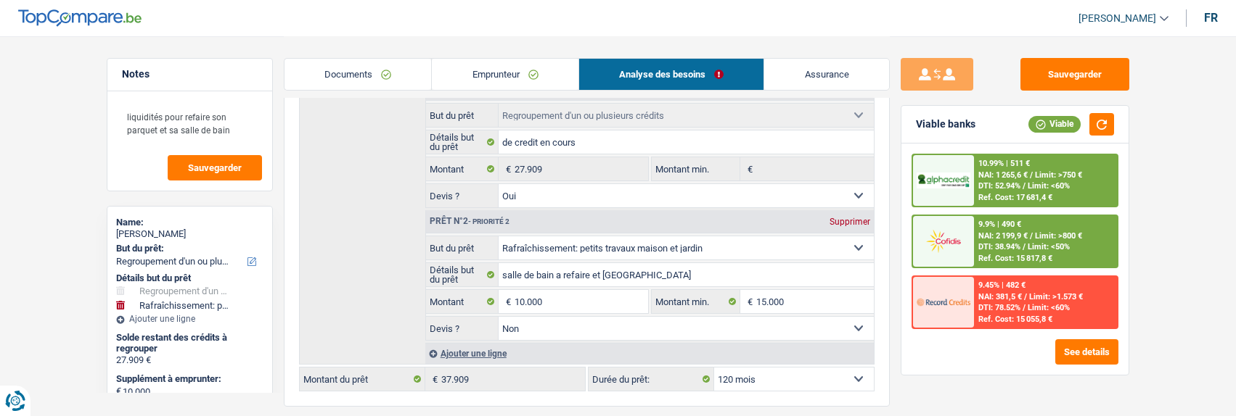
click at [1041, 246] on span "Limit: <50%" at bounding box center [1048, 246] width 42 height 9
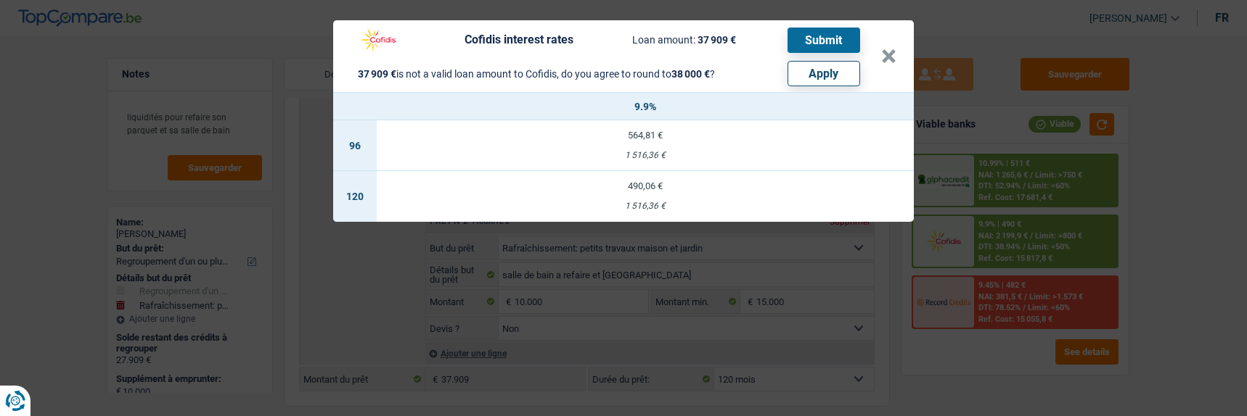
click at [817, 67] on button "Apply" at bounding box center [823, 73] width 73 height 25
type input "10.091"
type input "38.000"
select select "144"
type input "38.000"
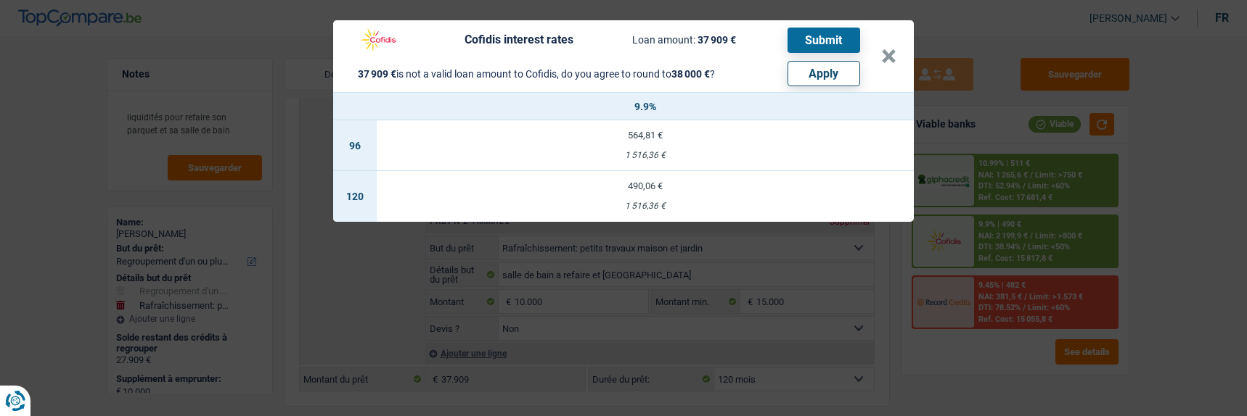
select select "144"
type input "38.000"
select select "144"
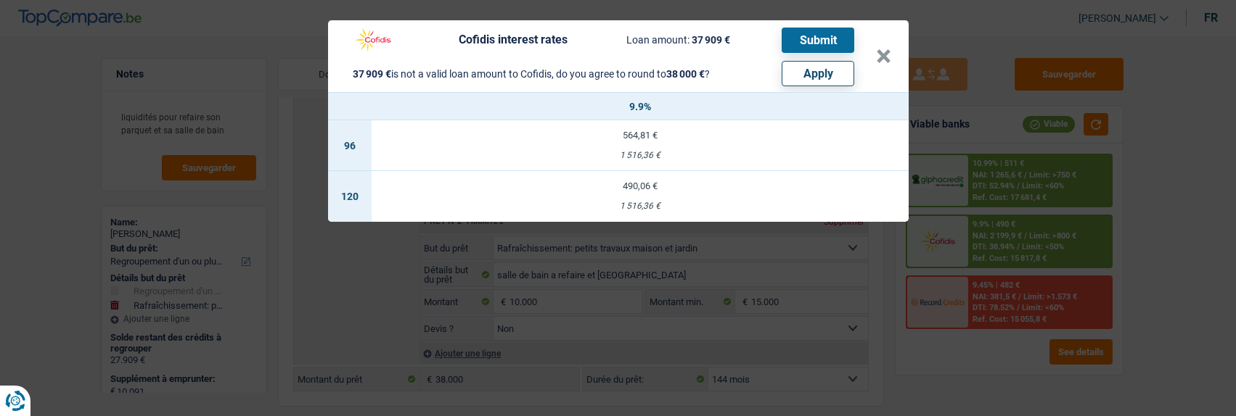
select select "other"
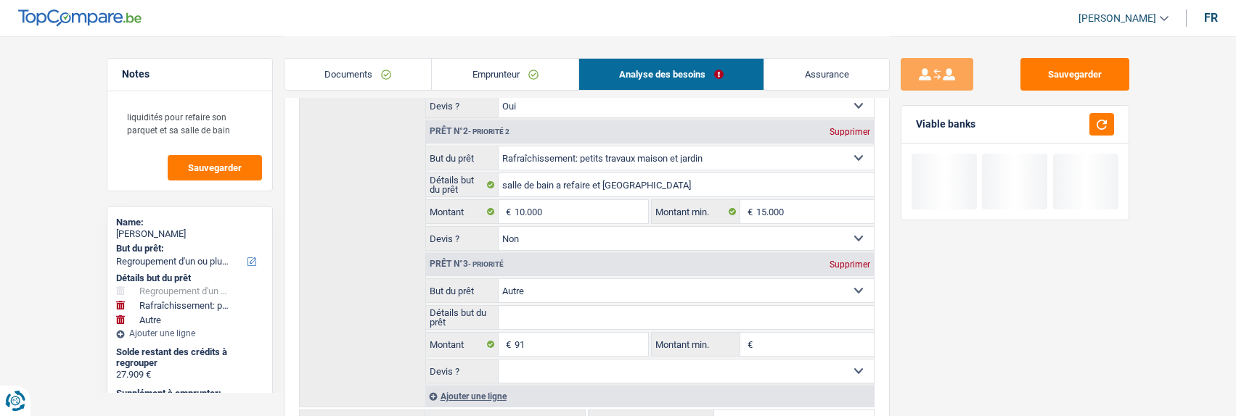
scroll to position [363, 0]
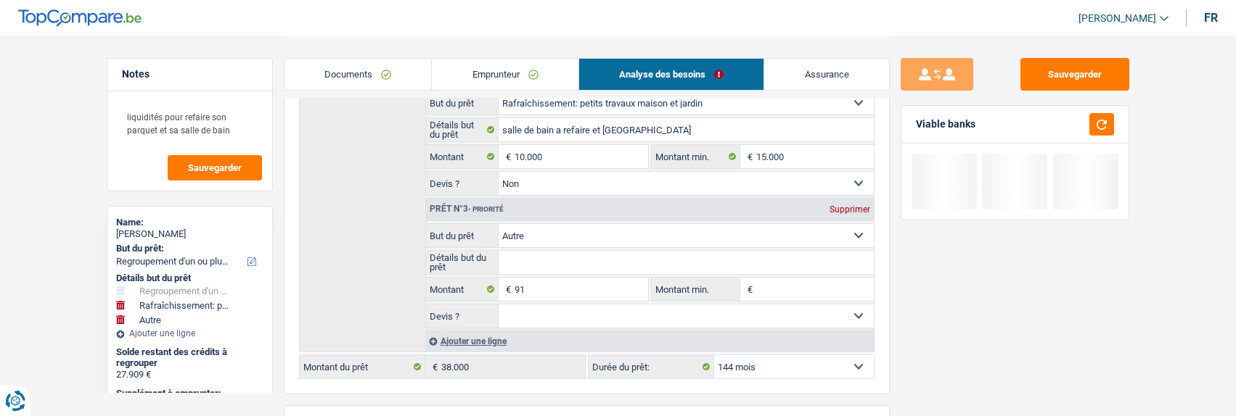
click at [833, 362] on select "12 mois 18 mois 24 mois 30 mois 36 mois 42 mois 48 mois 60 mois 72 mois 84 mois…" at bounding box center [794, 367] width 160 height 23
select select "120"
click at [714, 356] on select "12 mois 18 mois 24 mois 30 mois 36 mois 42 mois 48 mois 60 mois 72 mois 84 mois…" at bounding box center [794, 367] width 160 height 23
select select "120"
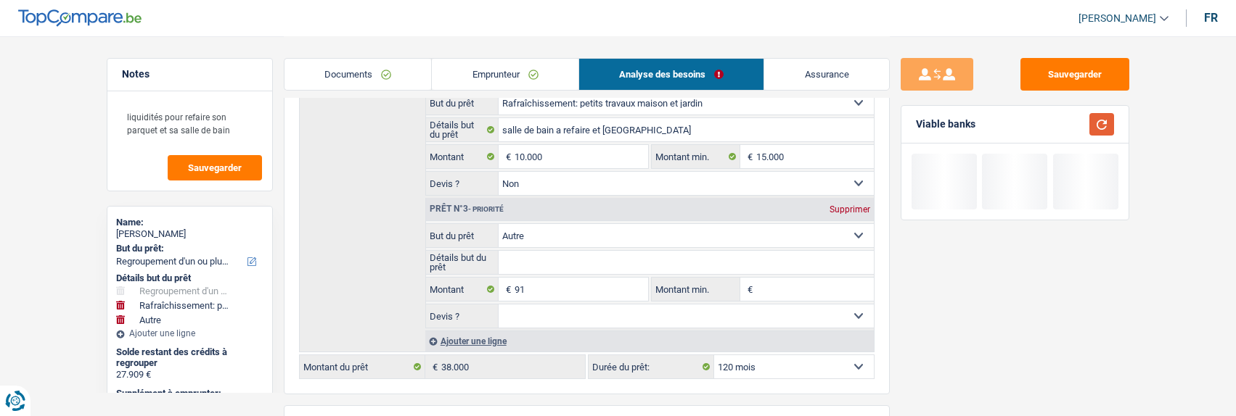
click at [1109, 126] on button "button" at bounding box center [1101, 124] width 25 height 22
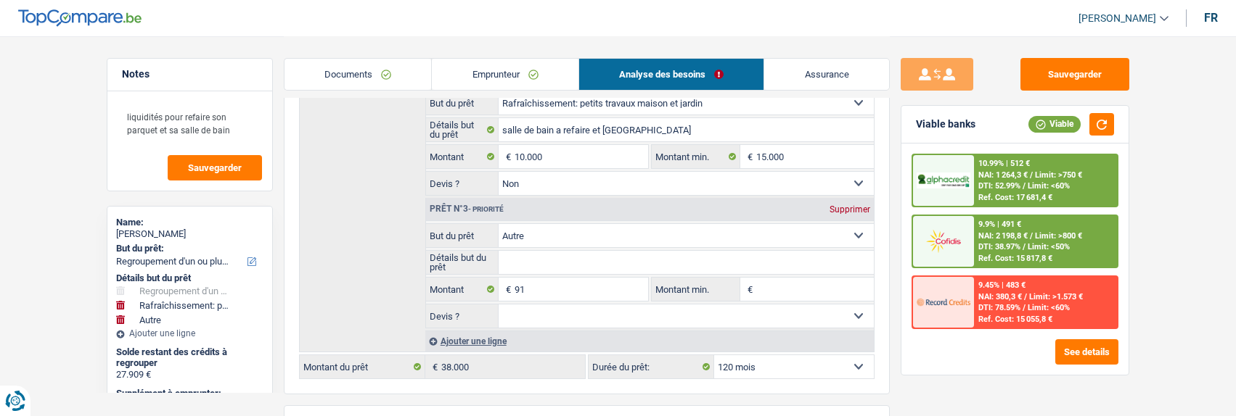
click at [1002, 251] on div "9.9% | 491 € NAI: 2 198,8 € / Limit: >800 € DTI: 38.97% / Limit: <50% Ref. Cost…" at bounding box center [1045, 241] width 143 height 51
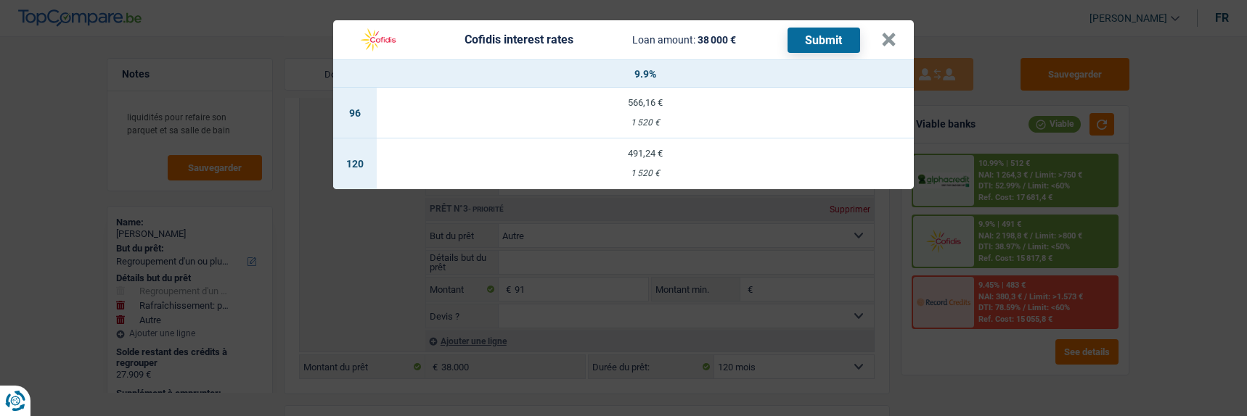
click at [642, 152] on td "491,24 € 1 520 €" at bounding box center [645, 164] width 537 height 51
select select "cofidis"
type input "9,90"
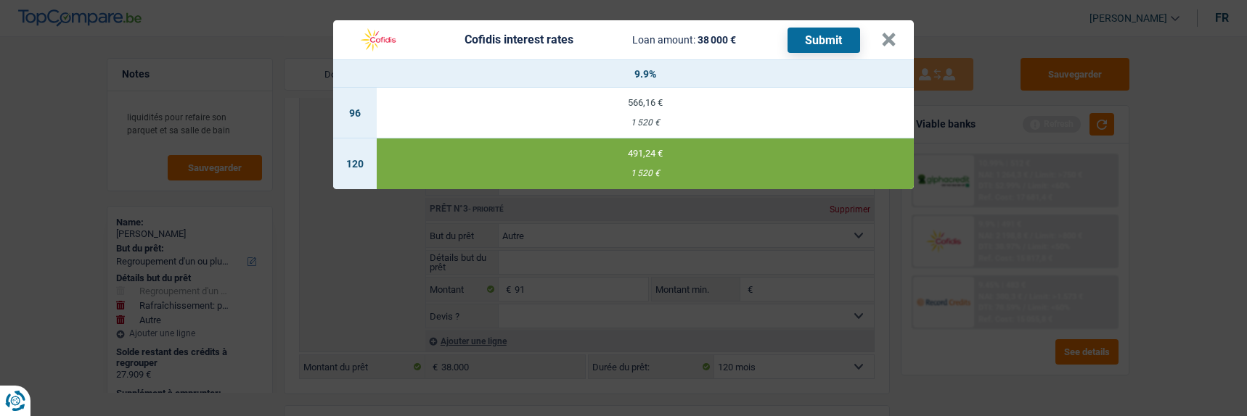
click at [824, 33] on button "Submit" at bounding box center [823, 40] width 73 height 25
click at [891, 34] on button "×" at bounding box center [888, 40] width 15 height 15
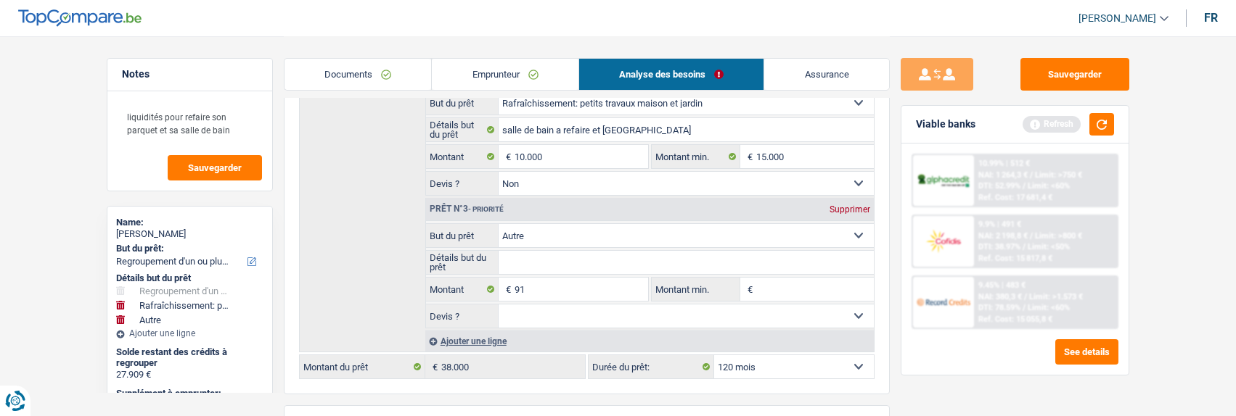
click at [509, 78] on link "Emprunteur" at bounding box center [505, 74] width 147 height 31
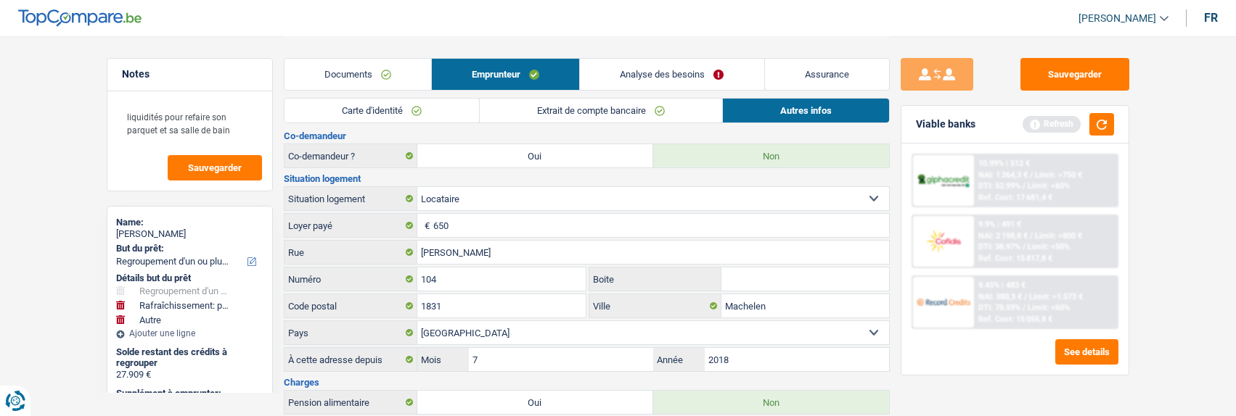
click at [398, 83] on link "Documents" at bounding box center [357, 74] width 147 height 31
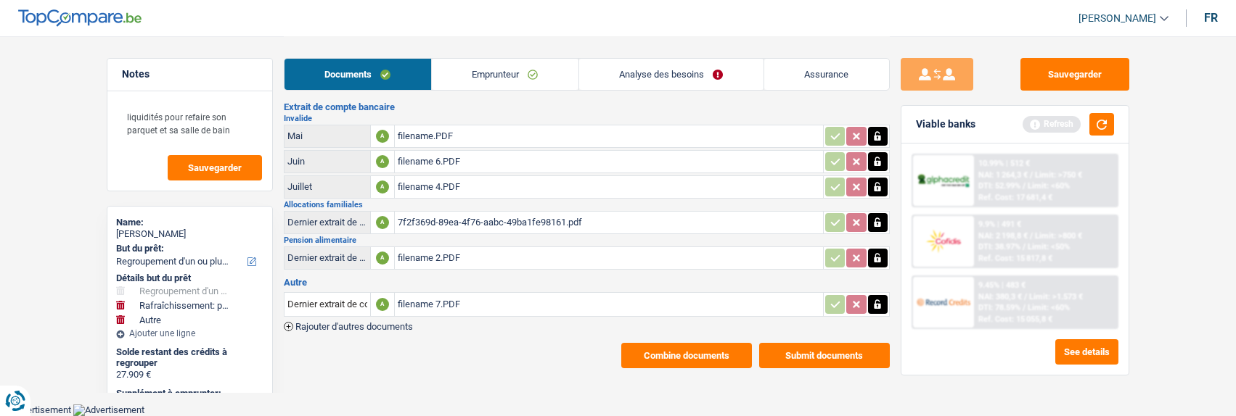
scroll to position [85, 0]
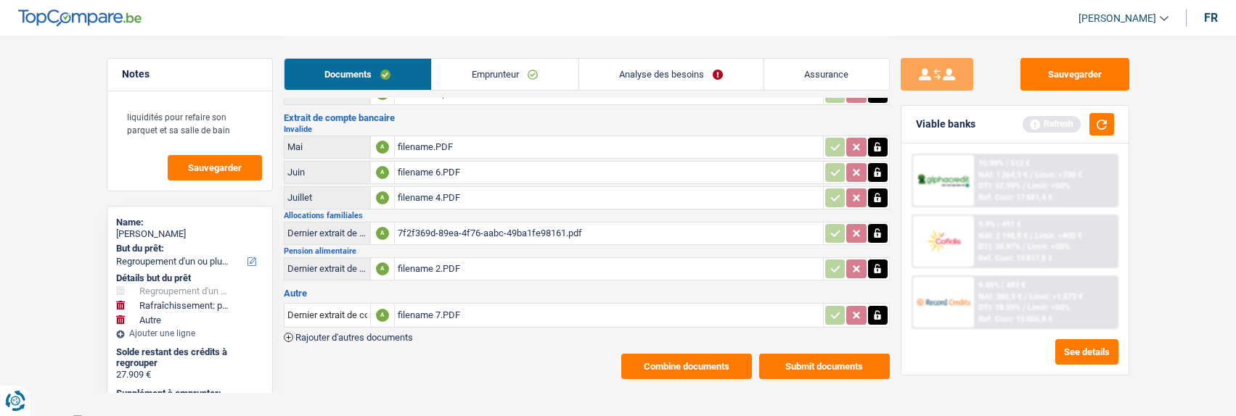
click at [785, 354] on button "Submit documents" at bounding box center [824, 366] width 131 height 25
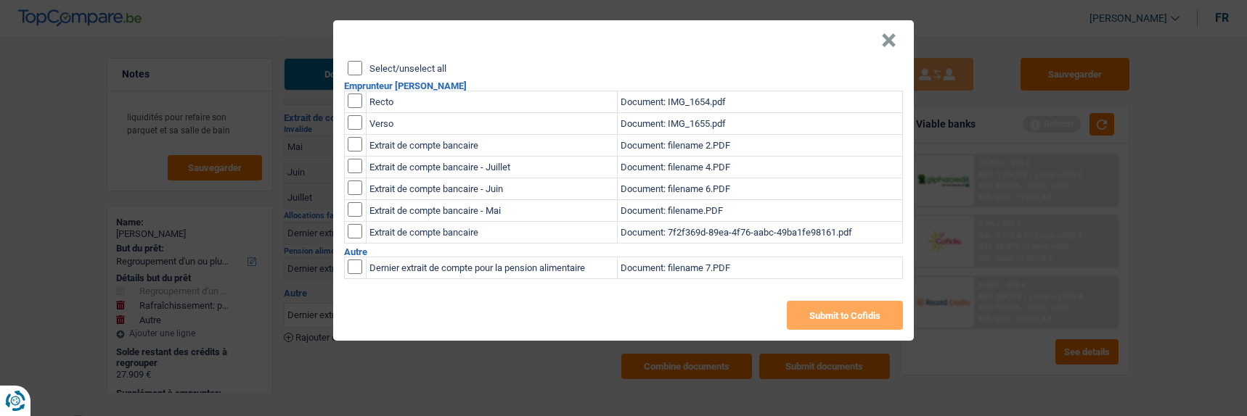
click at [359, 61] on input "Select/unselect all" at bounding box center [355, 68] width 15 height 15
checkbox input "true"
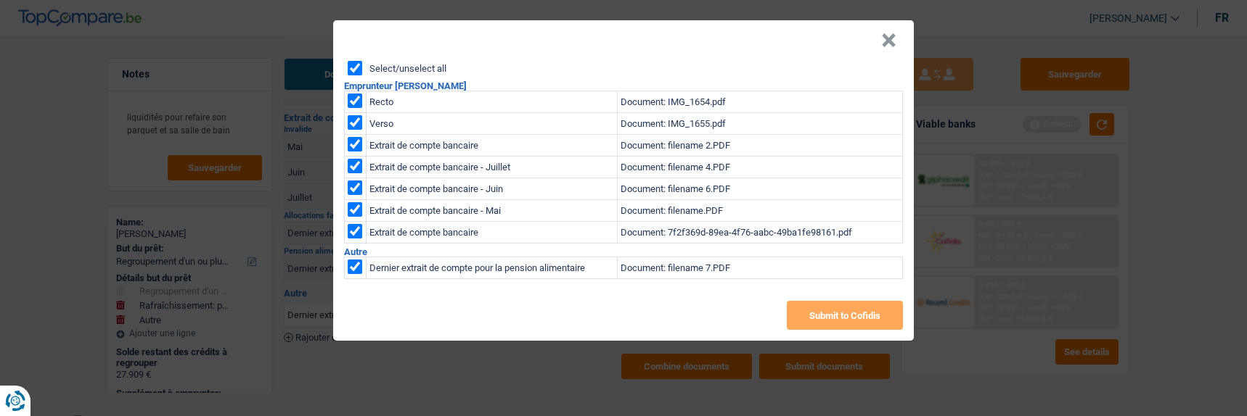
checkbox input "true"
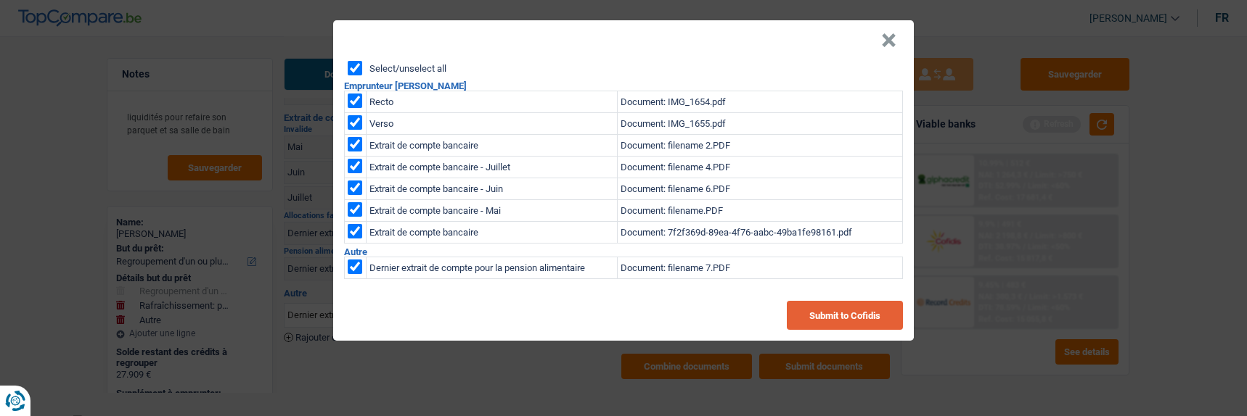
click at [872, 301] on button "Submit to Cofidis" at bounding box center [845, 315] width 116 height 29
click at [892, 36] on button "×" at bounding box center [888, 40] width 15 height 15
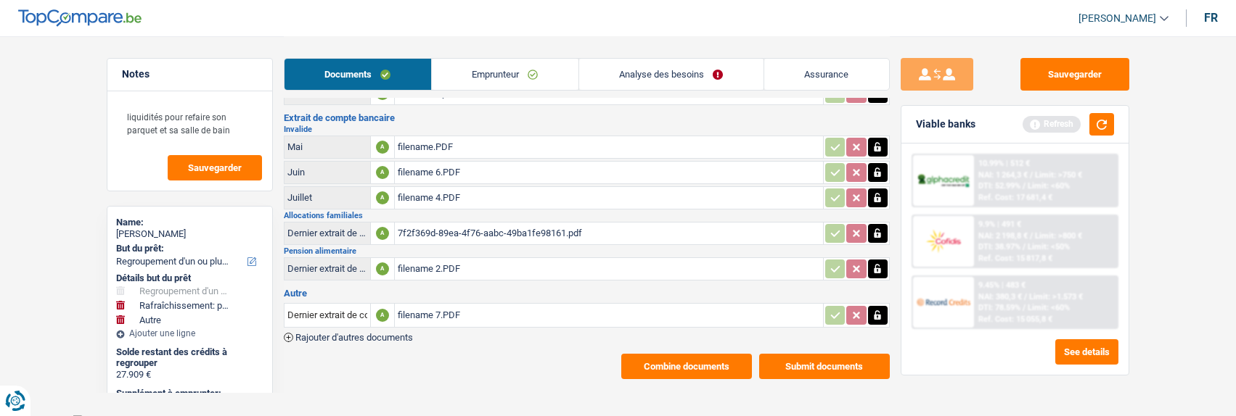
click at [683, 361] on button "Combine documents" at bounding box center [686, 366] width 131 height 25
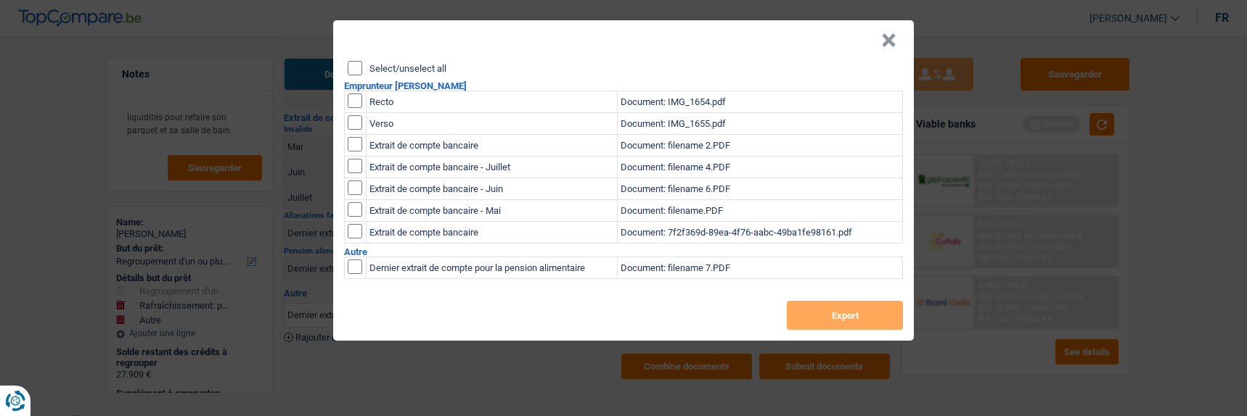
click at [357, 65] on input "Select/unselect all" at bounding box center [355, 68] width 15 height 15
checkbox input "true"
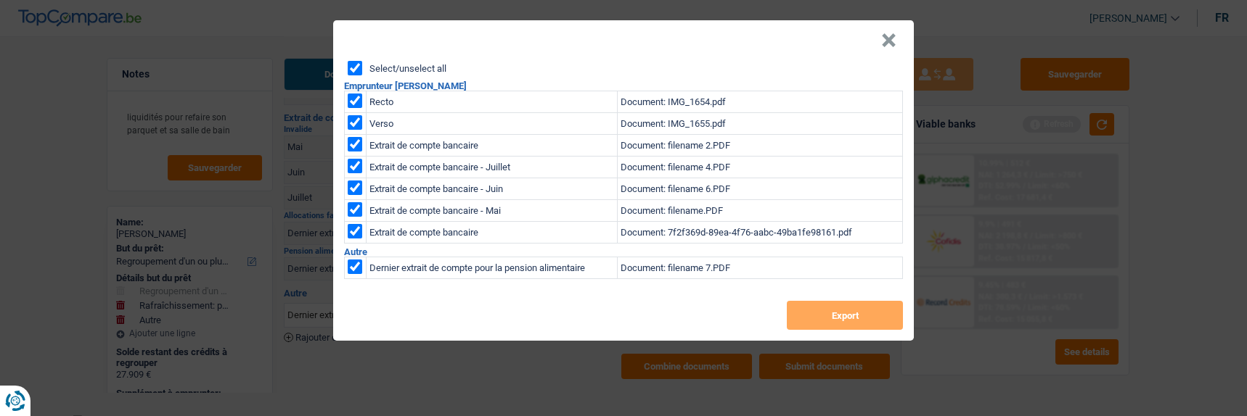
checkbox input "true"
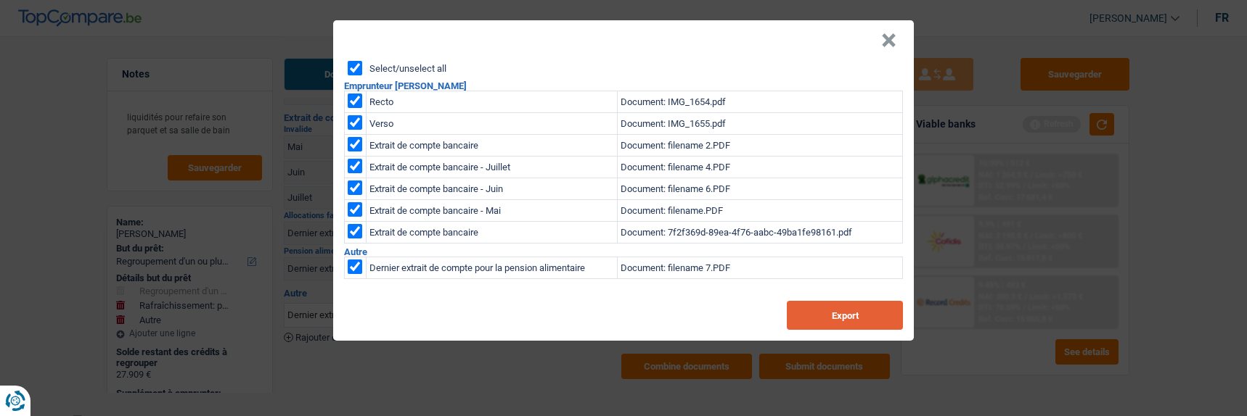
click at [829, 307] on button "Export" at bounding box center [845, 315] width 116 height 29
click at [1084, 204] on div "× Select/unselect all Emprunteur Karima Ballidan Recto Document: IMG_1654.pdf V…" at bounding box center [623, 208] width 1247 height 416
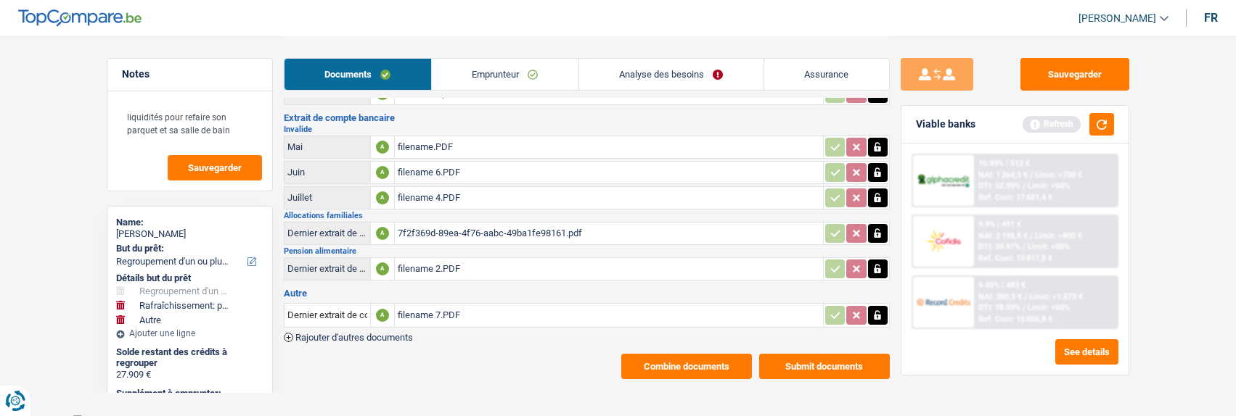
click at [493, 86] on link "Emprunteur" at bounding box center [505, 74] width 147 height 31
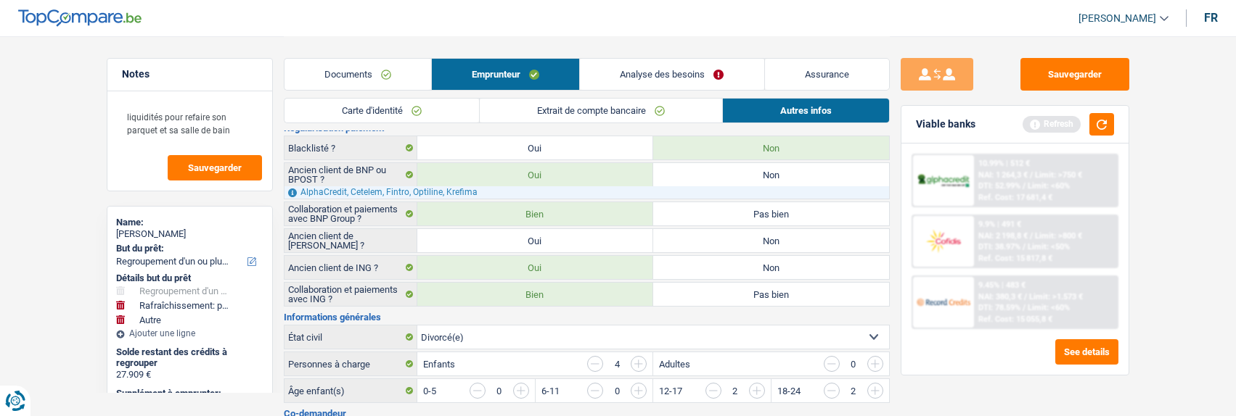
click at [434, 112] on link "Carte d'identité" at bounding box center [381, 111] width 194 height 24
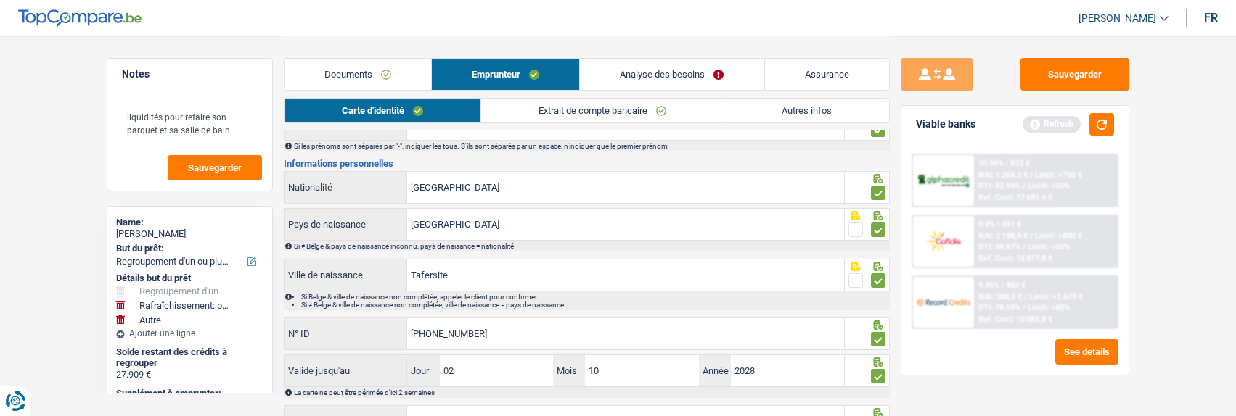
scroll to position [193, 0]
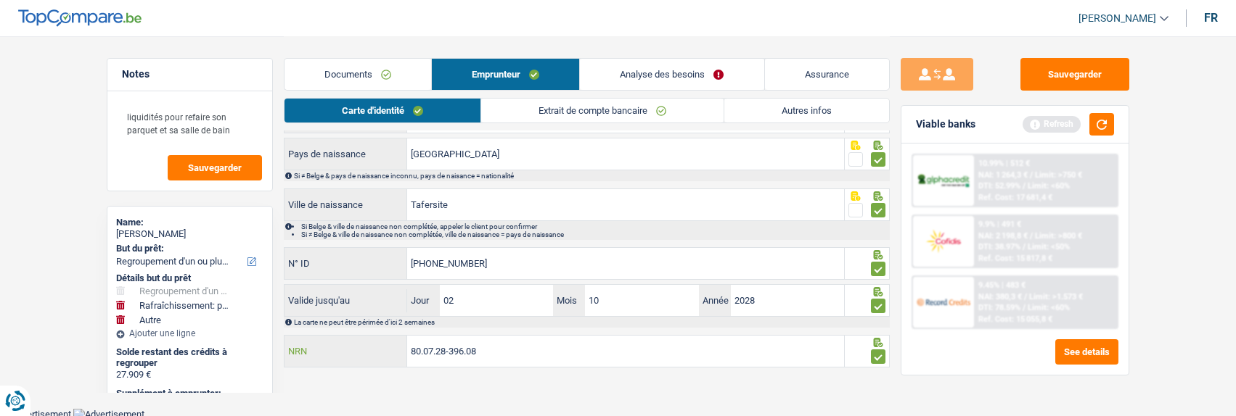
drag, startPoint x: 517, startPoint y: 354, endPoint x: 348, endPoint y: 345, distance: 169.3
click at [348, 345] on div "80.07.28-396.08 NRN" at bounding box center [564, 351] width 560 height 31
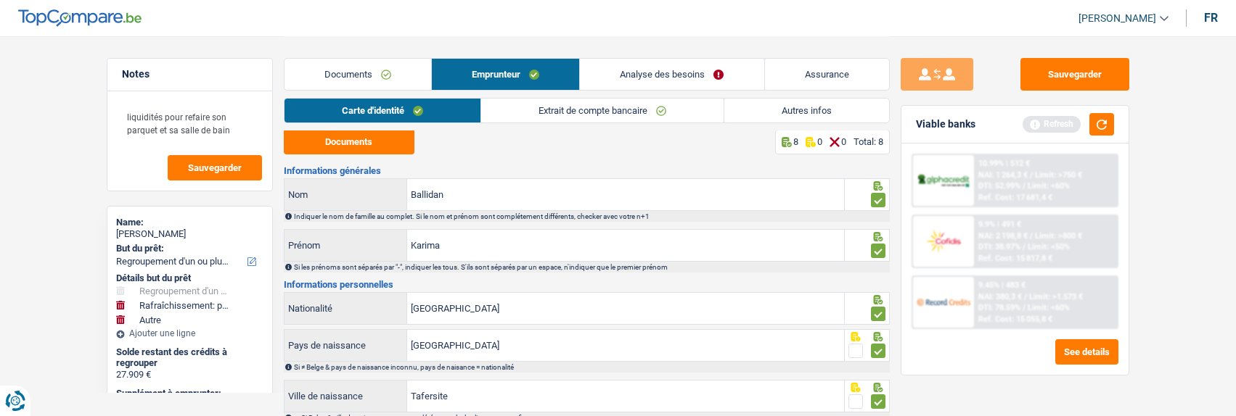
scroll to position [0, 0]
click at [1099, 123] on button "button" at bounding box center [1101, 124] width 25 height 22
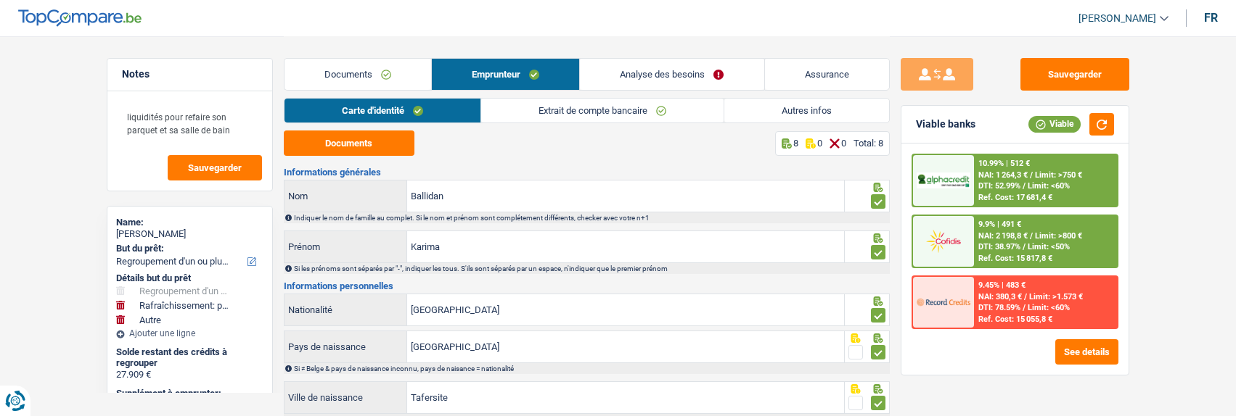
click at [1027, 186] on span "Limit: <60%" at bounding box center [1048, 185] width 42 height 9
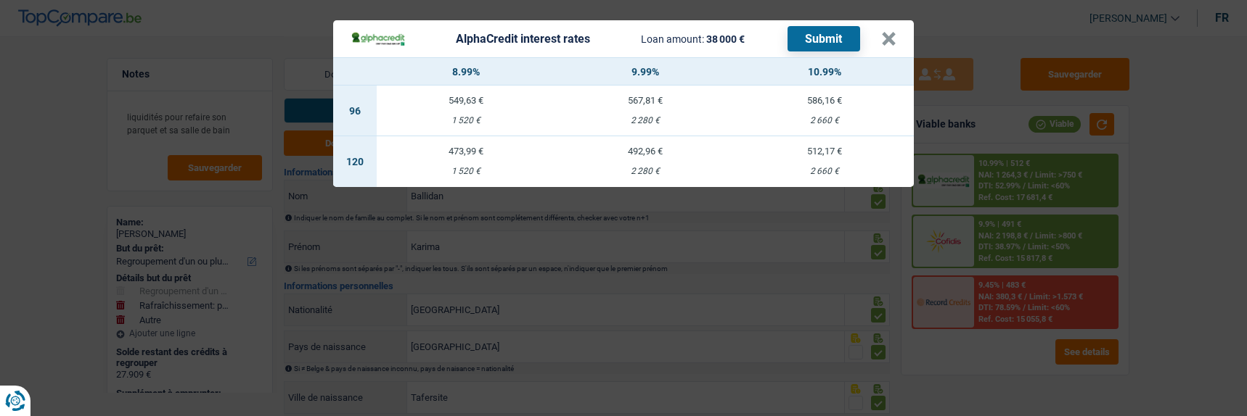
click at [652, 157] on td "492,96 € 2 280 €" at bounding box center [645, 161] width 179 height 51
select select "alphacredit"
type input "9,99"
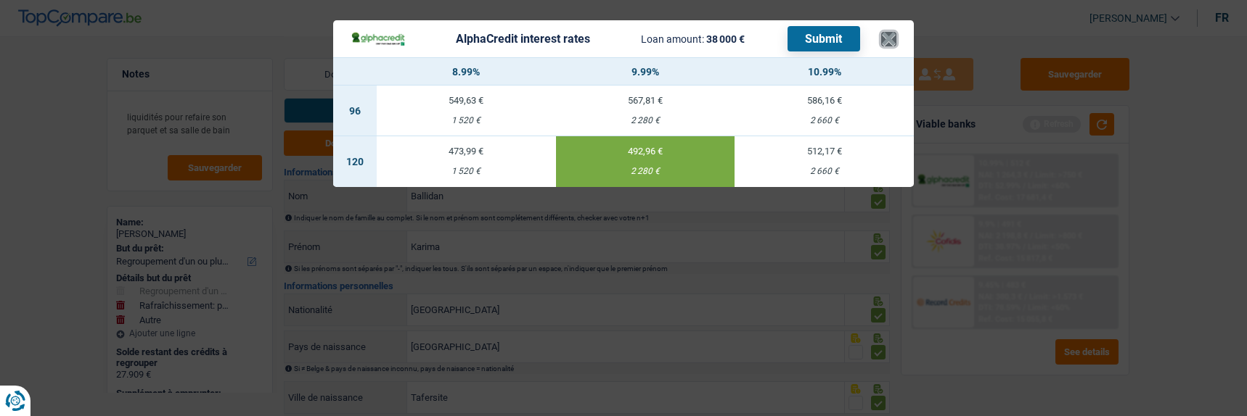
click at [886, 33] on button "×" at bounding box center [888, 39] width 15 height 15
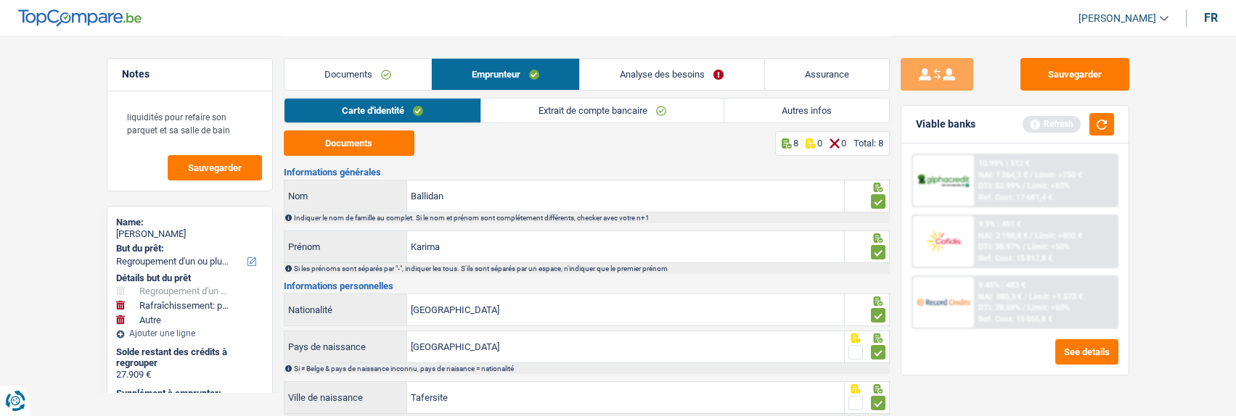
click at [708, 75] on link "Analyse des besoins" at bounding box center [672, 74] width 184 height 31
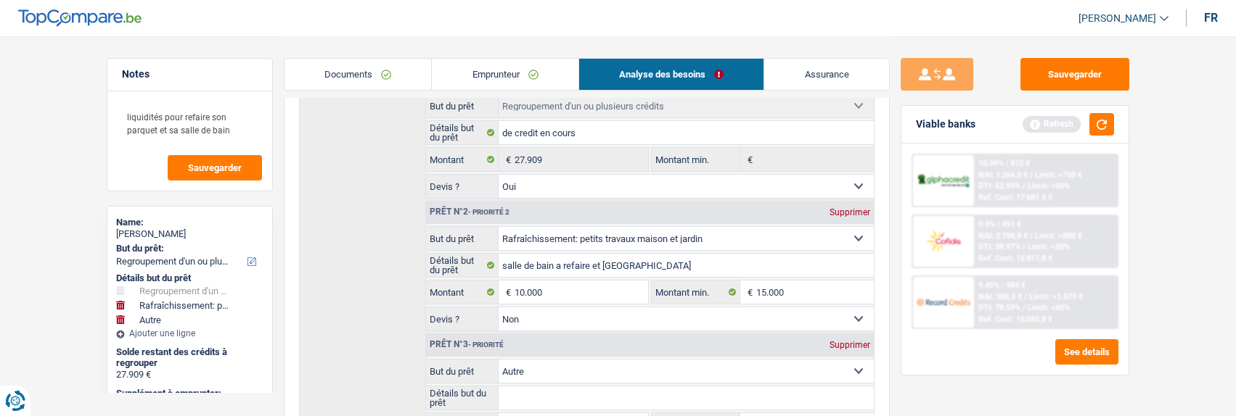
scroll to position [290, 0]
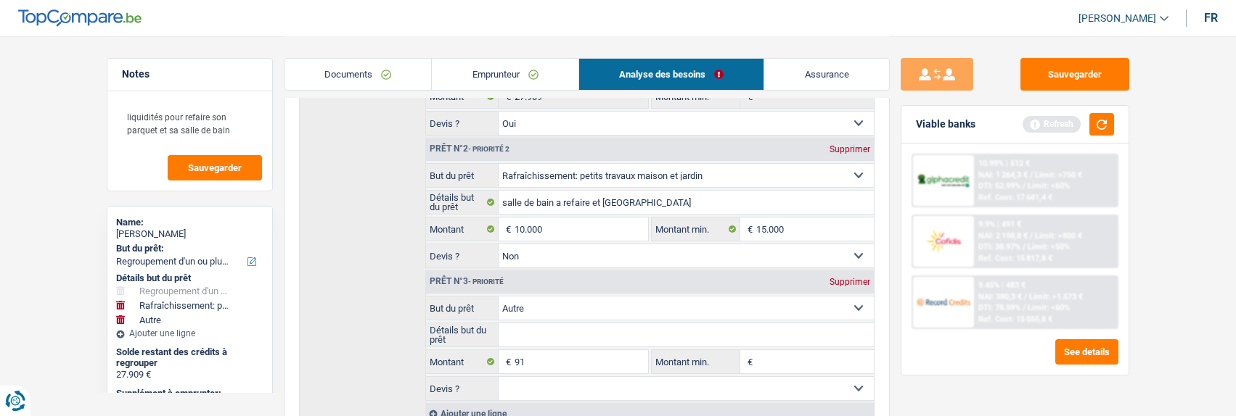
click at [850, 280] on div "Supprimer" at bounding box center [850, 282] width 48 height 9
type input "10.000"
type input "37.909"
select select "144"
type input "37.909"
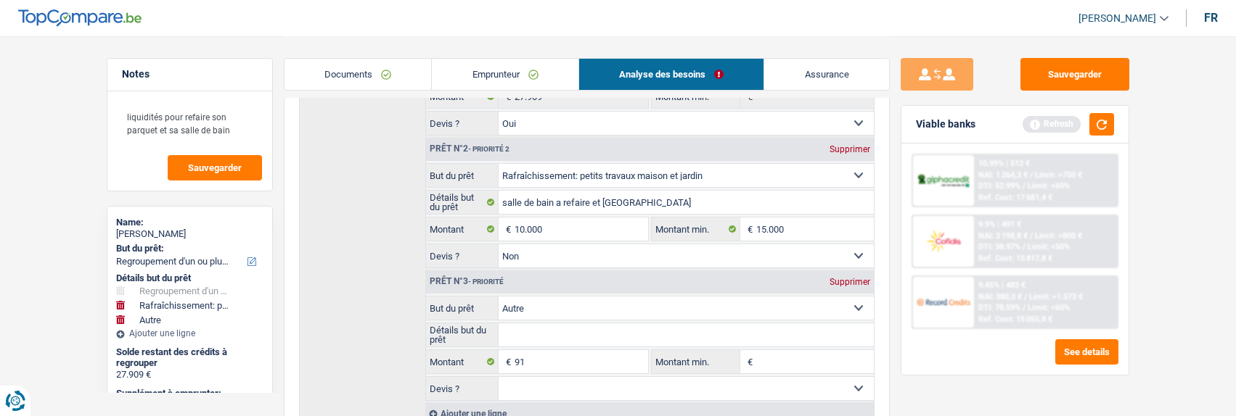
select select "144"
type input "37.909"
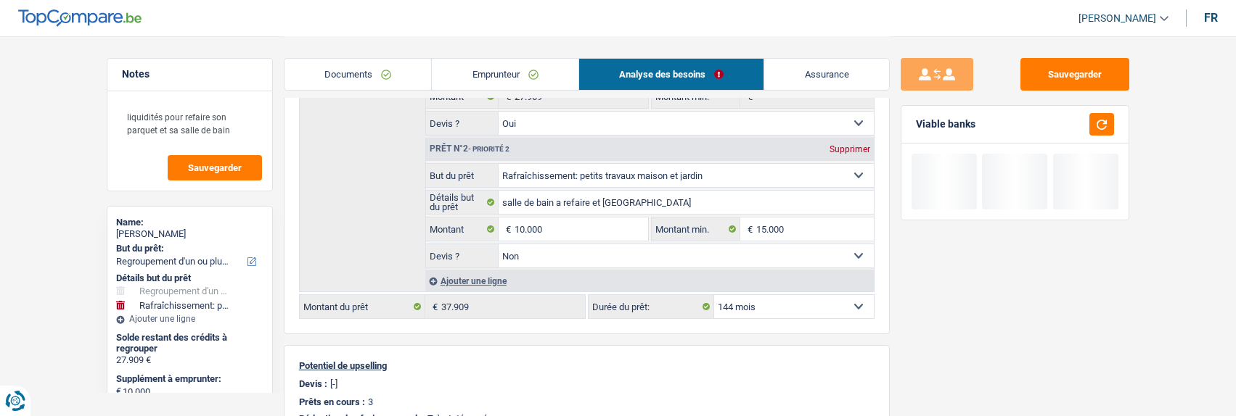
click at [821, 305] on select "12 mois 18 mois 24 mois 30 mois 36 mois 42 mois 48 mois 60 mois 72 mois 84 mois…" at bounding box center [794, 306] width 160 height 23
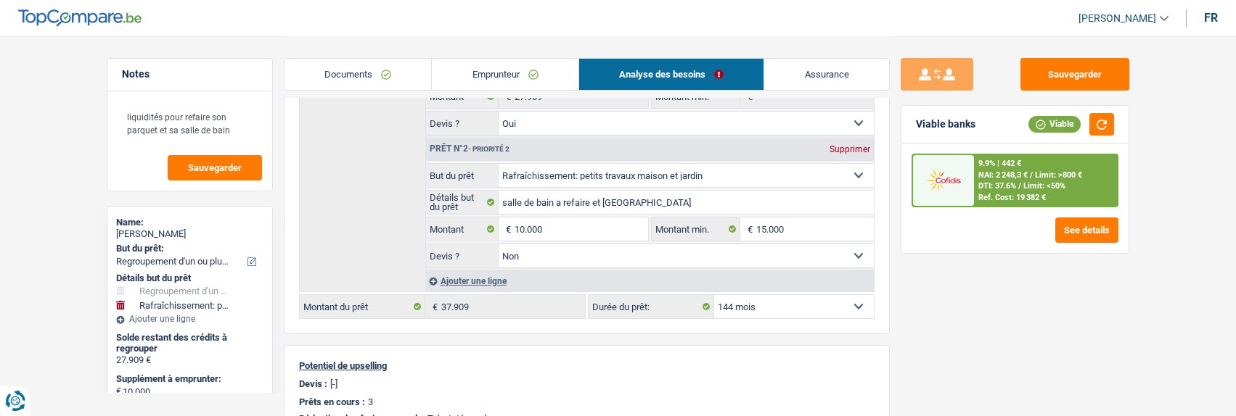
select select "120"
click at [714, 295] on select "12 mois 18 mois 24 mois 30 mois 36 mois 42 mois 48 mois 60 mois 72 mois 84 mois…" at bounding box center [794, 306] width 160 height 23
select select "120"
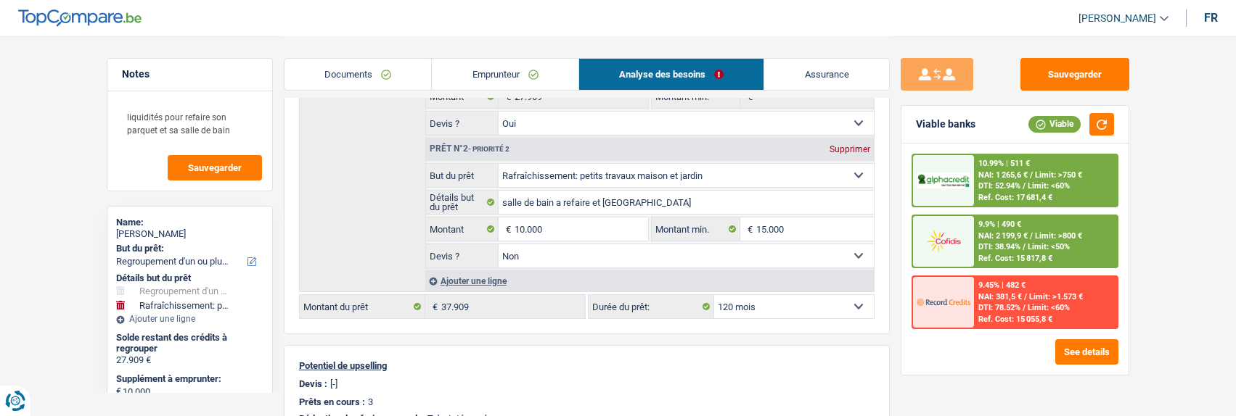
click at [1032, 189] on span "Limit: <60%" at bounding box center [1048, 185] width 42 height 9
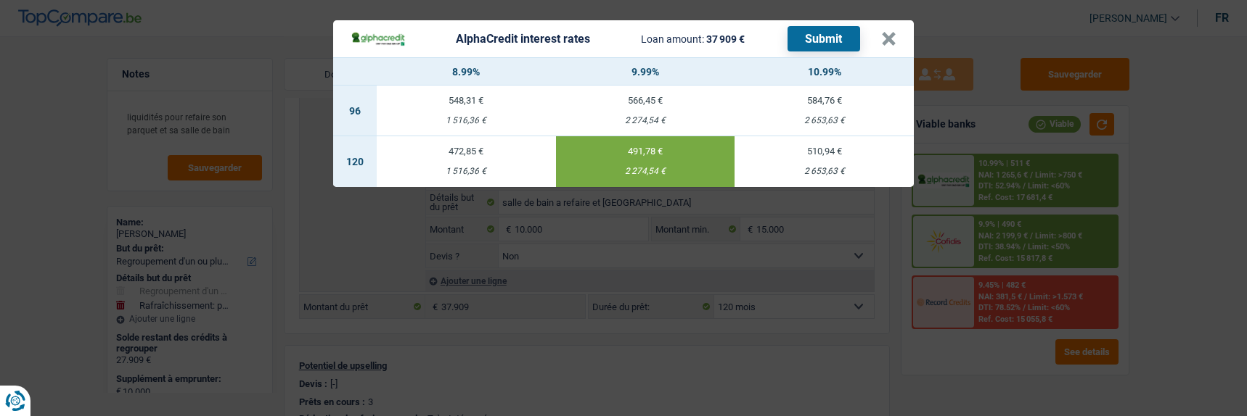
click at [824, 36] on button "Submit" at bounding box center [823, 38] width 73 height 25
click at [890, 32] on button "×" at bounding box center [888, 39] width 15 height 15
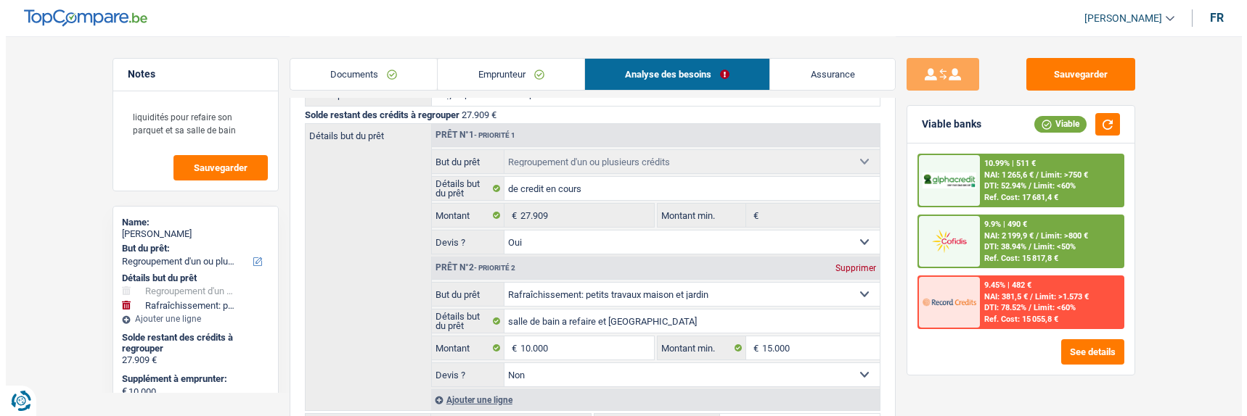
scroll to position [218, 0]
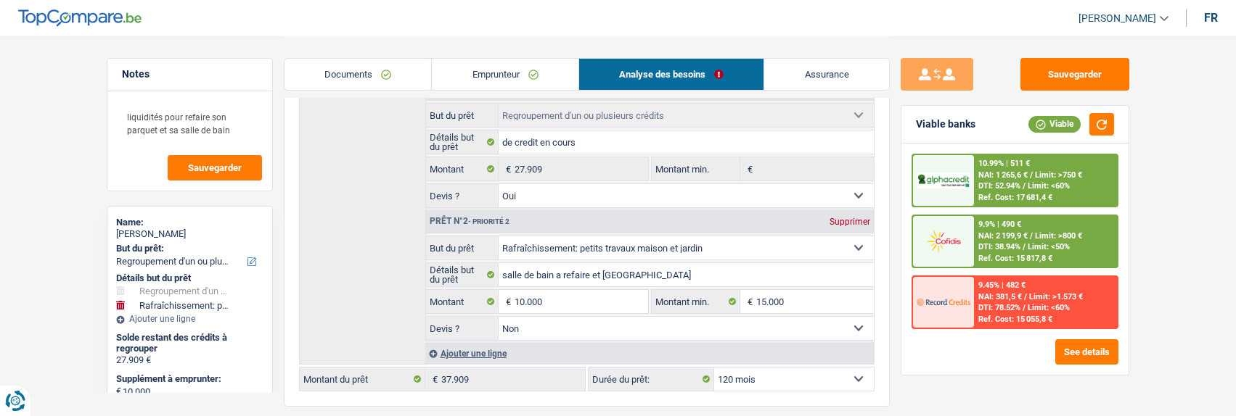
click at [995, 174] on span "NAI: 1 265,6 €" at bounding box center [1002, 175] width 49 height 9
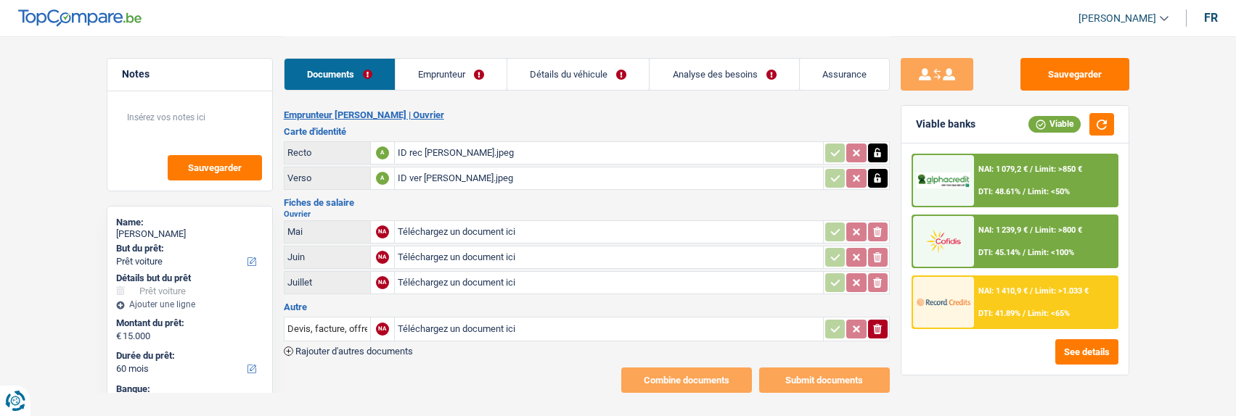
select select "car"
select select "60"
